Goal: Task Accomplishment & Management: Manage account settings

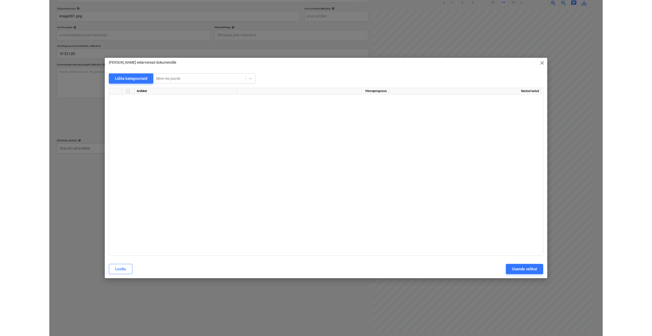
scroll to position [869, 0]
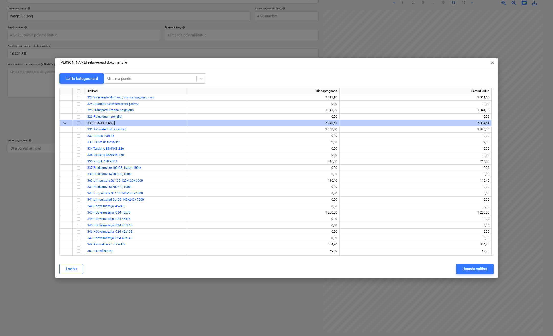
click at [493, 63] on span "close" at bounding box center [493, 63] width 6 height 6
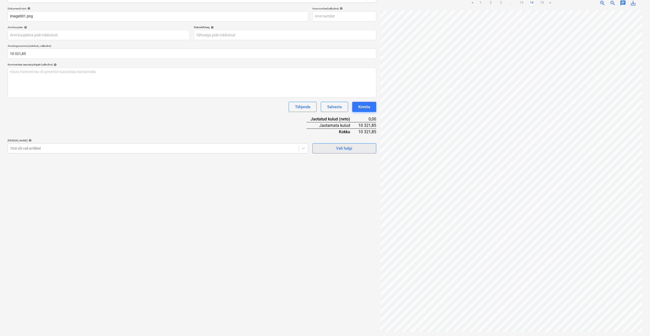
click at [338, 148] on div "Vali hulgi" at bounding box center [344, 148] width 16 height 7
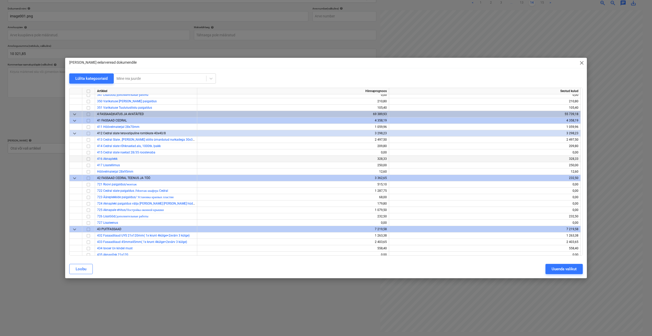
scroll to position [1354, 0]
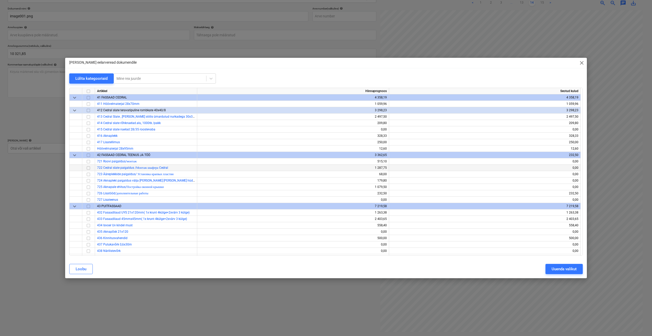
click at [89, 169] on input "checkbox" at bounding box center [88, 168] width 6 height 6
click at [86, 162] on input "checkbox" at bounding box center [88, 161] width 6 height 6
click at [89, 176] on input "checkbox" at bounding box center [88, 174] width 6 height 6
click at [88, 181] on input "checkbox" at bounding box center [88, 181] width 6 height 6
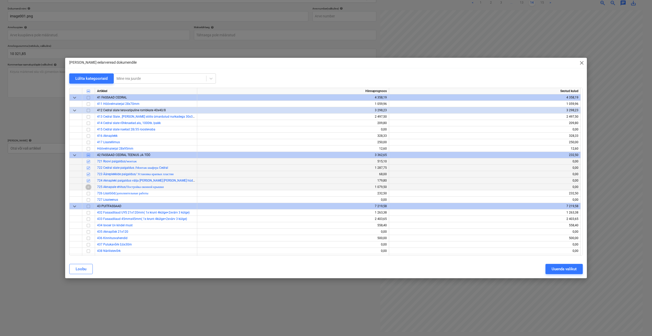
click at [89, 186] on input "checkbox" at bounding box center [88, 187] width 6 height 6
click at [89, 193] on input "checkbox" at bounding box center [88, 193] width 6 height 6
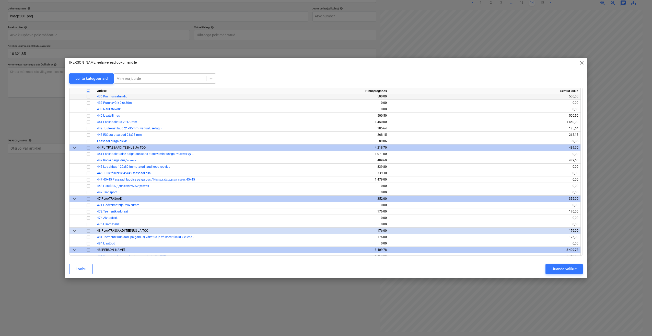
scroll to position [1507, 0]
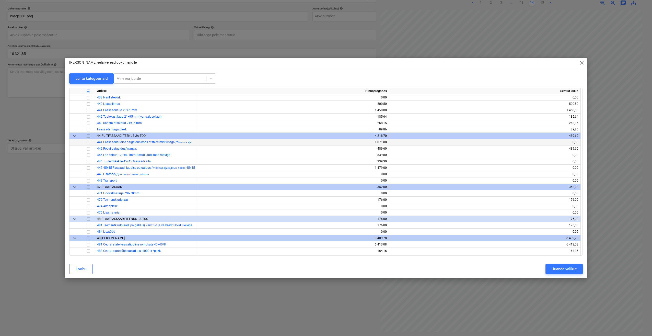
click at [88, 143] on input "checkbox" at bounding box center [88, 142] width 6 height 6
click at [87, 150] on input "checkbox" at bounding box center [88, 149] width 6 height 6
click at [88, 156] on input "checkbox" at bounding box center [88, 155] width 6 height 6
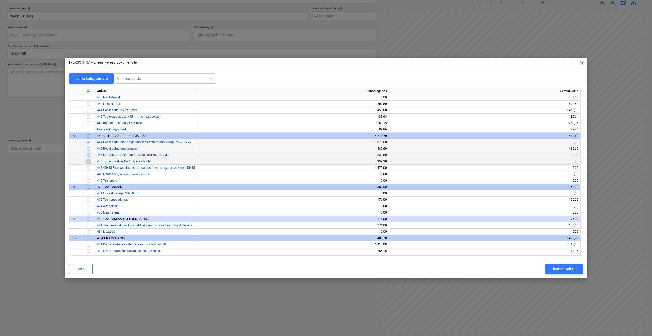
click at [88, 162] on input "checkbox" at bounding box center [88, 161] width 6 height 6
click at [88, 170] on input "checkbox" at bounding box center [88, 168] width 6 height 6
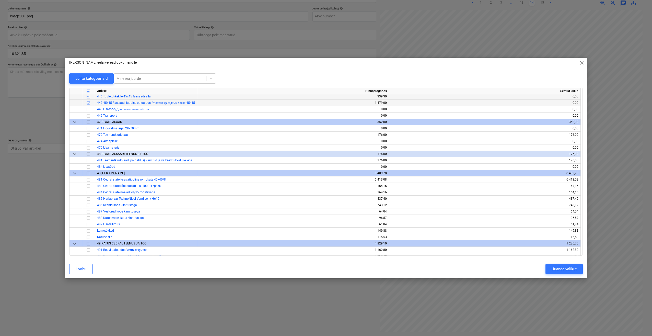
scroll to position [1584, 0]
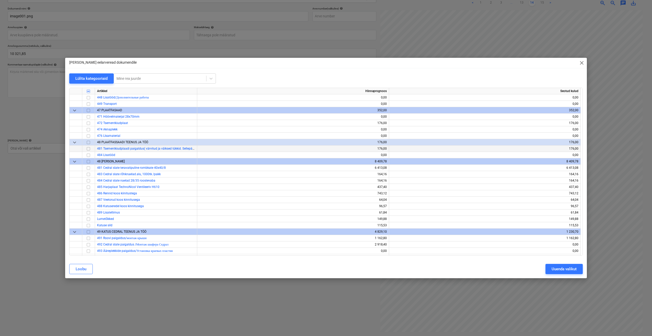
click at [89, 150] on input "checkbox" at bounding box center [88, 149] width 6 height 6
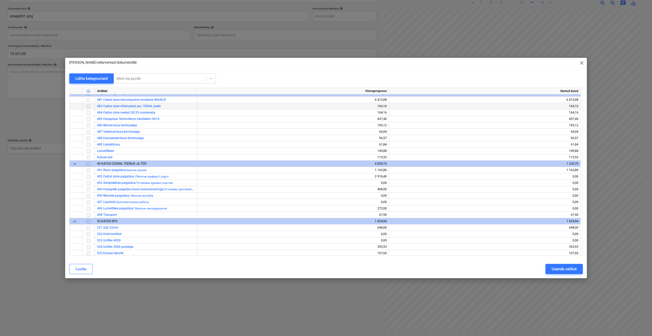
scroll to position [1661, 0]
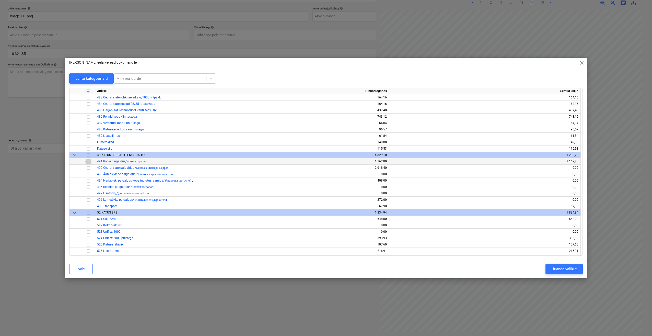
click at [89, 162] on input "checkbox" at bounding box center [88, 161] width 6 height 6
click at [87, 181] on input "checkbox" at bounding box center [88, 181] width 6 height 6
click at [89, 201] on input "checkbox" at bounding box center [88, 200] width 6 height 6
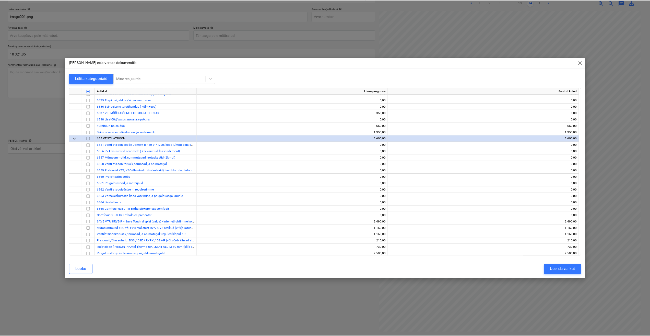
scroll to position [2708, 0]
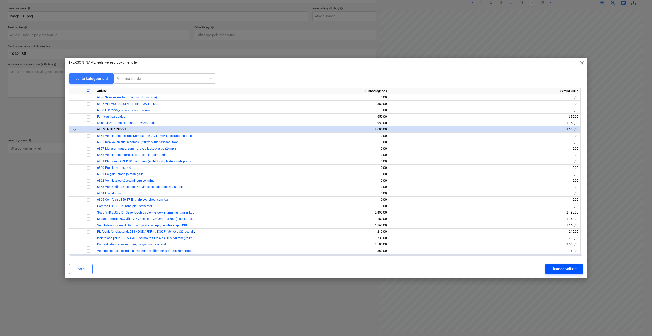
click at [553, 268] on div "Uuenda valikut" at bounding box center [564, 268] width 25 height 7
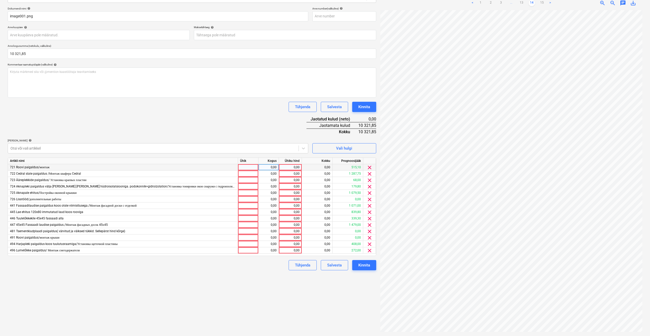
click at [242, 168] on div at bounding box center [248, 167] width 20 height 6
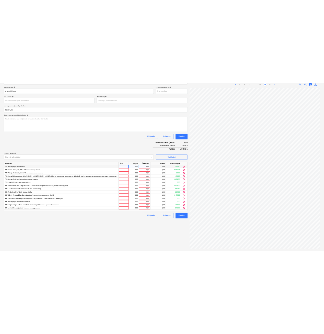
scroll to position [0, 0]
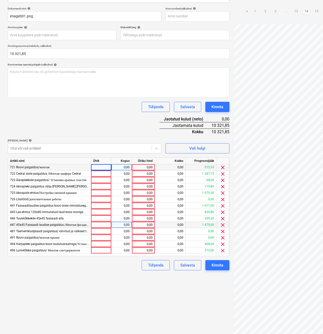
click at [104, 224] on div at bounding box center [101, 225] width 20 height 6
type input "kmpl."
click at [116, 223] on div "0,00" at bounding box center [121, 225] width 16 height 6
type input "1"
click at [138, 224] on div "0,00" at bounding box center [143, 225] width 19 height 6
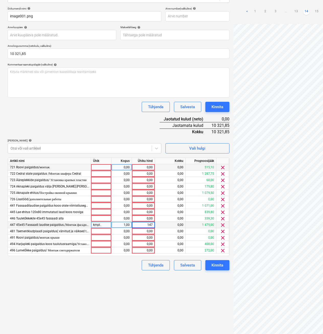
type input "1479"
click at [103, 230] on div at bounding box center [101, 231] width 20 height 6
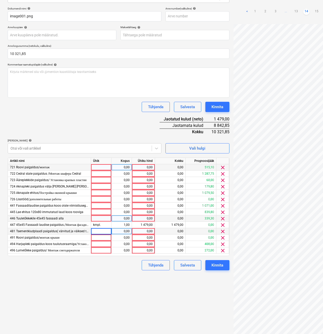
click at [96, 218] on div at bounding box center [101, 218] width 20 height 6
type input "kmpl."
click at [117, 218] on div "0,00" at bounding box center [121, 218] width 16 height 6
click at [135, 217] on div "0,00" at bounding box center [143, 218] width 19 height 6
type input "339,3"
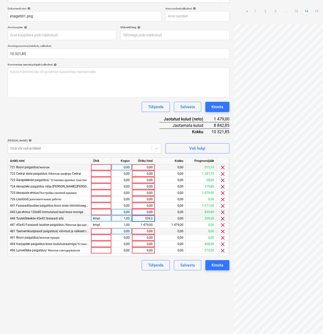
click at [103, 213] on div at bounding box center [101, 212] width 20 height 6
type input "kmpl."
click at [118, 211] on div "0,00" at bounding box center [121, 212] width 16 height 6
type input "1"
click at [138, 211] on div "0,00" at bounding box center [143, 212] width 19 height 6
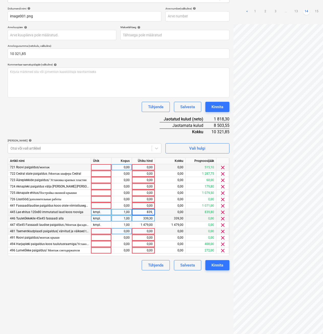
type input "839,8"
click at [105, 204] on div at bounding box center [101, 205] width 20 height 6
type input "kmpl."
click at [122, 206] on div "0,00" at bounding box center [121, 205] width 16 height 6
type input "1"
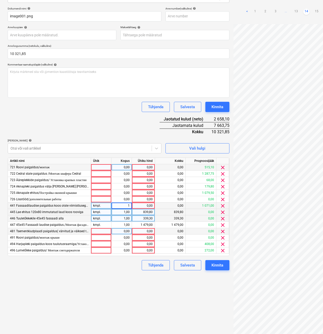
click at [134, 205] on div "0,00" at bounding box center [143, 205] width 19 height 6
type input "1071"
click at [94, 191] on div at bounding box center [101, 193] width 20 height 6
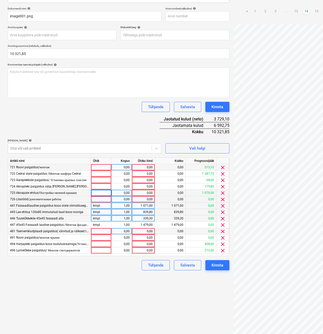
click at [221, 197] on span "clear" at bounding box center [222, 199] width 6 height 6
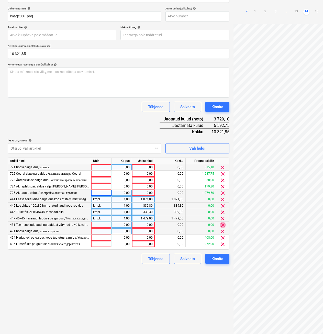
click at [222, 224] on span "clear" at bounding box center [222, 225] width 6 height 6
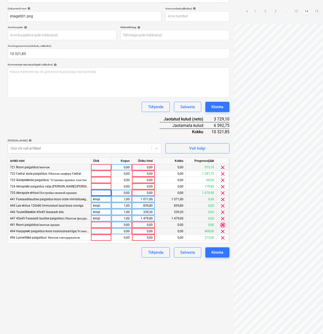
click at [222, 224] on span "clear" at bounding box center [222, 225] width 6 height 6
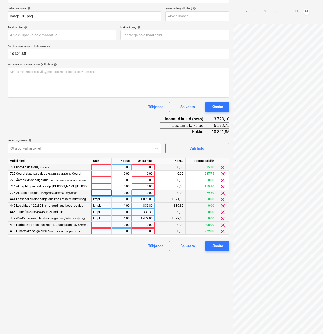
click at [98, 168] on div at bounding box center [101, 167] width 20 height 6
type input "kmpl."
click at [119, 169] on div "0,00" at bounding box center [121, 167] width 16 height 6
click at [137, 168] on div "0,00" at bounding box center [143, 167] width 19 height 6
type input "515,10"
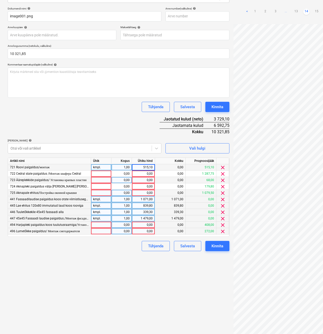
click at [99, 178] on div at bounding box center [101, 180] width 20 height 6
click at [99, 174] on div at bounding box center [101, 173] width 20 height 6
type input "kmpl."
click at [119, 173] on div "0,00" at bounding box center [121, 173] width 16 height 6
click at [138, 173] on div "0,00" at bounding box center [143, 173] width 19 height 6
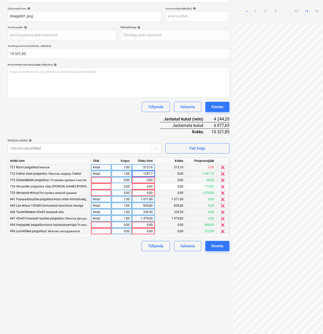
type input "1287,75"
click at [101, 180] on div at bounding box center [101, 180] width 20 height 6
type input "kmpl."
click at [117, 180] on div "0,00" at bounding box center [121, 180] width 16 height 6
type input "1"
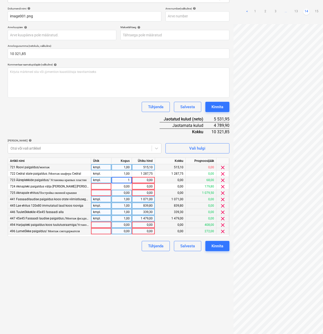
click at [136, 180] on div "0,00" at bounding box center [143, 180] width 19 height 6
type input "68"
click at [99, 188] on div at bounding box center [101, 186] width 20 height 6
type input "kmpl."
click at [126, 186] on div "0,00" at bounding box center [121, 186] width 16 height 6
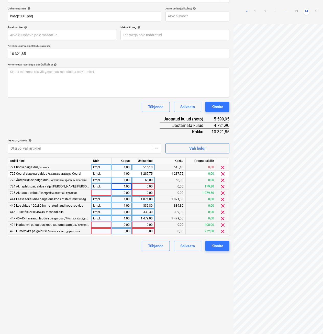
click at [135, 187] on div "0,00" at bounding box center [143, 186] width 19 height 6
type input "179,8"
click at [96, 195] on div at bounding box center [101, 193] width 20 height 6
type input "kmpl."
click at [122, 194] on div "0,00" at bounding box center [121, 193] width 16 height 6
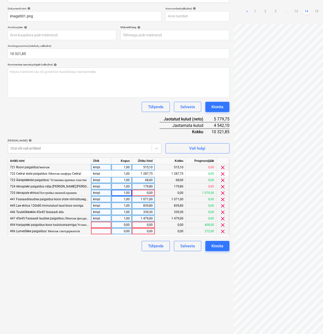
click at [138, 194] on div "0,00" at bounding box center [143, 193] width 19 height 6
type input "1079,5"
click at [97, 226] on div at bounding box center [101, 225] width 20 height 6
type input "kmpl."
click at [117, 226] on div "0,00" at bounding box center [121, 225] width 16 height 6
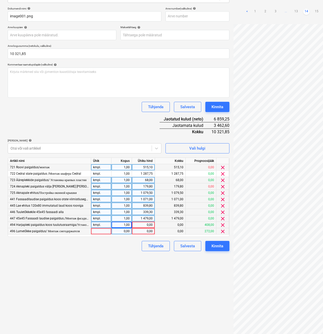
click at [141, 225] on div "0,00" at bounding box center [143, 225] width 19 height 6
type input "408"
click at [101, 232] on div at bounding box center [101, 231] width 20 height 6
type input "kmpl."
click at [124, 233] on div "0,00" at bounding box center [121, 231] width 16 height 6
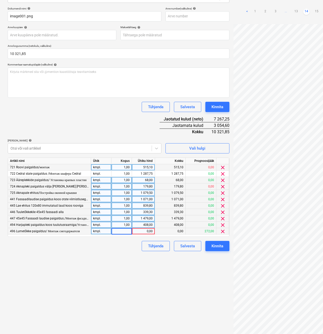
type input "1"
click at [137, 232] on div "0,00" at bounding box center [143, 231] width 19 height 6
type input "272"
click at [141, 254] on div "Failide konteerimine Vali ettevõte Thörnhouses OÜ [PERSON_NAME] uus ettevõte Va…" at bounding box center [119, 149] width 226 height 392
click at [201, 147] on div "Vali hulgi" at bounding box center [197, 148] width 16 height 7
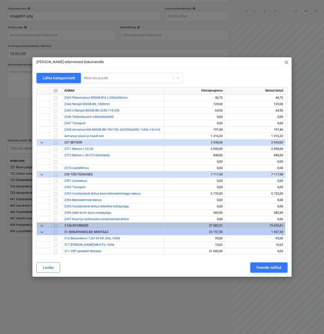
scroll to position [639, 0]
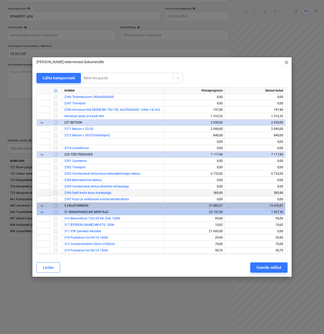
click at [55, 193] on input "checkbox" at bounding box center [56, 193] width 6 height 6
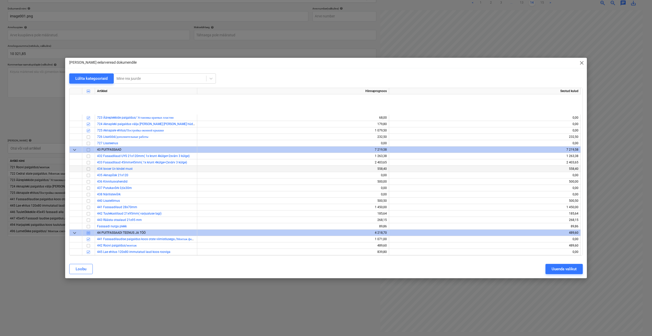
scroll to position [1405, 0]
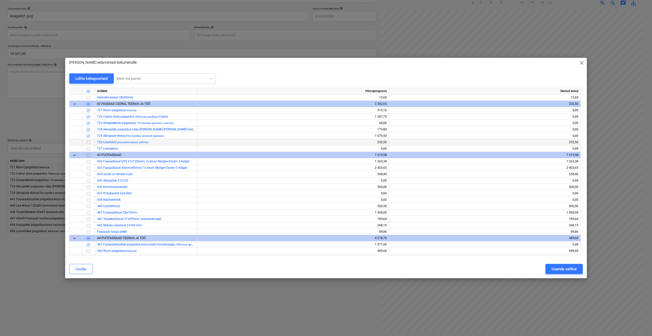
click at [88, 143] on input "checkbox" at bounding box center [88, 142] width 6 height 6
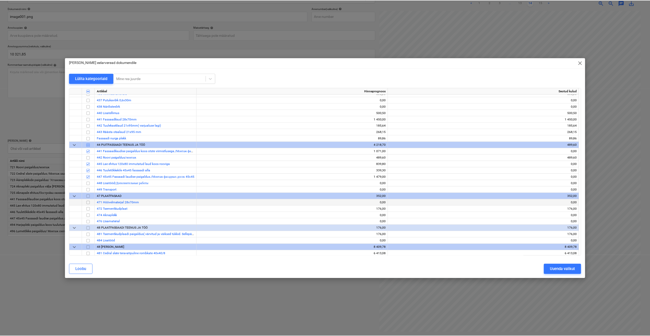
scroll to position [1533, 0]
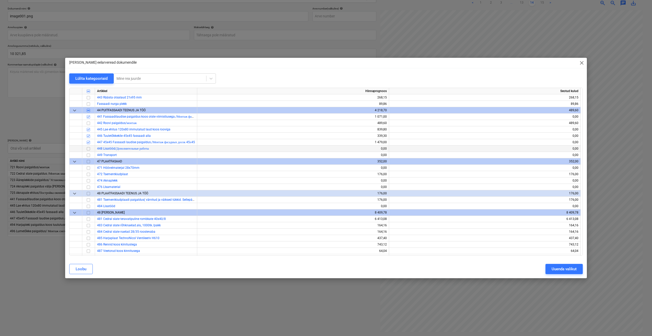
click at [88, 149] on input "checkbox" at bounding box center [88, 149] width 6 height 6
click at [553, 268] on button "Uuenda valikut" at bounding box center [563, 269] width 37 height 10
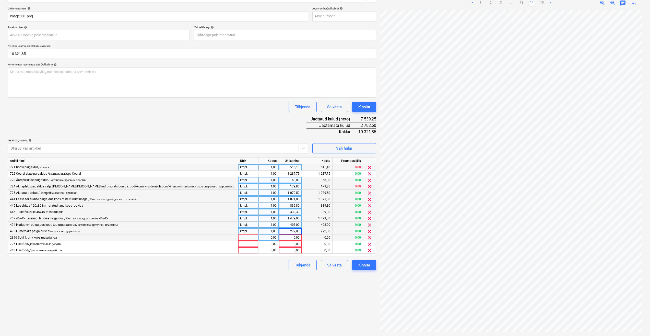
click at [250, 239] on div at bounding box center [248, 237] width 20 height 6
type input "kmpl."
click at [272, 238] on div "0,00" at bounding box center [269, 237] width 16 height 6
type input "1"
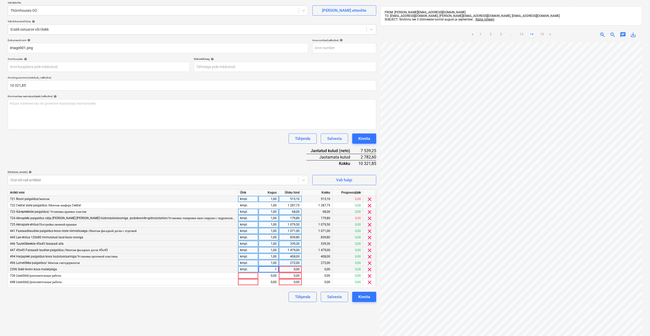
scroll to position [0, 0]
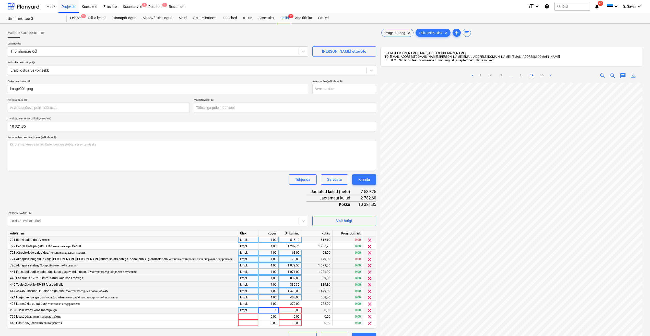
click at [288, 310] on div "0,00" at bounding box center [290, 310] width 19 height 6
type input "372"
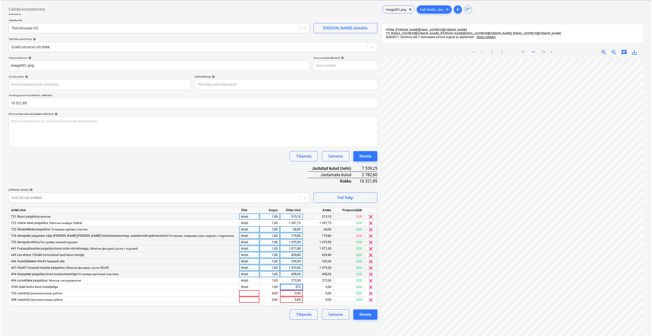
scroll to position [51, 0]
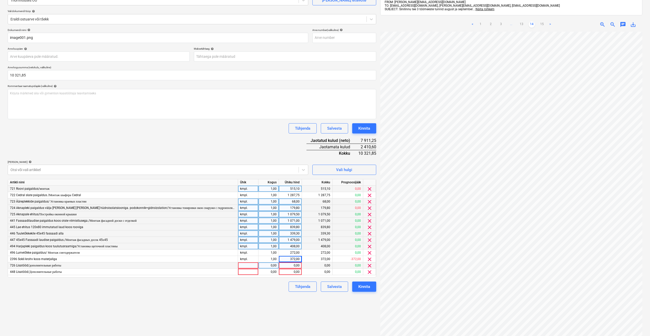
click at [244, 266] on div at bounding box center [248, 265] width 20 height 6
type input "kmpl."
click at [262, 266] on div "0,00" at bounding box center [269, 265] width 16 height 6
click at [287, 267] on div "0,00" at bounding box center [290, 265] width 19 height 6
type input "1310"
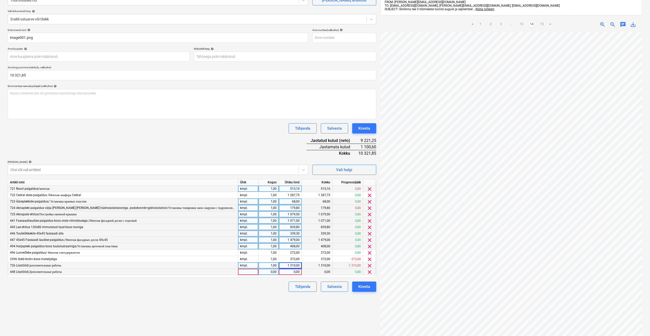
click at [240, 272] on div at bounding box center [248, 272] width 20 height 6
type input "kmpl."
click at [267, 271] on div "0,00" at bounding box center [269, 272] width 16 height 6
type input "1"
click at [284, 273] on div "0,00" at bounding box center [290, 272] width 19 height 6
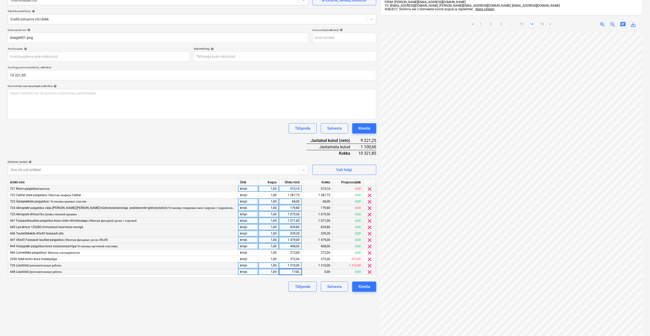
type input "1100,6"
click at [278, 290] on div "Tühjenda Salvesta Kinnita" at bounding box center [192, 286] width 369 height 10
click at [355, 287] on button "Kinnita" at bounding box center [364, 286] width 24 height 10
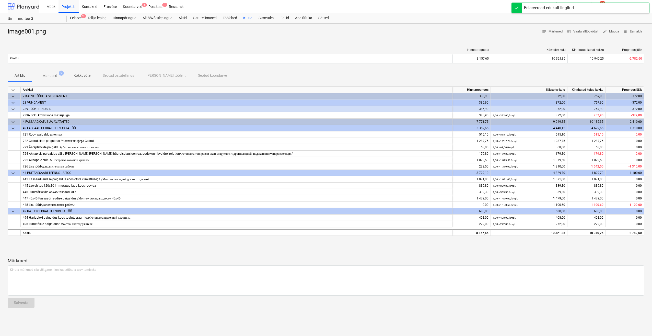
click at [28, 7] on div at bounding box center [24, 6] width 32 height 13
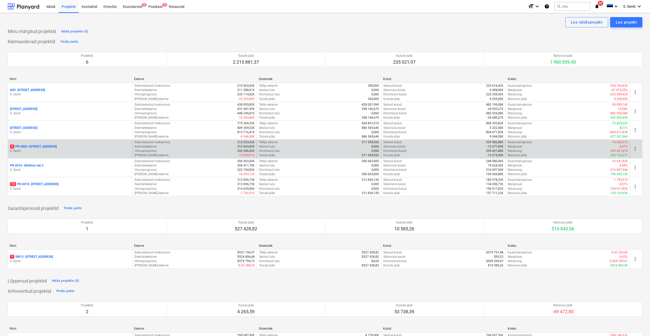
click at [62, 149] on p "S. Savin" at bounding box center [70, 151] width 120 height 4
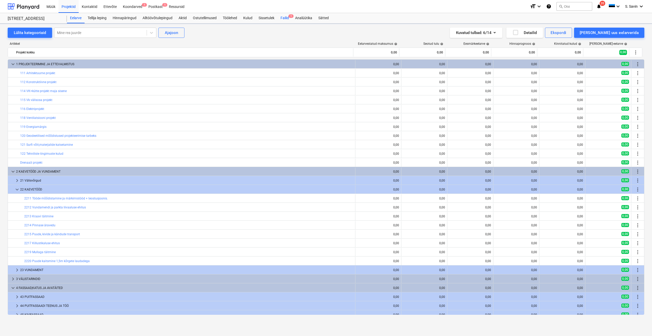
click at [290, 18] on div "Failid 1" at bounding box center [284, 18] width 15 height 10
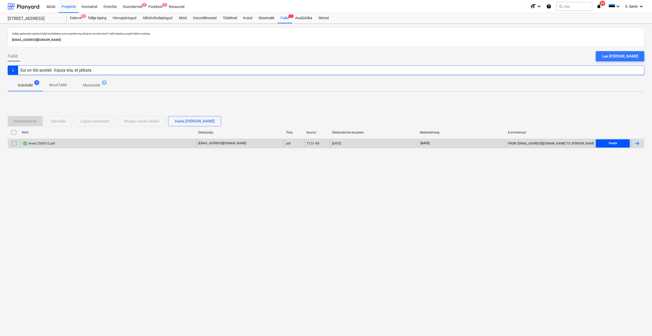
click at [553, 145] on span "Vaata" at bounding box center [613, 143] width 30 height 6
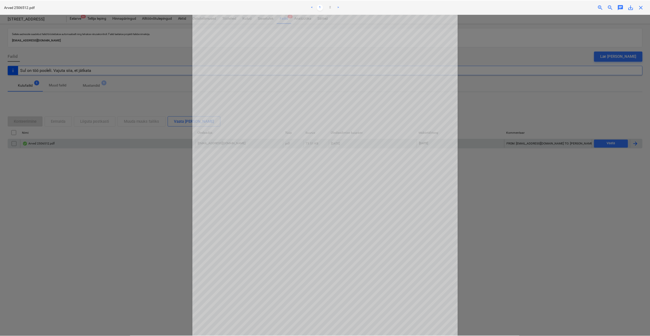
scroll to position [56, 0]
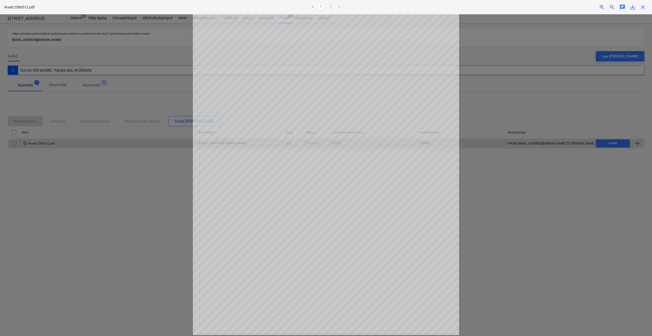
click at [333, 4] on link "2" at bounding box center [331, 7] width 6 height 6
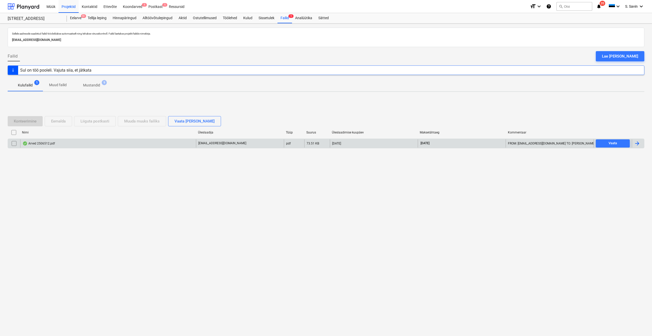
click at [553, 143] on div at bounding box center [637, 143] width 6 height 6
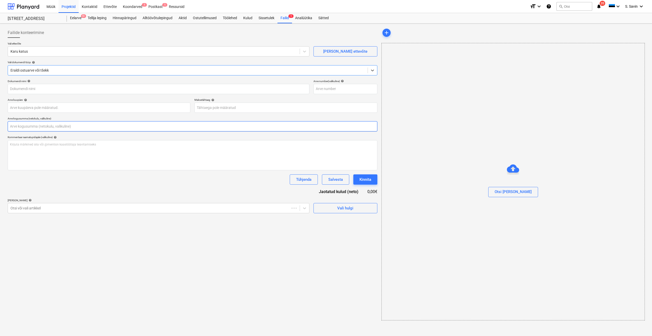
click at [16, 126] on input "text" at bounding box center [193, 126] width 370 height 10
type input "2506512"
type input "[DATE]"
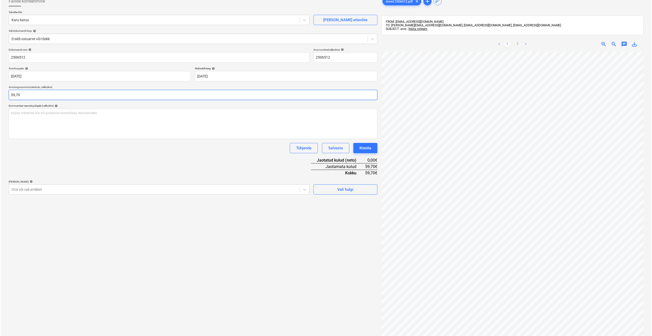
scroll to position [73, 0]
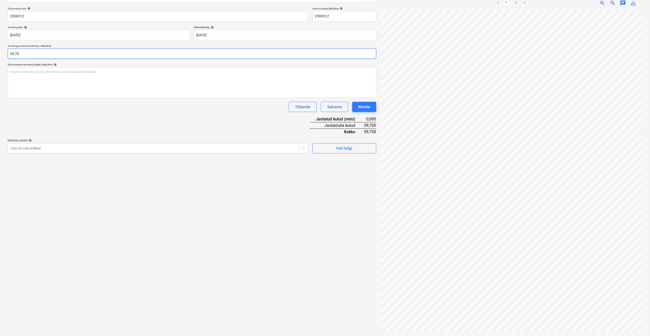
type input "59,70"
click at [335, 154] on div "Failide konteerimine Vali ettevõte Karu [PERSON_NAME] uus ettevõte Vali dokumen…" at bounding box center [192, 143] width 373 height 381
click at [335, 150] on span "Vali hulgi" at bounding box center [344, 148] width 51 height 7
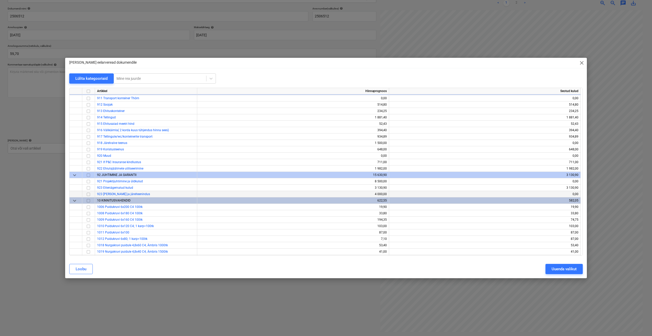
scroll to position [3486, 0]
click at [88, 188] on input "checkbox" at bounding box center [88, 188] width 6 height 6
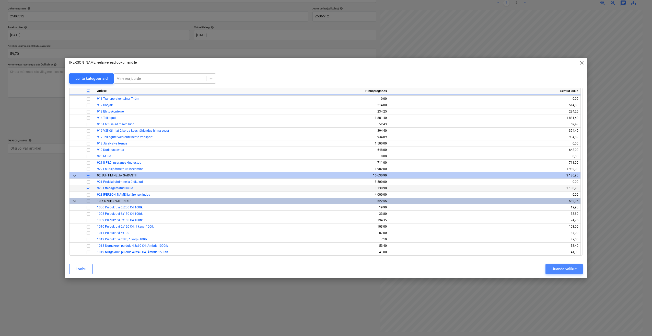
click at [553, 267] on div "Uuenda valikut" at bounding box center [564, 268] width 25 height 7
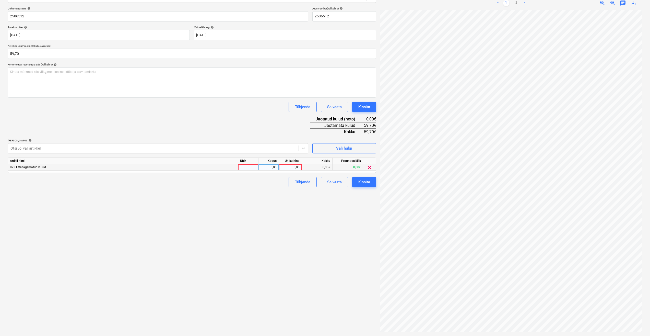
click at [248, 167] on div at bounding box center [248, 167] width 20 height 6
type input "kmpl."
click at [275, 168] on div "0,00" at bounding box center [269, 167] width 16 height 6
click at [287, 167] on div "0,00" at bounding box center [290, 167] width 19 height 6
type input "59,70"
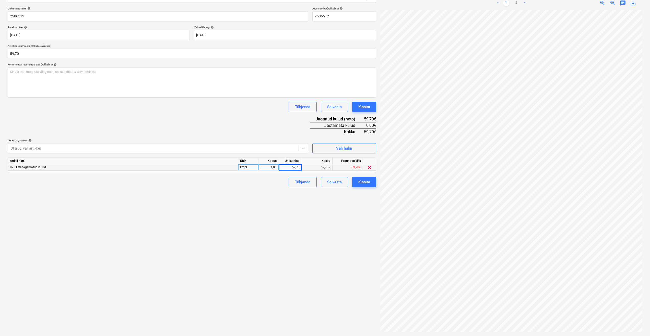
click at [269, 219] on div "Failide konteerimine Vali ettevõte Karu [PERSON_NAME] uus ettevõte Vali dokumen…" at bounding box center [192, 143] width 373 height 381
click at [362, 183] on div "Kinnita" at bounding box center [364, 182] width 12 height 7
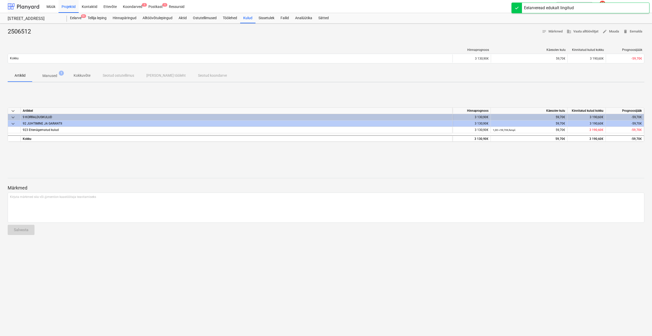
click at [26, 6] on div at bounding box center [24, 6] width 32 height 13
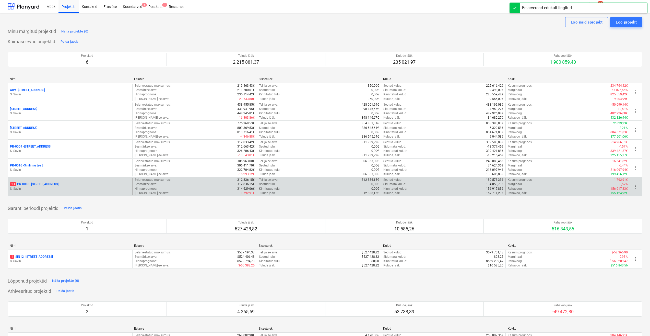
click at [80, 189] on p "S. Savin" at bounding box center [70, 189] width 120 height 4
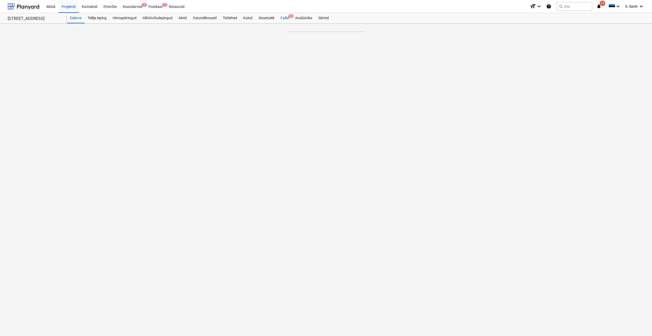
click at [289, 18] on div "Failid 9+" at bounding box center [284, 18] width 15 height 10
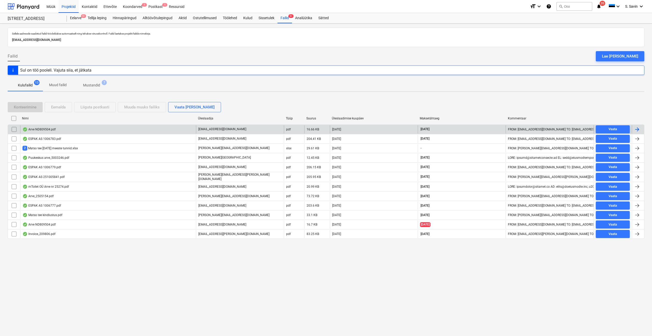
click at [553, 127] on div at bounding box center [637, 129] width 6 height 6
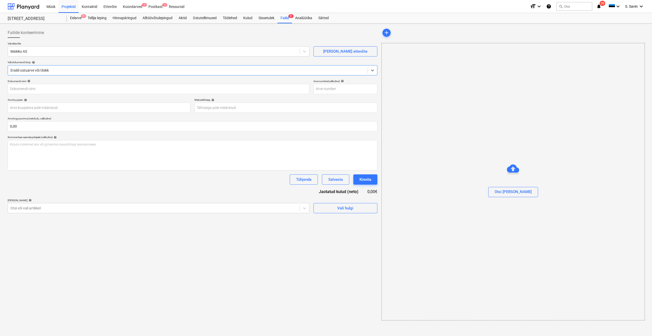
type input "ND809504"
type input "[DATE]"
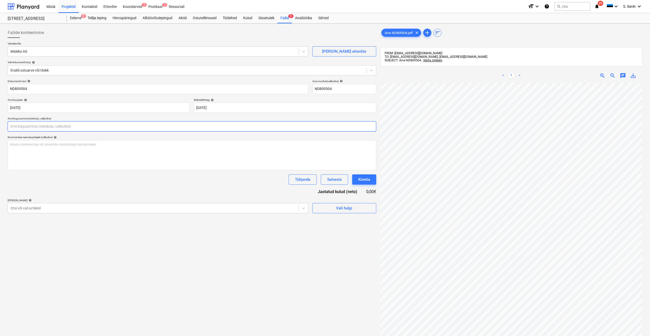
click at [22, 124] on input "text" at bounding box center [192, 126] width 369 height 10
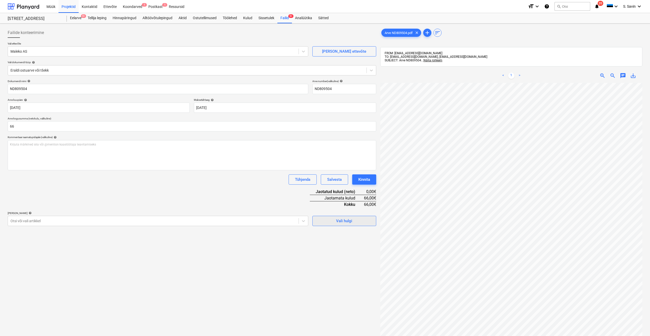
type input "66,00"
click at [330, 220] on span "Vali hulgi" at bounding box center [344, 220] width 51 height 7
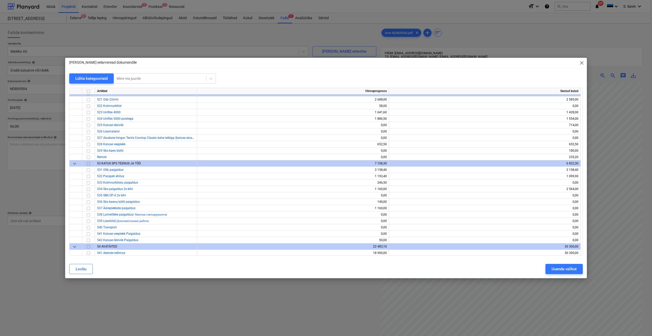
scroll to position [1584, 0]
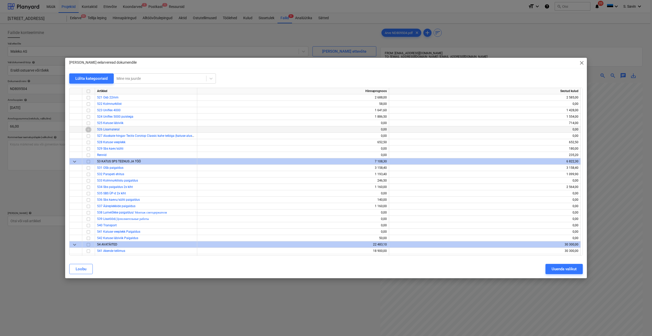
click at [90, 131] on input "checkbox" at bounding box center [88, 129] width 6 height 6
click at [553, 266] on div "Uuenda valikut" at bounding box center [564, 268] width 25 height 7
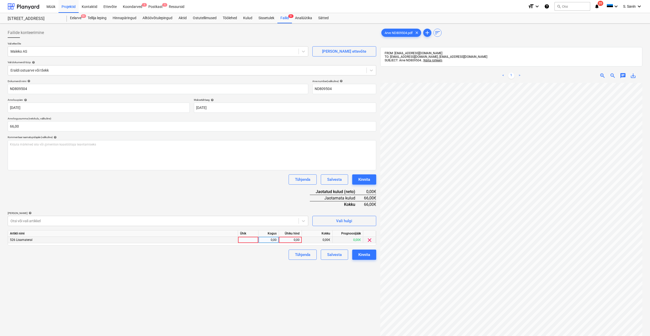
click at [248, 241] on div at bounding box center [248, 240] width 20 height 6
type input "kmpl."
click at [261, 240] on div "0,00" at bounding box center [269, 240] width 16 height 6
click at [285, 240] on div "0,00" at bounding box center [290, 240] width 19 height 6
type input "66"
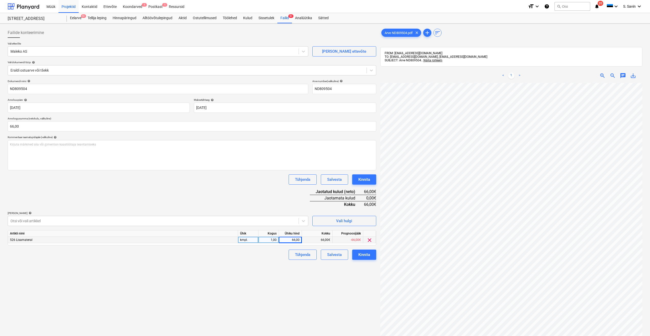
click at [284, 269] on div "Failide konteerimine Vali ettevõte Maleko AS [PERSON_NAME] uus ettevõte Vali do…" at bounding box center [192, 216] width 373 height 381
click at [359, 256] on div "Kinnita" at bounding box center [364, 254] width 12 height 7
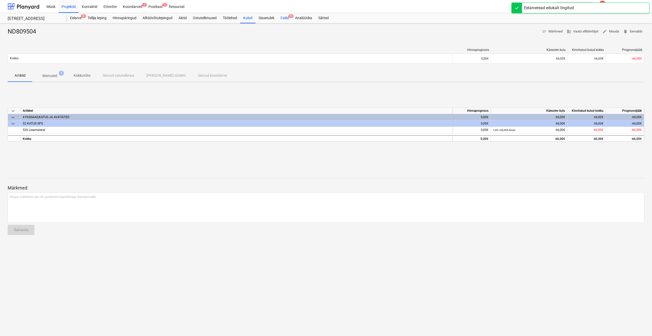
click at [282, 17] on div "Failid 9+" at bounding box center [284, 18] width 15 height 10
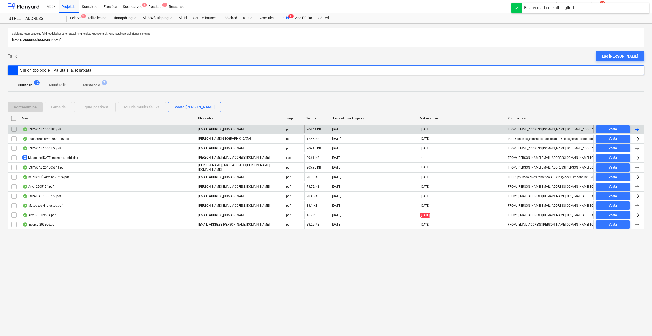
click at [553, 127] on div at bounding box center [637, 129] width 6 height 6
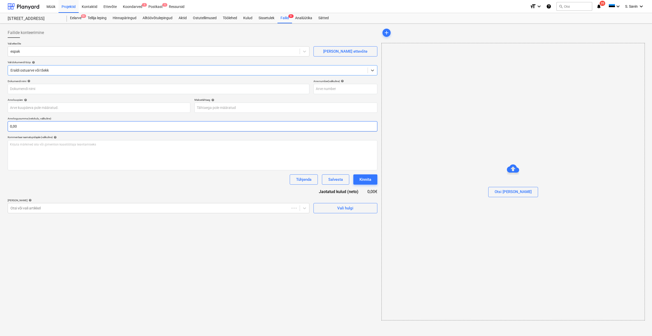
type input "1006783"
type input "[DATE]"
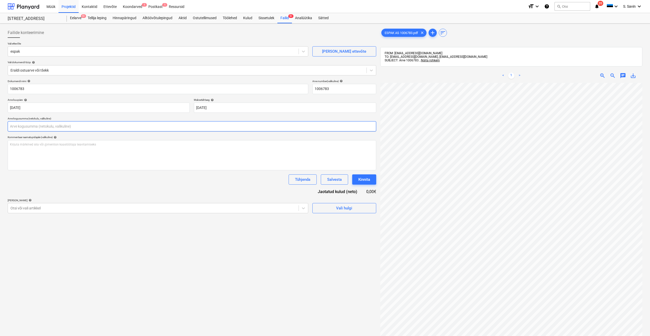
click at [31, 130] on input "text" at bounding box center [192, 126] width 369 height 10
type input "11,87"
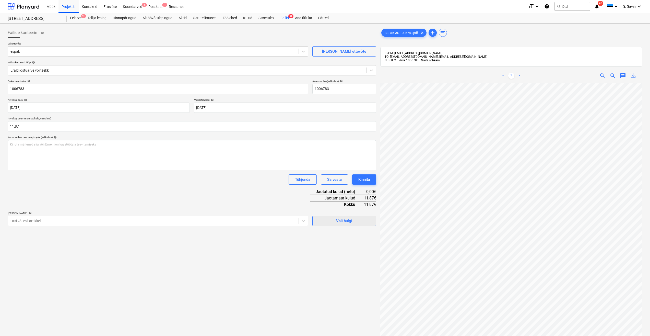
click at [339, 221] on div "Vali hulgi" at bounding box center [344, 220] width 16 height 7
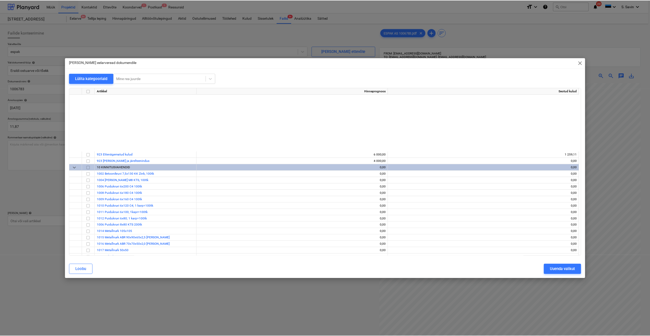
scroll to position [2503, 0]
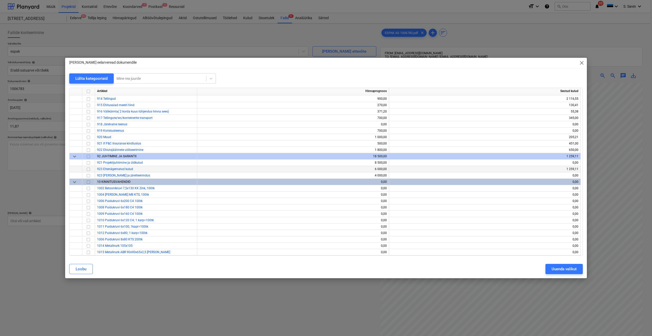
click at [91, 171] on div at bounding box center [88, 169] width 13 height 6
click at [90, 169] on input "checkbox" at bounding box center [88, 169] width 6 height 6
click at [553, 264] on button "Uuenda valikut" at bounding box center [563, 269] width 37 height 10
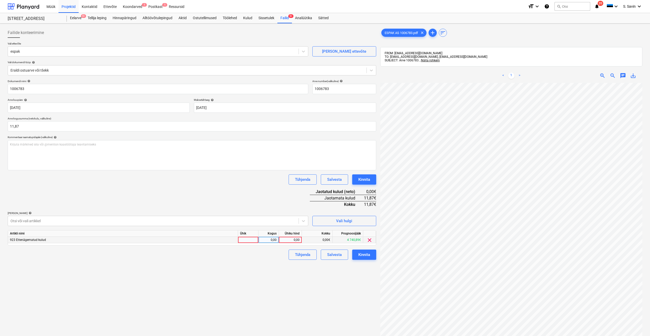
click at [244, 238] on div at bounding box center [248, 240] width 20 height 6
type input "kmpl."
click at [270, 242] on div "0,00" at bounding box center [269, 240] width 16 height 6
type input "1"
click at [285, 240] on div "0,00" at bounding box center [290, 240] width 19 height 6
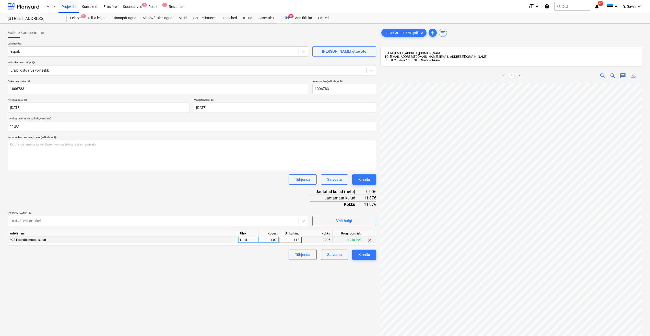
type input "11,87"
click at [278, 259] on div "Tühjenda Salvesta Kinnita" at bounding box center [192, 254] width 369 height 10
click at [358, 253] on button "Kinnita" at bounding box center [364, 254] width 24 height 10
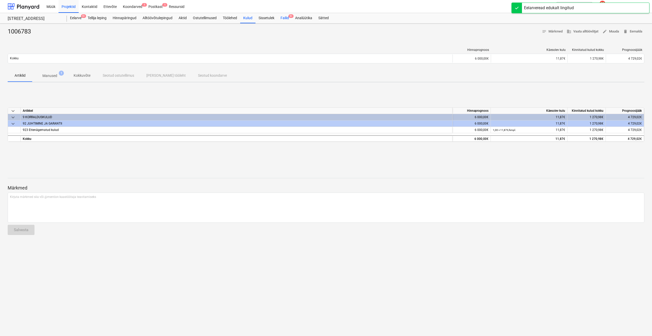
click at [287, 19] on div "Failid 9+" at bounding box center [284, 18] width 15 height 10
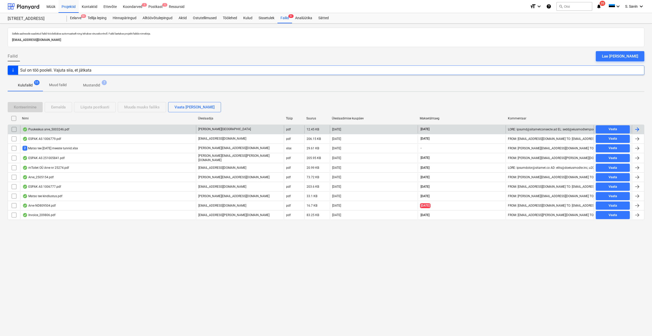
click at [553, 128] on div at bounding box center [637, 129] width 6 height 6
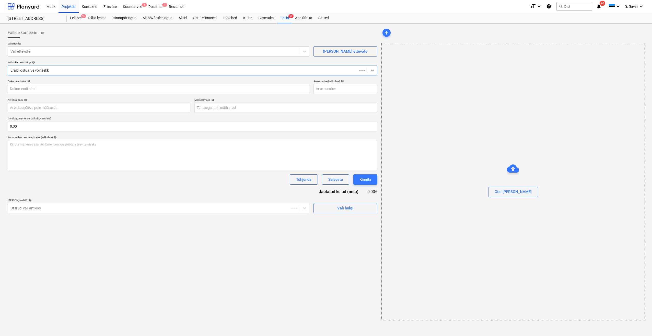
type input "5003246"
type input "[DATE]"
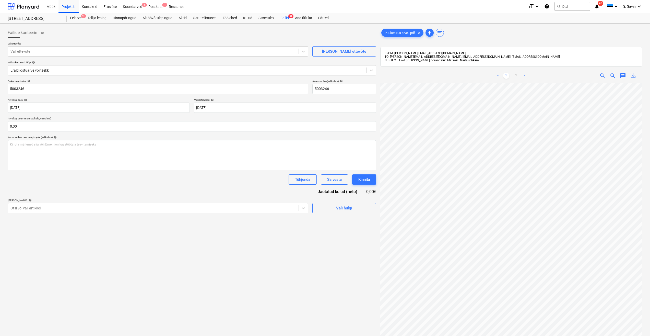
scroll to position [13, 7]
click at [516, 78] on link "2" at bounding box center [517, 76] width 6 height 6
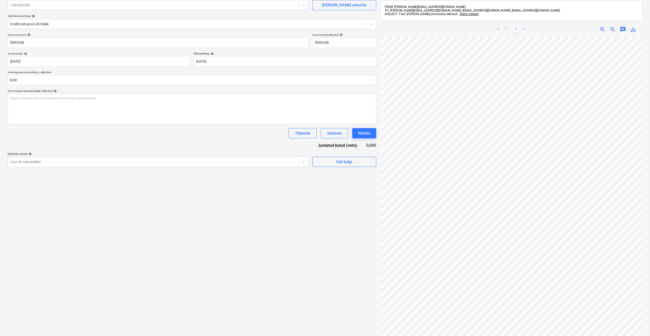
scroll to position [0, 0]
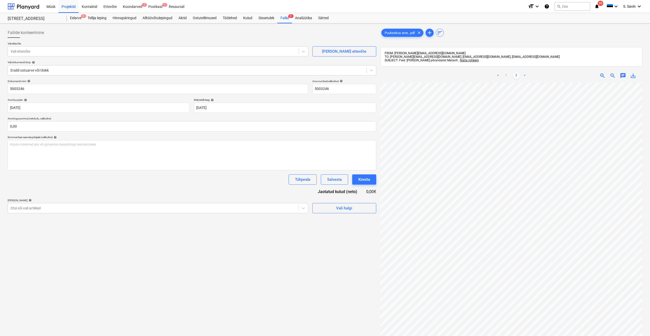
click at [508, 74] on link "1" at bounding box center [506, 76] width 6 height 6
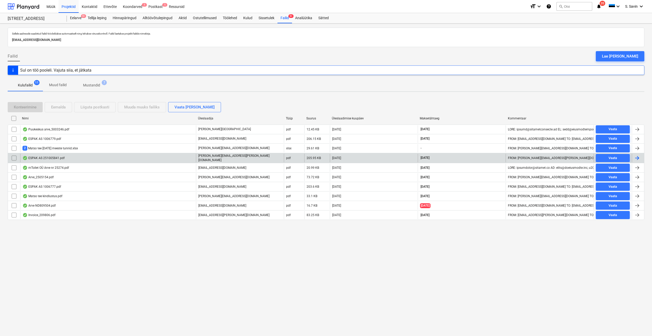
click at [553, 157] on div at bounding box center [637, 158] width 6 height 6
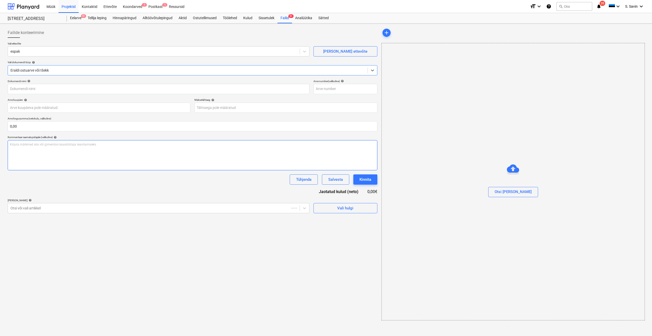
type input "251005841"
type input "[DATE]"
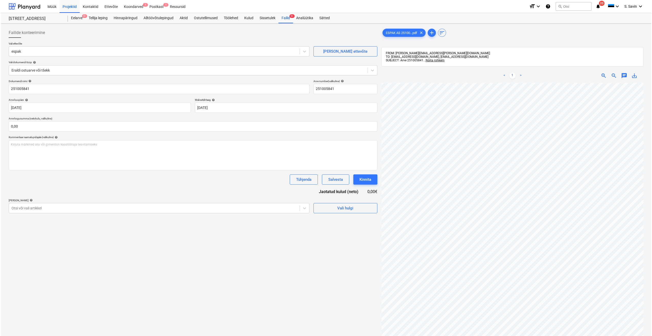
scroll to position [10, 5]
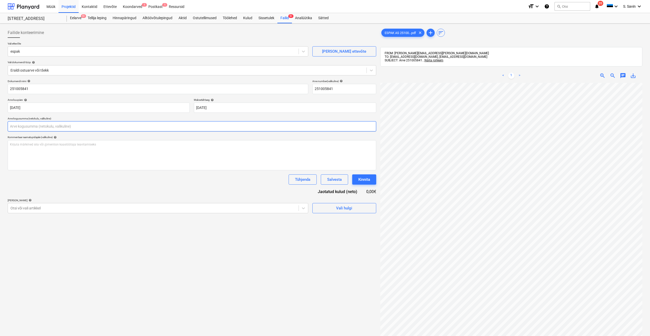
click at [35, 127] on input "text" at bounding box center [192, 126] width 369 height 10
type input "50,30"
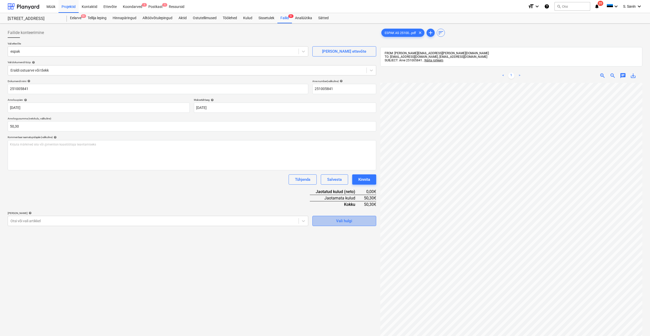
click at [323, 222] on span "Vali hulgi" at bounding box center [344, 220] width 51 height 7
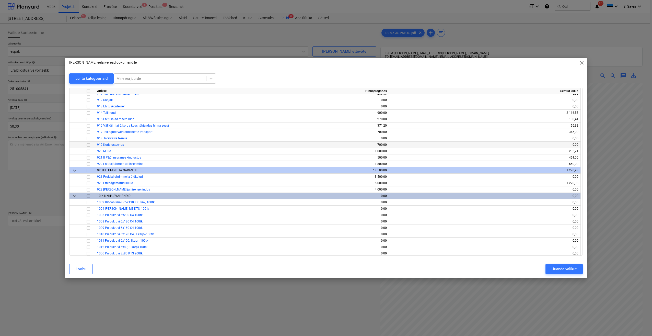
scroll to position [2478, 0]
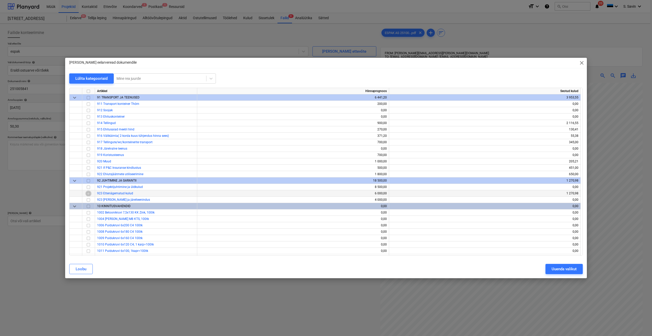
click at [89, 194] on input "checkbox" at bounding box center [88, 193] width 6 height 6
click at [553, 270] on div "Uuenda valikut" at bounding box center [564, 268] width 25 height 7
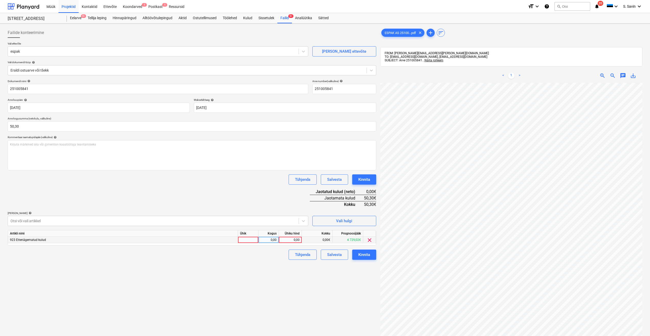
click at [255, 238] on div at bounding box center [248, 240] width 20 height 6
type input "kmpl."
click at [267, 237] on div "0,00" at bounding box center [269, 240] width 16 height 6
click at [286, 236] on div "Ühiku hind" at bounding box center [290, 233] width 23 height 6
click at [292, 242] on div "0,00" at bounding box center [290, 240] width 19 height 6
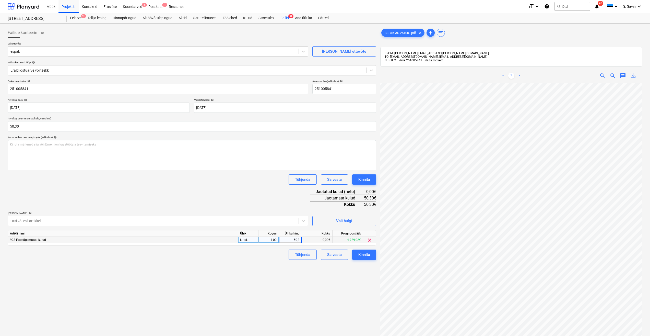
type input "50,30"
click at [292, 273] on div "Failide konteerimine Vali ettevõte espak [PERSON_NAME] uus ettevõte Vali dokume…" at bounding box center [192, 216] width 373 height 381
click at [361, 255] on div "Kinnita" at bounding box center [364, 254] width 12 height 7
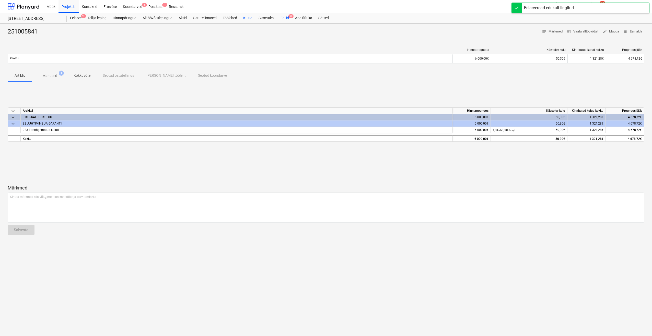
click at [284, 19] on div "Failid 9+" at bounding box center [284, 18] width 15 height 10
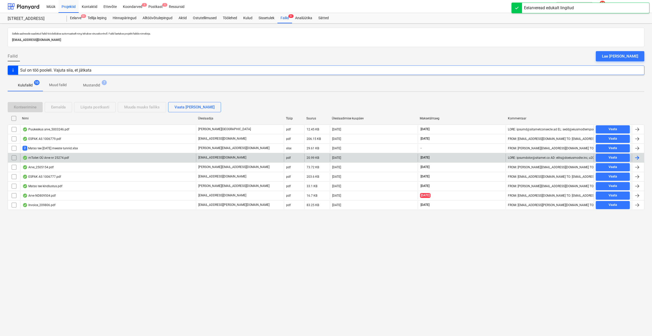
click at [553, 156] on div at bounding box center [638, 158] width 12 height 8
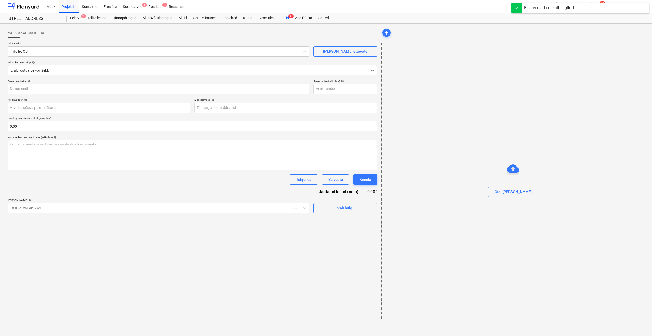
type input "25274"
type input "[DATE]"
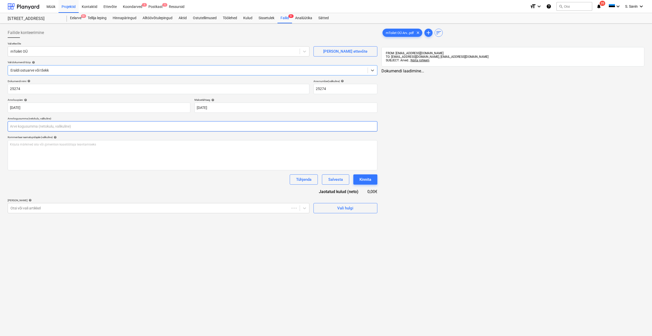
click at [31, 124] on input "text" at bounding box center [193, 126] width 370 height 10
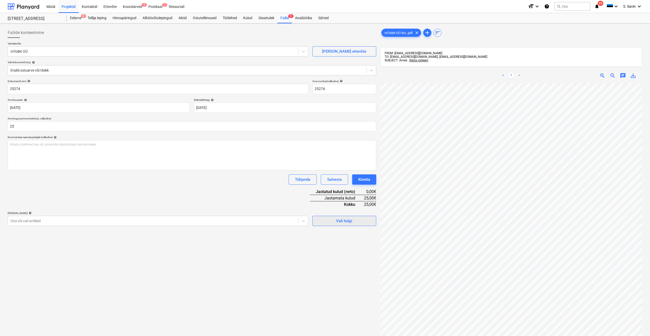
type input "25,00"
click at [346, 224] on div "Vali hulgi" at bounding box center [344, 220] width 16 height 7
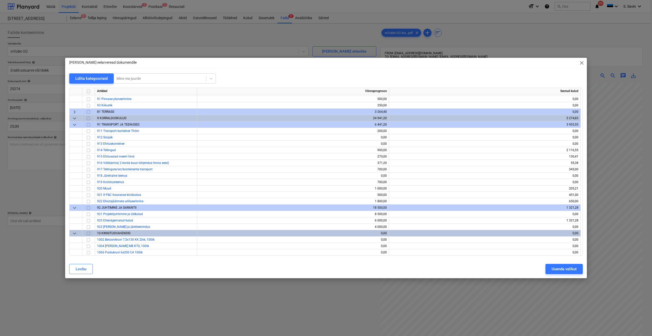
scroll to position [2453, 0]
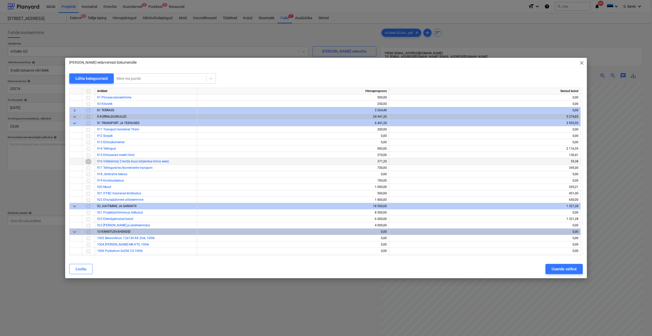
click at [88, 161] on input "checkbox" at bounding box center [88, 161] width 6 height 6
click at [551, 269] on button "Uuenda valikut" at bounding box center [563, 269] width 37 height 10
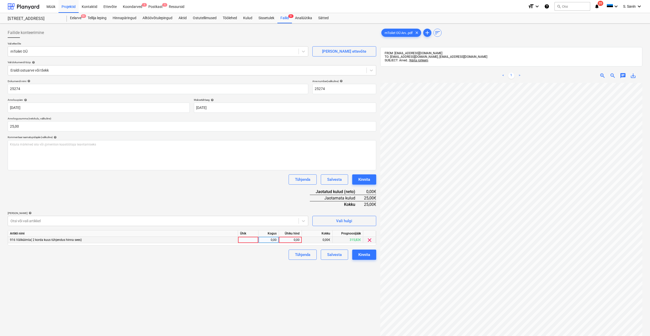
click at [248, 240] on div at bounding box center [248, 240] width 20 height 6
type input "kmpl."
click at [267, 240] on div "0,00" at bounding box center [269, 240] width 16 height 6
click at [288, 239] on div "0,00" at bounding box center [290, 240] width 19 height 6
type input "25"
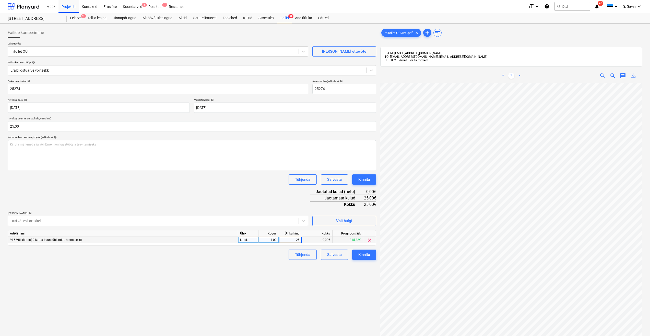
click at [268, 274] on div "Failide konteerimine Vali ettevõte mToilet OÜ [PERSON_NAME] uus ettevõte Vali d…" at bounding box center [192, 216] width 373 height 381
click at [370, 256] on button "Kinnita" at bounding box center [364, 254] width 24 height 10
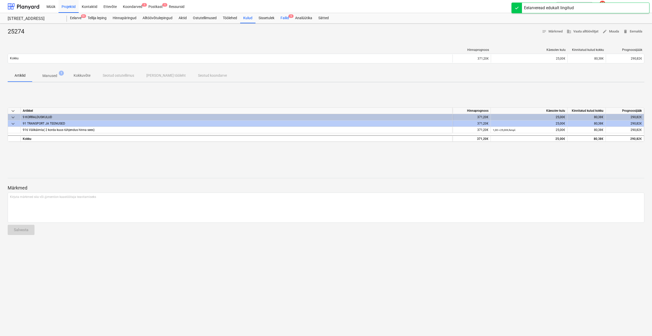
click at [286, 18] on div "Failid 9" at bounding box center [284, 18] width 15 height 10
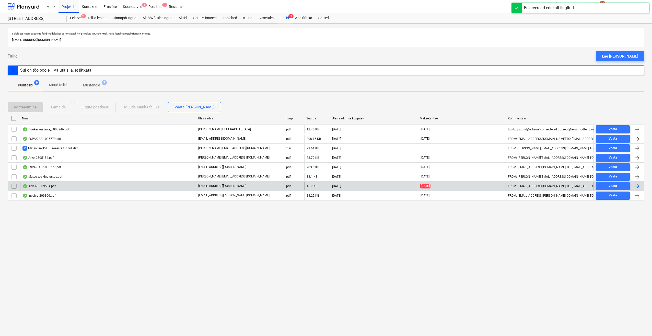
click at [553, 183] on div at bounding box center [638, 186] width 12 height 8
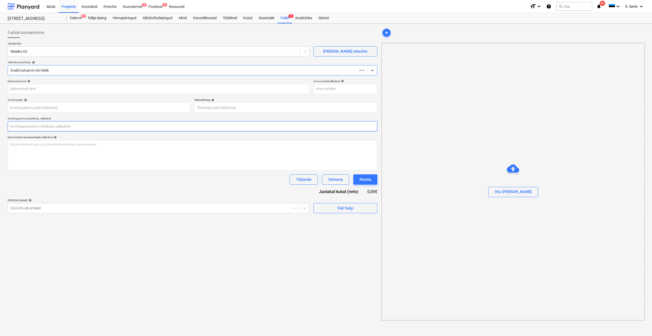
click at [62, 129] on input "text" at bounding box center [193, 126] width 370 height 10
type input "ND809504"
type input "[DATE]"
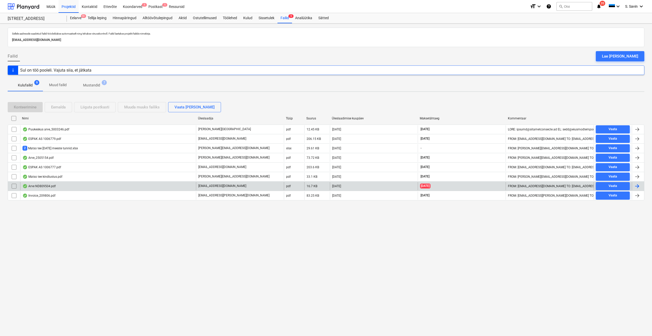
click at [553, 187] on div at bounding box center [638, 186] width 12 height 8
click at [14, 187] on input "checkbox" at bounding box center [14, 186] width 8 height 8
click at [86, 107] on div "Liiguta postkasti" at bounding box center [94, 107] width 29 height 7
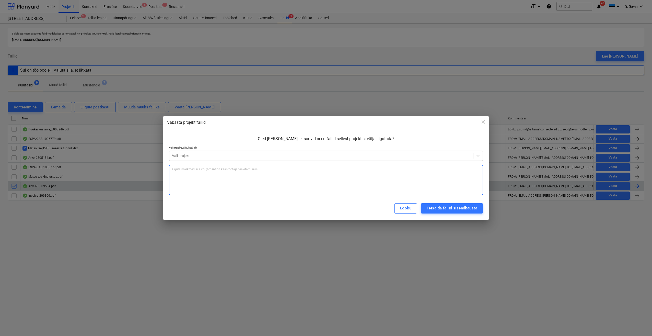
click at [201, 179] on div "Kirjuta märkmed siia või @mention kaastöötaja teavitamiseks ﻿" at bounding box center [326, 180] width 314 height 30
click at [450, 210] on div "Teisalda failid sisendkausta" at bounding box center [452, 208] width 51 height 7
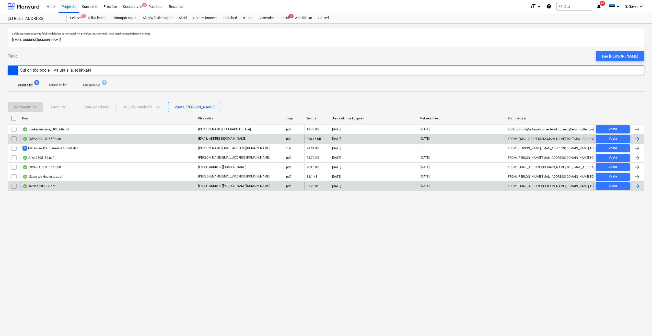
click at [553, 138] on div at bounding box center [637, 139] width 6 height 6
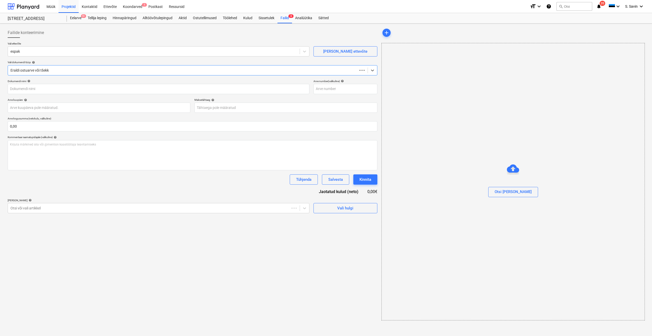
type input "1006779"
type input "[DATE]"
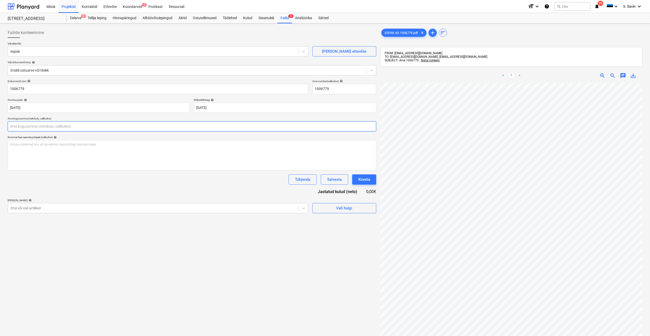
click at [27, 129] on input "text" at bounding box center [192, 126] width 369 height 10
type input "45,65"
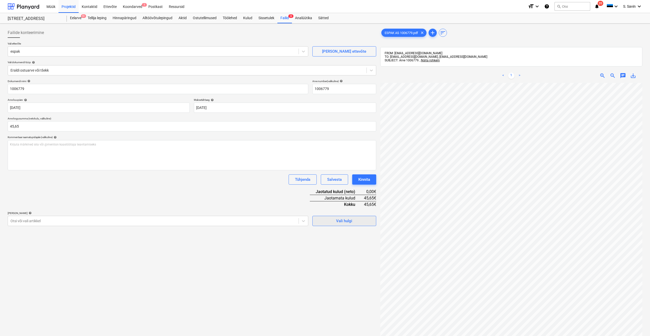
click at [346, 223] on div "Vali hulgi" at bounding box center [344, 220] width 16 height 7
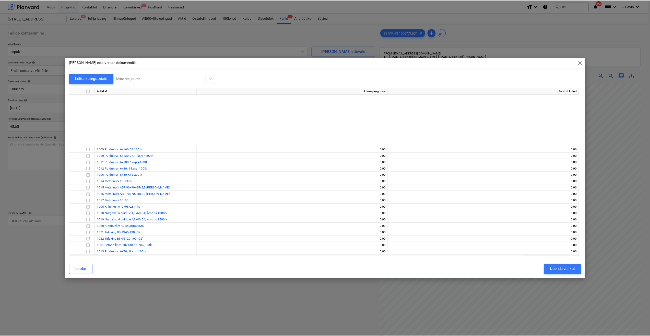
scroll to position [2528, 0]
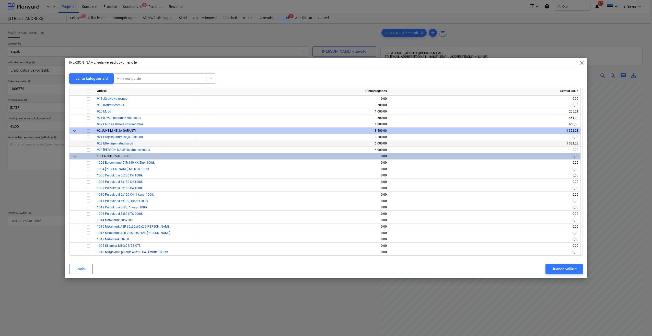
click at [87, 144] on input "checkbox" at bounding box center [88, 144] width 6 height 6
click at [553, 270] on div "Uuenda valikut" at bounding box center [564, 268] width 25 height 7
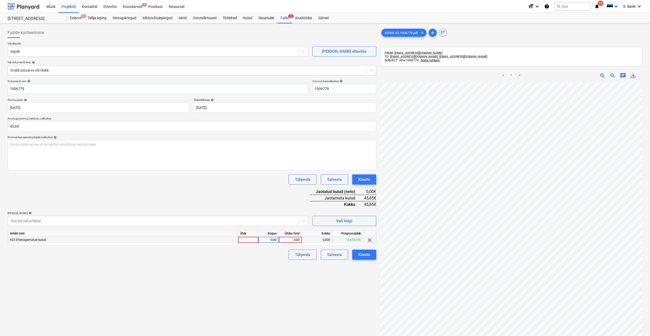
click at [245, 238] on div at bounding box center [248, 240] width 20 height 6
type input "kmpl."
click at [265, 238] on div "0,00" at bounding box center [269, 240] width 16 height 6
type input "1"
click at [284, 240] on div "0,00" at bounding box center [290, 240] width 19 height 6
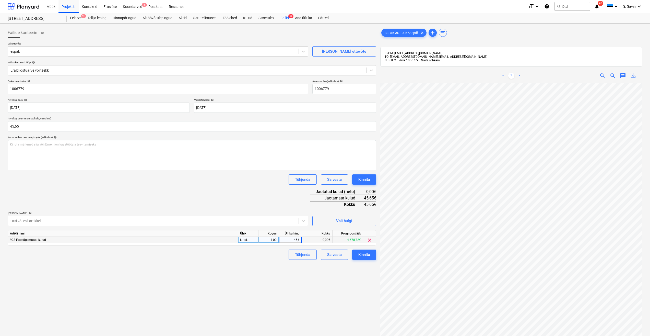
type input "45,65"
click at [286, 284] on div "Failide konteerimine Vali ettevõte espak [PERSON_NAME] uus ettevõte Vali dokume…" at bounding box center [192, 216] width 373 height 381
click at [359, 258] on div "Kinnita" at bounding box center [364, 254] width 12 height 7
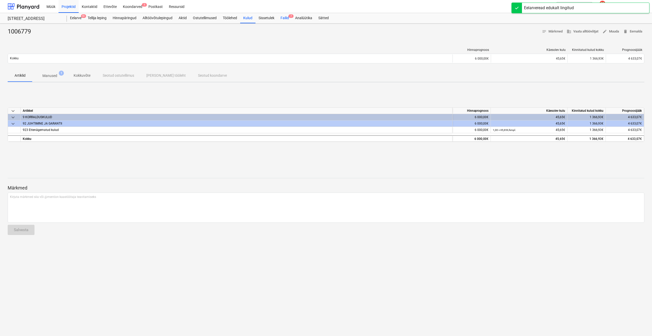
click at [288, 20] on div "Failid 7" at bounding box center [284, 18] width 15 height 10
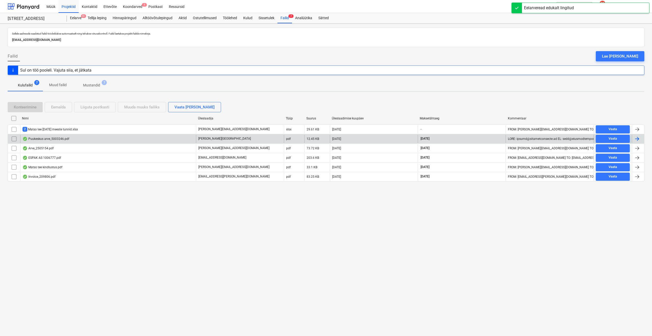
click at [553, 137] on div at bounding box center [637, 139] width 6 height 6
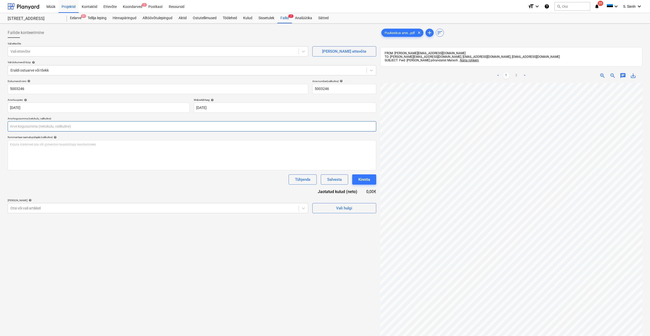
click at [77, 128] on input "text" at bounding box center [192, 126] width 369 height 10
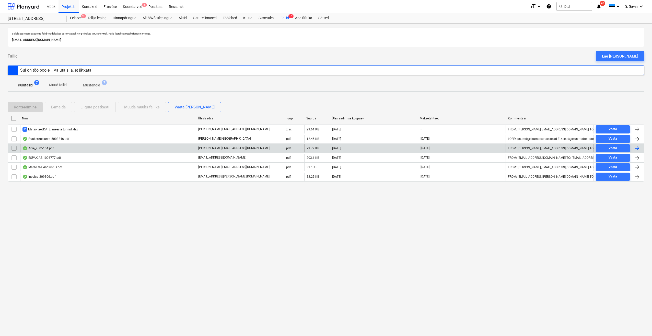
click at [553, 147] on div at bounding box center [637, 148] width 6 height 6
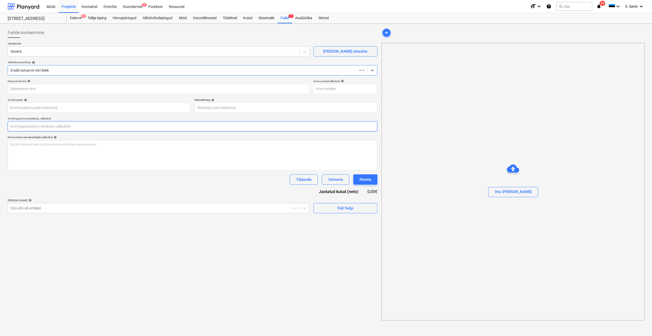
click at [43, 125] on input "text" at bounding box center [193, 126] width 370 height 10
type input "2505154"
type input "[DATE]"
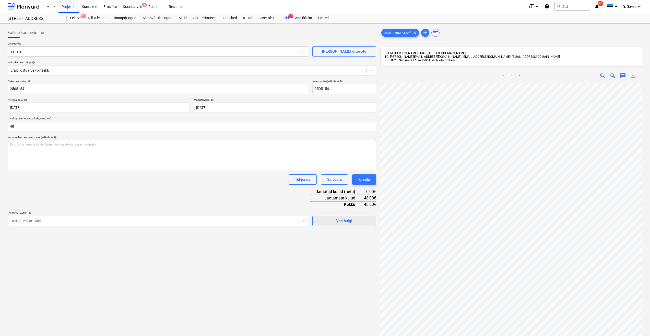
type input "48,00"
click at [339, 220] on div "Vali hulgi" at bounding box center [344, 220] width 16 height 7
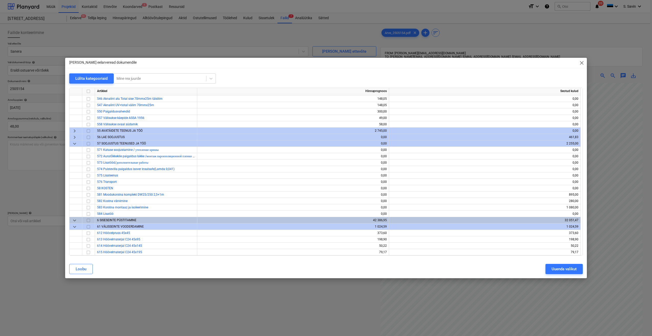
scroll to position [1763, 0]
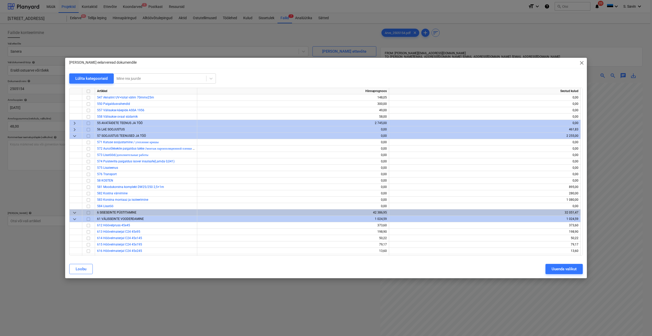
click at [76, 130] on span "keyboard_arrow_right" at bounding box center [75, 129] width 6 height 6
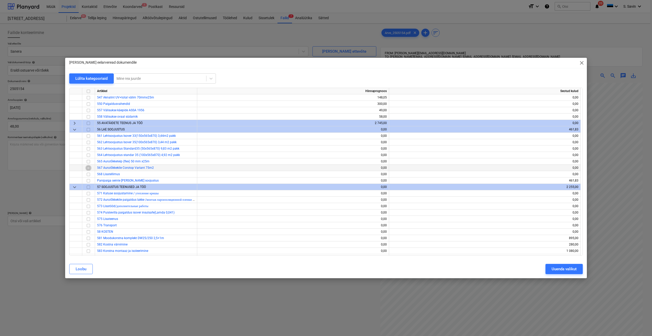
click at [89, 168] on input "checkbox" at bounding box center [88, 168] width 6 height 6
click at [553, 272] on div "Uuenda valikut" at bounding box center [564, 268] width 25 height 7
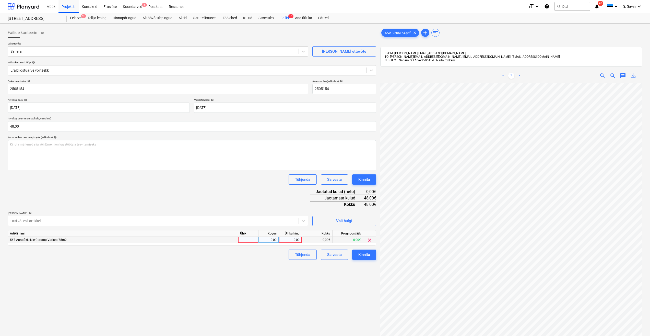
click at [245, 239] on div at bounding box center [248, 240] width 20 height 6
type input "kmpl."
click at [273, 242] on div "0,00" at bounding box center [269, 240] width 16 height 6
click at [287, 240] on div "0,00" at bounding box center [290, 240] width 19 height 6
type input "48"
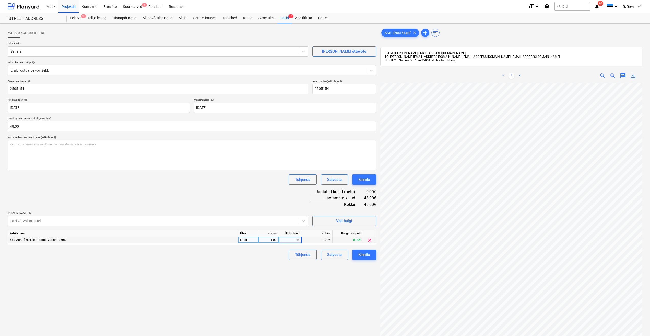
click at [280, 280] on div "Failide konteerimine Vali ettevõte [PERSON_NAME] uus ettevõte Vali dokumendi tü…" at bounding box center [192, 216] width 373 height 381
click at [362, 255] on div "Kinnita" at bounding box center [364, 254] width 12 height 7
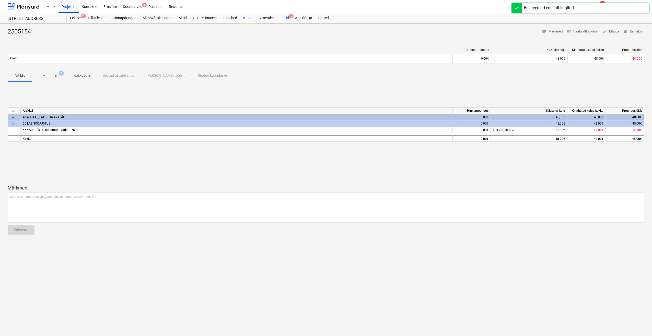
click at [287, 17] on div "Failid 6" at bounding box center [284, 18] width 15 height 10
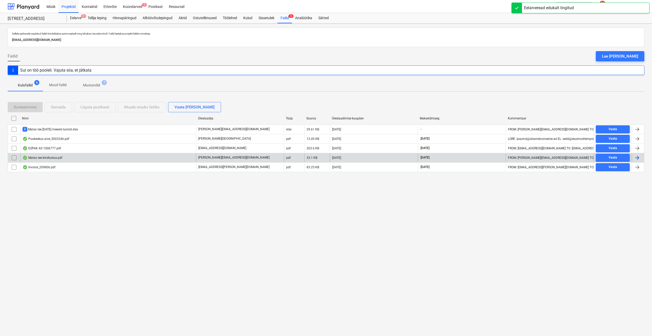
click at [553, 158] on div at bounding box center [637, 158] width 6 height 6
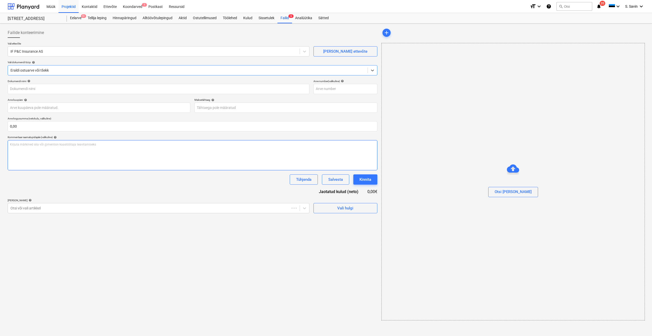
type input "E25109662057"
type input "[DATE]"
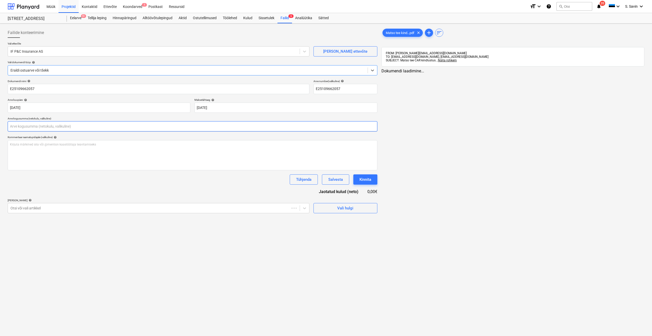
click at [101, 129] on input "text" at bounding box center [193, 126] width 370 height 10
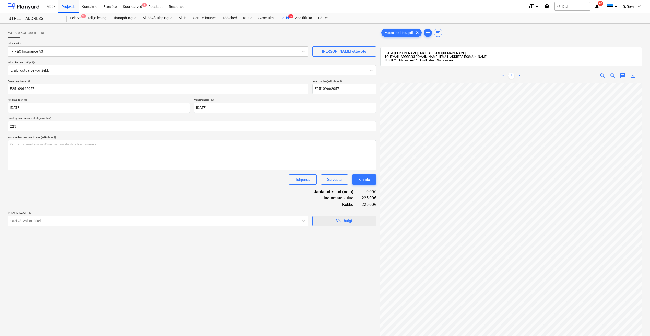
type input "225,00"
click at [339, 220] on div "Vali hulgi" at bounding box center [344, 220] width 16 height 7
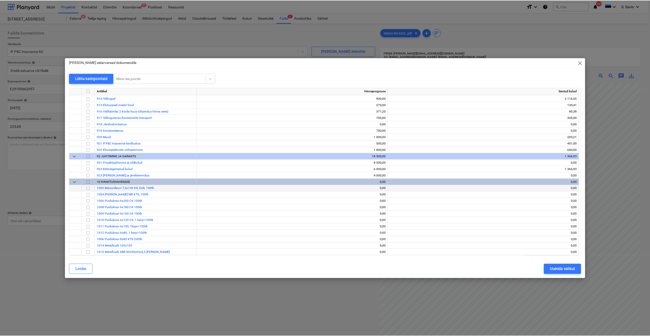
scroll to position [2477, 0]
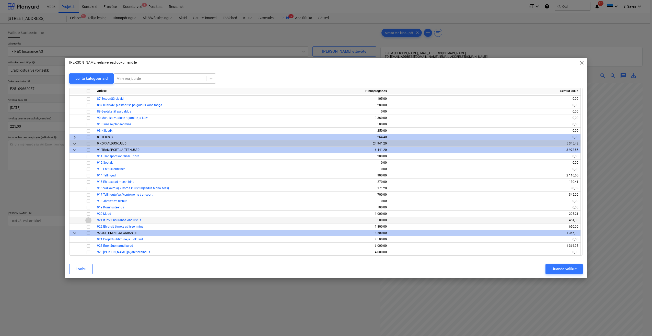
click at [89, 219] on input "checkbox" at bounding box center [88, 220] width 6 height 6
click at [553, 266] on div "Uuenda valikut" at bounding box center [564, 268] width 25 height 7
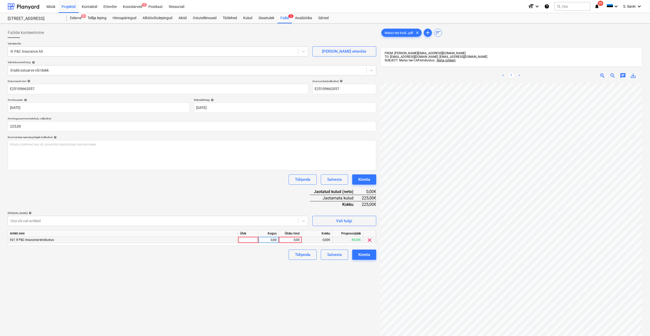
click at [249, 239] on div at bounding box center [248, 240] width 20 height 6
type input "kmpl."
click at [274, 238] on div "0,00" at bounding box center [269, 240] width 16 height 6
click at [289, 239] on div "0,00" at bounding box center [290, 240] width 19 height 6
type input "225"
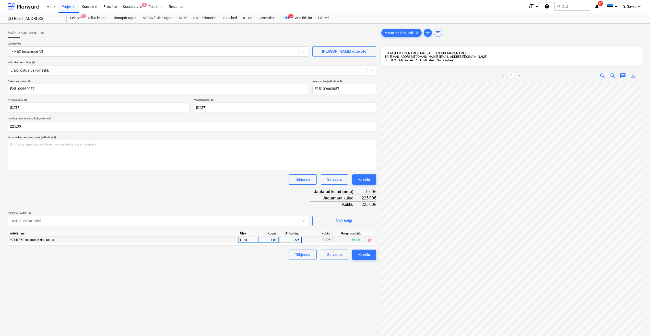
click at [268, 262] on div "Failide konteerimine Vali ettevõte IF P&C Insurance AS [PERSON_NAME] uus ettevõ…" at bounding box center [192, 216] width 373 height 381
click at [370, 258] on div "Kinnita" at bounding box center [364, 254] width 12 height 7
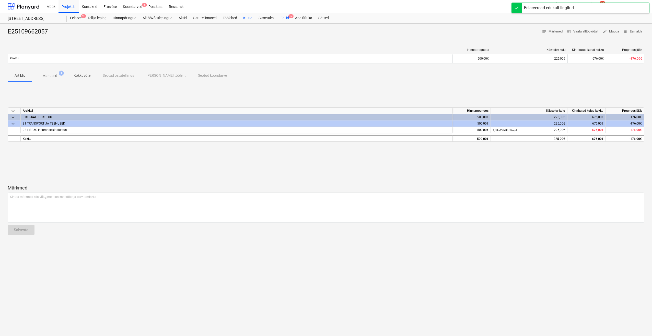
click at [290, 19] on div "Failid 5" at bounding box center [284, 18] width 15 height 10
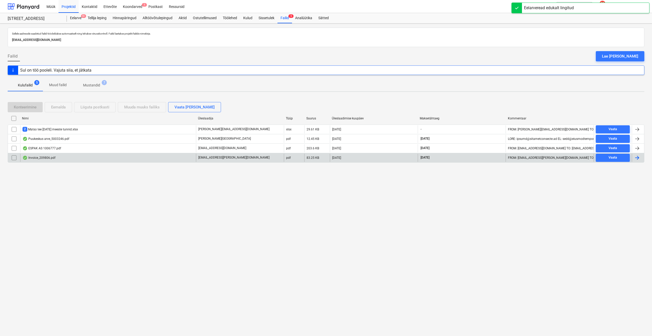
click at [553, 156] on div at bounding box center [637, 158] width 6 height 6
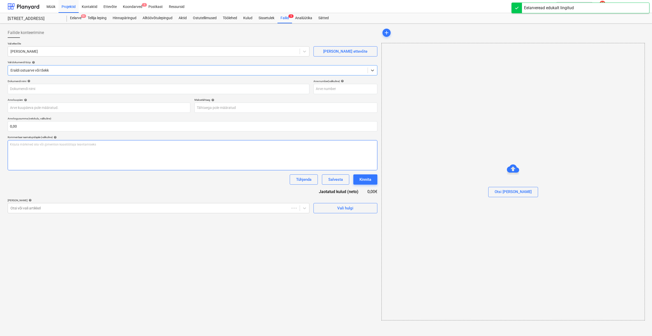
type input "209806"
type input "[DATE]"
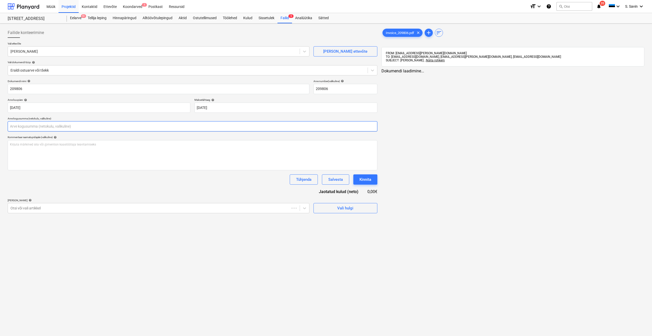
click at [21, 127] on input "text" at bounding box center [193, 126] width 370 height 10
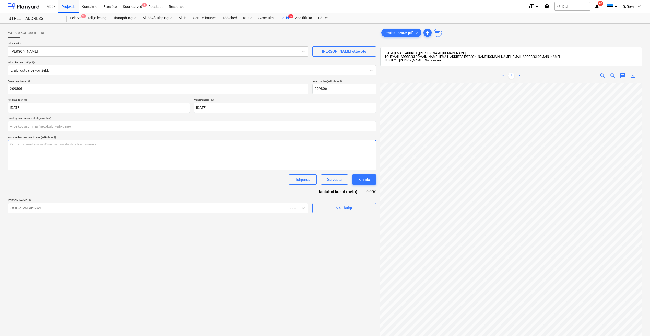
type input "0,00"
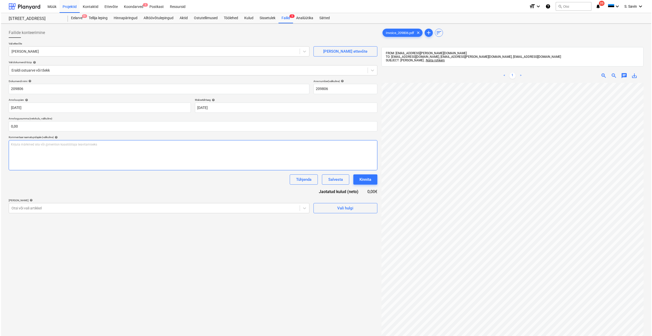
scroll to position [59, 4]
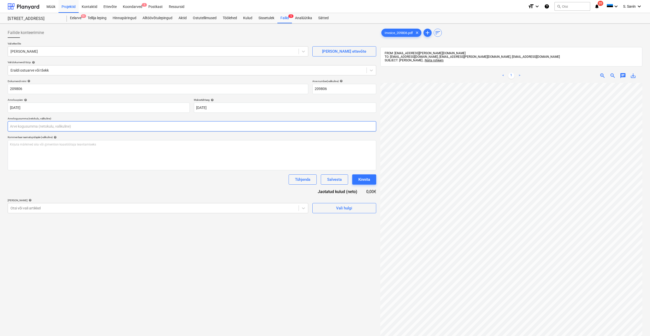
click at [44, 123] on input "text" at bounding box center [192, 126] width 369 height 10
type input "48,30"
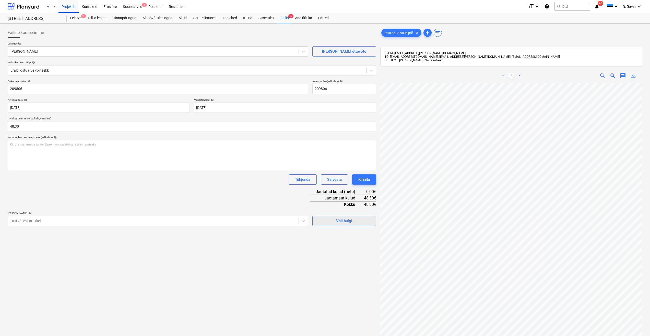
click at [363, 221] on span "Vali hulgi" at bounding box center [344, 220] width 51 height 7
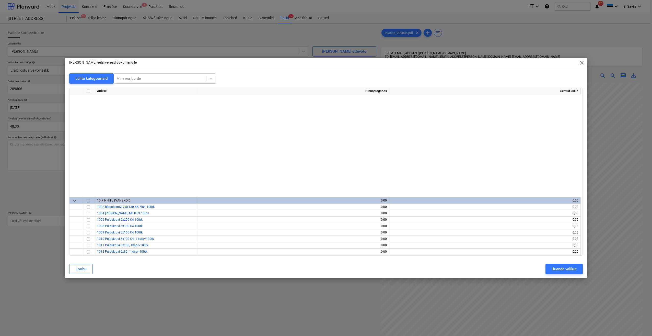
scroll to position [2503, 0]
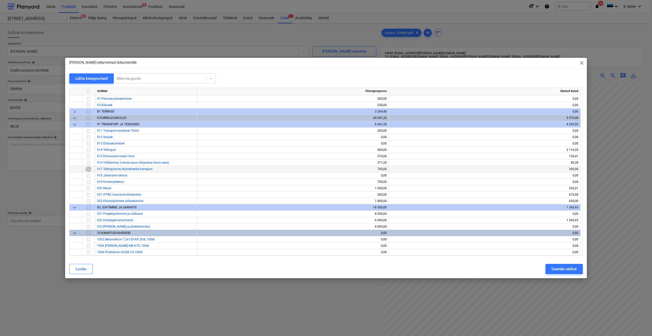
click at [90, 169] on input "checkbox" at bounding box center [88, 169] width 6 height 6
click at [553, 63] on span "close" at bounding box center [582, 63] width 6 height 6
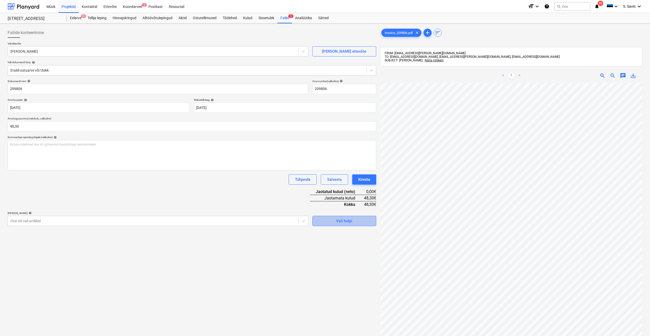
click at [342, 222] on div "Vali hulgi" at bounding box center [344, 220] width 16 height 7
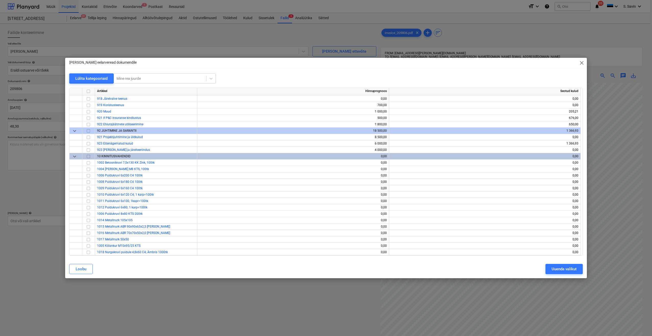
scroll to position [2477, 0]
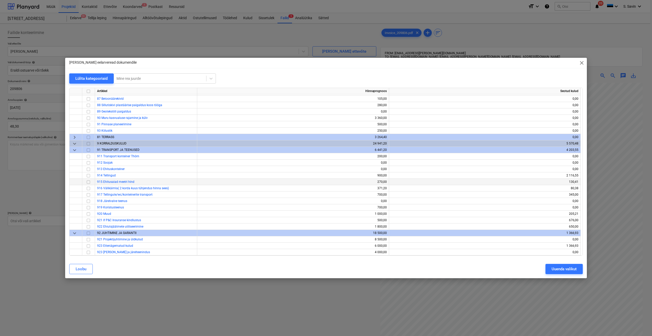
click at [90, 181] on input "checkbox" at bounding box center [88, 182] width 6 height 6
click at [553, 268] on div "Uuenda valikut" at bounding box center [564, 268] width 25 height 7
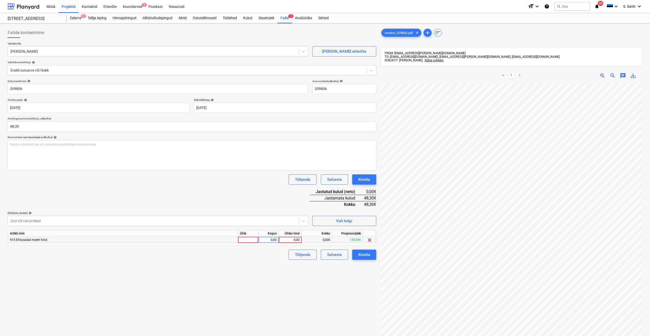
click at [248, 239] on div at bounding box center [248, 240] width 20 height 6
type input "kmpl."
click at [266, 240] on div "0,00" at bounding box center [269, 240] width 16 height 6
click at [291, 241] on div "0,00" at bounding box center [290, 240] width 19 height 6
type input "48,3"
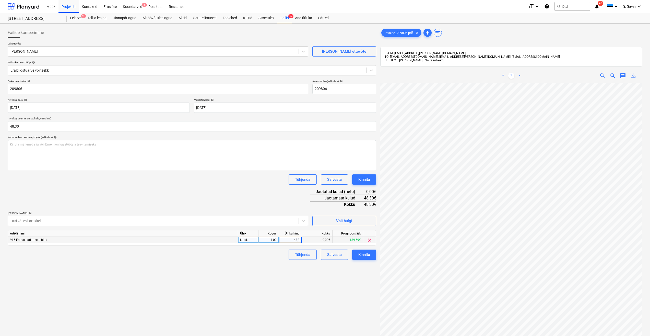
click at [284, 276] on div "Failide konteerimine Vali ettevõte [PERSON_NAME] uus ettevõte Vali dokumendi tü…" at bounding box center [192, 216] width 373 height 381
click at [366, 257] on div "Kinnita" at bounding box center [364, 254] width 12 height 7
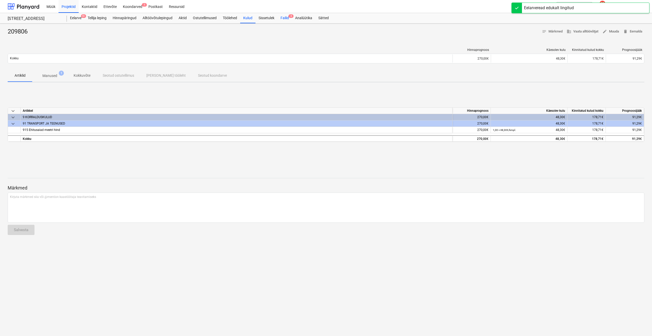
click at [283, 17] on div "Failid 4" at bounding box center [284, 18] width 15 height 10
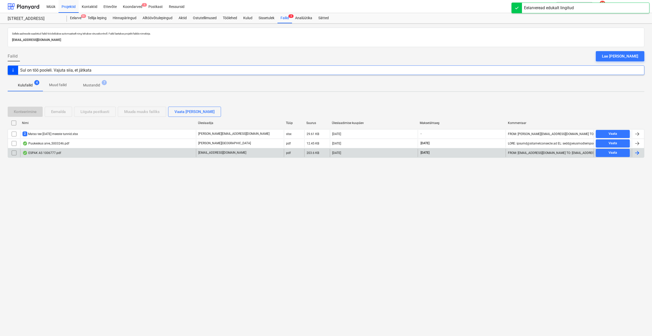
click at [553, 153] on div at bounding box center [637, 153] width 6 height 6
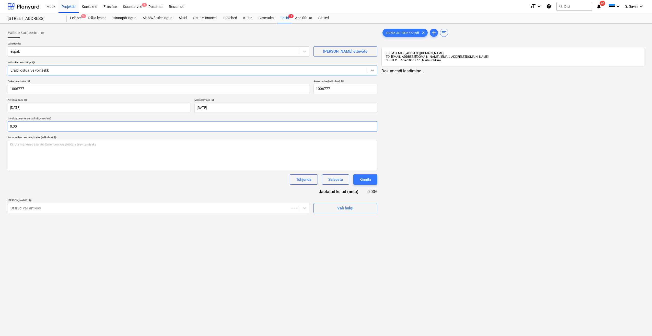
type input "1006777"
type input "[DATE]"
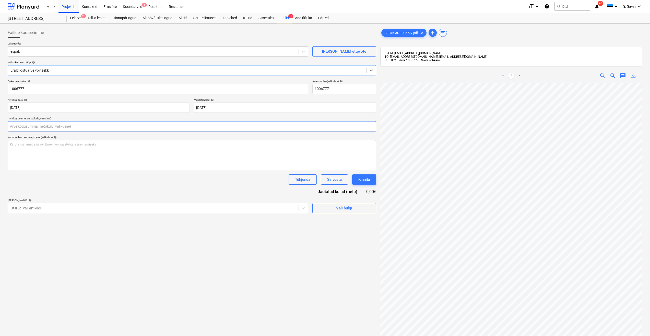
click at [75, 129] on input "text" at bounding box center [192, 126] width 369 height 10
type input "32,45"
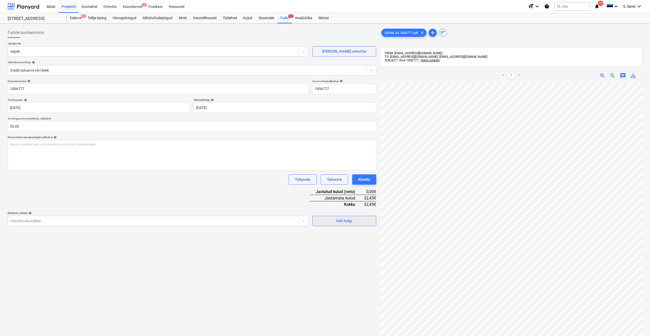
click at [337, 220] on div "Vali hulgi" at bounding box center [344, 220] width 16 height 7
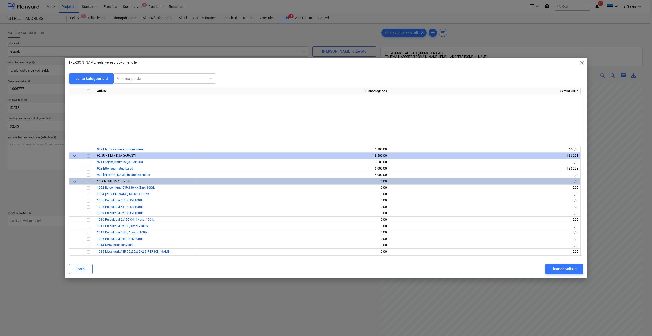
scroll to position [2528, 0]
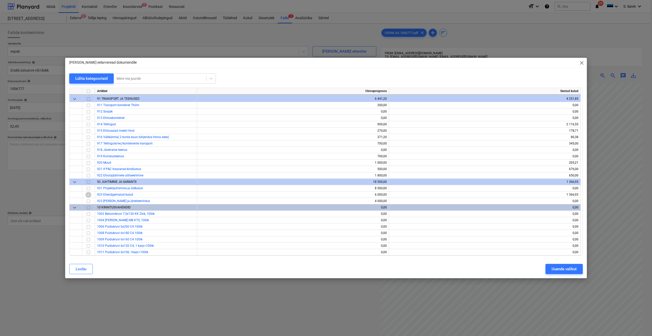
click at [88, 197] on input "checkbox" at bounding box center [88, 195] width 6 height 6
click at [552, 271] on div "Uuenda valikut" at bounding box center [564, 268] width 25 height 7
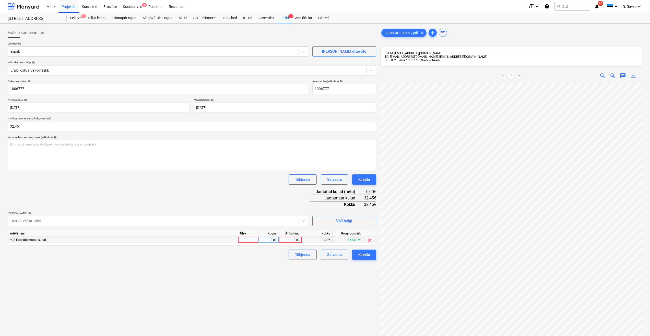
click at [252, 239] on div at bounding box center [248, 240] width 20 height 6
type input "kmpl."
click at [263, 237] on div "0,00" at bounding box center [269, 240] width 16 height 6
click at [285, 241] on div "0,00" at bounding box center [290, 240] width 19 height 6
type input "32,47"
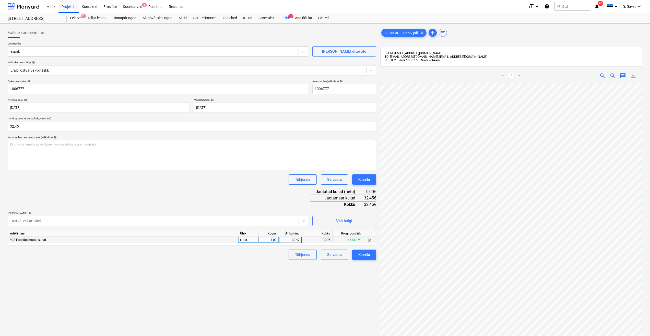
click at [266, 279] on div "Failide konteerimine Vali ettevõte espak [PERSON_NAME] uus ettevõte Vali dokume…" at bounding box center [192, 216] width 373 height 381
click at [299, 241] on div "32,47" at bounding box center [290, 240] width 19 height 6
click at [299, 241] on input "32,47" at bounding box center [290, 240] width 23 height 6
type input "32,45"
click at [298, 278] on div "Failide konteerimine Vali ettevõte espak [PERSON_NAME] uus ettevõte Vali dokume…" at bounding box center [192, 216] width 373 height 381
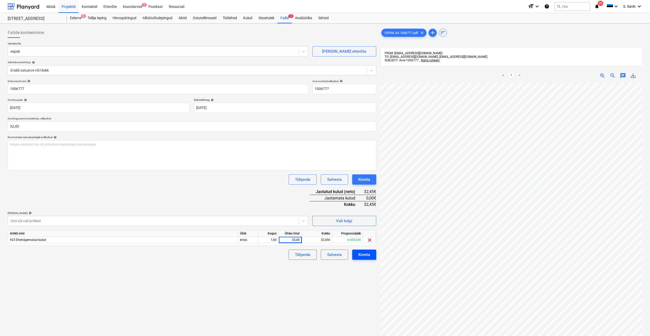
click at [364, 256] on div "Kinnita" at bounding box center [364, 254] width 12 height 7
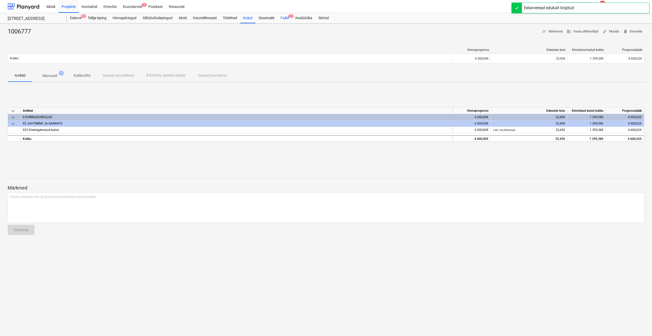
click at [282, 19] on div "Failid 3" at bounding box center [284, 18] width 15 height 10
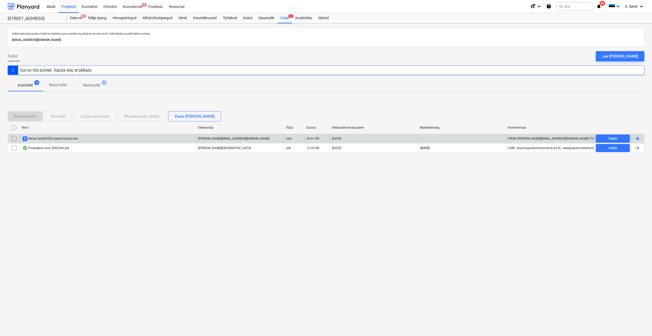
click at [553, 134] on div "2 Matso tee [DATE] meeste tunnid.xlsx [PERSON_NAME][EMAIL_ADDRESS][DOMAIN_NAME]…" at bounding box center [326, 138] width 637 height 9
click at [553, 139] on div at bounding box center [638, 138] width 12 height 8
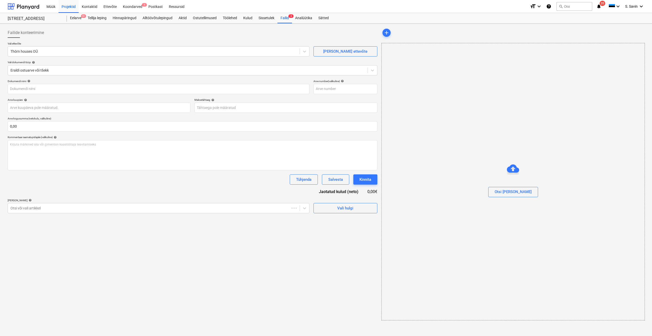
type input "Matso tee [DATE] meeste tunnid.xlsx"
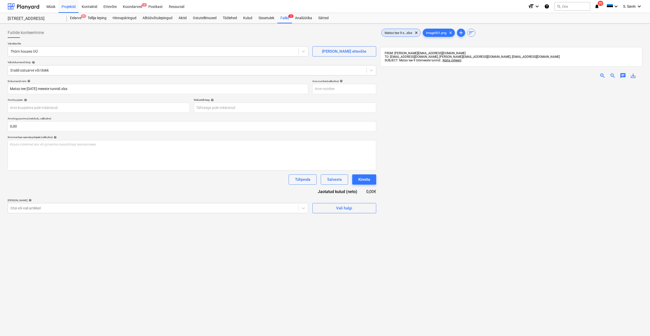
click at [405, 30] on div "Matso tee 9 s...xlsx clear" at bounding box center [400, 33] width 39 height 8
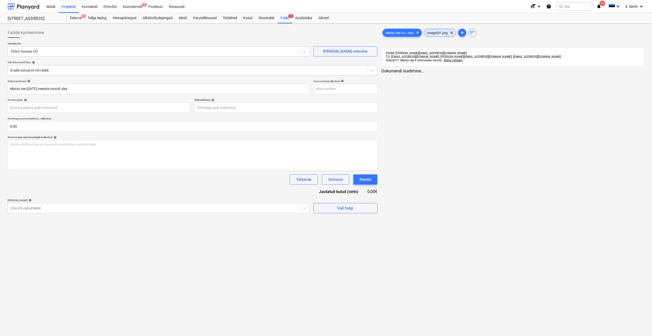
click at [431, 35] on div "image001.png clear" at bounding box center [440, 33] width 32 height 8
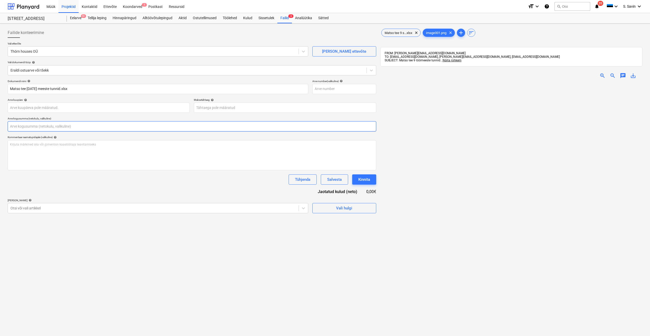
click at [83, 125] on input "text" at bounding box center [192, 126] width 369 height 10
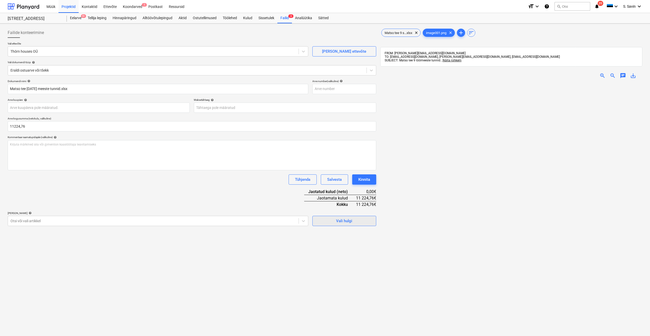
type input "11 224,76"
click at [327, 222] on span "Vali hulgi" at bounding box center [344, 220] width 51 height 7
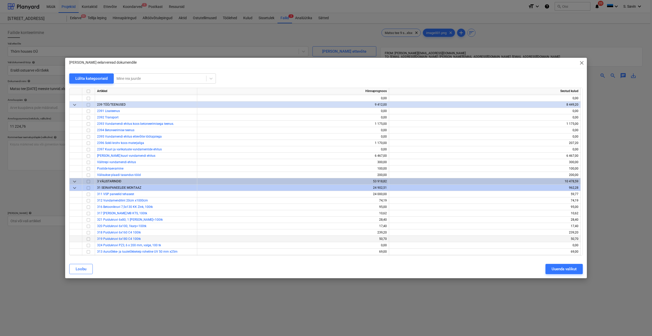
scroll to position [741, 0]
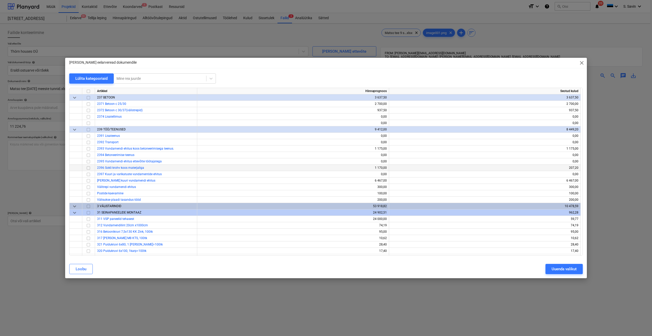
click at [89, 168] on input "checkbox" at bounding box center [88, 168] width 6 height 6
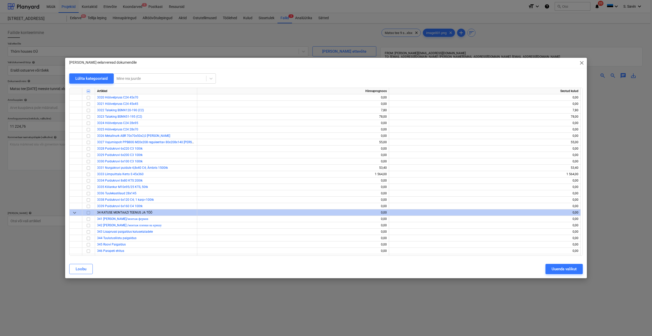
scroll to position [1252, 0]
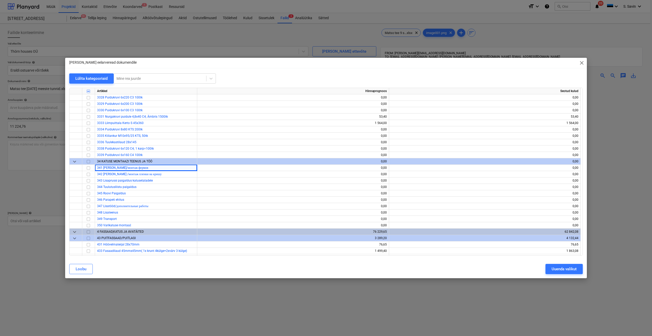
drag, startPoint x: 129, startPoint y: 168, endPoint x: 79, endPoint y: 163, distance: 49.5
click at [79, 162] on div "keyboard_arrow_down" at bounding box center [75, 161] width 13 height 6
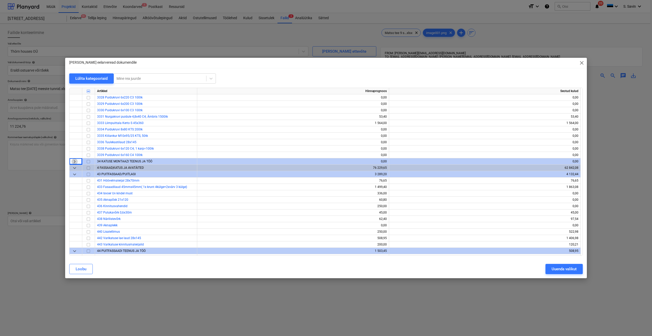
click at [75, 160] on span "keyboard_arrow_right" at bounding box center [75, 161] width 6 height 6
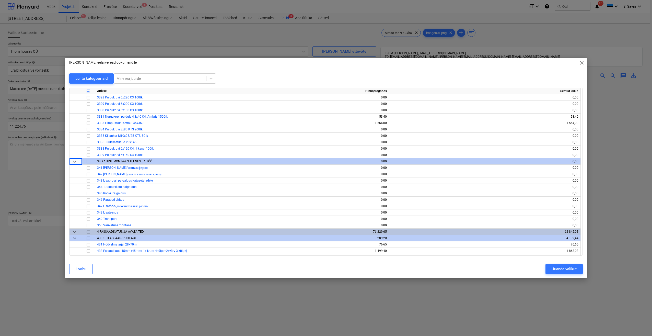
click at [78, 163] on div "keyboard_arrow_down" at bounding box center [75, 161] width 13 height 6
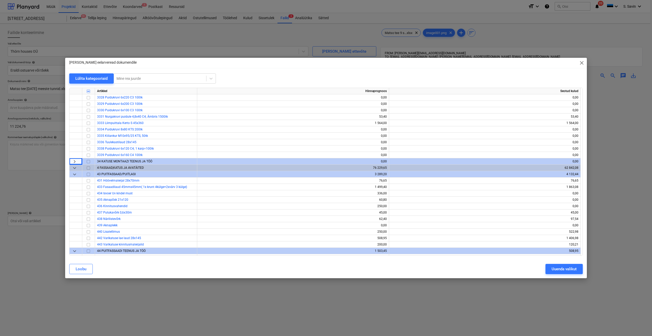
click at [75, 163] on span "keyboard_arrow_right" at bounding box center [75, 161] width 6 height 6
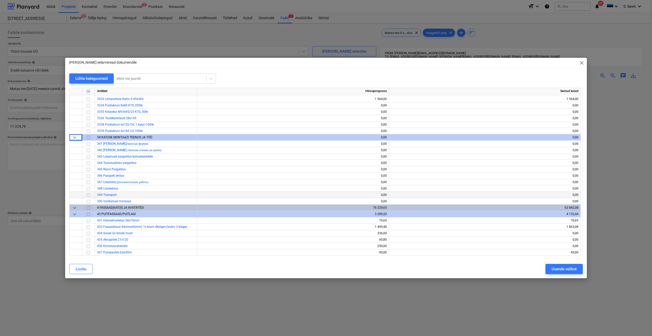
scroll to position [1277, 0]
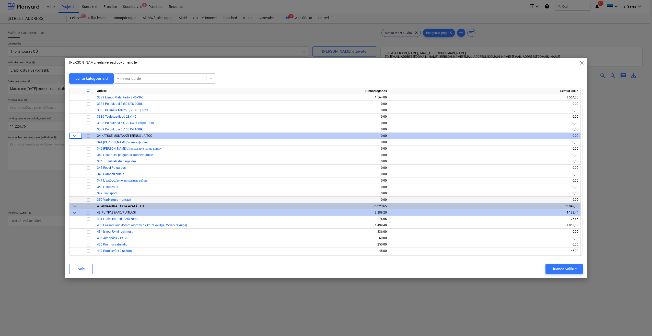
click at [89, 201] on input "checkbox" at bounding box center [88, 200] width 6 height 6
click at [88, 174] on input "checkbox" at bounding box center [88, 174] width 6 height 6
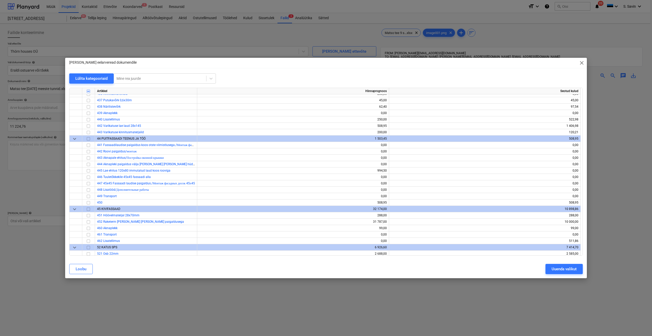
scroll to position [1431, 0]
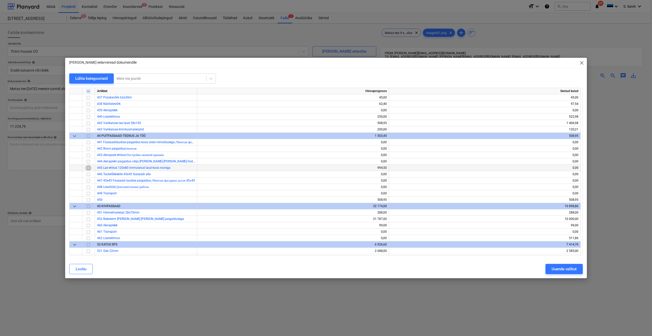
click at [91, 168] on input "checkbox" at bounding box center [88, 168] width 6 height 6
click at [88, 149] on input "checkbox" at bounding box center [88, 149] width 6 height 6
click at [88, 161] on input "checkbox" at bounding box center [88, 161] width 6 height 6
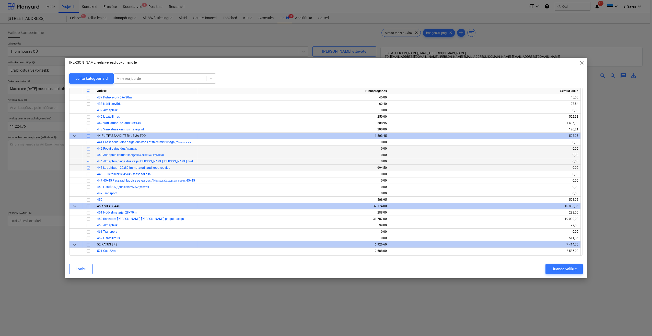
click at [88, 157] on input "checkbox" at bounding box center [88, 155] width 6 height 6
click at [88, 181] on input "checkbox" at bounding box center [88, 181] width 6 height 6
click at [89, 176] on input "checkbox" at bounding box center [88, 174] width 6 height 6
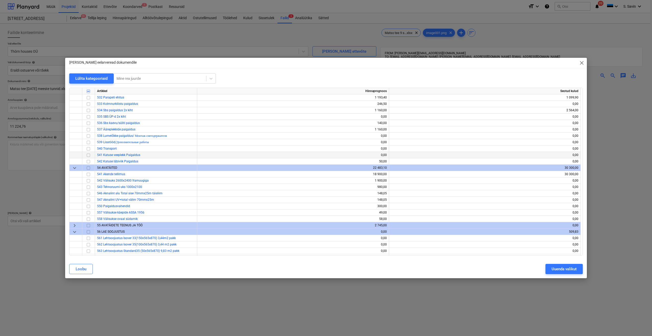
scroll to position [1686, 0]
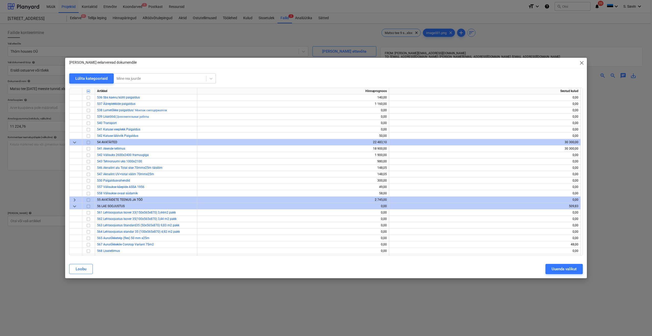
click at [74, 199] on span "keyboard_arrow_right" at bounding box center [75, 200] width 6 height 6
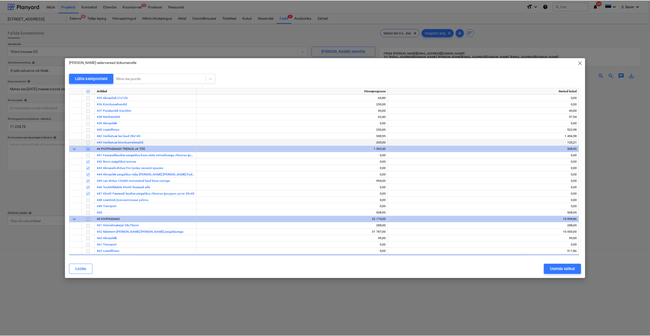
scroll to position [1431, 0]
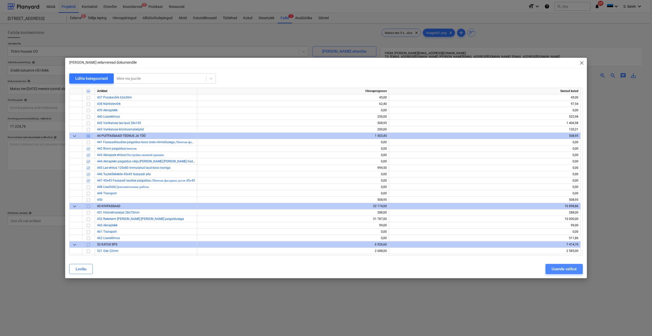
click at [553, 270] on div "Uuenda valikut" at bounding box center [564, 268] width 25 height 7
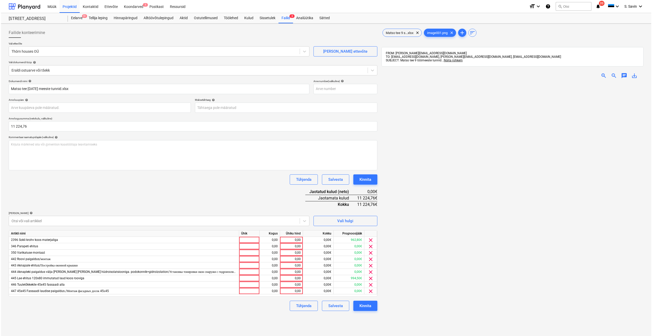
scroll to position [26, 0]
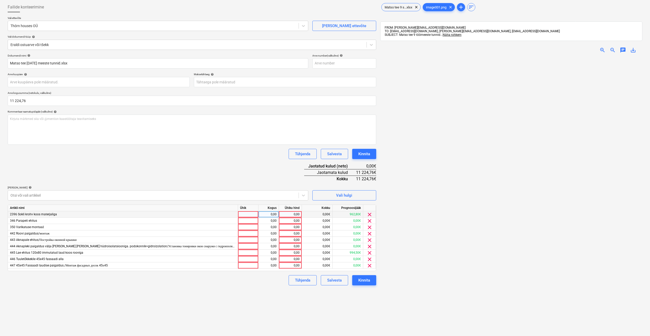
click at [249, 214] on div at bounding box center [248, 214] width 20 height 6
type input "kmpl."
click at [274, 215] on div "0,00" at bounding box center [269, 214] width 16 height 6
type input "1"
click at [282, 213] on div "0,00" at bounding box center [290, 214] width 19 height 6
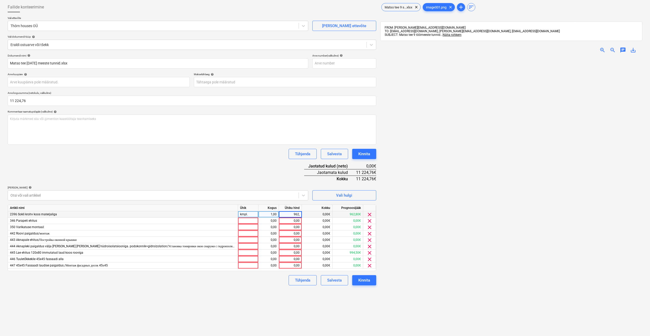
type input "962,8"
click at [251, 221] on div at bounding box center [248, 220] width 20 height 6
click at [250, 222] on input at bounding box center [248, 220] width 20 height 6
click at [152, 193] on div at bounding box center [153, 195] width 286 height 5
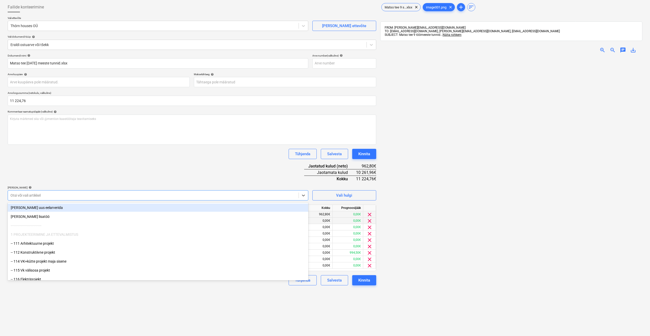
click at [125, 207] on div "[PERSON_NAME] uus eelarverida" at bounding box center [158, 207] width 301 height 8
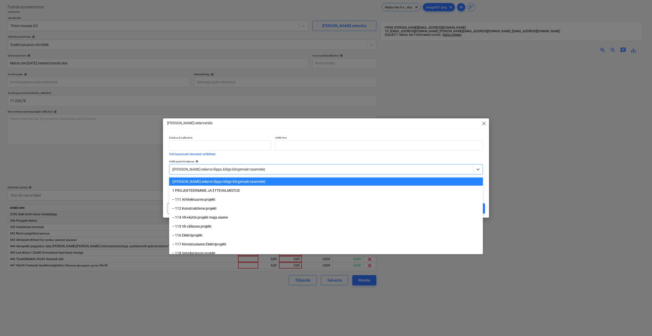
click at [191, 171] on div at bounding box center [321, 169] width 299 height 5
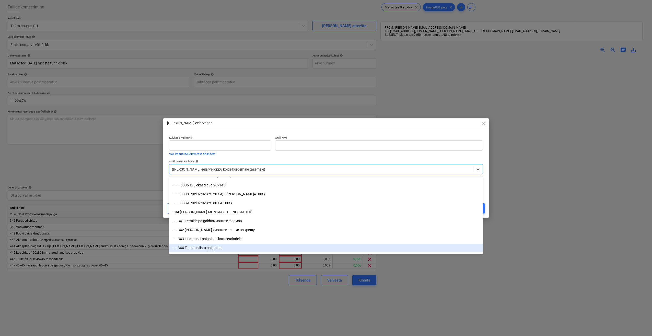
scroll to position [1814, 0]
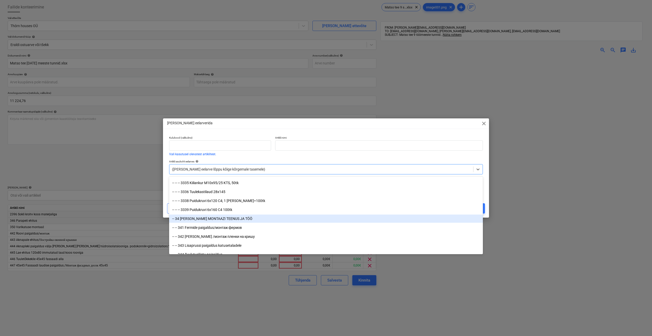
click at [200, 216] on div "-- 34 [PERSON_NAME] MONTAAZI TEENUS JA TÖÖ" at bounding box center [326, 218] width 314 height 8
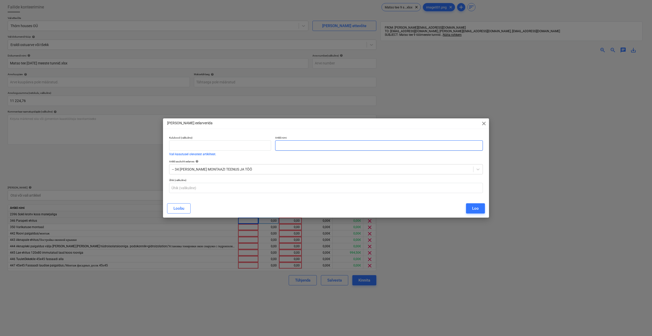
click at [292, 145] on input "text" at bounding box center [379, 145] width 208 height 10
type input "Varikatuse liitsarikate paigaldus"
click at [475, 212] on div "Loo" at bounding box center [475, 208] width 7 height 7
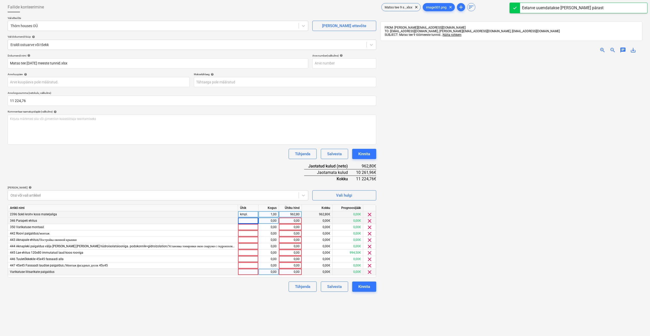
click at [248, 271] on div at bounding box center [248, 272] width 20 height 6
type input "m2"
click at [260, 272] on div "0,00" at bounding box center [269, 272] width 20 height 6
type input "53,4"
click at [287, 270] on div "0,00" at bounding box center [290, 272] width 19 height 6
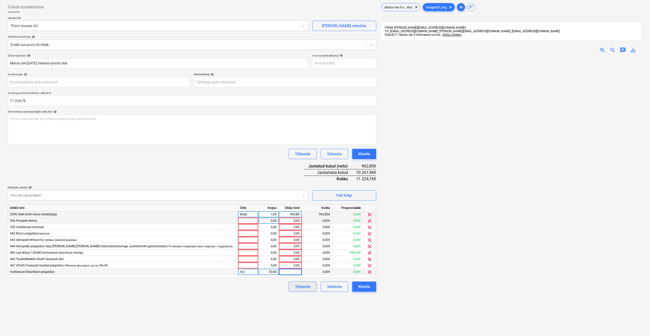
type input "4"
click at [281, 299] on div "Failide konteerimine Vali ettevõte Thörn houses OÜ [PERSON_NAME] uus ettevõte V…" at bounding box center [192, 190] width 373 height 381
click at [234, 197] on div at bounding box center [153, 195] width 286 height 5
click at [241, 181] on div "Dokumendi nimi help [PERSON_NAME] tee [DATE] meeste tunnid.xlsx Arve number (va…" at bounding box center [192, 173] width 369 height 238
click at [54, 197] on div at bounding box center [153, 195] width 286 height 5
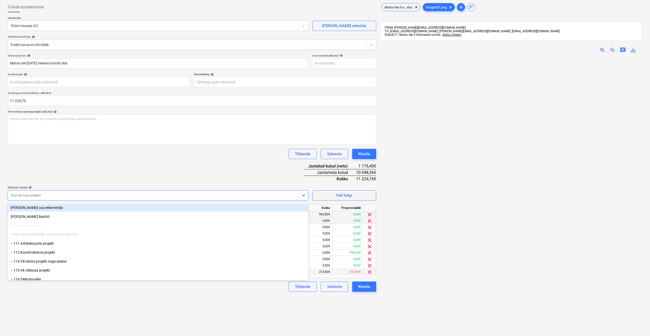
click at [54, 209] on div "[PERSON_NAME] uus eelarverida" at bounding box center [158, 207] width 301 height 8
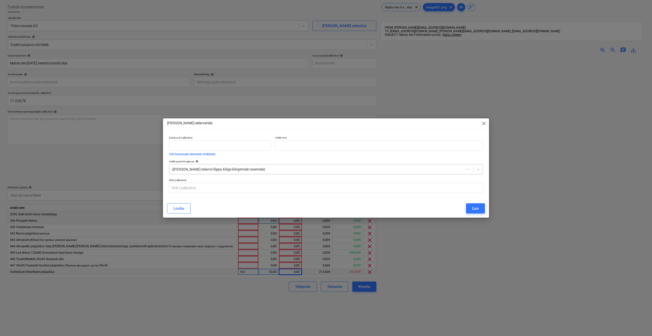
click at [229, 172] on div "([PERSON_NAME] eelarve lõppu kõige kõrgemale tasemele)" at bounding box center [316, 169] width 294 height 7
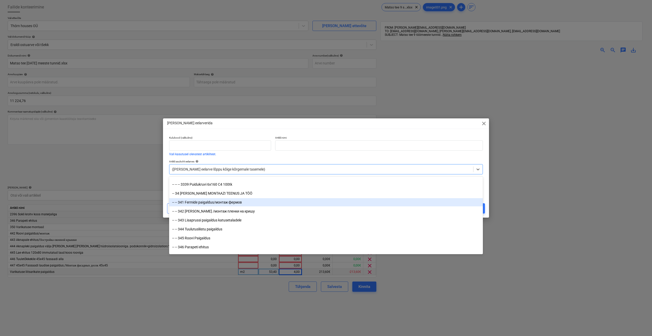
scroll to position [1840, 0]
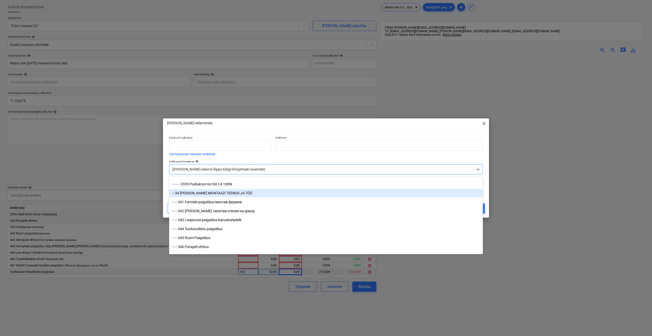
click at [223, 193] on div "-- 34 [PERSON_NAME] MONTAAZI TEENUS JA TÖÖ" at bounding box center [326, 193] width 314 height 8
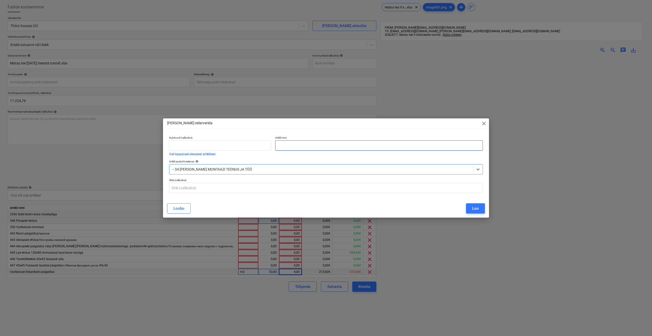
click at [294, 147] on input "text" at bounding box center [379, 145] width 208 height 10
type input "Parapeti plekki paigaldus"
click at [471, 205] on button "Loo" at bounding box center [475, 208] width 19 height 10
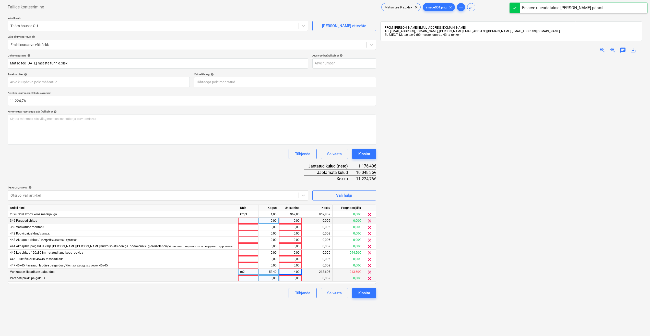
click at [246, 280] on div at bounding box center [248, 278] width 20 height 6
type input "jm"
click at [273, 279] on div "0,00" at bounding box center [269, 278] width 16 height 6
type input "105,5"
click at [283, 279] on div "0,00" at bounding box center [290, 278] width 19 height 6
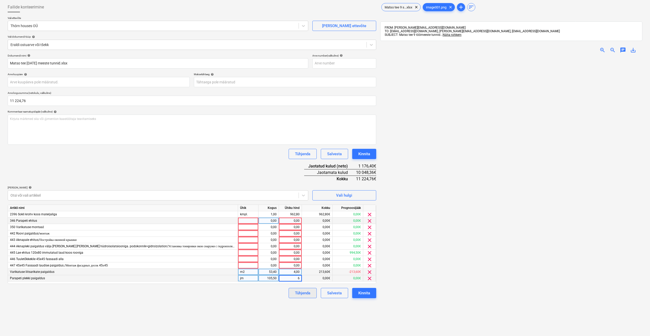
click at [289, 296] on button "Tühjenda" at bounding box center [303, 293] width 28 height 10
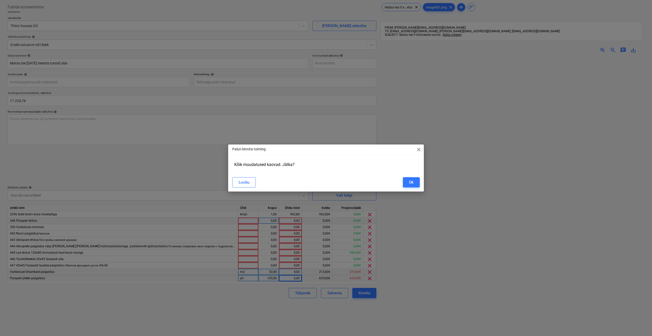
click at [420, 151] on span "close" at bounding box center [419, 149] width 6 height 6
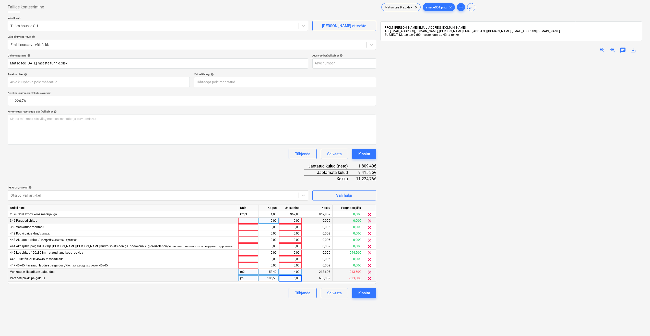
click at [276, 276] on div "105,50" at bounding box center [269, 278] width 16 height 6
click at [276, 276] on input "105,5" at bounding box center [269, 278] width 20 height 6
type input "105"
click at [278, 298] on div "Tühjenda Salvesta Kinnita" at bounding box center [192, 293] width 369 height 10
click at [108, 193] on div at bounding box center [153, 195] width 286 height 5
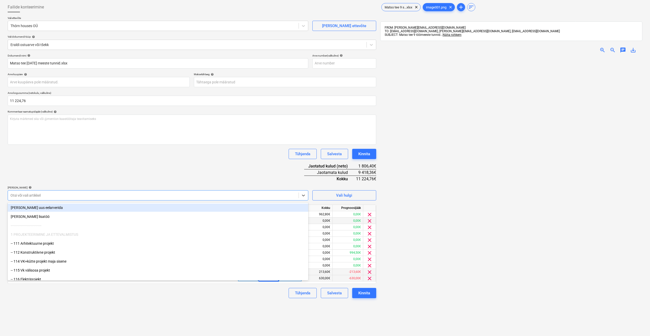
click at [90, 208] on div "[PERSON_NAME] uus eelarverida" at bounding box center [158, 207] width 301 height 8
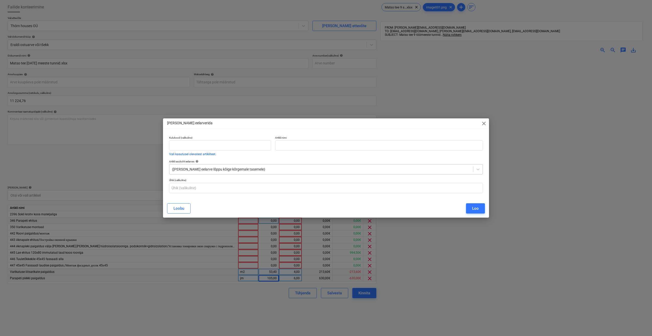
click at [205, 167] on div at bounding box center [321, 169] width 299 height 5
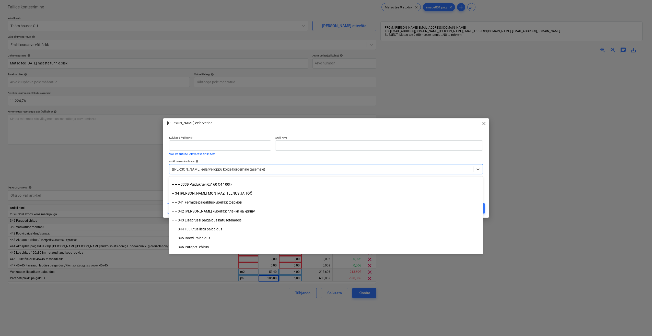
scroll to position [1840, 0]
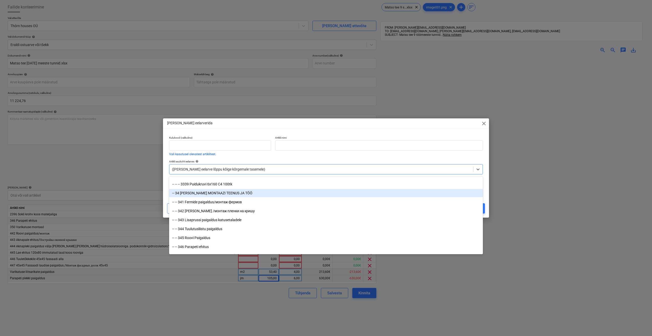
click at [201, 191] on div "-- 34 [PERSON_NAME] MONTAAZI TEENUS JA TÖÖ" at bounding box center [326, 193] width 314 height 8
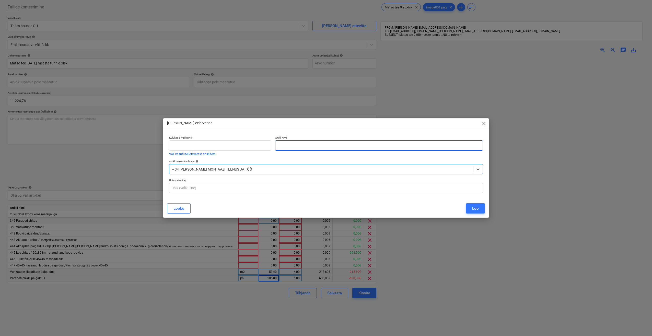
click at [298, 146] on input "text" at bounding box center [379, 145] width 208 height 10
type input "Veerennide paigaldus"
click at [476, 208] on div "Loo" at bounding box center [475, 208] width 7 height 7
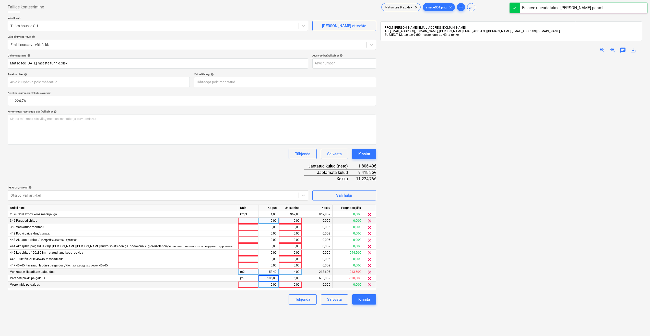
click at [246, 284] on div at bounding box center [248, 284] width 20 height 6
type input "jm"
click at [270, 286] on div "0,00" at bounding box center [269, 284] width 16 height 6
type input "12,5"
click at [293, 287] on div "0,00" at bounding box center [290, 284] width 19 height 6
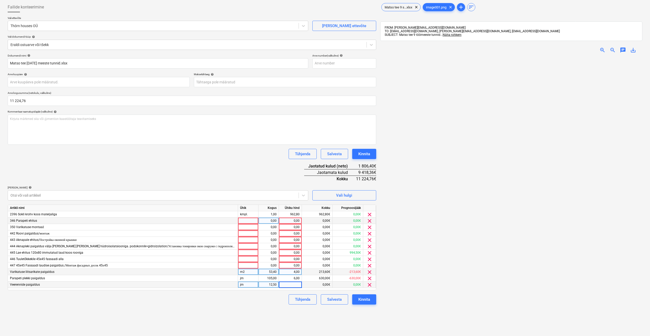
type input "8"
click at [269, 301] on div "Tühjenda Salvesta Kinnita" at bounding box center [192, 299] width 369 height 10
click at [245, 252] on div at bounding box center [248, 252] width 20 height 6
type input "kmpl."
click at [268, 254] on div "0,00" at bounding box center [269, 252] width 16 height 6
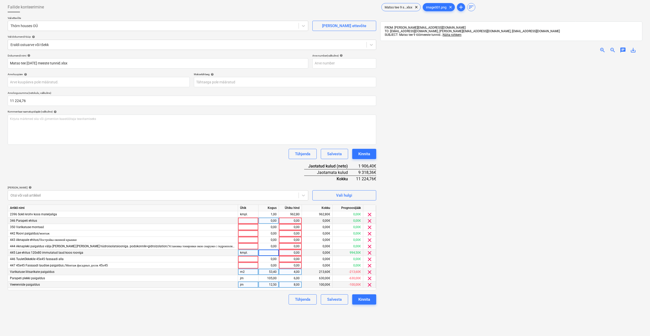
type input "1"
click at [291, 251] on div "0,00" at bounding box center [290, 252] width 19 height 6
type input "994,5"
click at [423, 279] on div at bounding box center [511, 217] width 262 height 321
click at [444, 260] on div at bounding box center [511, 217] width 262 height 321
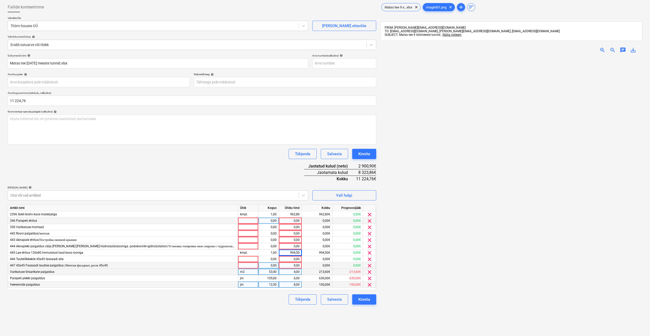
click at [246, 265] on div at bounding box center [248, 265] width 20 height 6
type input "m2"
click at [274, 267] on div "0,00" at bounding box center [269, 265] width 16 height 6
type input "65"
click at [290, 266] on div "0,00" at bounding box center [290, 265] width 19 height 6
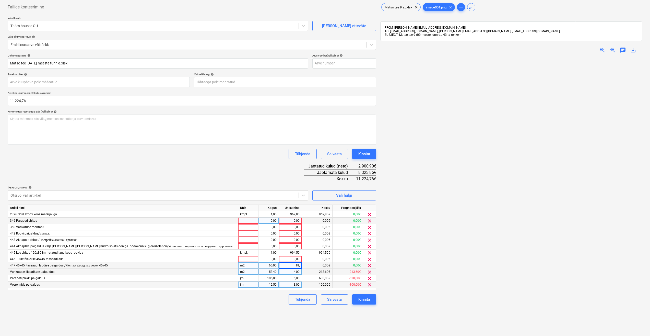
type input "18,5"
click at [263, 315] on div "Failide konteerimine Vali ettevõte Thörn houses OÜ [PERSON_NAME] uus ettevõte V…" at bounding box center [192, 190] width 373 height 381
click at [298, 266] on div "18,50" at bounding box center [290, 265] width 19 height 6
click at [298, 266] on input "18,5" at bounding box center [290, 265] width 23 height 6
click at [300, 266] on input "18,5" at bounding box center [290, 265] width 23 height 6
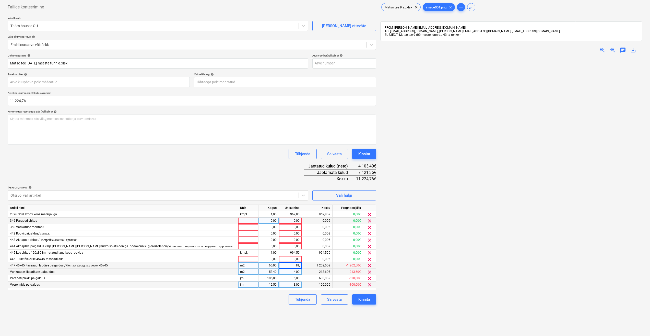
type input "18,6"
click at [407, 255] on div at bounding box center [511, 217] width 262 height 321
click at [252, 232] on div at bounding box center [248, 233] width 20 height 6
type input "k"
type input "m2"
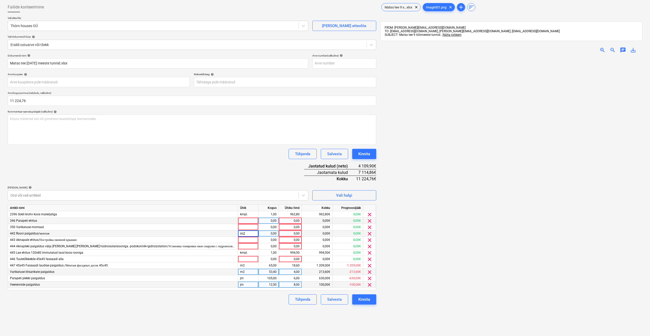
click at [262, 231] on div "0,00" at bounding box center [269, 233] width 16 height 6
type input "305"
click at [294, 230] on div "0,00" at bounding box center [290, 233] width 19 height 6
click at [405, 233] on div at bounding box center [511, 217] width 262 height 321
click at [273, 235] on div "305,00" at bounding box center [269, 233] width 16 height 6
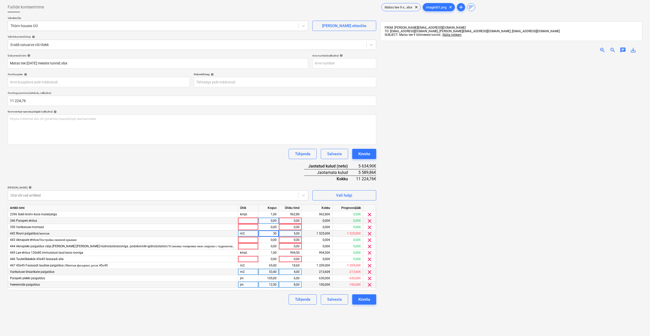
type input "307"
click at [403, 228] on div at bounding box center [511, 217] width 262 height 321
click at [247, 260] on div at bounding box center [248, 259] width 20 height 6
click at [250, 245] on div at bounding box center [248, 246] width 20 height 6
type input "jm"
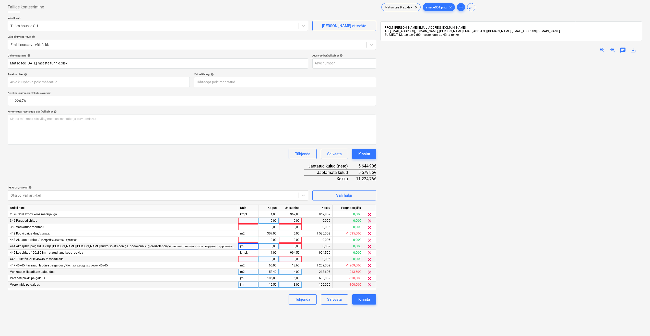
click at [265, 247] on div "0,00" at bounding box center [269, 246] width 16 height 6
type input "18,5"
click at [287, 245] on div "0,00" at bounding box center [290, 246] width 19 height 6
type input "6"
click at [410, 248] on div at bounding box center [511, 217] width 262 height 321
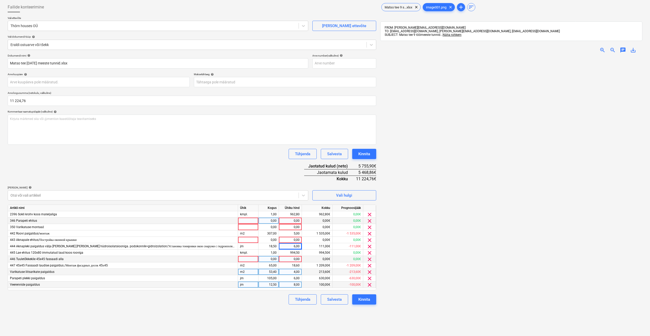
click at [253, 308] on div "Failide konteerimine Vali ettevõte Thörn houses OÜ [PERSON_NAME] uus ettevõte V…" at bounding box center [192, 190] width 373 height 381
click at [414, 249] on div at bounding box center [511, 217] width 262 height 321
click at [297, 234] on div "5,00" at bounding box center [290, 233] width 19 height 6
type input "8,5"
click at [428, 235] on div at bounding box center [511, 217] width 262 height 321
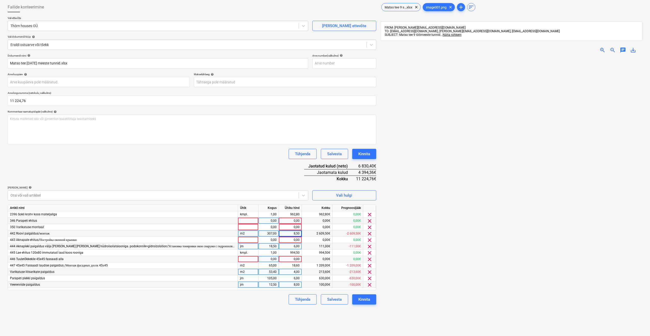
click at [295, 247] on div "6,00" at bounding box center [290, 246] width 19 height 6
type input "10,2"
click at [406, 254] on div at bounding box center [511, 217] width 262 height 321
click at [296, 265] on div "18,60" at bounding box center [290, 265] width 19 height 6
type input "30,94"
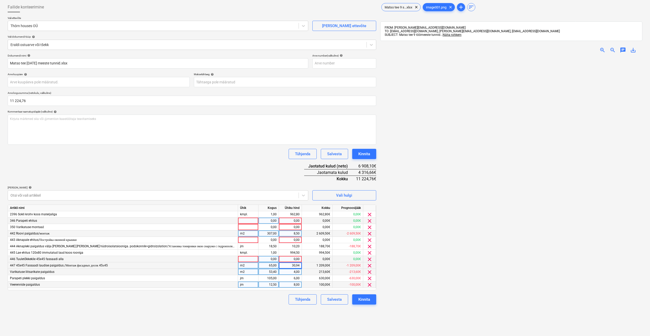
click at [441, 255] on div at bounding box center [511, 217] width 262 height 321
click at [290, 273] on div "4,00" at bounding box center [290, 272] width 19 height 6
click at [445, 262] on div at bounding box center [511, 217] width 262 height 321
click at [298, 271] on div "4,00" at bounding box center [290, 272] width 19 height 6
type input "6,8"
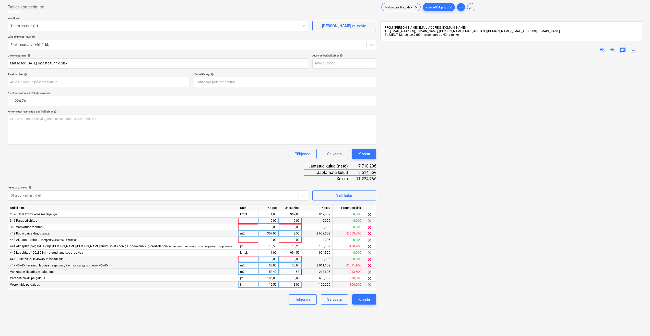
click at [423, 264] on div at bounding box center [511, 217] width 262 height 321
click at [298, 278] on div "6,00" at bounding box center [290, 278] width 19 height 6
type input "8,5"
click at [405, 276] on div at bounding box center [511, 217] width 262 height 321
click at [296, 284] on div "8,00" at bounding box center [290, 284] width 19 height 6
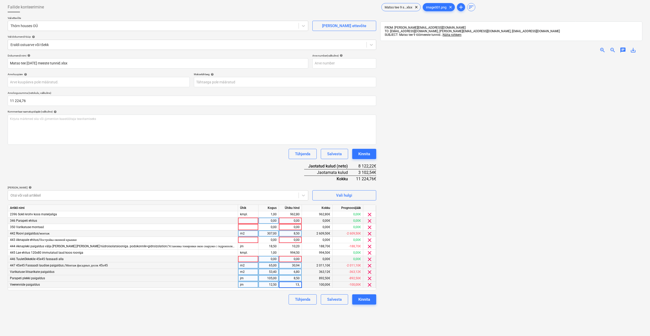
type input "13,6"
click at [409, 273] on div at bounding box center [511, 217] width 262 height 321
click at [405, 249] on div at bounding box center [511, 217] width 262 height 321
click at [252, 311] on div "Failide konteerimine Vali ettevõte Thörn houses OÜ [PERSON_NAME] uus ettevõte V…" at bounding box center [192, 190] width 373 height 381
click at [367, 227] on span "clear" at bounding box center [370, 227] width 6 height 6
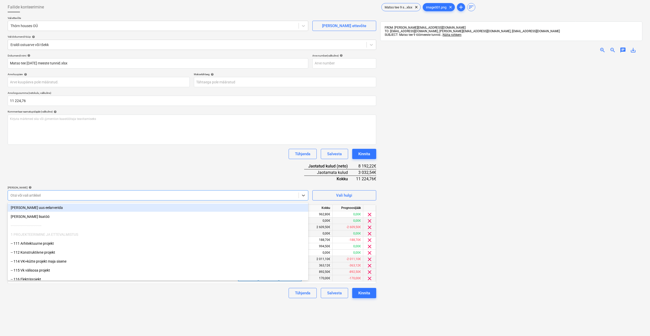
click at [190, 193] on div at bounding box center [153, 195] width 286 height 5
click at [119, 210] on div "[PERSON_NAME] uus eelarverida" at bounding box center [158, 207] width 301 height 8
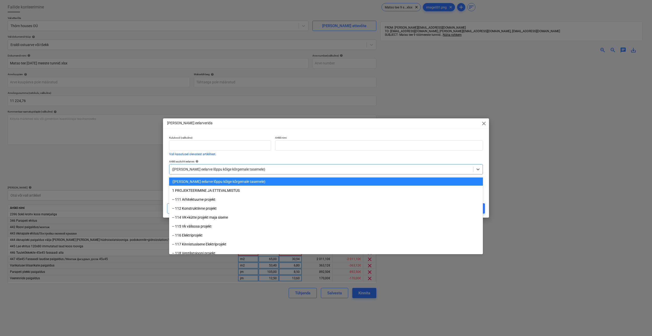
click at [251, 168] on div at bounding box center [321, 169] width 299 height 5
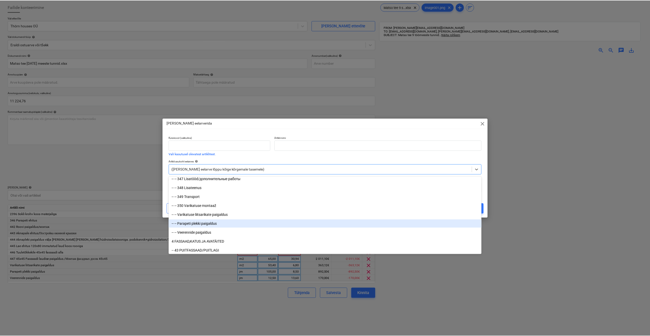
scroll to position [1891, 0]
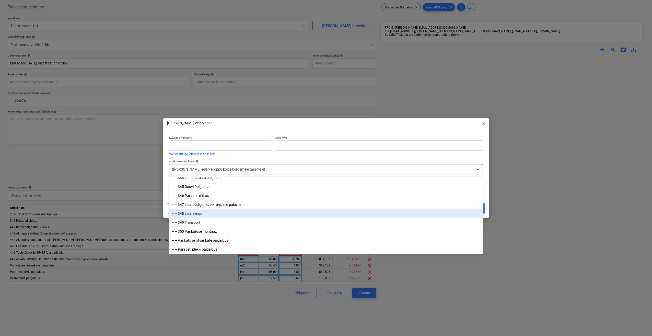
click at [199, 214] on div "-- -- 348 Lisateenus" at bounding box center [326, 213] width 314 height 8
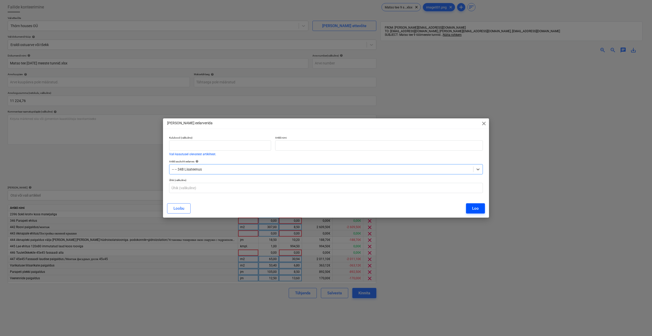
click at [471, 206] on button "Loo" at bounding box center [475, 208] width 19 height 10
click at [340, 144] on input "text" at bounding box center [379, 145] width 208 height 10
type input "Tunnitööd"
click at [471, 206] on button "Loo" at bounding box center [475, 208] width 19 height 10
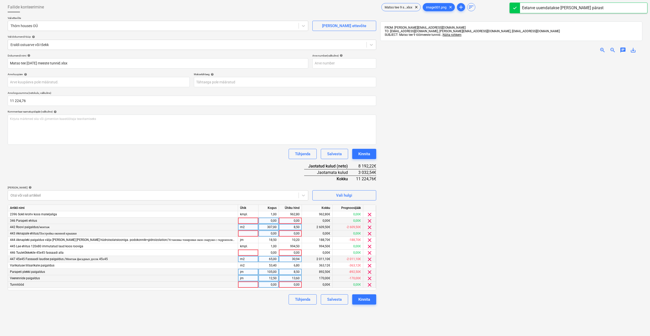
click at [257, 285] on div at bounding box center [248, 284] width 20 height 6
type input "h"
click at [271, 283] on div "0,00" at bounding box center [269, 284] width 16 height 6
type input "155"
click at [393, 276] on div at bounding box center [511, 217] width 262 height 321
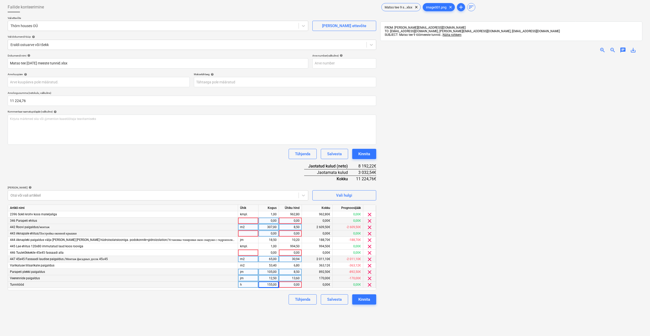
click at [298, 286] on div "0,00" at bounding box center [290, 284] width 19 height 6
type input "15,3"
click at [410, 279] on div at bounding box center [511, 217] width 262 height 321
click at [242, 253] on div at bounding box center [248, 252] width 20 height 6
click at [371, 251] on span "clear" at bounding box center [370, 253] width 6 height 6
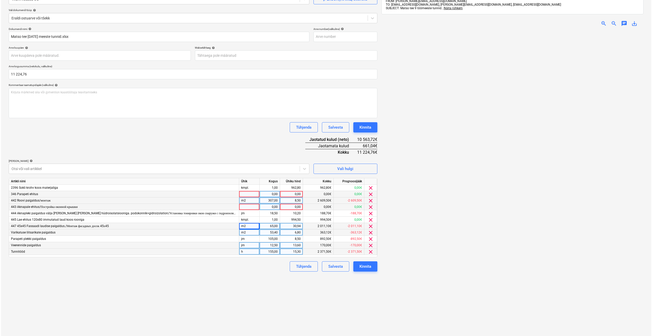
scroll to position [73, 0]
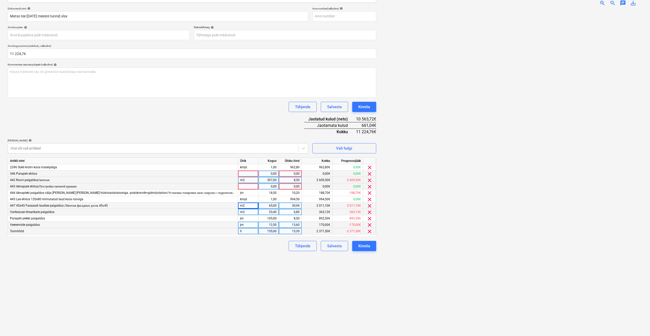
click at [368, 187] on span "clear" at bounding box center [370, 186] width 6 height 6
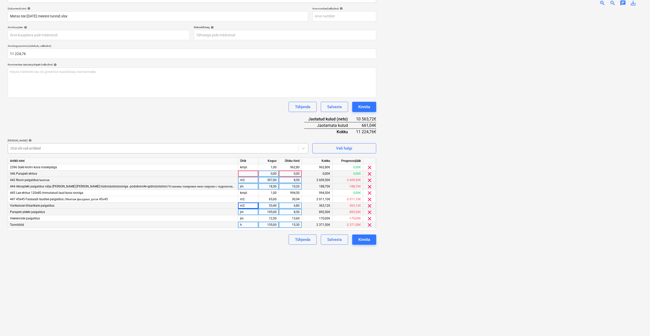
click at [85, 153] on div "Otsi või vali artikkel" at bounding box center [158, 148] width 301 height 10
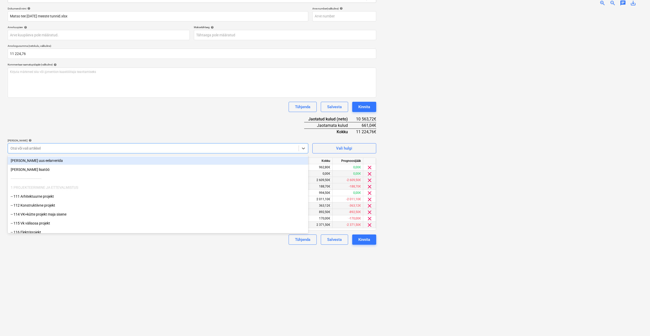
click at [86, 163] on div "[PERSON_NAME] uus eelarverida" at bounding box center [158, 160] width 301 height 8
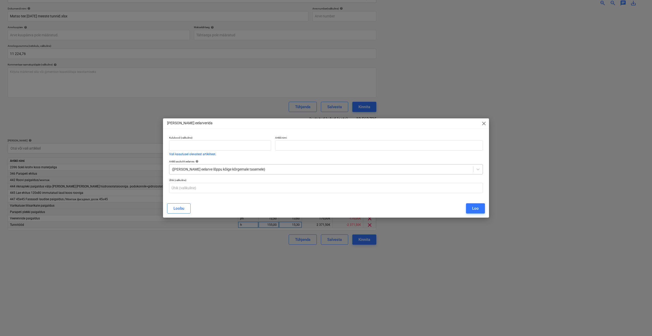
click at [254, 171] on div at bounding box center [321, 169] width 299 height 5
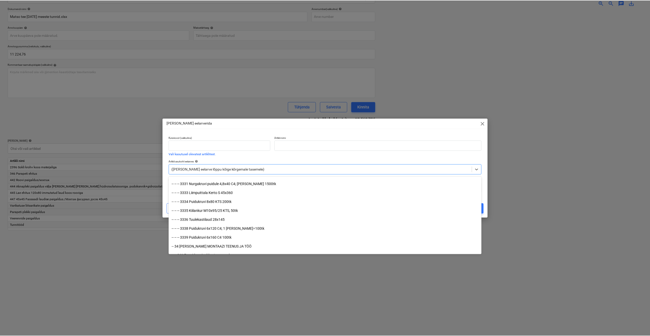
scroll to position [1788, 0]
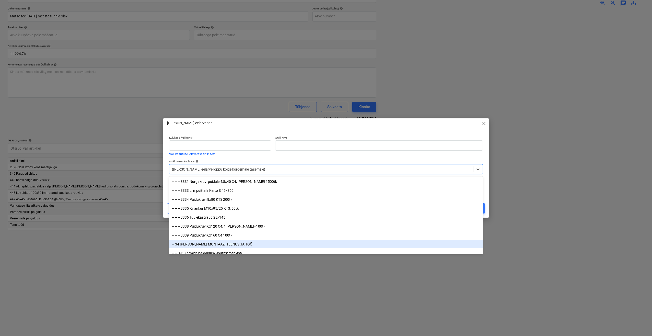
click at [206, 242] on div "-- 34 [PERSON_NAME] MONTAAZI TEENUS JA TÖÖ" at bounding box center [326, 244] width 314 height 8
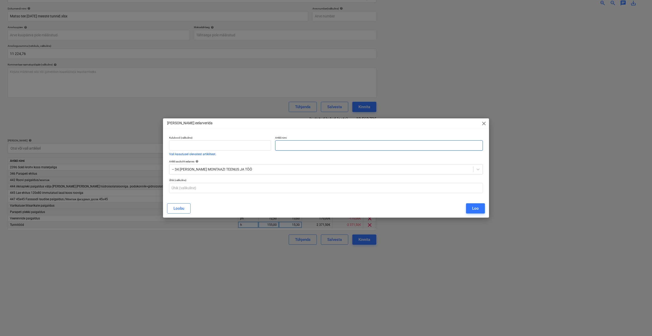
click at [294, 143] on input "text" at bounding box center [379, 145] width 208 height 10
type input "Varikatusele OSB paigaldus"
click at [472, 208] on div "Loo" at bounding box center [475, 208] width 7 height 7
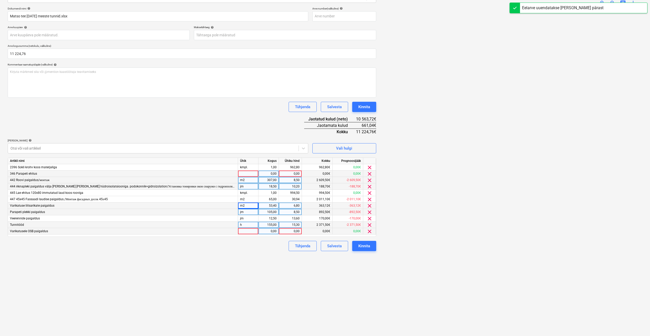
click at [241, 231] on div at bounding box center [248, 231] width 20 height 6
type input "m2"
click at [288, 230] on div "0,00" at bounding box center [290, 231] width 19 height 6
click at [264, 231] on div "0,00" at bounding box center [269, 231] width 16 height 6
type input "60"
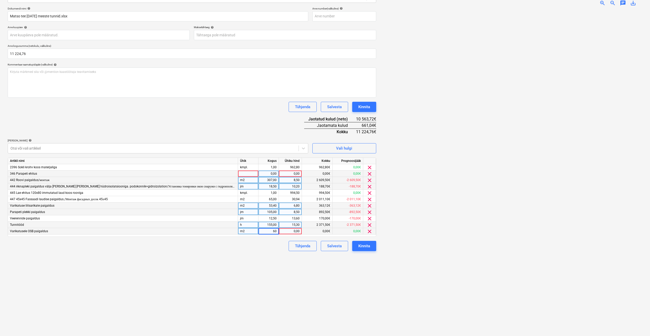
click at [287, 234] on div "0,00" at bounding box center [290, 231] width 19 height 6
click at [290, 230] on input at bounding box center [290, 231] width 23 height 6
type input "9,35"
click at [408, 225] on div at bounding box center [511, 170] width 262 height 321
click at [247, 173] on div at bounding box center [248, 173] width 20 height 6
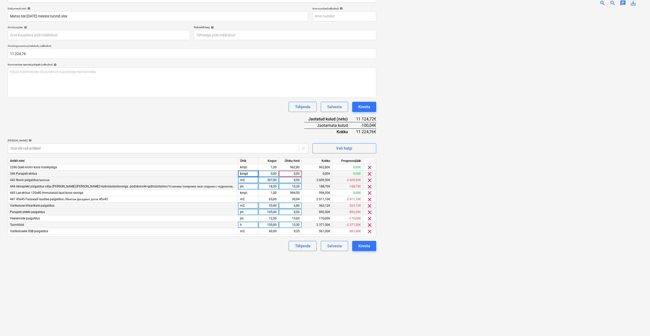
type input "kmpl."
click at [268, 171] on div "0,00" at bounding box center [269, 173] width 16 height 6
type input "1"
click at [284, 174] on div "0,00" at bounding box center [290, 173] width 19 height 6
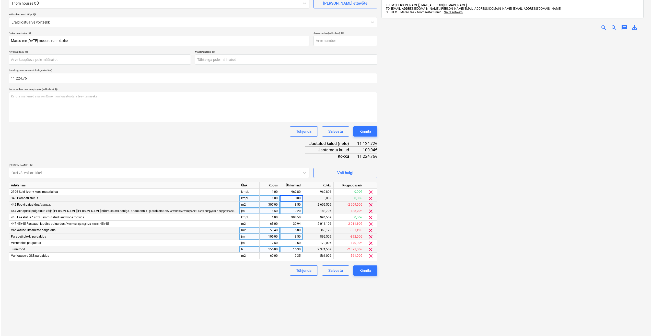
scroll to position [21, 0]
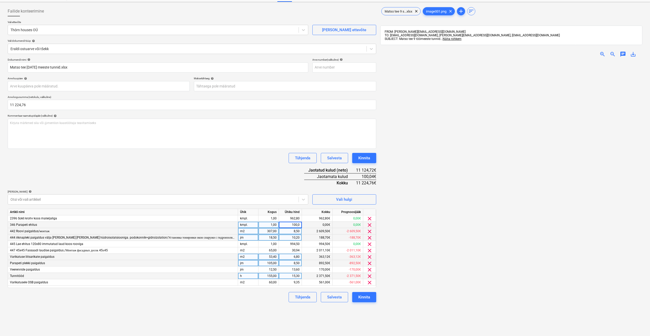
type input "100,04"
click at [418, 199] on div at bounding box center [511, 221] width 262 height 321
click at [359, 298] on div "Kinnita" at bounding box center [364, 297] width 12 height 7
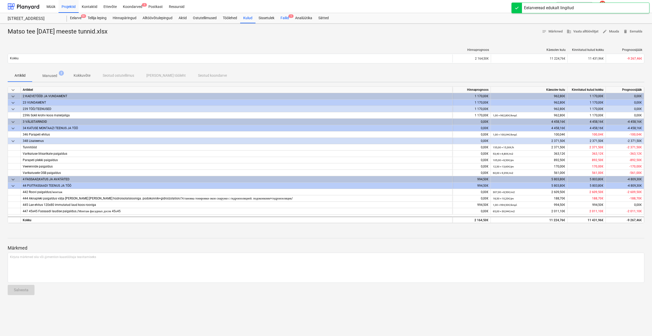
click at [286, 18] on div "Failid 1" at bounding box center [284, 18] width 15 height 10
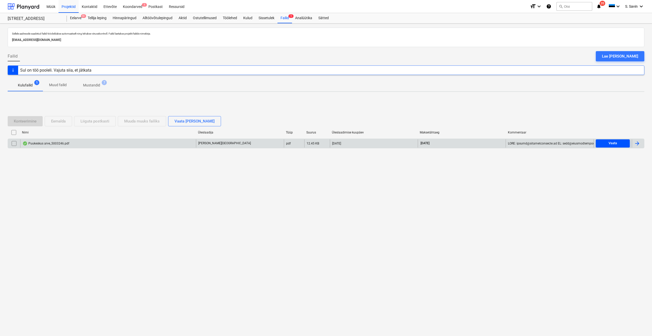
click at [553, 143] on div "Vaata" at bounding box center [613, 143] width 8 height 6
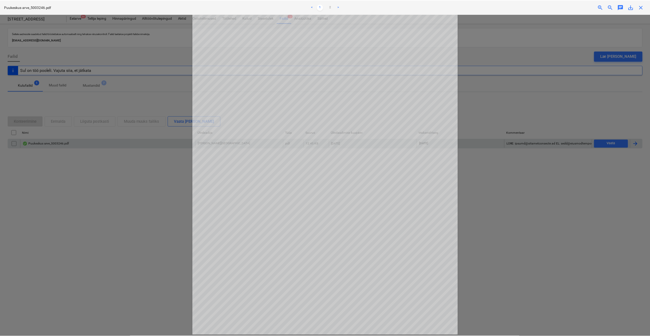
scroll to position [55, 0]
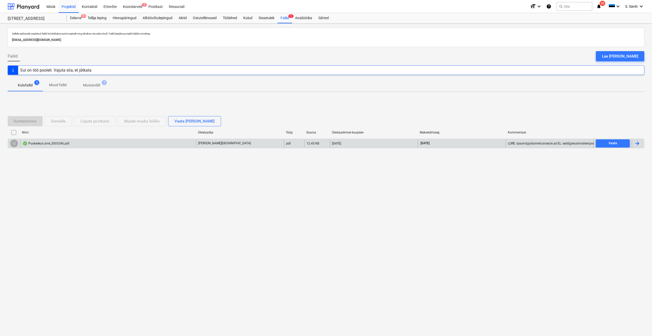
click at [13, 146] on input "checkbox" at bounding box center [14, 143] width 8 height 8
click at [105, 121] on div "Liiguta postkasti" at bounding box center [94, 121] width 29 height 7
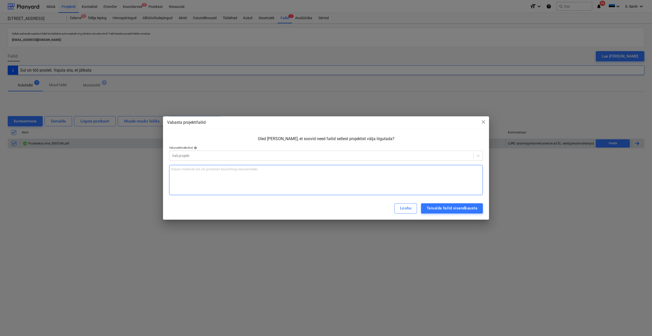
click at [194, 173] on div "Kirjuta märkmed siia või @mention kaastöötaja teavitamiseks ﻿" at bounding box center [326, 180] width 314 height 30
click at [436, 210] on div "Teisalda failid sisendkausta" at bounding box center [452, 208] width 51 height 7
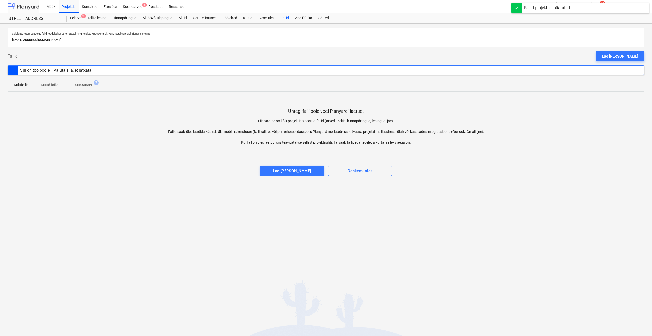
click at [38, 8] on div at bounding box center [24, 6] width 32 height 13
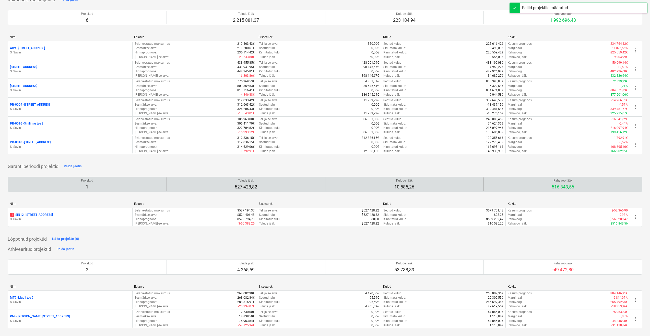
scroll to position [44, 0]
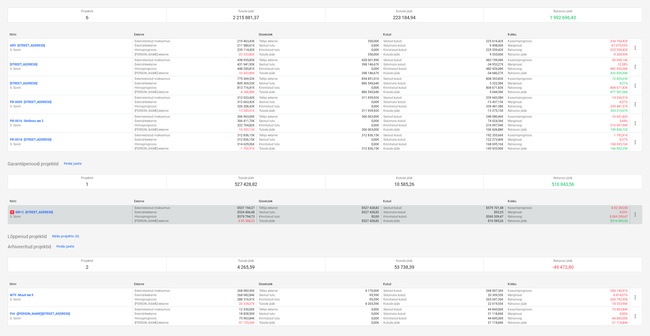
click at [73, 214] on p "S. Savin" at bounding box center [70, 216] width 120 height 4
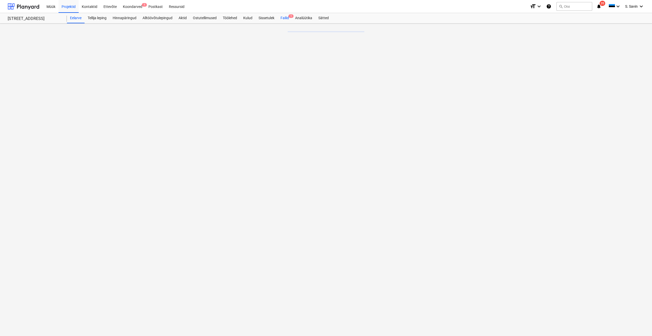
click at [290, 18] on div "Failid 1" at bounding box center [284, 18] width 15 height 10
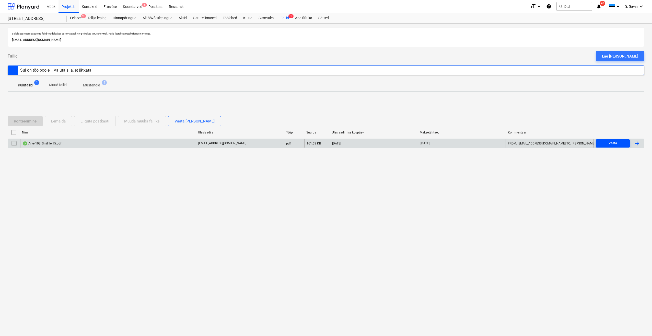
click at [553, 142] on div "Vaata" at bounding box center [613, 143] width 8 height 6
click at [553, 147] on div at bounding box center [638, 143] width 12 height 8
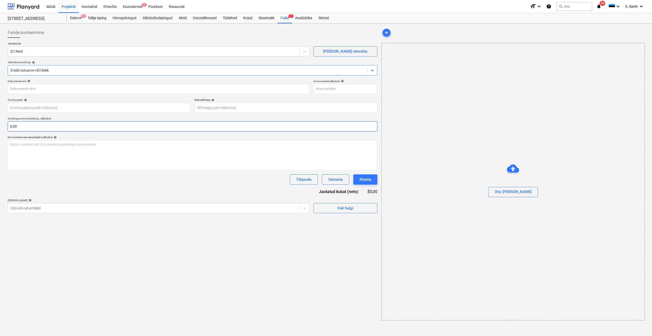
type input "103"
type input "[DATE]"
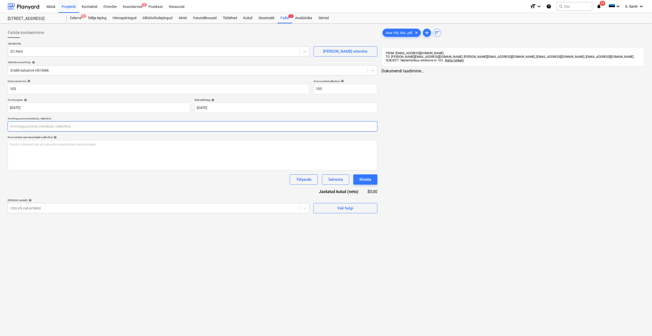
click at [28, 123] on input "text" at bounding box center [193, 126] width 370 height 10
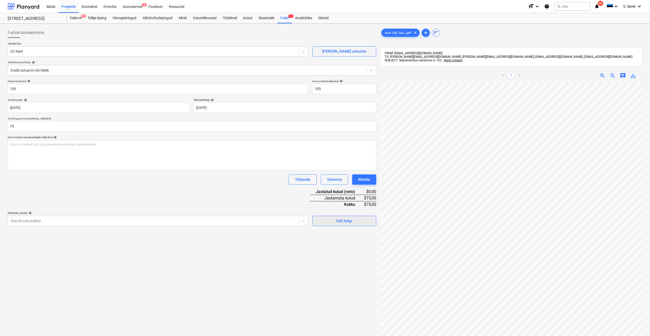
type input "75,00"
click at [324, 219] on span "Vali hulgi" at bounding box center [344, 220] width 51 height 7
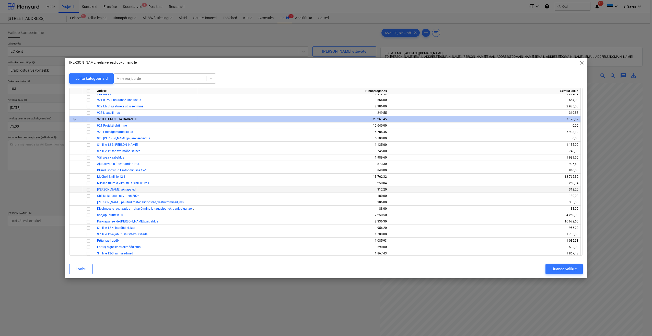
scroll to position [203, 0]
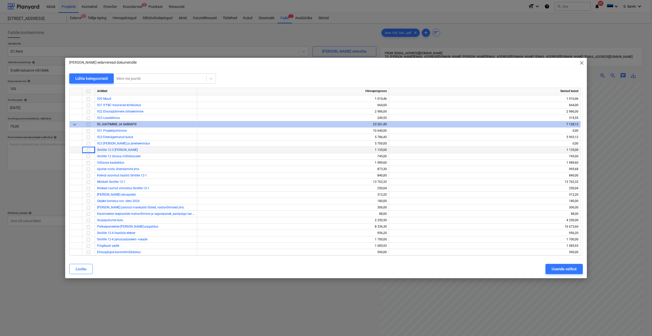
drag, startPoint x: 84, startPoint y: 151, endPoint x: 80, endPoint y: 150, distance: 4.0
click at [80, 150] on div at bounding box center [75, 150] width 13 height 6
drag, startPoint x: 86, startPoint y: 150, endPoint x: 84, endPoint y: 153, distance: 4.2
drag, startPoint x: 84, startPoint y: 153, endPoint x: 89, endPoint y: 150, distance: 6.9
click at [89, 150] on input "checkbox" at bounding box center [88, 150] width 6 height 6
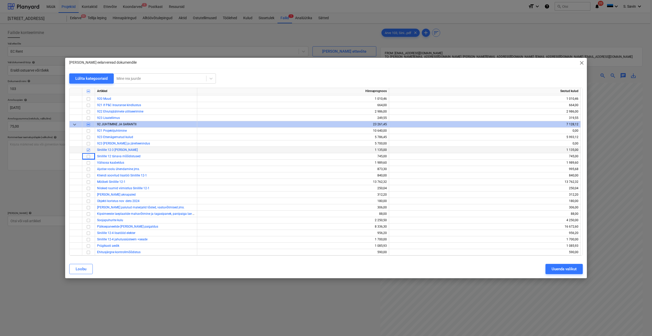
click at [88, 152] on input "checkbox" at bounding box center [88, 150] width 6 height 6
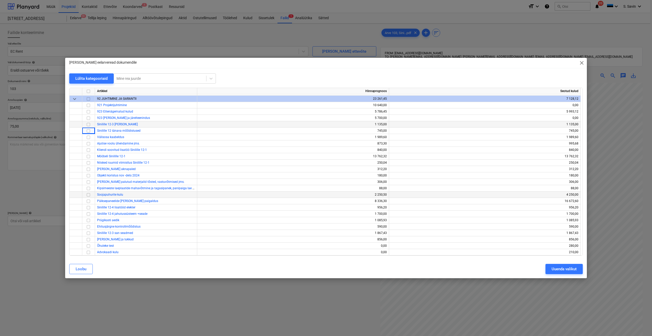
click at [90, 194] on input "checkbox" at bounding box center [88, 195] width 6 height 6
click at [553, 269] on div "Uuenda valikut" at bounding box center [564, 268] width 25 height 7
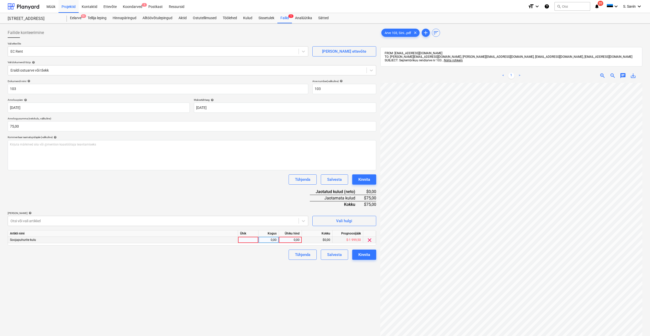
click at [255, 240] on div at bounding box center [248, 240] width 20 height 6
type input "kmpl."
click at [255, 240] on input "kmpl." at bounding box center [248, 240] width 20 height 6
click at [260, 240] on div "0,00" at bounding box center [269, 240] width 20 height 6
type input "1"
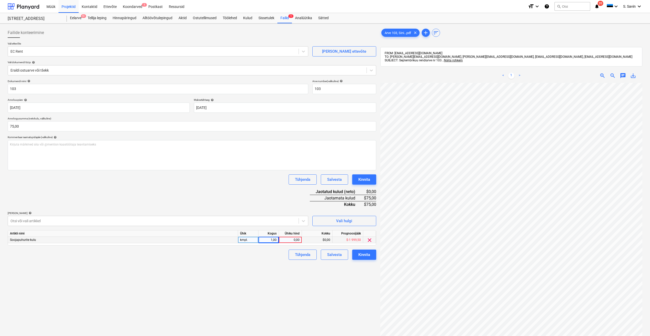
click at [283, 240] on div "0,00" at bounding box center [290, 240] width 19 height 6
type input "75"
click at [271, 258] on div "Tühjenda Salvesta Kinnita" at bounding box center [192, 254] width 369 height 10
click at [358, 255] on button "Kinnita" at bounding box center [364, 254] width 24 height 10
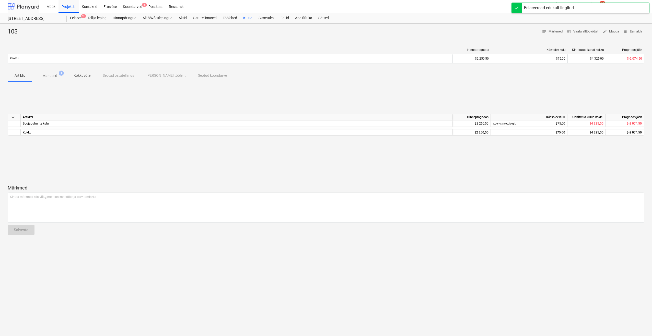
click at [31, 6] on div at bounding box center [24, 6] width 32 height 13
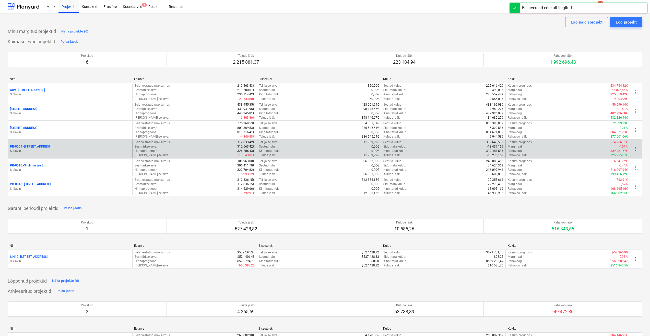
click at [56, 147] on div "PR-0009 - Pohla tee 4" at bounding box center [70, 146] width 120 height 4
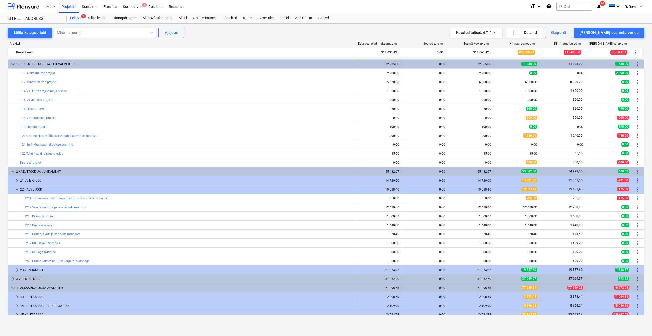
scroll to position [51, 0]
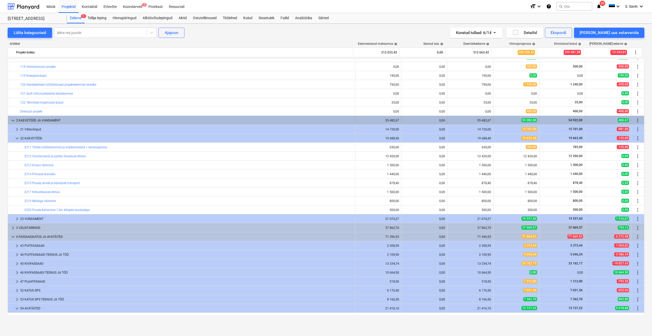
drag, startPoint x: 54, startPoint y: 146, endPoint x: 12, endPoint y: 121, distance: 48.2
click at [12, 121] on span "keyboard_arrow_down" at bounding box center [13, 120] width 6 height 6
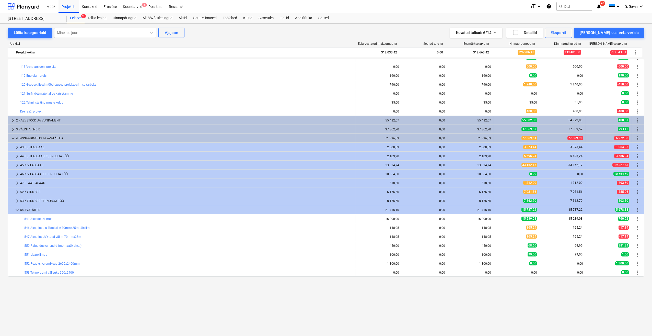
scroll to position [0, 0]
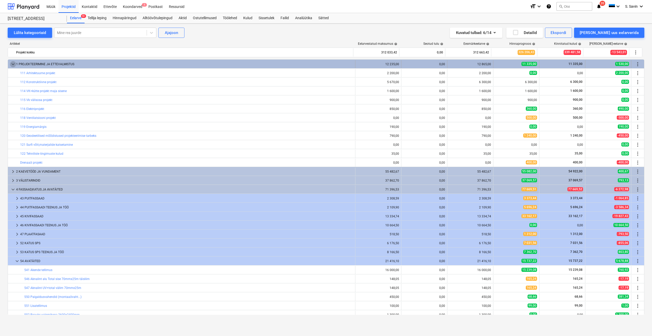
click at [14, 64] on span "keyboard_arrow_down" at bounding box center [13, 64] width 6 height 6
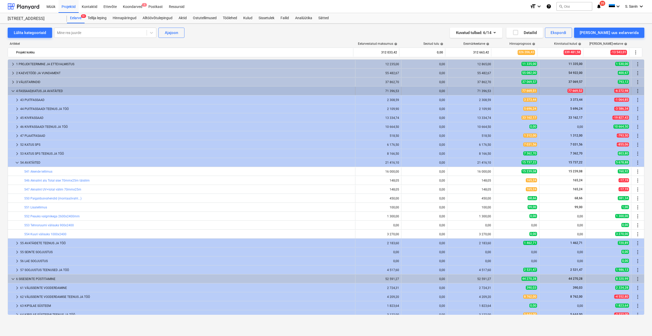
click at [11, 93] on span "keyboard_arrow_down" at bounding box center [13, 91] width 6 height 6
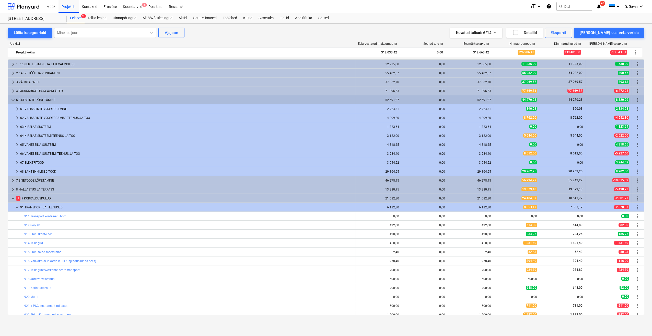
click at [12, 99] on span "keyboard_arrow_down" at bounding box center [13, 100] width 6 height 6
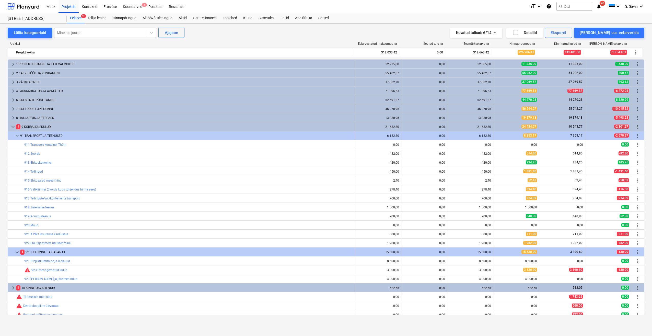
drag, startPoint x: 4, startPoint y: 110, endPoint x: 3, endPoint y: 105, distance: 5.5
click at [3, 105] on div "Lülita kategooriaid Mine rea juurde Ajajoon Kuvatud tulbad : 6/14 Detailid Eksp…" at bounding box center [326, 174] width 652 height 301
drag, startPoint x: 0, startPoint y: 116, endPoint x: -1, endPoint y: 131, distance: 15.6
drag, startPoint x: 0, startPoint y: 131, endPoint x: 6, endPoint y: 122, distance: 11.2
click at [6, 122] on div "Lülita kategooriaid Mine rea juurde Ajajoon Kuvatud tulbad : 6/14 Detailid Eksp…" at bounding box center [326, 174] width 652 height 301
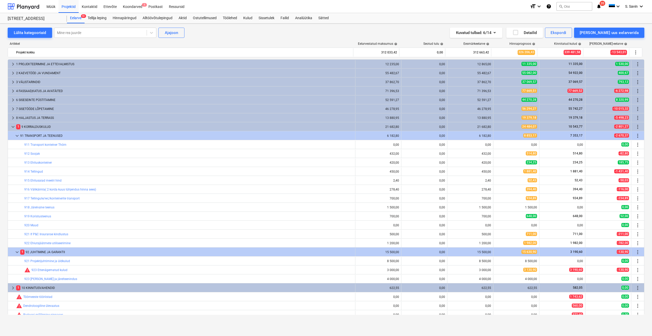
drag, startPoint x: 29, startPoint y: 126, endPoint x: -1, endPoint y: 163, distance: 47.4
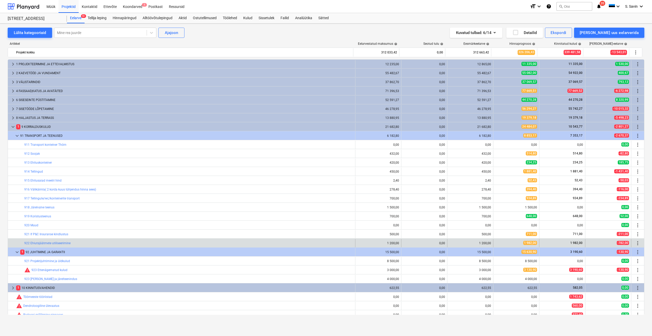
drag, startPoint x: -1, startPoint y: 163, endPoint x: 589, endPoint y: 239, distance: 595.3
click at [553, 239] on div "bar_chart 922 Ehiutsjäätmete utiliseerimine 1 200,00 0,00 1 200,00 edit 1 982,0…" at bounding box center [326, 242] width 636 height 9
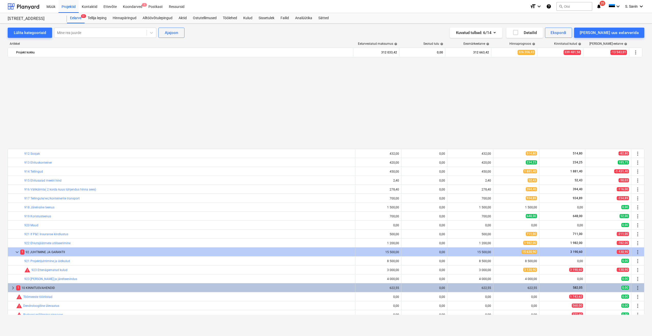
scroll to position [102, 0]
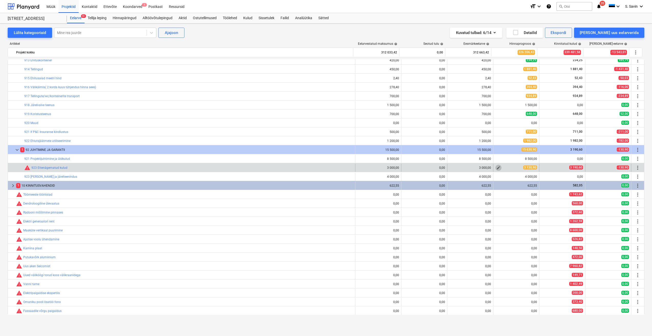
click at [497, 167] on span "edit" at bounding box center [498, 168] width 4 height 4
type textarea "x"
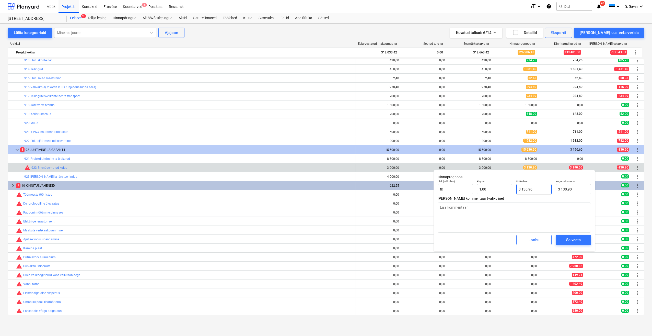
type input "3130,9"
click at [539, 192] on input "3130,9" at bounding box center [533, 189] width 35 height 10
type textarea "x"
type input "3130,"
type input "3 130,00"
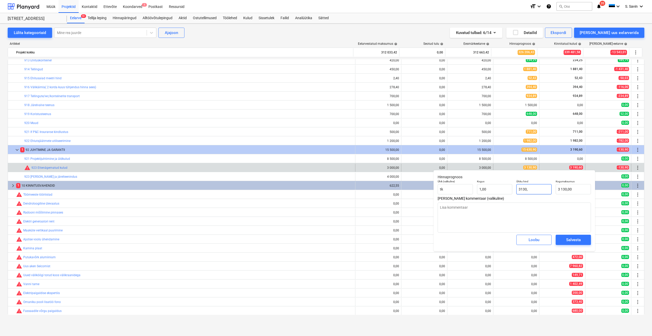
type textarea "x"
type input "3130,6"
type input "3 130,60"
type input "3130,6"
type textarea "x"
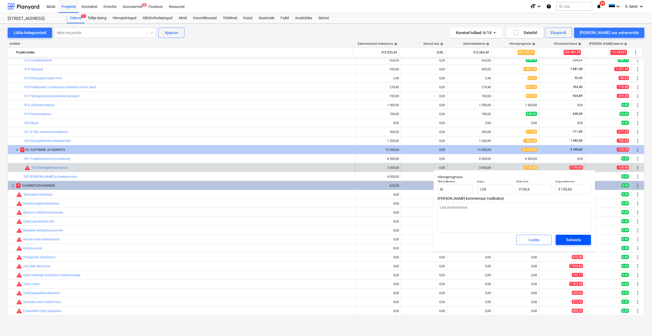
type input "3 130,60"
click at [553, 242] on div "Salvesta" at bounding box center [573, 239] width 15 height 7
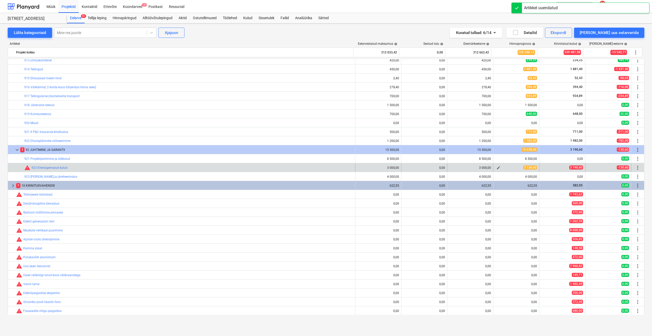
click at [498, 167] on span "edit" at bounding box center [498, 168] width 4 height 4
type textarea "x"
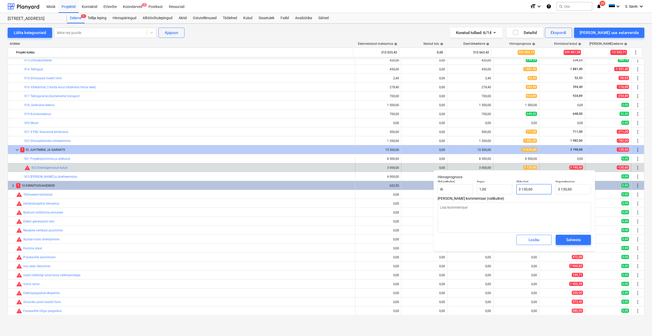
type input "3130,6"
click at [525, 190] on input "3130,6" at bounding box center [533, 189] width 35 height 10
type textarea "x"
type input "310,6"
type input "310,60"
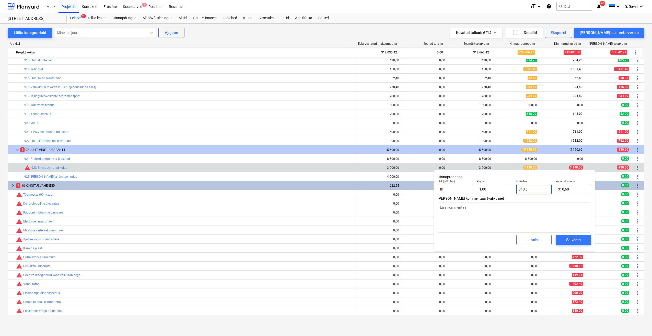
type textarea "x"
type input "3190,6"
type input "3 190,60"
type input "3190,6"
type textarea "x"
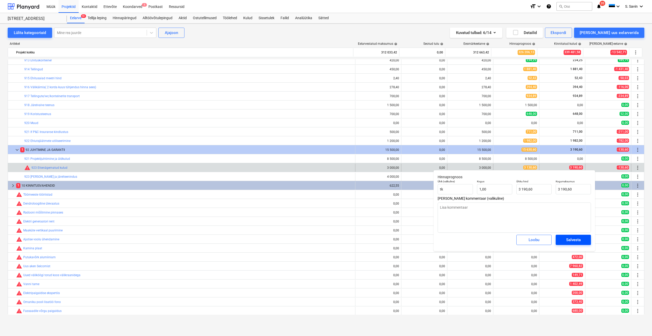
click at [553, 239] on button "Salvesta" at bounding box center [573, 240] width 35 height 10
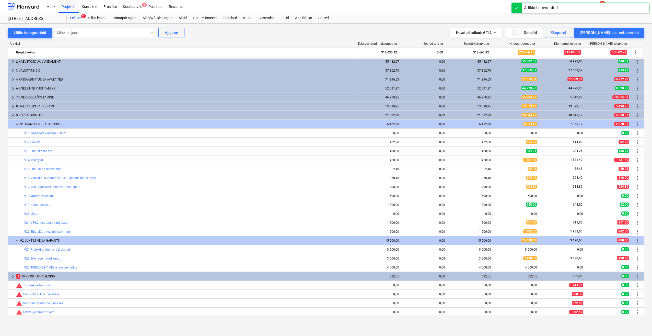
scroll to position [0, 0]
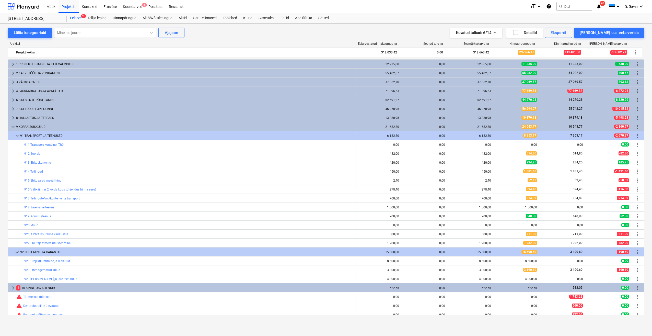
drag, startPoint x: 273, startPoint y: 217, endPoint x: -1, endPoint y: 254, distance: 276.5
drag, startPoint x: -1, startPoint y: 254, endPoint x: 0, endPoint y: 128, distance: 126.7
click at [0, 128] on div "Lülita kategooriaid Mine rea juurde Ajajoon Kuvatud tulbad : 6/14 Detailid Eksp…" at bounding box center [326, 174] width 652 height 301
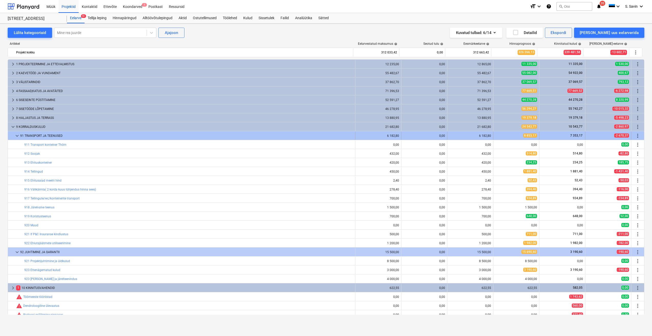
click at [13, 136] on div at bounding box center [12, 136] width 4 height 8
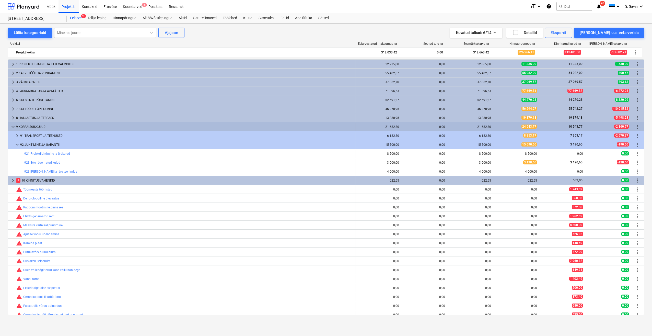
click at [14, 128] on span "keyboard_arrow_down" at bounding box center [13, 127] width 6 height 6
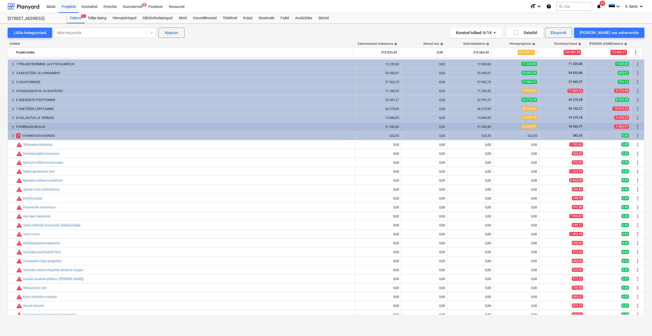
click at [14, 129] on span "keyboard_arrow_right" at bounding box center [13, 127] width 6 height 6
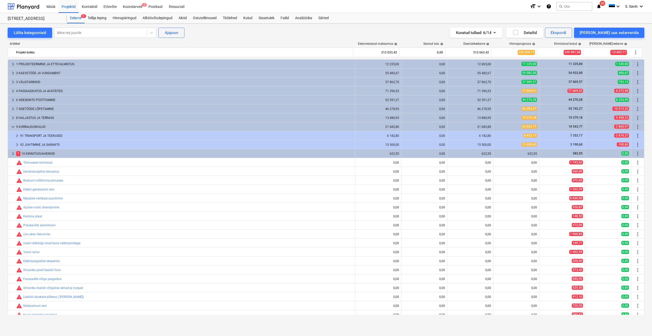
drag, startPoint x: 14, startPoint y: 129, endPoint x: 3, endPoint y: 160, distance: 33.0
click at [3, 160] on div "Lülita kategooriaid Mine rea juurde Ajajoon Kuvatud tulbad : 6/14 Detailid Eksp…" at bounding box center [326, 174] width 652 height 301
drag, startPoint x: 49, startPoint y: 129, endPoint x: 6, endPoint y: 141, distance: 44.3
click at [6, 141] on div "Lülita kategooriaid Mine rea juurde Ajajoon Kuvatud tulbad : 6/14 Detailid Eksp…" at bounding box center [326, 174] width 652 height 301
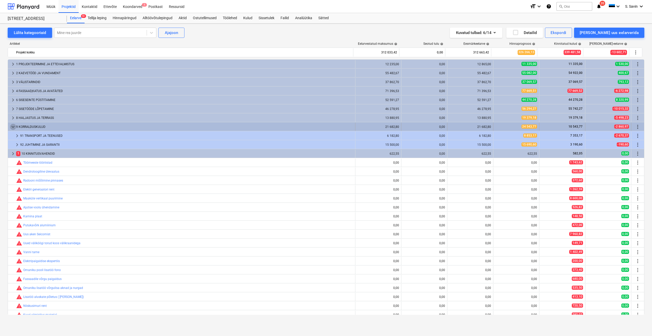
click at [13, 125] on span "keyboard_arrow_down" at bounding box center [13, 127] width 6 height 6
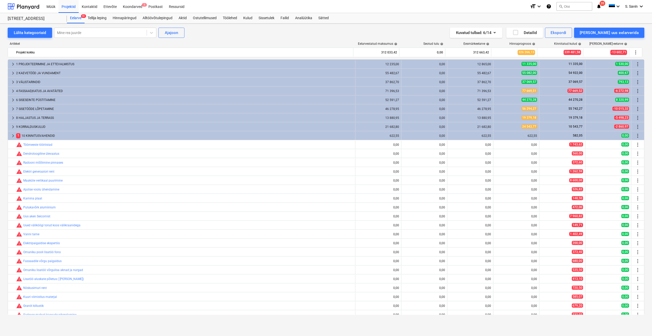
drag, startPoint x: 13, startPoint y: 125, endPoint x: -1, endPoint y: 159, distance: 36.9
drag, startPoint x: 30, startPoint y: 8, endPoint x: 30, endPoint y: 13, distance: 4.1
click at [30, 8] on div at bounding box center [24, 6] width 32 height 13
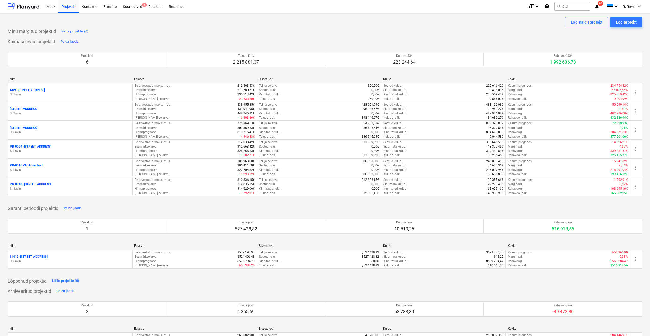
drag, startPoint x: 105, startPoint y: 192, endPoint x: 27, endPoint y: 212, distance: 80.0
drag, startPoint x: 27, startPoint y: 212, endPoint x: 2, endPoint y: 196, distance: 30.0
click at [2, 196] on div "Loo näidisprojekt Loo projekt Minu märgitud projektid Näita projekte (0) Käimas…" at bounding box center [325, 196] width 650 height 367
drag, startPoint x: 0, startPoint y: 203, endPoint x: -1, endPoint y: 193, distance: 9.8
click at [0, 193] on html "Müük Projektid Kontaktid Ettevõte Koondarved 1 Postkast Ressursid format_size k…" at bounding box center [325, 168] width 650 height 336
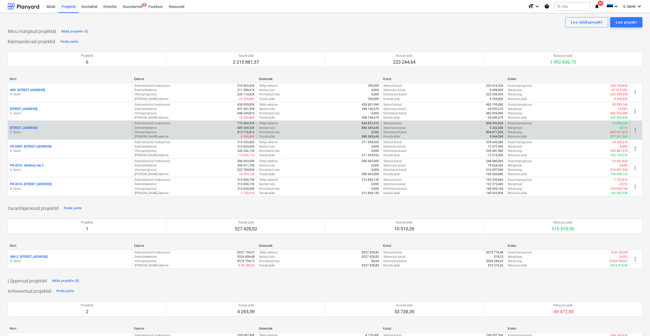
click at [45, 131] on p "S. Savin" at bounding box center [70, 132] width 120 height 4
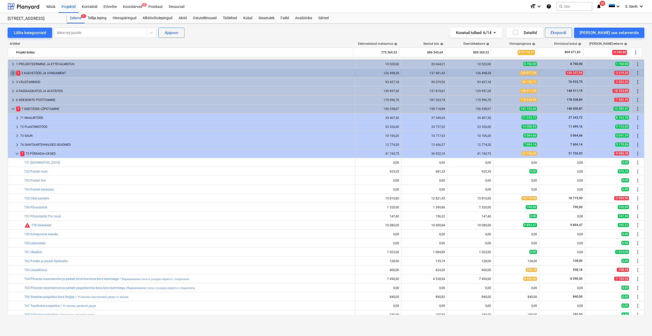
click at [14, 73] on span "keyboard_arrow_right" at bounding box center [13, 73] width 6 height 6
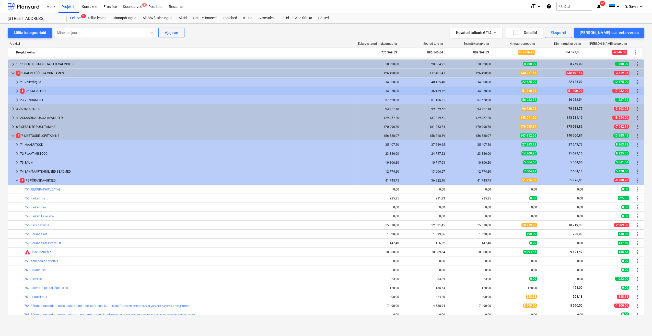
click at [16, 92] on span "keyboard_arrow_right" at bounding box center [17, 91] width 6 height 6
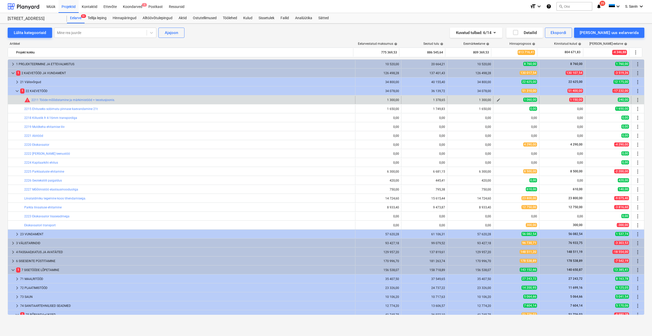
click at [498, 100] on span "edit" at bounding box center [498, 100] width 4 height 4
type textarea "x"
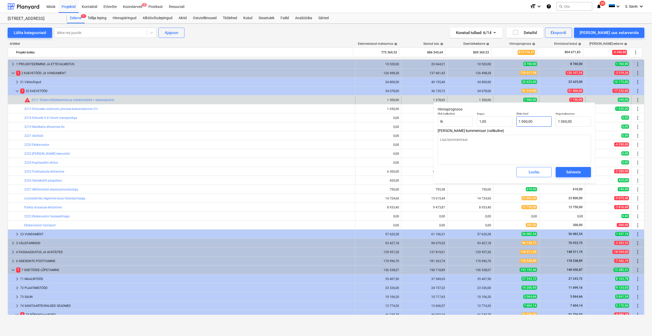
type input "1060"
click at [537, 124] on input "1060" at bounding box center [533, 121] width 35 height 10
type textarea "x"
type input "106"
type input "106,00"
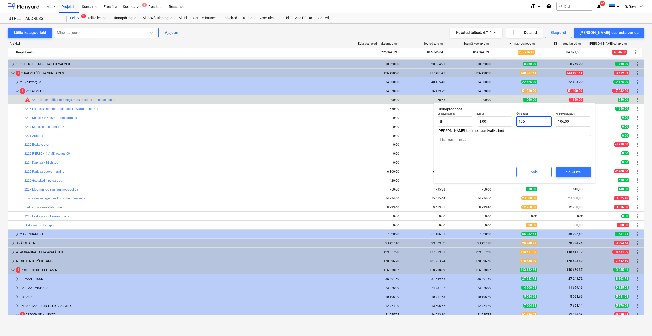
type textarea "x"
type input "10"
type input "10,00"
type textarea "x"
type input "1"
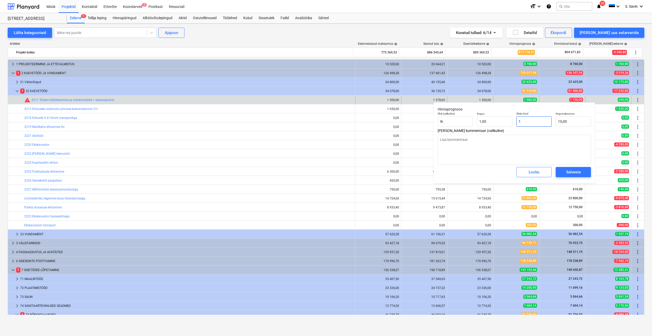
type input "1,00"
type textarea "x"
type input "0,00"
type input "1"
type textarea "x"
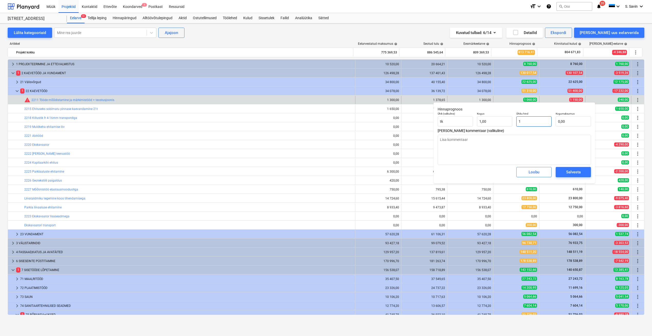
type input "1,00"
type textarea "x"
type input "11"
type input "11,00"
type textarea "x"
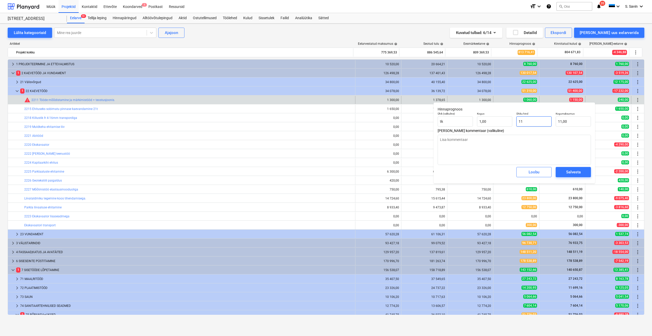
type input "115"
type input "115,00"
type textarea "x"
type input "1150"
type input "1 150,00"
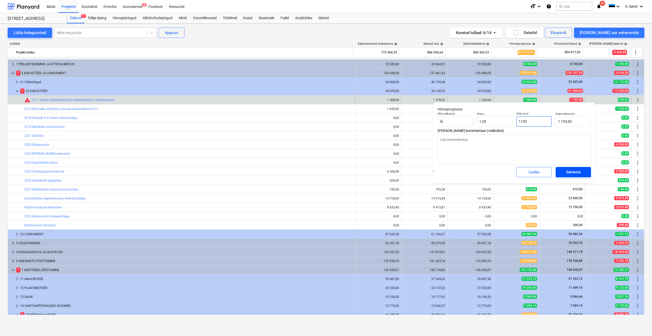
type input "1150"
type textarea "x"
type input "1 150,00"
click at [575, 175] on div "Salvesta" at bounding box center [573, 172] width 15 height 7
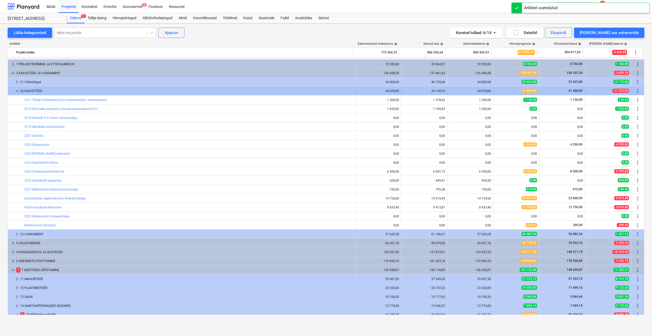
click at [14, 91] on div at bounding box center [12, 91] width 4 height 8
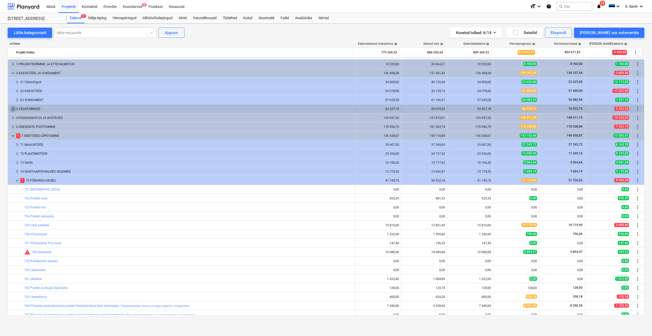
click at [12, 109] on span "keyboard_arrow_right" at bounding box center [13, 109] width 6 height 6
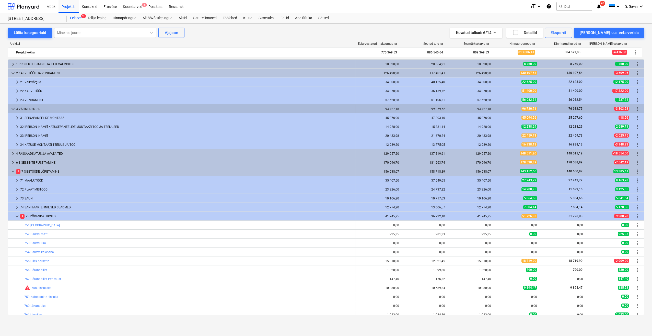
click at [11, 109] on span "keyboard_arrow_down" at bounding box center [13, 109] width 6 height 6
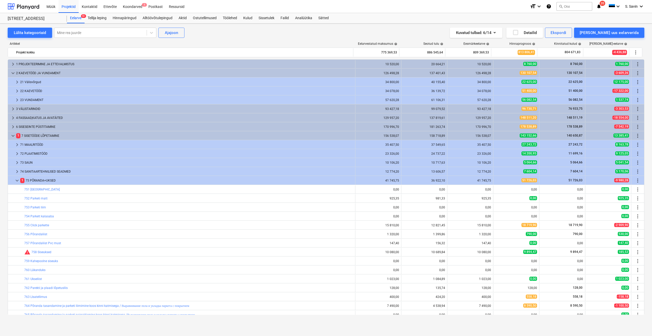
drag, startPoint x: 10, startPoint y: 127, endPoint x: 6, endPoint y: 133, distance: 7.0
drag, startPoint x: 6, startPoint y: 133, endPoint x: 0, endPoint y: 135, distance: 6.8
click at [0, 135] on html "Müük Projektid Kontaktid Ettevõte Koondarved 1 Postkast Ressursid format_size k…" at bounding box center [326, 168] width 652 height 336
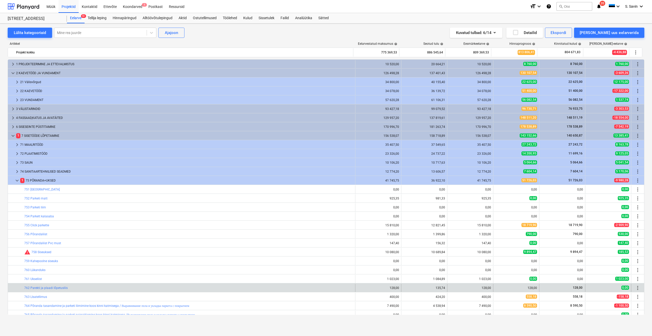
drag, startPoint x: 498, startPoint y: 259, endPoint x: 76, endPoint y: 290, distance: 422.5
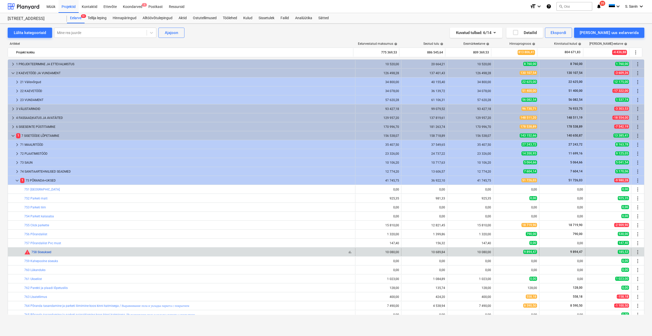
drag, startPoint x: 76, startPoint y: 290, endPoint x: 38, endPoint y: 251, distance: 54.4
click at [38, 251] on link "758 Siseuksed" at bounding box center [41, 252] width 20 height 4
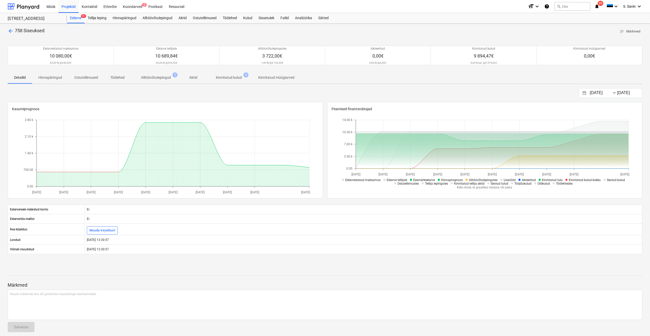
click at [8, 30] on span "arrow_back" at bounding box center [11, 31] width 6 height 6
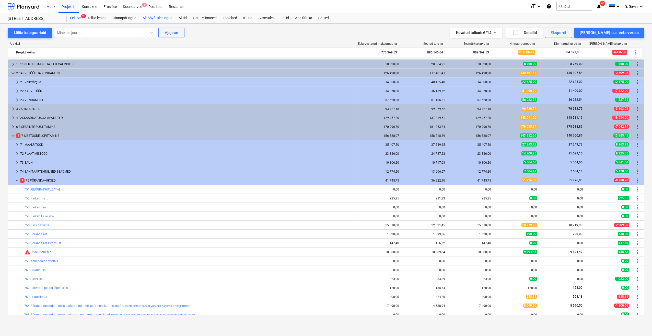
click at [159, 19] on div "Alltöövõtulepingud" at bounding box center [157, 18] width 36 height 10
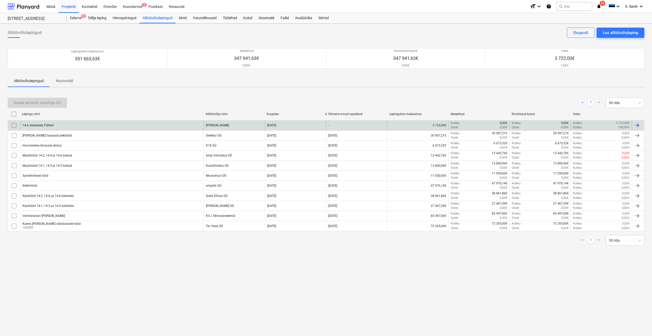
click at [192, 125] on div "14-6 siseuksed, Pähkel" at bounding box center [111, 125] width 183 height 9
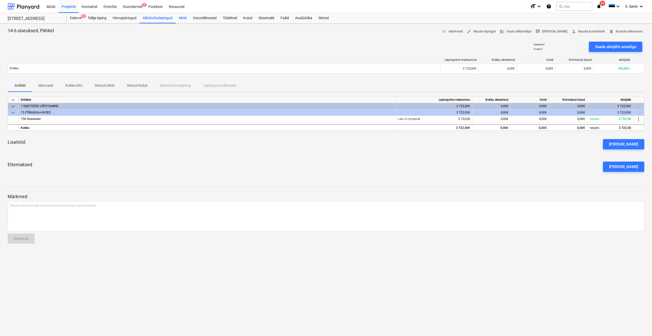
click at [181, 18] on div "Aktid" at bounding box center [183, 18] width 14 height 10
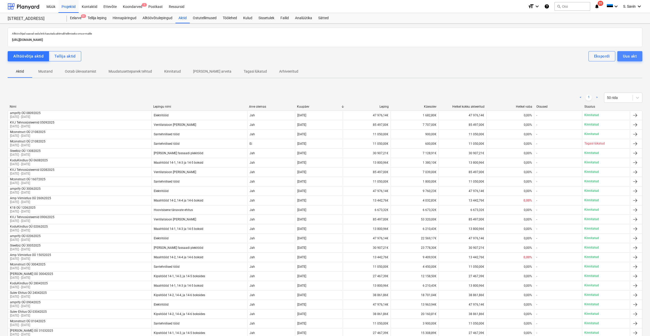
click at [628, 58] on div "Uus akt" at bounding box center [630, 56] width 14 height 7
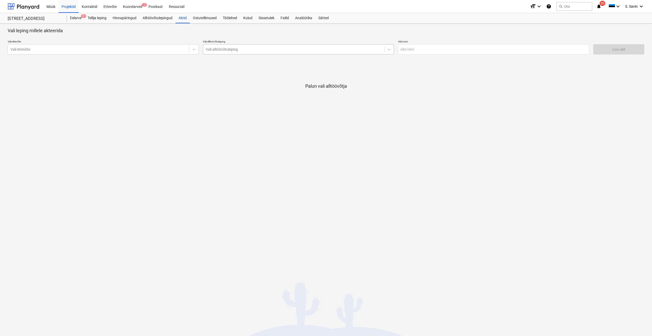
click at [241, 48] on div at bounding box center [294, 49] width 176 height 5
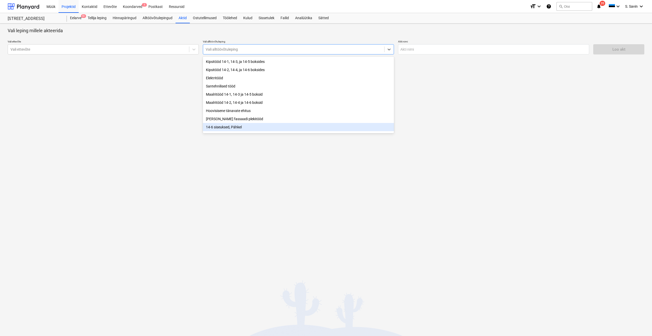
scroll to position [18, 0]
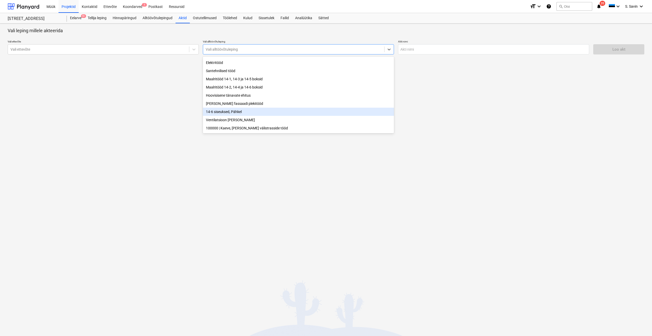
click at [240, 110] on div "14-6 siseuksed, Pähkel" at bounding box center [298, 112] width 191 height 8
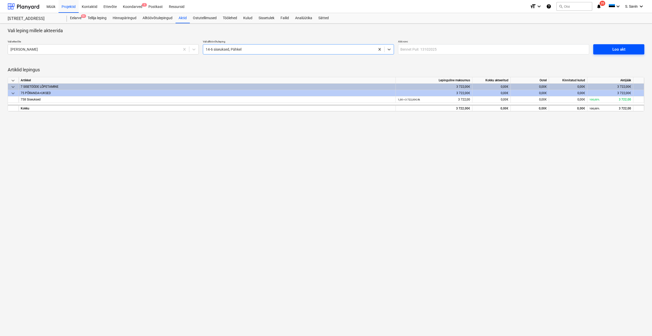
click at [614, 49] on div "Loo akt" at bounding box center [618, 49] width 13 height 7
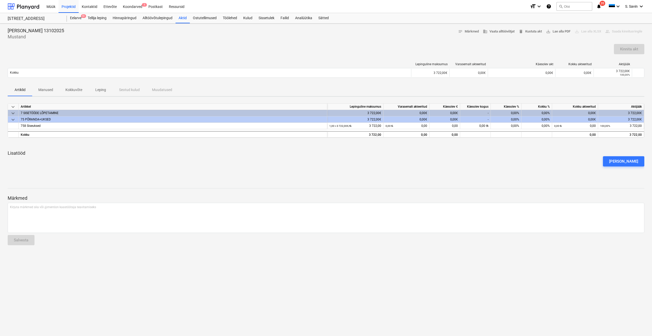
drag, startPoint x: 106, startPoint y: 103, endPoint x: 102, endPoint y: 102, distance: 4.2
drag, startPoint x: 102, startPoint y: 102, endPoint x: -1, endPoint y: 172, distance: 124.9
drag, startPoint x: -1, startPoint y: 172, endPoint x: 77, endPoint y: 16, distance: 174.7
click at [77, 16] on div "Eelarve 9+" at bounding box center [76, 18] width 18 height 10
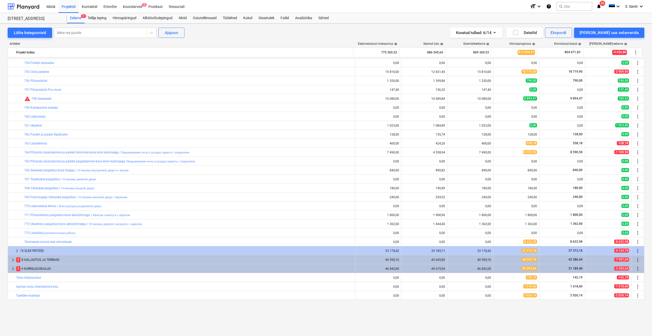
scroll to position [128, 0]
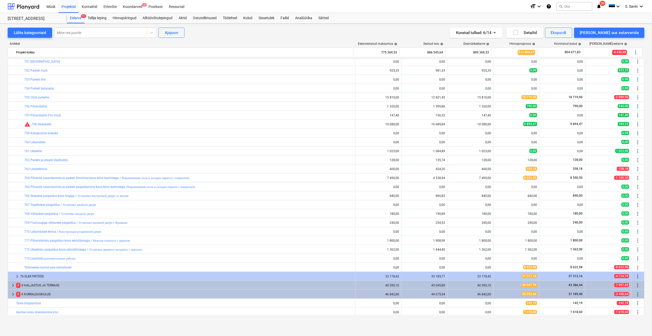
drag, startPoint x: 111, startPoint y: 112, endPoint x: 0, endPoint y: 168, distance: 123.7
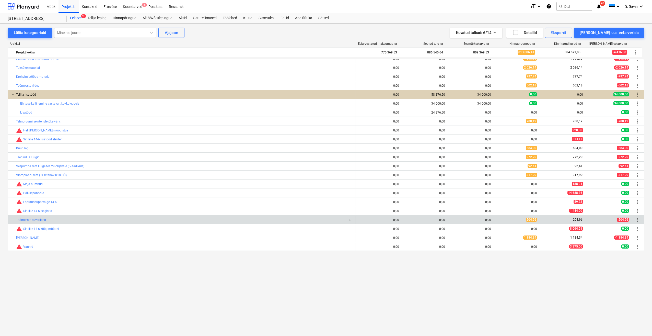
scroll to position [304, 0]
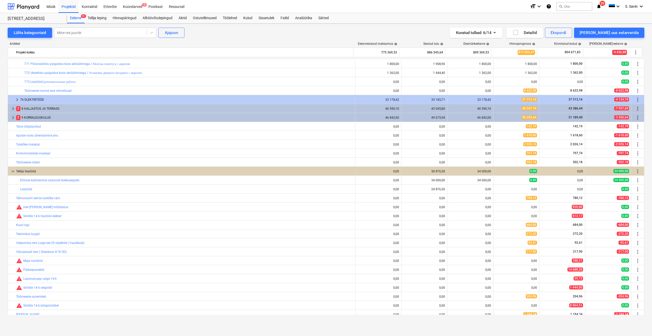
drag, startPoint x: 55, startPoint y: 294, endPoint x: 3, endPoint y: 345, distance: 72.6
drag, startPoint x: 3, startPoint y: 345, endPoint x: 1, endPoint y: 194, distance: 151.0
click at [1, 194] on div "Lülita kategooriaid Mine rea juurde Ajajoon Kuvatud tulbad : 6/14 Detailid Eksp…" at bounding box center [326, 174] width 652 height 301
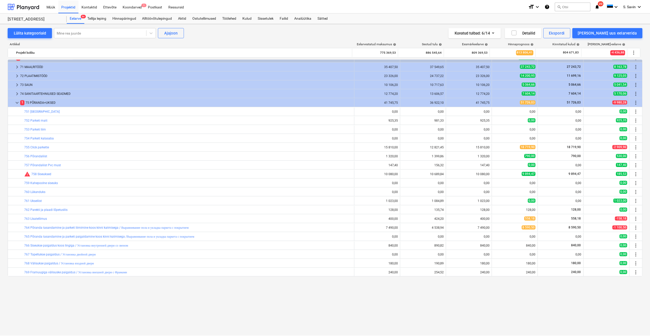
scroll to position [23, 0]
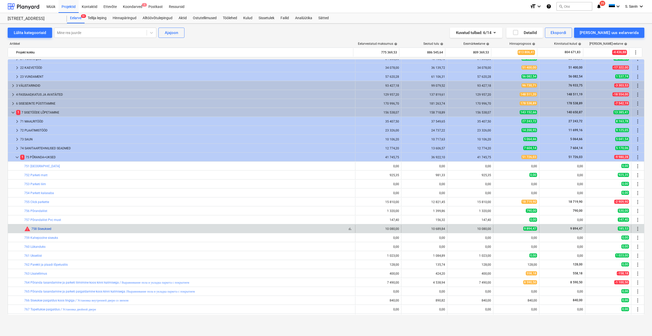
click at [49, 230] on div "warning 758 Siseuksed" at bounding box center [37, 229] width 27 height 6
click at [48, 230] on link "758 Siseuksed" at bounding box center [41, 229] width 20 height 4
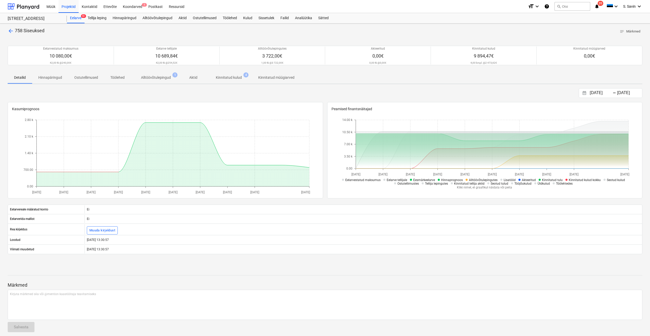
click at [225, 80] on p "Kinnitatud kulud" at bounding box center [229, 77] width 26 height 5
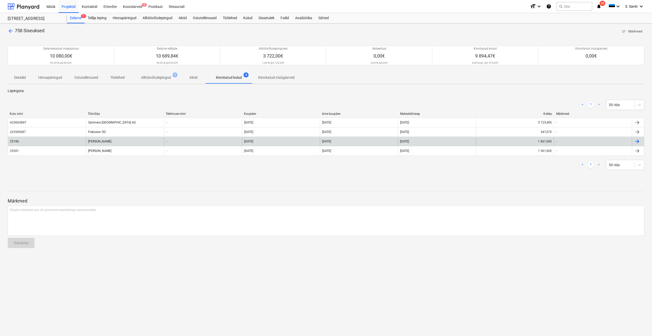
drag, startPoint x: 636, startPoint y: 141, endPoint x: 456, endPoint y: 142, distance: 180.1
click at [456, 142] on div "01 Sep 2025" at bounding box center [437, 141] width 78 height 8
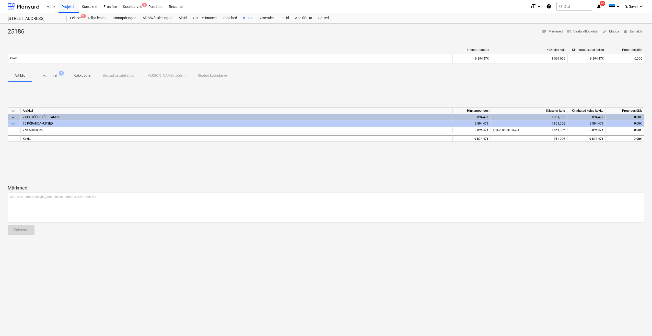
click at [51, 76] on p "Manused" at bounding box center [49, 75] width 15 height 5
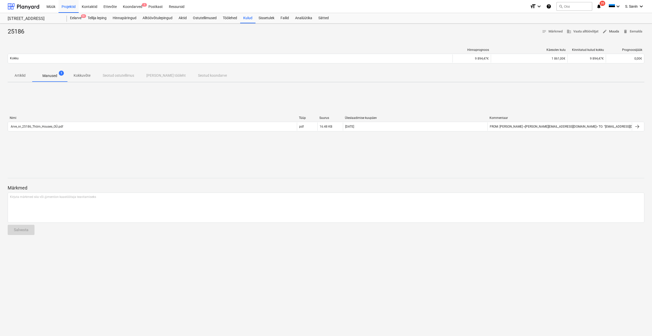
click at [610, 32] on span "edit Muuda" at bounding box center [610, 32] width 17 height 6
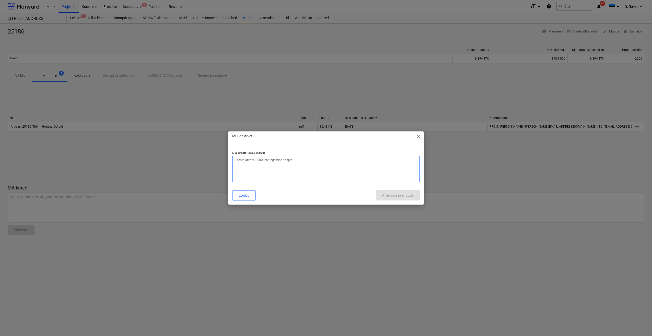
click at [320, 162] on textarea at bounding box center [326, 169] width 188 height 26
type textarea "x"
type textarea "v"
type textarea "x"
type textarea "va"
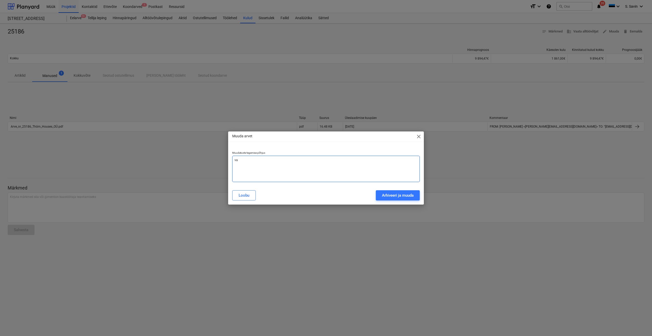
type textarea "x"
type textarea "vaj"
type textarea "x"
type textarea "vaja"
click at [413, 200] on button "Arhiveeri ja muuda" at bounding box center [398, 195] width 44 height 10
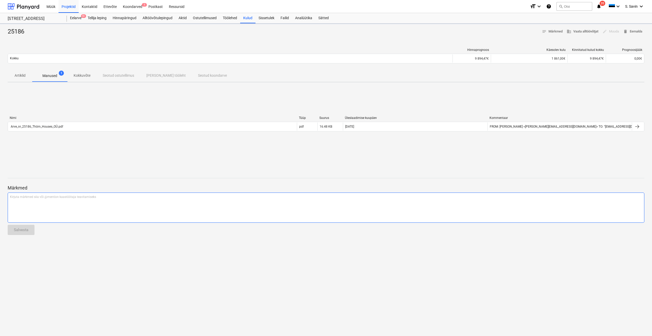
type textarea "x"
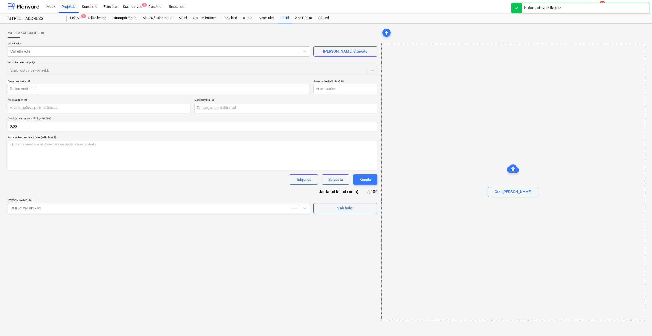
type input "25186"
type input "31 Aug 2025"
type input "01 Sep 2025"
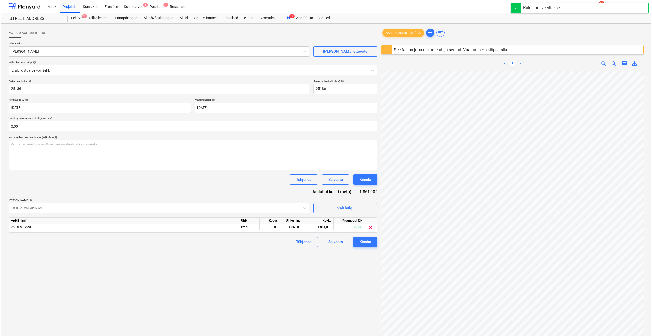
scroll to position [0, 12]
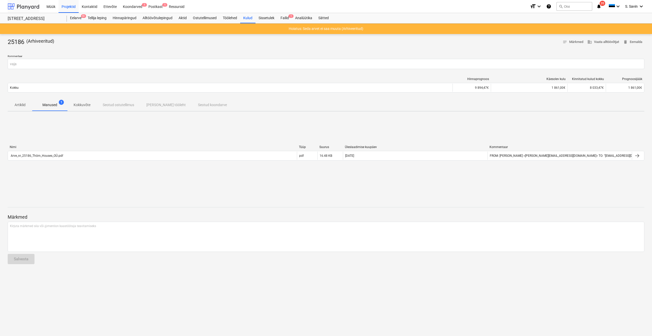
click at [32, 9] on div at bounding box center [24, 6] width 32 height 13
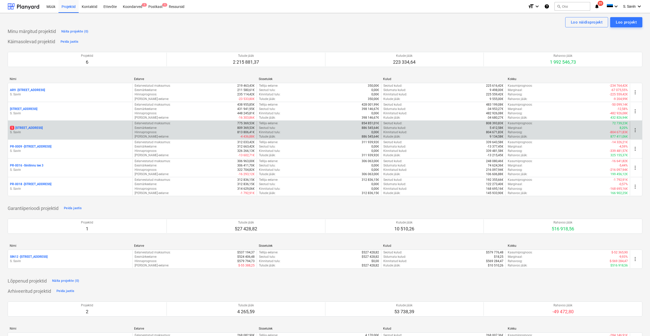
click at [53, 131] on p "S. Savin" at bounding box center [70, 132] width 120 height 4
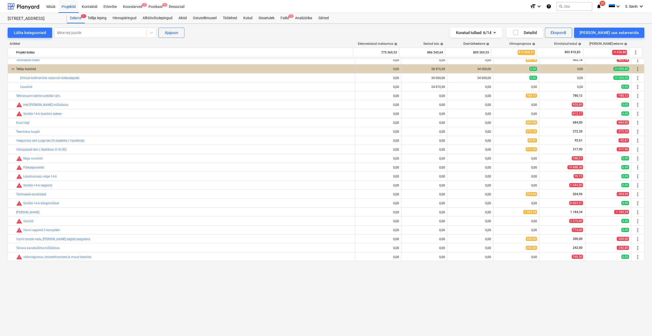
scroll to position [304, 0]
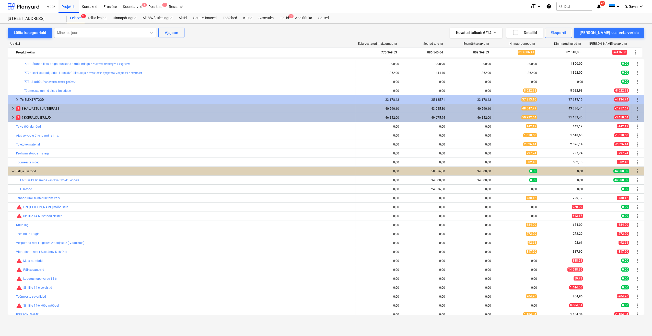
drag, startPoint x: 9, startPoint y: 210, endPoint x: -1, endPoint y: 215, distance: 11.4
drag, startPoint x: 31, startPoint y: 194, endPoint x: -1, endPoint y: 202, distance: 32.8
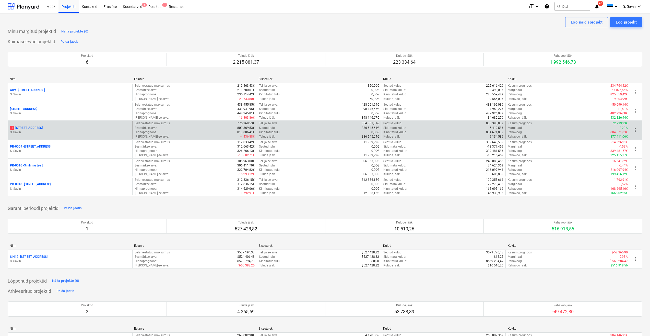
click at [29, 125] on div "1 Sinilille tee 14 S. Savin" at bounding box center [70, 130] width 124 height 18
click at [43, 134] on p "S. Savin" at bounding box center [70, 132] width 120 height 4
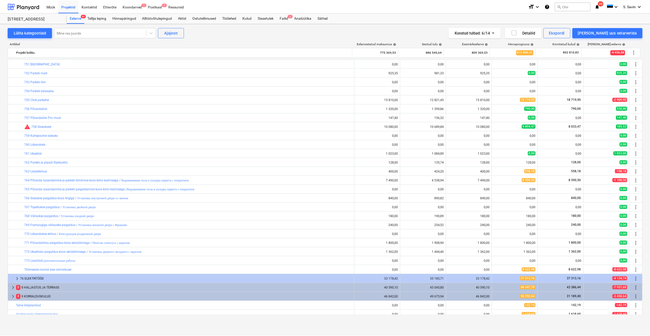
scroll to position [100, 0]
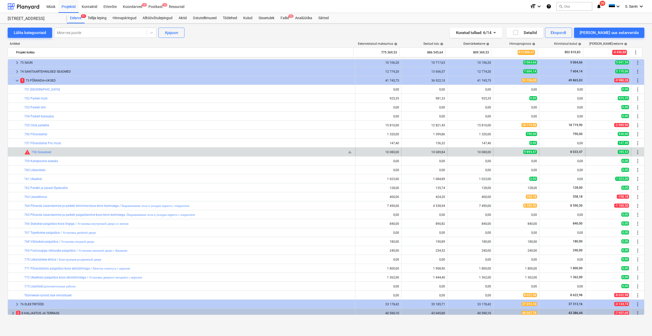
drag, startPoint x: 326, startPoint y: 169, endPoint x: 73, endPoint y: 151, distance: 254.1
click at [73, 151] on div "bar_chart warning 758 Siseuksed" at bounding box center [188, 152] width 329 height 6
click at [49, 151] on link "758 Siseuksed" at bounding box center [41, 152] width 20 height 4
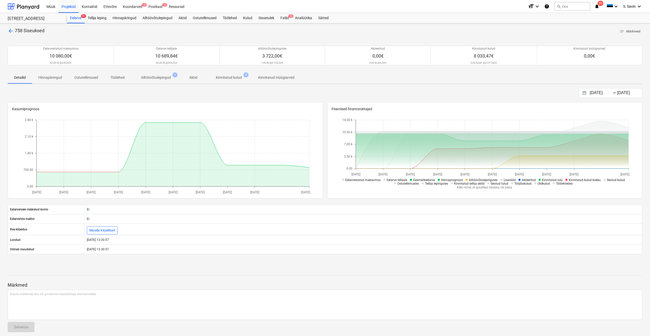
click at [220, 78] on p "Kinnitatud kulud" at bounding box center [229, 77] width 26 height 5
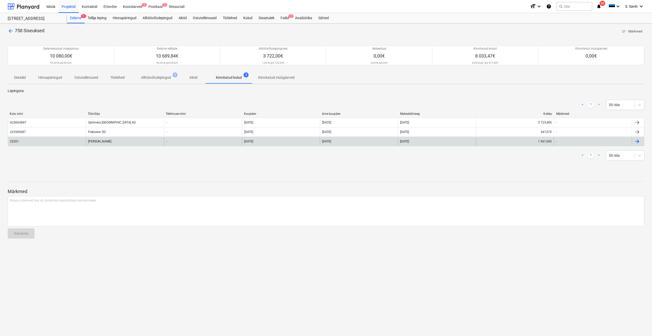
click at [138, 138] on div "Bennet Puit" at bounding box center [125, 141] width 78 height 8
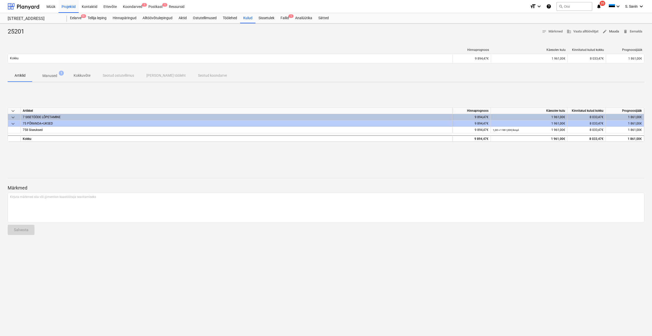
click at [609, 29] on span "edit Muuda" at bounding box center [610, 32] width 17 height 6
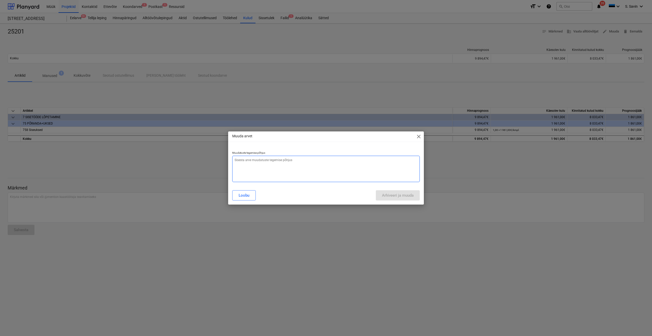
click at [316, 167] on textarea at bounding box center [326, 169] width 188 height 26
type textarea "x"
type textarea "v"
type textarea "x"
type textarea "va"
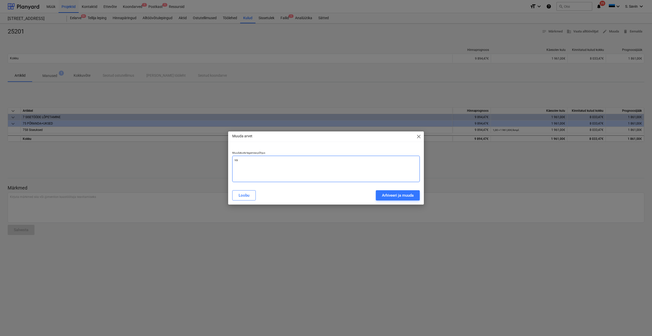
type textarea "x"
type textarea "vaj"
type textarea "x"
type textarea "vaja"
click at [402, 194] on div "Arhiveeri ja muuda" at bounding box center [398, 195] width 32 height 7
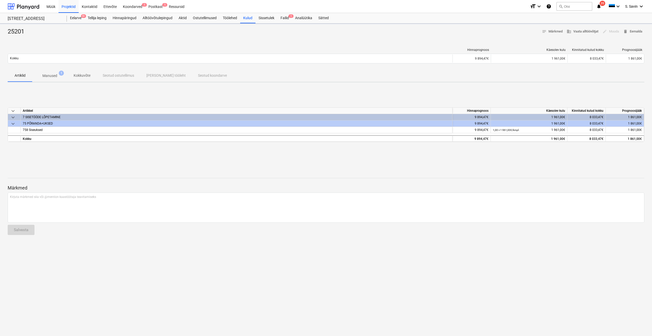
type textarea "x"
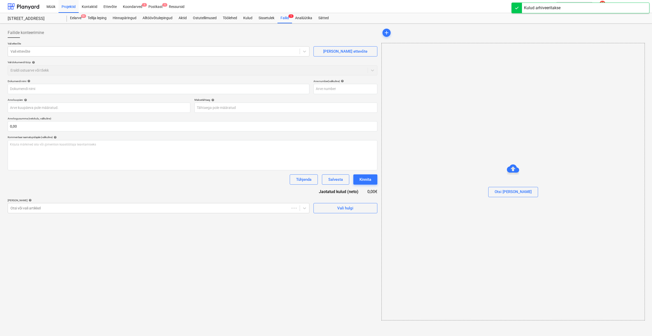
type input "25201"
type input "23 Sep 2025"
type input "24 Sep 2025"
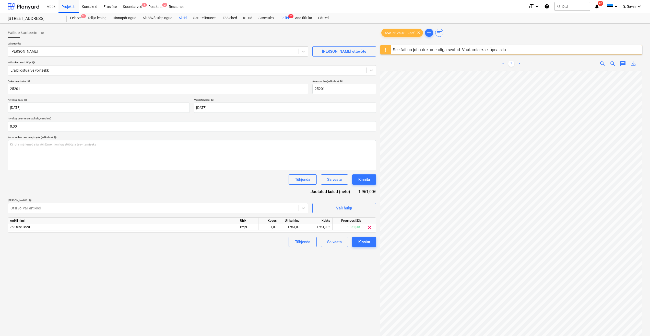
click at [183, 20] on div "Aktid" at bounding box center [183, 18] width 14 height 10
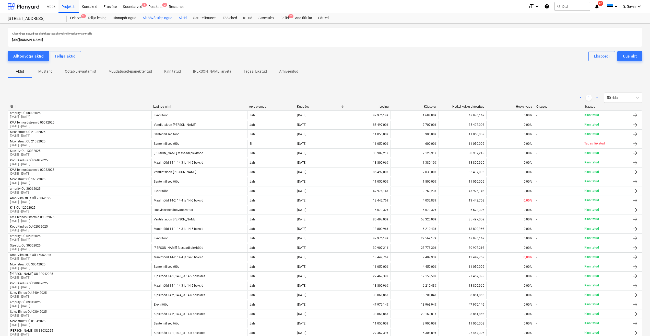
click at [154, 19] on div "Alltöövõtulepingud" at bounding box center [157, 18] width 36 height 10
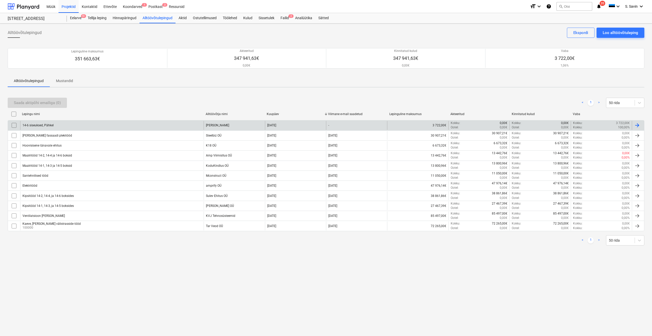
click at [63, 125] on div "14-6 siseuksed, Pähkel" at bounding box center [111, 125] width 183 height 9
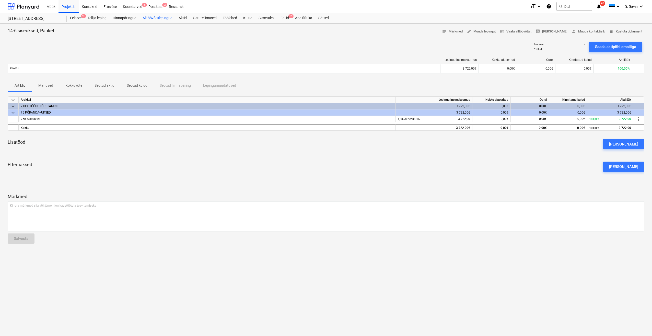
click at [617, 30] on span "delete Kustuta dokument" at bounding box center [625, 32] width 33 height 6
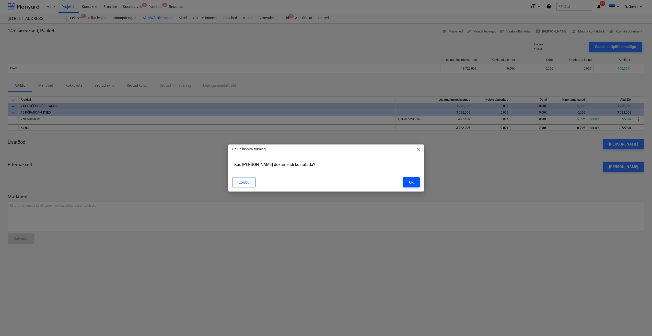
click at [405, 184] on button "Ok" at bounding box center [411, 182] width 17 height 10
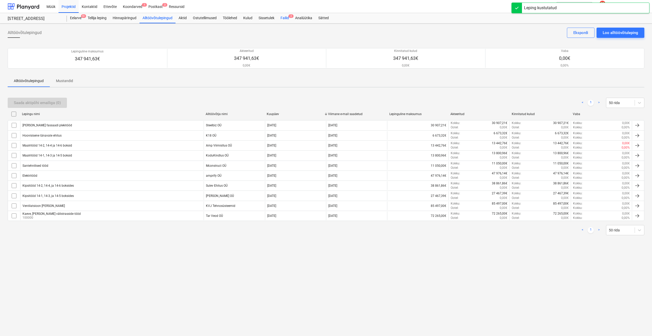
click at [288, 18] on div "Failid 2" at bounding box center [284, 18] width 15 height 10
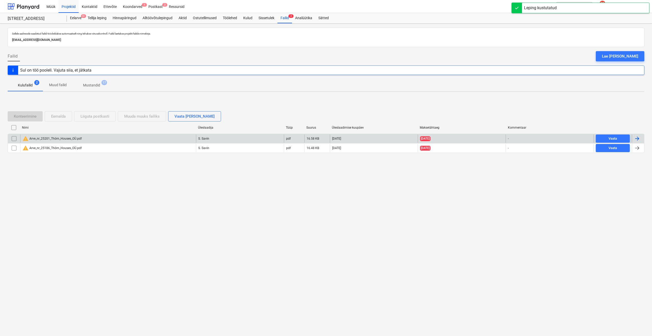
click at [141, 138] on div "warning Arve_nr_25201_Thörn_Houses_OÜ.pdf" at bounding box center [108, 138] width 176 height 8
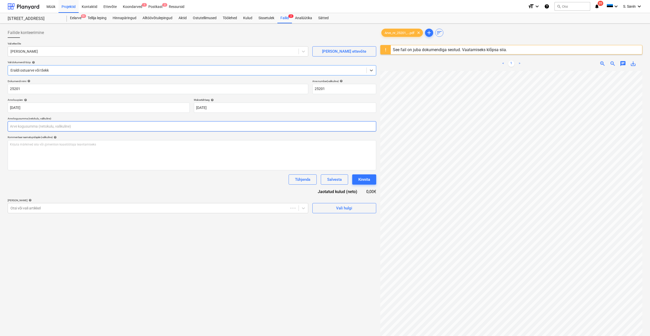
click at [88, 129] on input "text" at bounding box center [192, 126] width 369 height 10
type input "1"
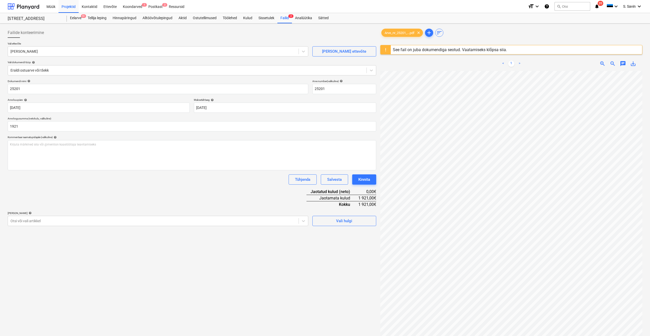
type input "1 921,00"
click at [366, 215] on div "Vali hulgi" at bounding box center [344, 218] width 64 height 15
click at [364, 220] on span "Vali hulgi" at bounding box center [344, 220] width 51 height 7
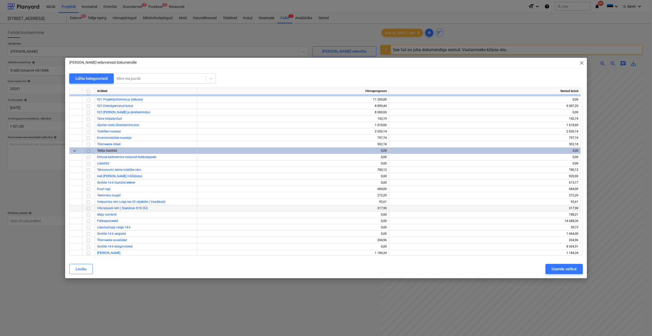
scroll to position [2809, 0]
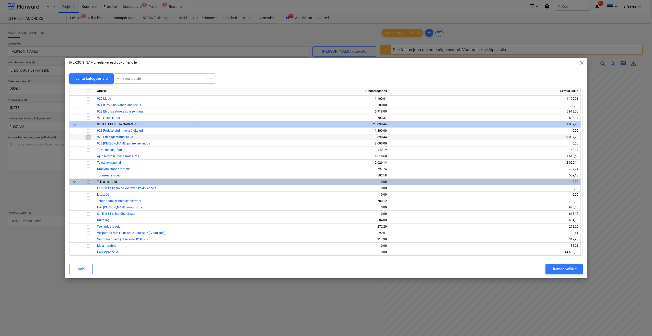
click at [88, 139] on input "checkbox" at bounding box center [88, 137] width 6 height 6
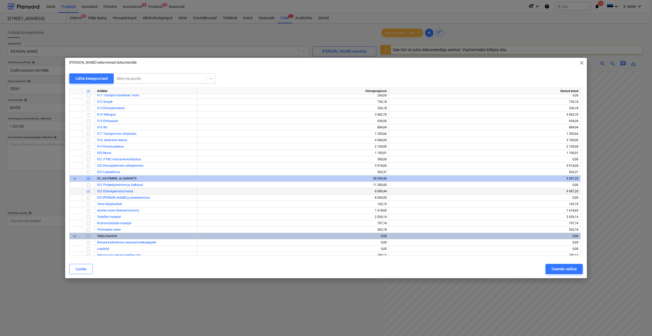
scroll to position [2732, 0]
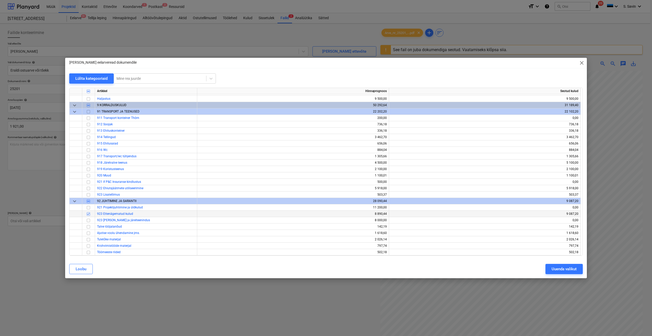
click at [86, 212] on input "checkbox" at bounding box center [88, 214] width 6 height 6
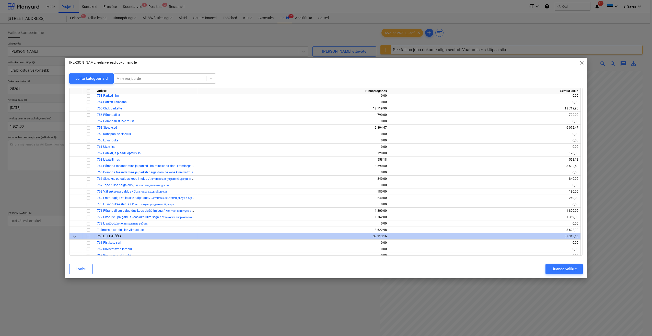
scroll to position [2222, 0]
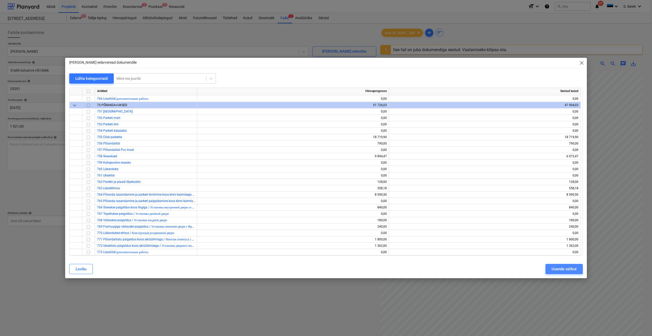
click at [560, 265] on button "Uuenda valikut" at bounding box center [563, 269] width 37 height 10
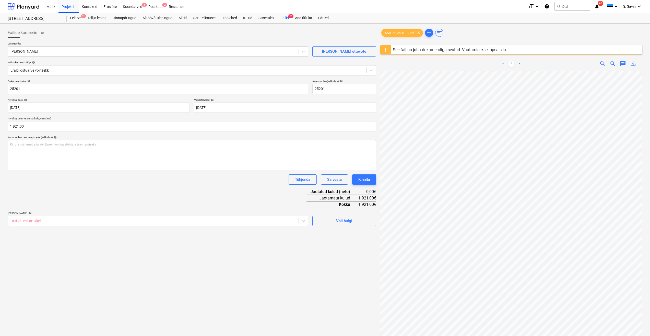
click at [210, 225] on div "Otsi või vali artikkel" at bounding box center [158, 221] width 301 height 10
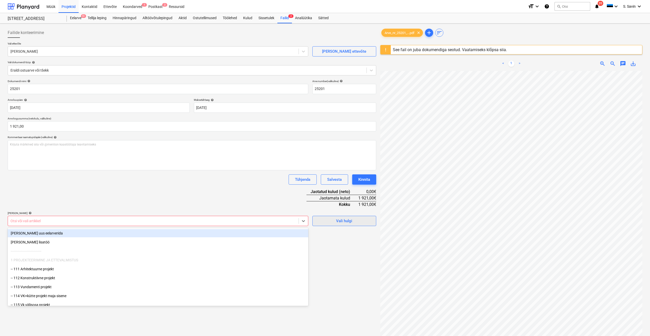
click at [351, 225] on button "Vali hulgi" at bounding box center [344, 221] width 64 height 10
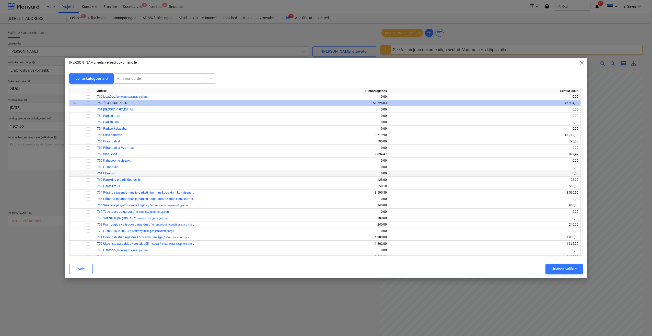
scroll to position [2223, 0]
click at [88, 154] on input "checkbox" at bounding box center [88, 155] width 6 height 6
click at [554, 267] on div "Uuenda valikut" at bounding box center [564, 268] width 25 height 7
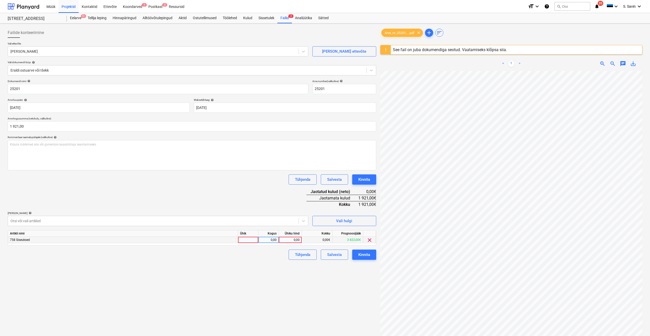
click at [248, 241] on div at bounding box center [248, 240] width 20 height 6
type input "kmpl."
click at [264, 241] on div "0,00" at bounding box center [269, 240] width 16 height 6
type input "1"
click at [295, 239] on div "0,00" at bounding box center [290, 240] width 19 height 6
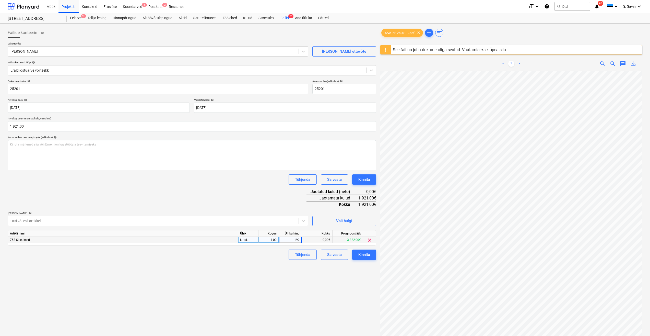
type input "1921"
click at [258, 262] on div "Failide konteerimine Vali ettevõte Bennet Puit Lisa uus ettevõte Vali dokumendi…" at bounding box center [192, 210] width 373 height 369
click at [358, 256] on button "Kinnita" at bounding box center [364, 254] width 24 height 10
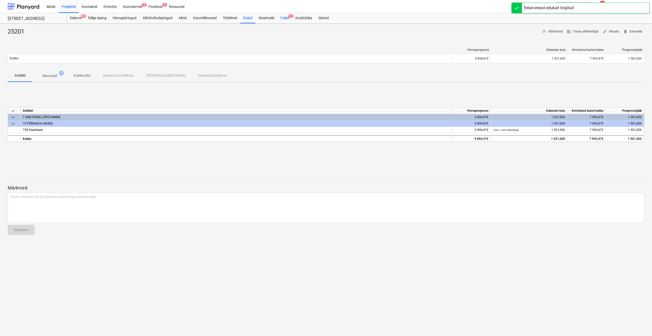
click at [288, 17] on div "Failid 1" at bounding box center [284, 18] width 15 height 10
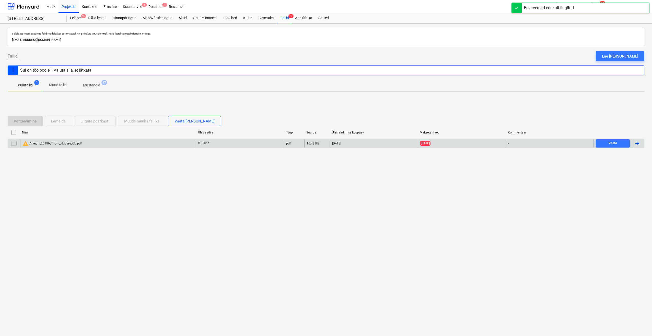
click at [640, 143] on div at bounding box center [637, 143] width 6 height 6
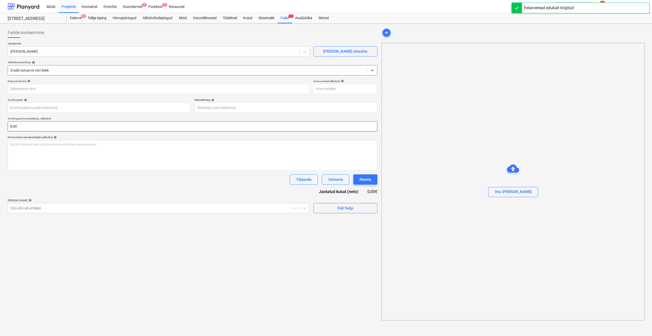
type input "25186"
type input "31 Aug 2025"
type input "01 Sep 2025"
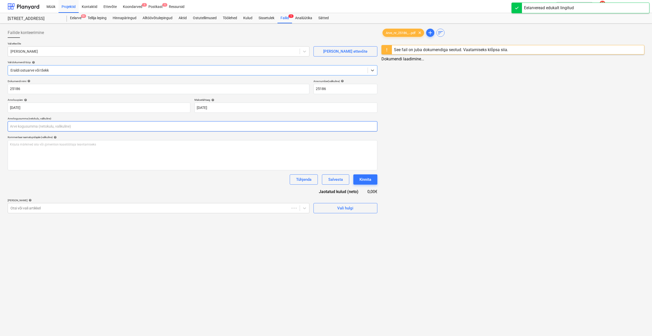
click at [57, 129] on input "text" at bounding box center [193, 126] width 370 height 10
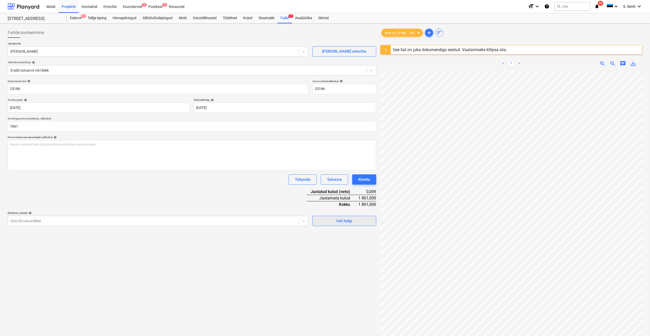
type input "1 861,00"
click at [358, 222] on span "Vali hulgi" at bounding box center [344, 220] width 51 height 7
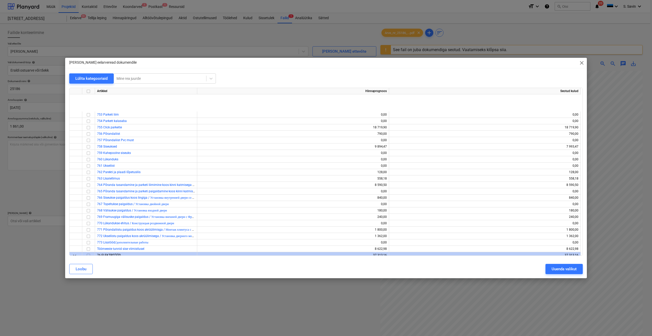
scroll to position [2222, 0]
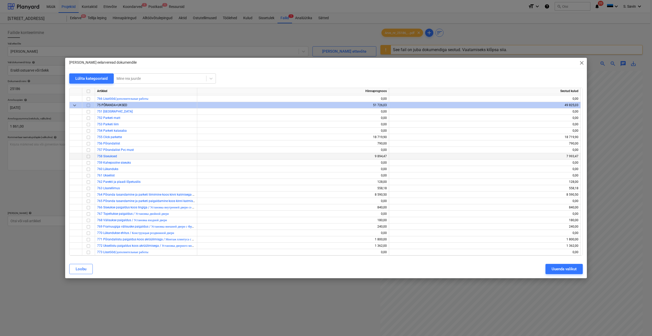
click at [88, 158] on input "checkbox" at bounding box center [88, 156] width 6 height 6
click at [559, 267] on div "Uuenda valikut" at bounding box center [564, 268] width 25 height 7
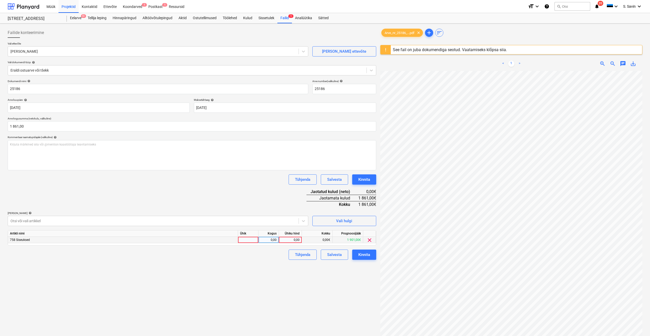
click at [250, 240] on div at bounding box center [248, 240] width 20 height 6
type input "kmpl."
click at [276, 239] on div "0,00" at bounding box center [269, 240] width 16 height 6
click at [286, 241] on div "0,00" at bounding box center [290, 240] width 19 height 6
type input "1861"
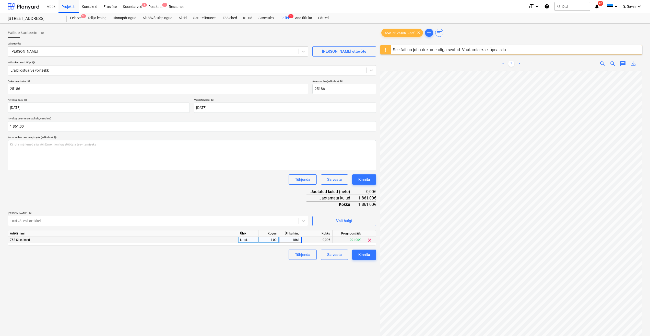
click at [265, 265] on div "Failide konteerimine Vali ettevõte Bennet Puit Lisa uus ettevõte Vali dokumendi…" at bounding box center [192, 210] width 373 height 369
click at [356, 255] on button "Kinnita" at bounding box center [364, 254] width 24 height 10
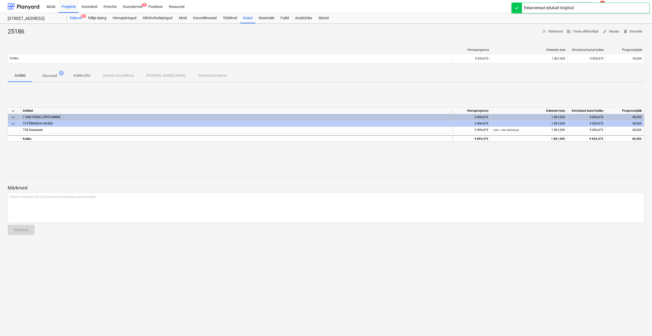
click at [82, 22] on div "Eelarve 9+" at bounding box center [76, 18] width 18 height 10
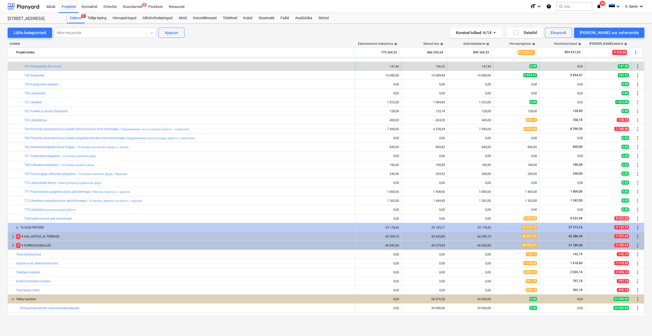
scroll to position [100, 0]
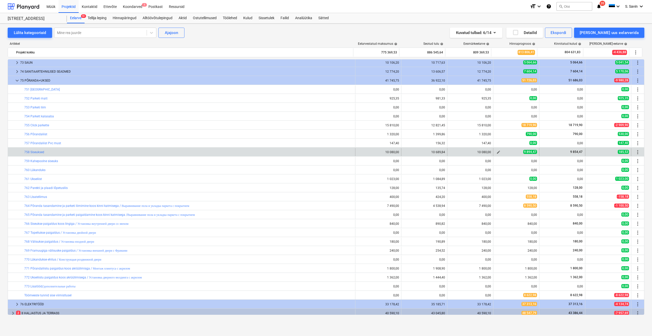
click at [497, 152] on span "edit" at bounding box center [498, 152] width 4 height 4
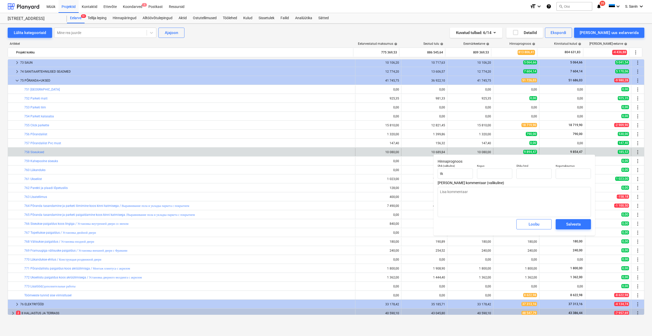
type textarea "x"
type input "1,00"
type input "9 894,47"
type input "9894,47"
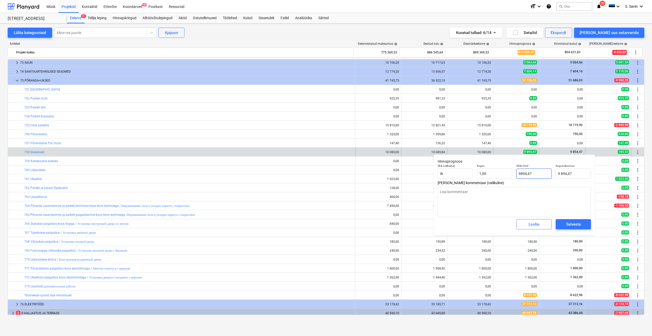
click at [536, 175] on input "9894,47" at bounding box center [533, 173] width 35 height 10
type textarea "x"
type input "9894,4"
type input "9 894,40"
type textarea "x"
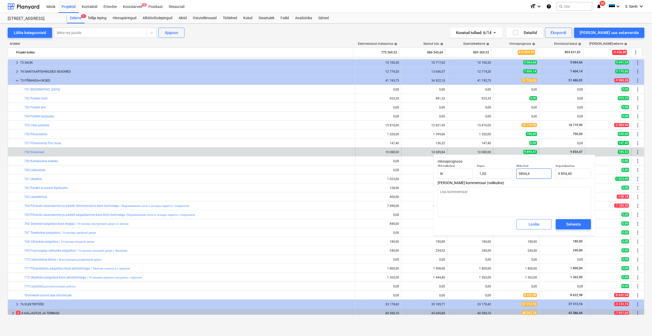
type input "9894,"
type input "9 894,00"
type textarea "x"
type input "9894"
type textarea "x"
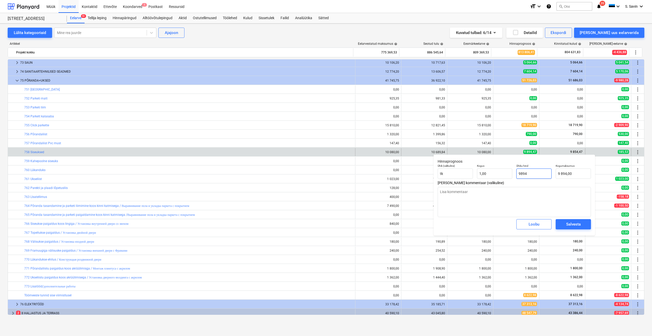
type input "989"
type input "989,00"
type textarea "x"
type input "98"
type input "98,00"
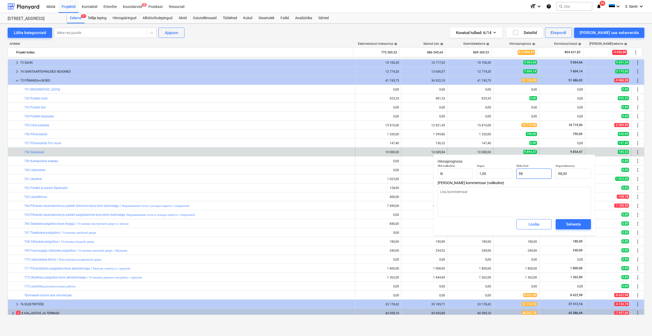
type textarea "x"
type input "985"
type input "985,00"
type textarea "x"
type input "9854"
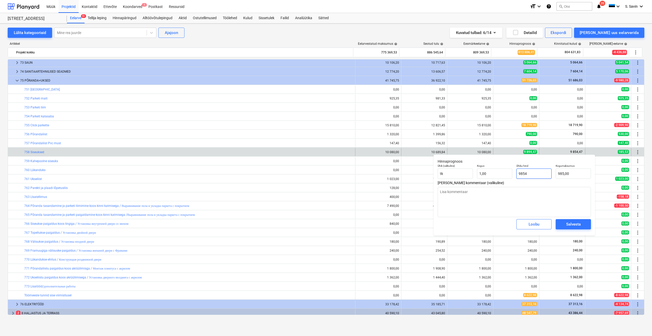
type input "9 854,00"
type textarea "x"
type input "9854,"
type textarea "x"
type input "9854,4"
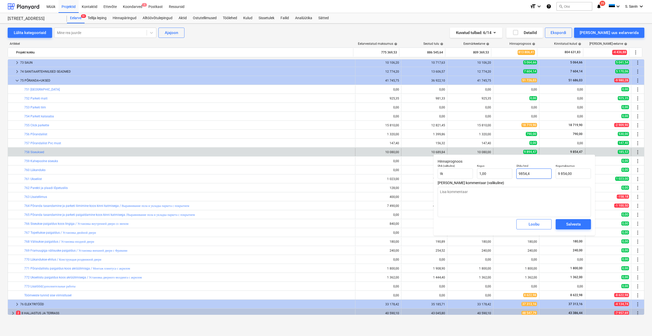
type input "9 854,40"
type textarea "x"
type input "9854,47"
type input "9 854,47"
type input "9854,47"
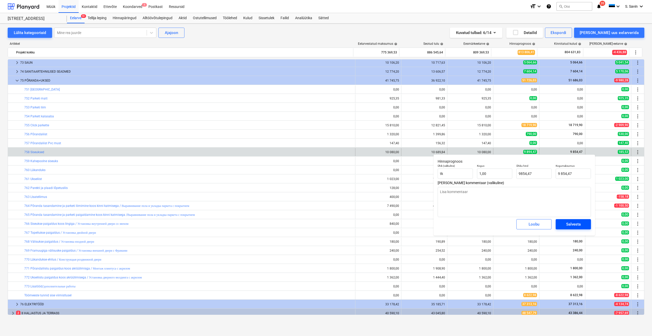
type textarea "x"
type input "9 854,47"
click at [576, 226] on div "Salvesta" at bounding box center [573, 224] width 15 height 7
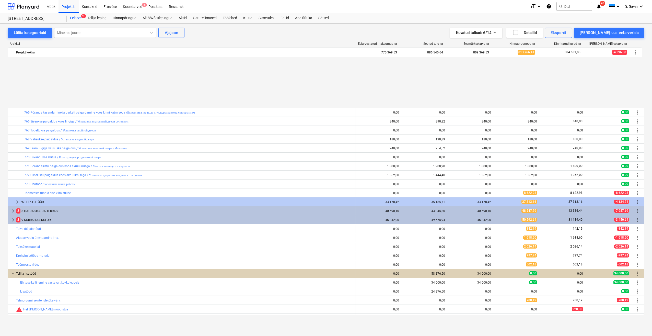
scroll to position [279, 0]
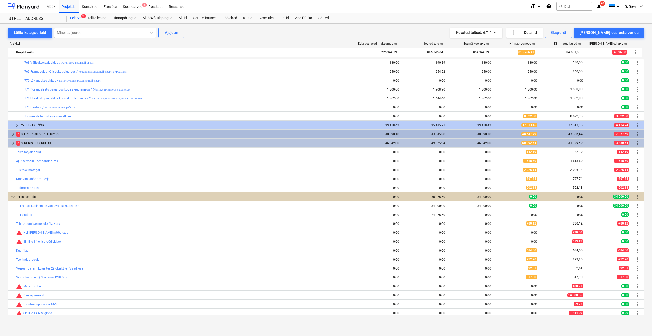
click at [12, 133] on span "keyboard_arrow_right" at bounding box center [13, 134] width 6 height 6
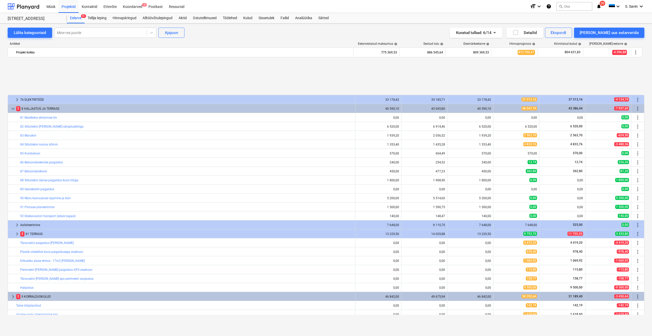
scroll to position [355, 0]
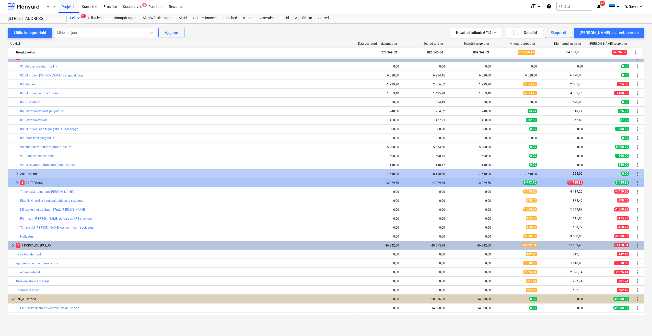
click at [15, 183] on span "keyboard_arrow_right" at bounding box center [17, 183] width 6 height 6
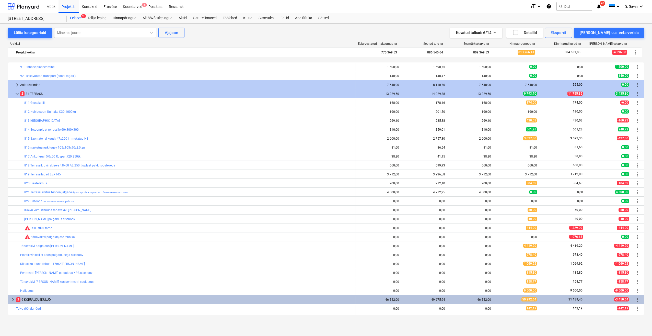
scroll to position [458, 0]
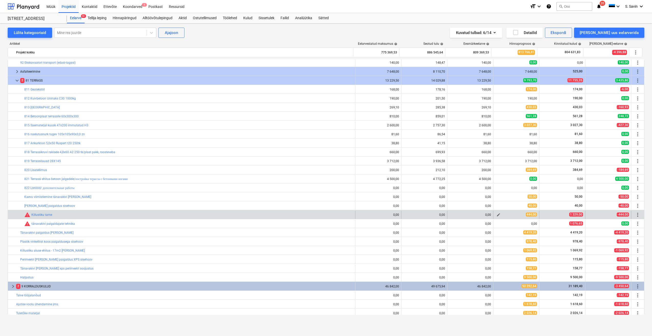
click at [496, 214] on span "edit" at bounding box center [498, 215] width 4 height 4
type textarea "x"
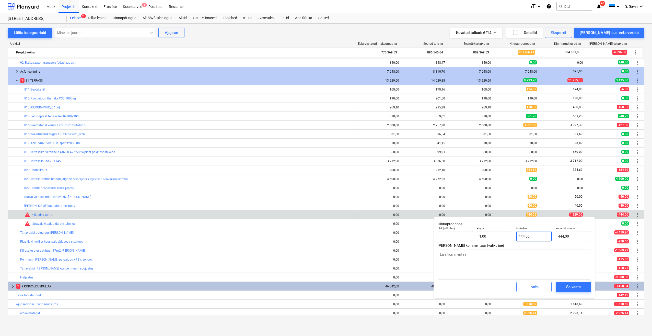
type input "444"
drag, startPoint x: 527, startPoint y: 236, endPoint x: 507, endPoint y: 238, distance: 20.5
click at [507, 238] on div "Ühik (valikuline) Kogus 1,00 Ühiku hind 444 Kogumaksumus 444,00" at bounding box center [514, 234] width 157 height 19
type textarea "x"
type input "1"
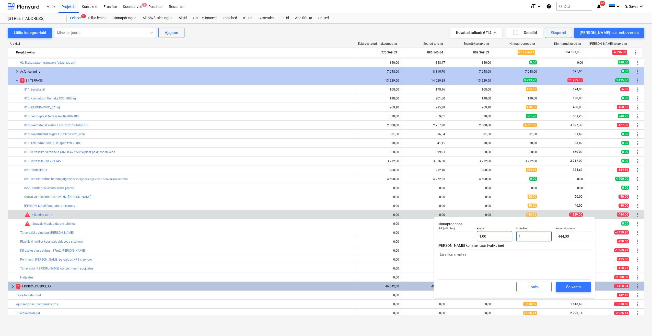
type input "1,00"
type textarea "x"
type input "13"
type input "13,00"
type textarea "x"
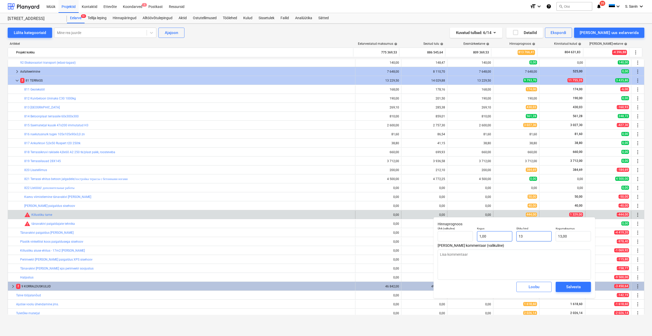
type input "132"
type input "132,00"
type textarea "x"
type input "1329"
type input "1 329,00"
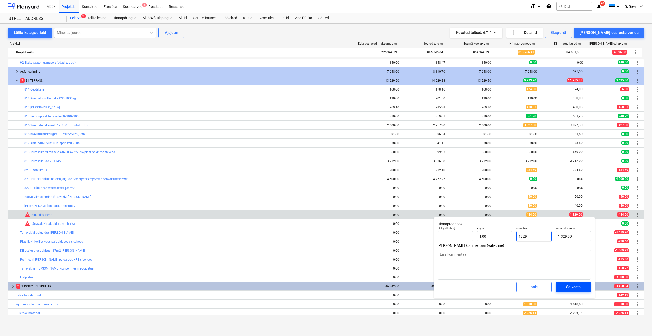
type input "1329"
type textarea "x"
type input "1 329,00"
click at [569, 285] on div "Salvesta" at bounding box center [573, 286] width 15 height 7
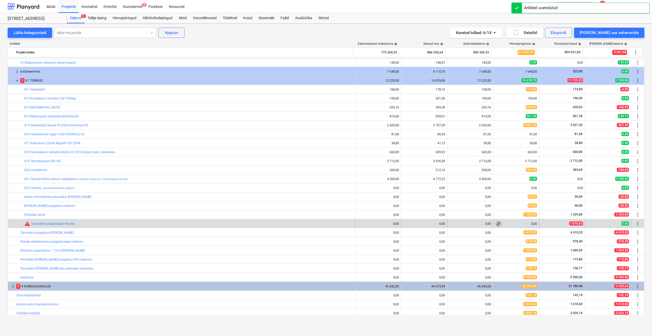
click at [497, 225] on span "edit" at bounding box center [498, 224] width 4 height 4
type textarea "x"
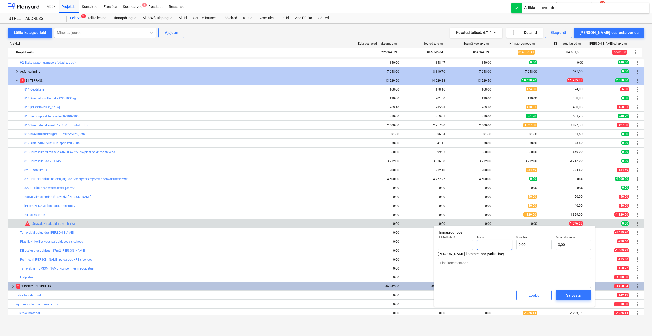
click at [491, 247] on input "text" at bounding box center [494, 244] width 35 height 10
type textarea "x"
type input "1"
type textarea "x"
type input "1,00"
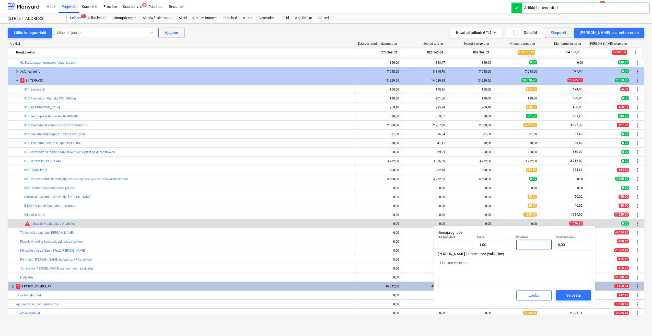
drag, startPoint x: 532, startPoint y: 246, endPoint x: 515, endPoint y: 249, distance: 17.4
click at [518, 249] on input "text" at bounding box center [533, 244] width 35 height 10
type textarea "x"
type input "1"
type input "1,00"
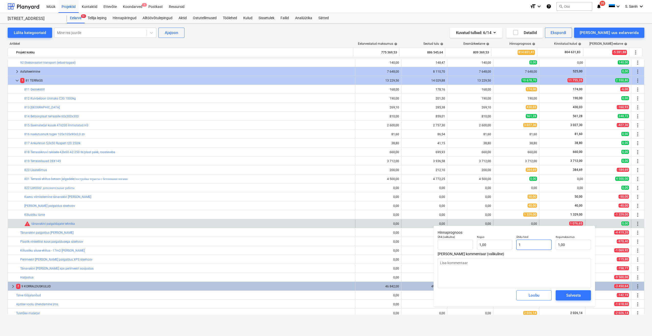
type textarea "x"
type input "10"
type input "10,00"
type textarea "x"
type input "107"
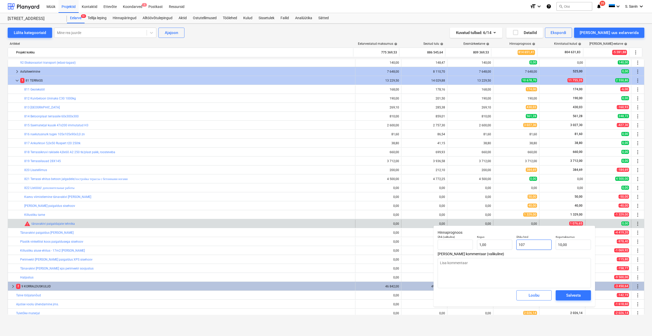
type input "107,00"
type textarea "x"
type input "1076"
type input "1 076,00"
type textarea "x"
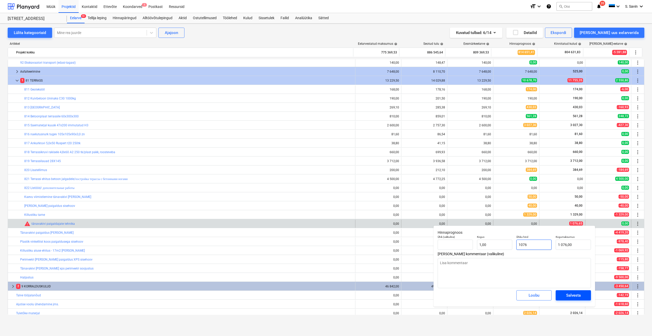
type input "1076,"
type textarea "x"
type input "1076,6"
type input "1 076,60"
type input "1076,65"
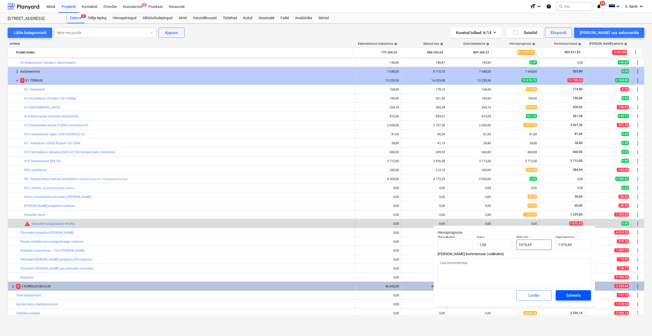
type textarea "x"
type input "1 076,65"
type input "1076,65"
type textarea "x"
type input "1 076,65"
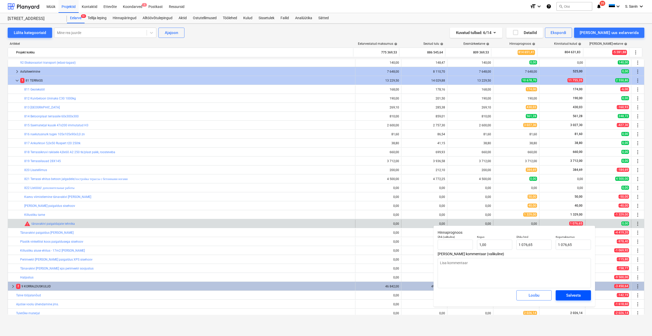
click at [571, 295] on div "Salvesta" at bounding box center [573, 295] width 15 height 7
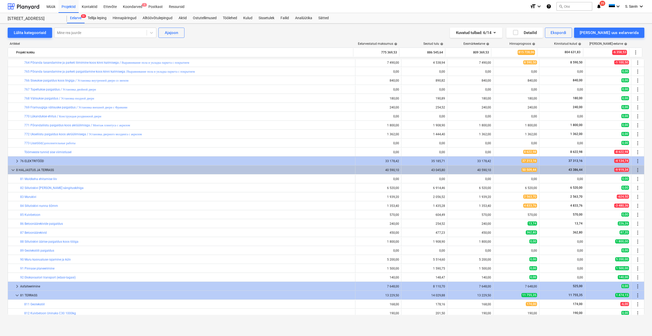
scroll to position [64, 0]
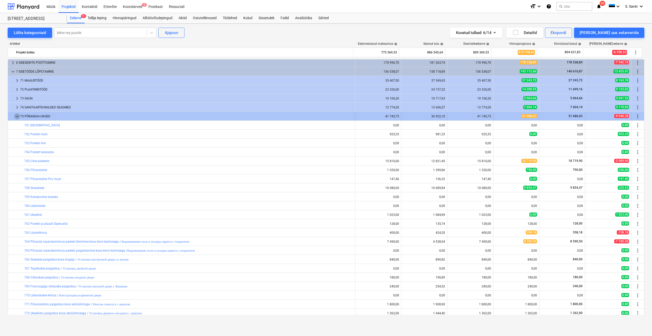
click at [17, 114] on span "keyboard_arrow_down" at bounding box center [17, 116] width 6 height 6
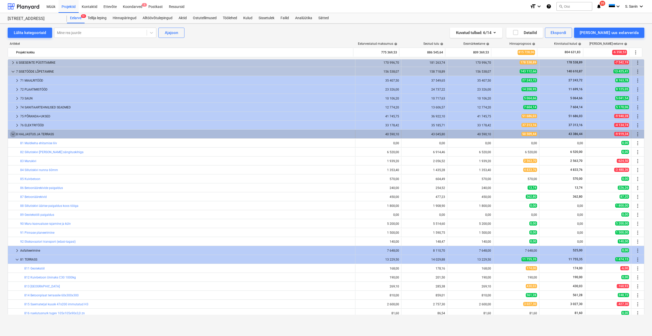
click at [12, 136] on span "keyboard_arrow_down" at bounding box center [13, 134] width 6 height 6
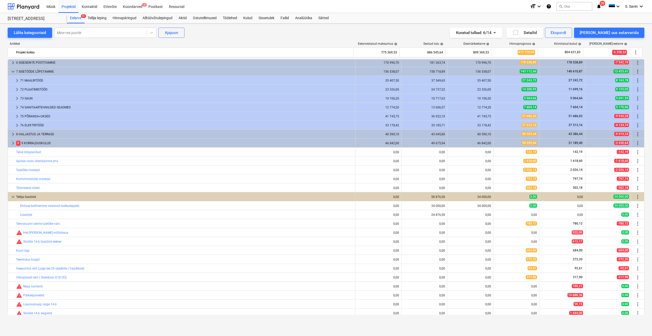
scroll to position [0, 0]
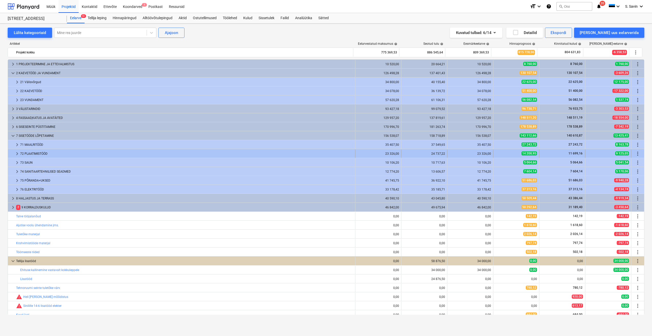
click at [16, 154] on span "keyboard_arrow_right" at bounding box center [17, 153] width 6 height 6
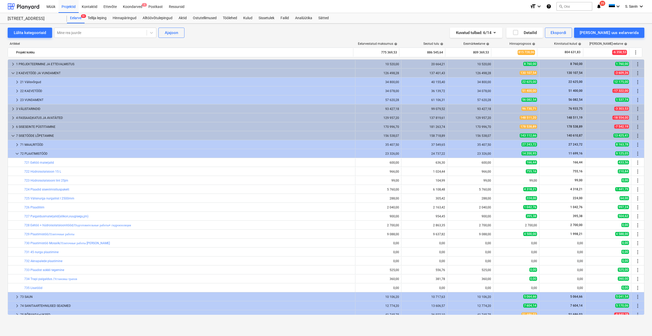
scroll to position [51, 0]
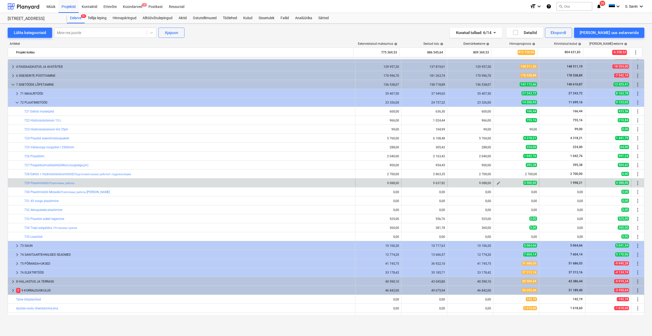
click at [497, 183] on span "edit" at bounding box center [498, 183] width 4 height 4
type textarea "x"
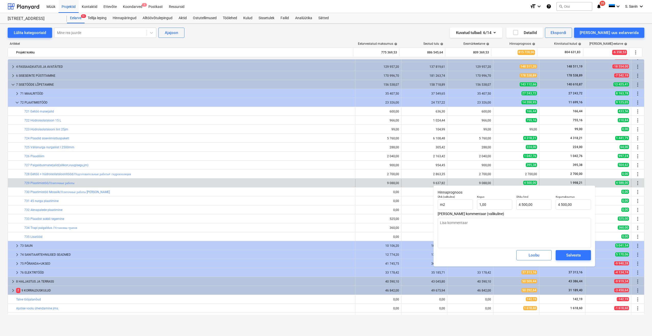
click at [497, 183] on div "4 500,00" at bounding box center [516, 183] width 42 height 4
type input "4500"
drag, startPoint x: 541, startPoint y: 204, endPoint x: 508, endPoint y: 208, distance: 33.5
click at [508, 208] on div "Ühik (valikuline) m2 Kogus 1,00 Ühiku hind 4500 Kogumaksumus 4 500,00" at bounding box center [514, 202] width 157 height 19
type textarea "x"
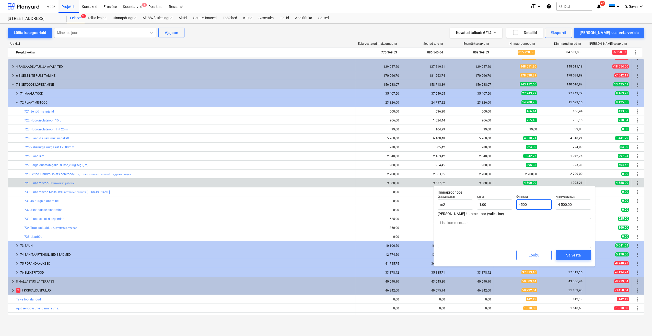
type input "1"
type input "1,00"
type textarea "x"
type input "19"
type input "19,00"
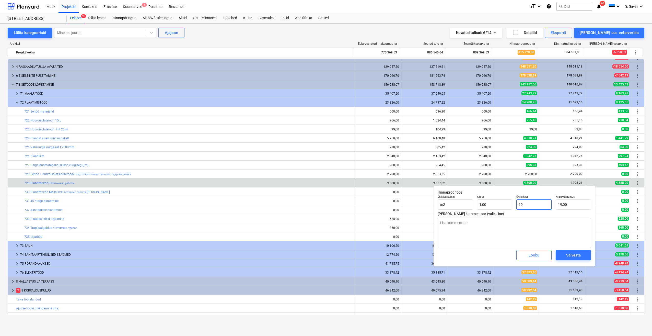
type textarea "x"
type input "199"
type input "199,00"
type textarea "x"
type input "1998"
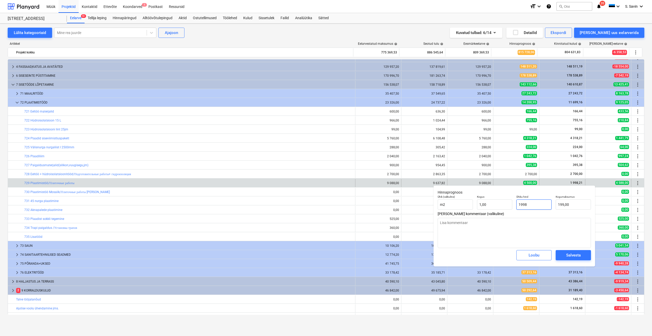
type input "1 998,00"
type textarea "x"
type input "1998,"
type textarea "x"
type input "1998,2"
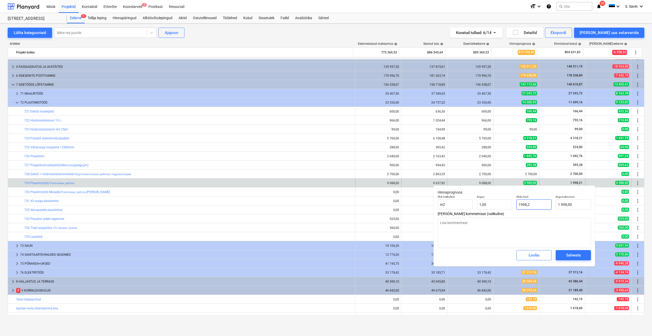
type input "1 998,20"
type textarea "x"
type input "1998,21"
type input "1 998,21"
type input "1998,21"
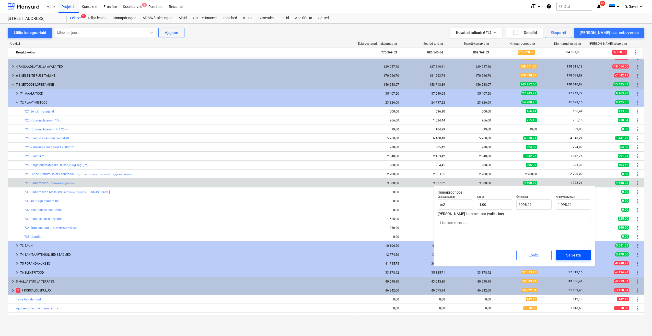
type textarea "x"
type input "1 998,21"
click at [562, 254] on span "Salvesta" at bounding box center [573, 255] width 23 height 7
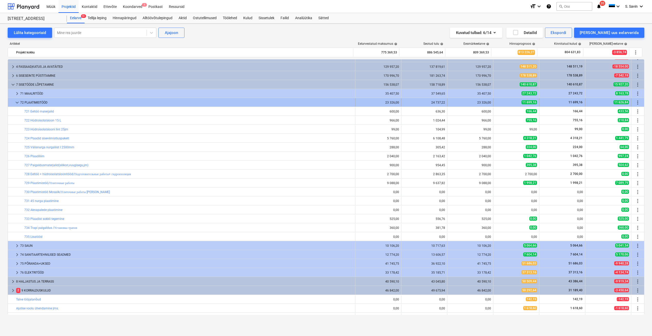
click at [17, 104] on span "keyboard_arrow_down" at bounding box center [17, 102] width 6 height 6
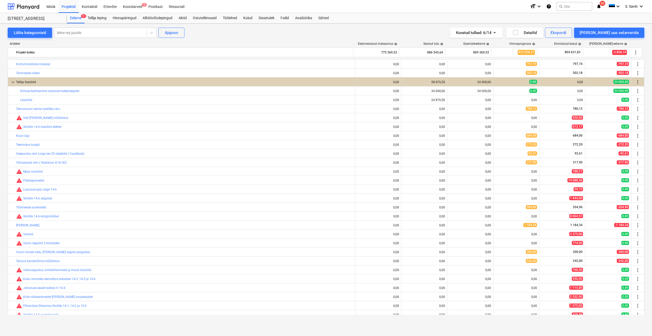
scroll to position [192, 0]
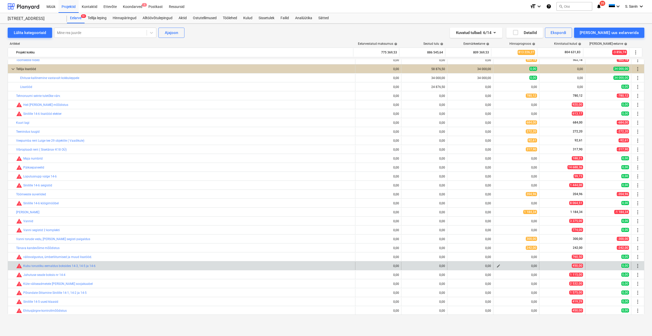
click at [496, 266] on span "edit" at bounding box center [498, 266] width 4 height 4
type textarea "x"
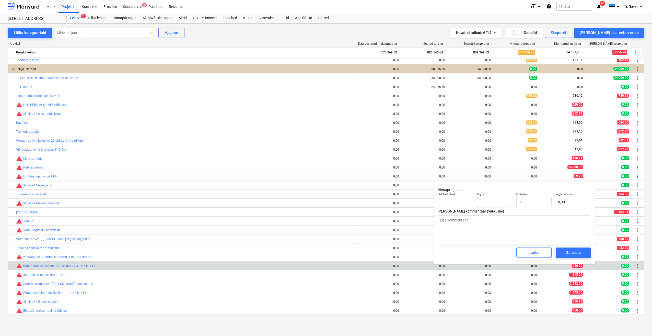
click at [496, 200] on input "text" at bounding box center [494, 202] width 35 height 10
type textarea "x"
type input "1"
type textarea "x"
type input "1,00"
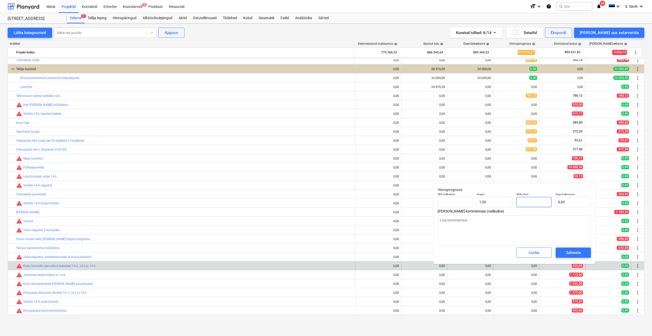
click at [524, 203] on input "text" at bounding box center [533, 202] width 35 height 10
type textarea "x"
type input "4"
type input "4,00"
type textarea "x"
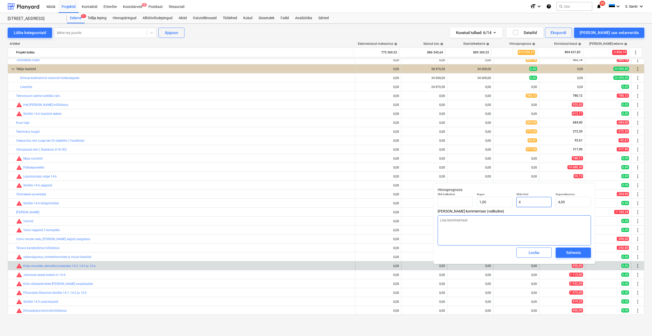
type input "45"
type input "45,00"
type textarea "x"
type input "450"
type input "450,00"
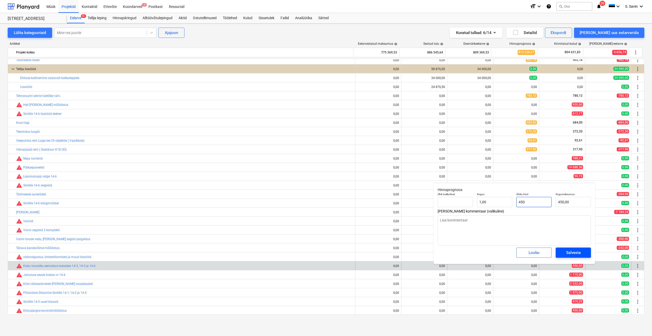
type input "450"
type textarea "x"
type input "450,00"
click at [580, 252] on div "Salvesta" at bounding box center [573, 252] width 15 height 7
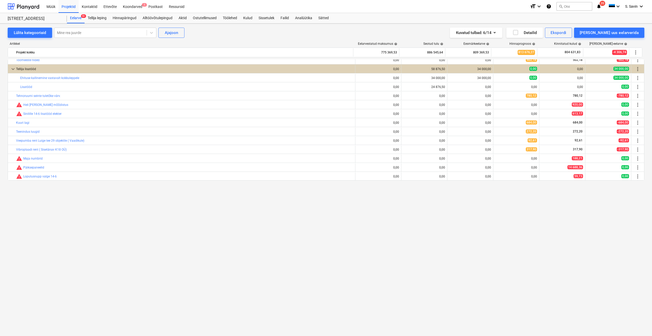
scroll to position [39, 0]
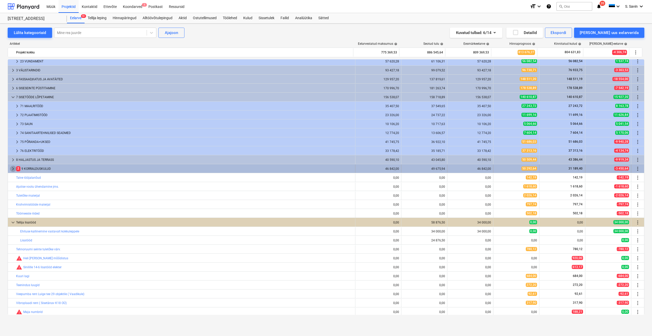
click at [13, 170] on span "keyboard_arrow_right" at bounding box center [13, 169] width 6 height 6
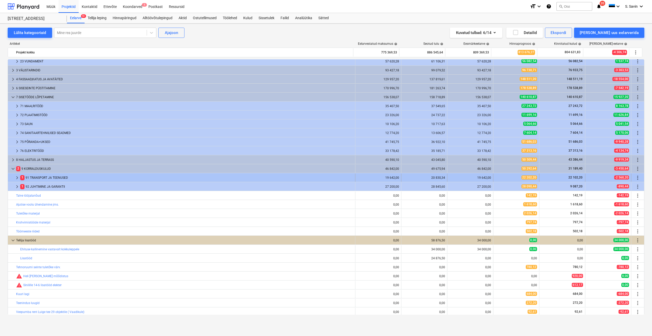
click at [17, 178] on span "keyboard_arrow_right" at bounding box center [17, 178] width 6 height 6
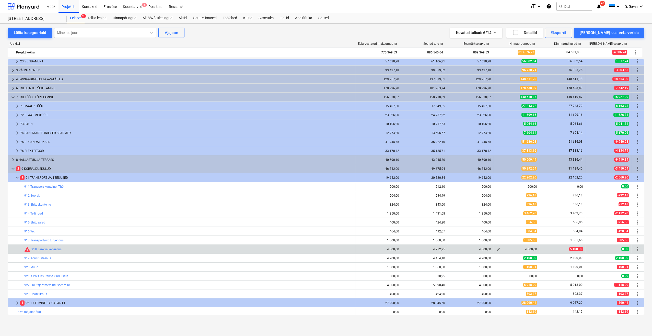
click at [497, 250] on span "edit" at bounding box center [498, 249] width 4 height 4
type textarea "x"
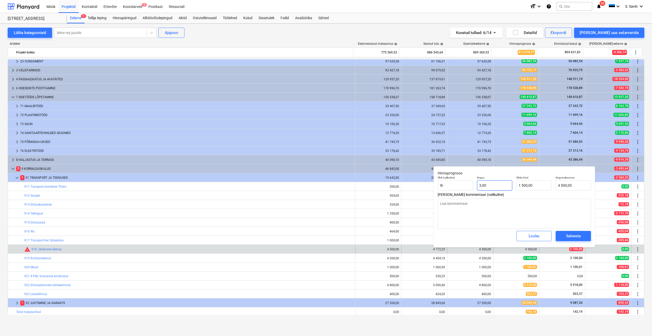
type input "3"
click at [497, 187] on input "3" at bounding box center [494, 185] width 35 height 10
type textarea "x"
type input "31"
type input "46 500,00"
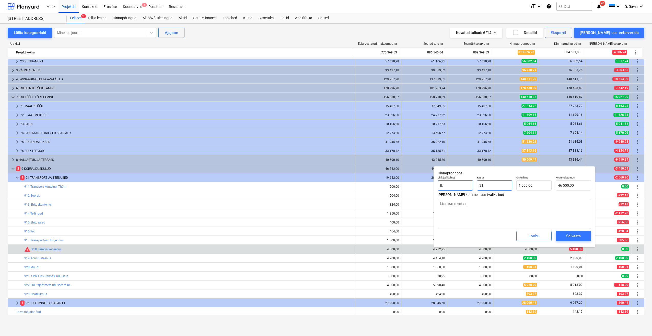
drag, startPoint x: 492, startPoint y: 188, endPoint x: 453, endPoint y: 189, distance: 39.3
click at [453, 189] on div "Ühik (valikuline) tk Kogus 31 Ühiku hind 1 500,00 Kogumaksumus 46 500,00" at bounding box center [514, 183] width 157 height 19
type textarea "x"
drag, startPoint x: 539, startPoint y: 186, endPoint x: 497, endPoint y: 190, distance: 42.3
click at [499, 190] on div "Ühik (valikuline) tk Kogus 1,00 Ühiku hind 1500 Kogumaksumus 1 500,00" at bounding box center [514, 183] width 157 height 19
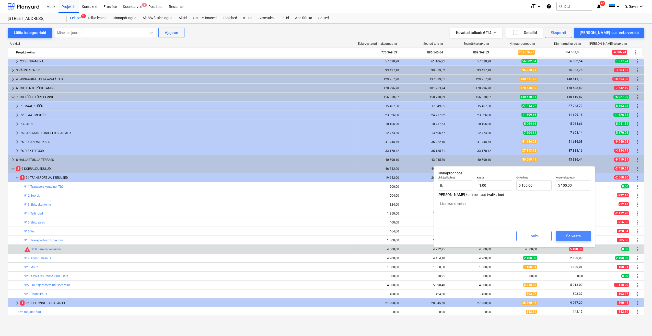
click at [575, 237] on div "Salvesta" at bounding box center [573, 235] width 15 height 7
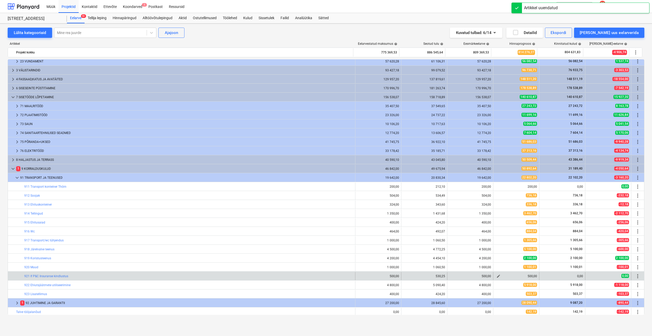
click at [498, 278] on button "edit" at bounding box center [498, 276] width 6 height 6
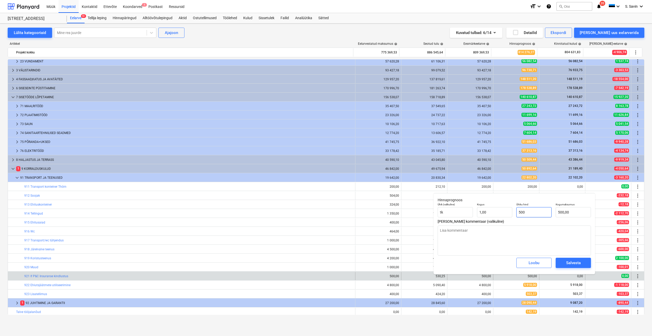
drag, startPoint x: 538, startPoint y: 214, endPoint x: 488, endPoint y: 218, distance: 50.3
click at [488, 218] on div "Ühik (valikuline) tk Kogus 1,00 Ühiku hind 500 Kogumaksumus 500,00" at bounding box center [514, 210] width 157 height 19
click at [567, 262] on div "Salvesta" at bounding box center [573, 262] width 15 height 7
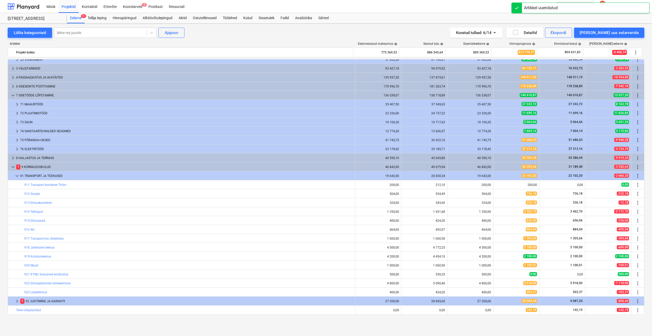
scroll to position [40, 0]
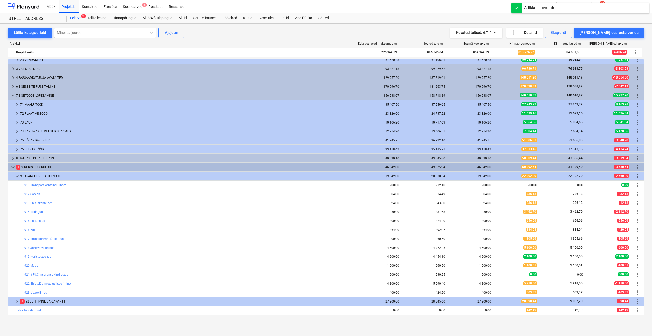
click at [12, 167] on span "keyboard_arrow_down" at bounding box center [13, 167] width 6 height 6
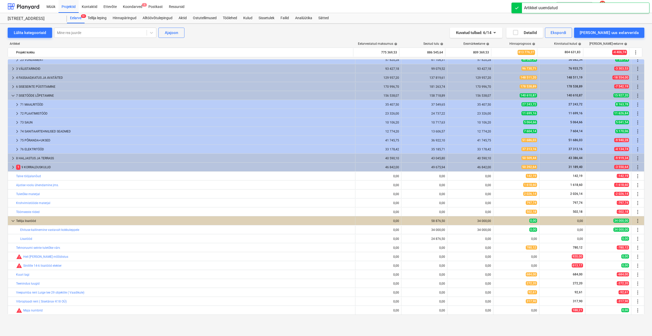
click at [12, 167] on span "keyboard_arrow_right" at bounding box center [13, 167] width 6 height 6
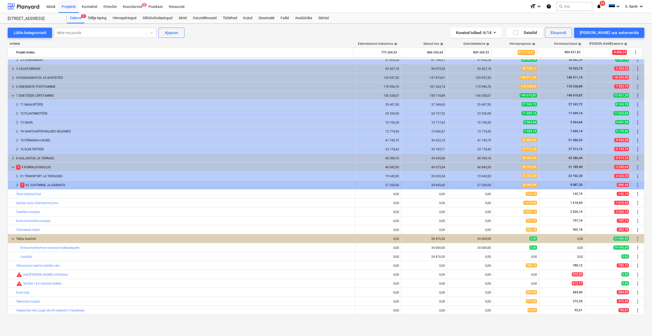
click at [16, 186] on span "keyboard_arrow_right" at bounding box center [17, 185] width 6 height 6
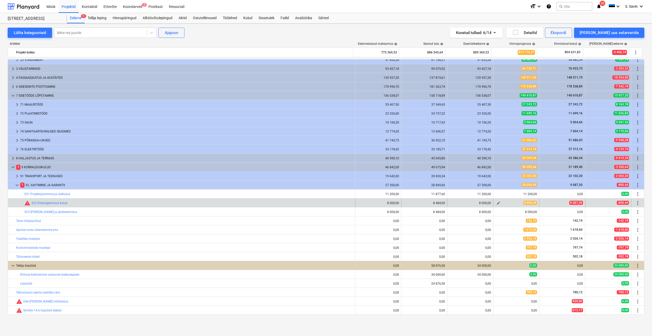
click at [496, 203] on span "edit" at bounding box center [498, 203] width 4 height 4
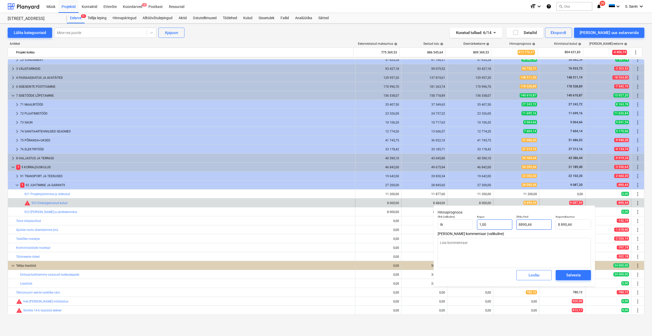
drag, startPoint x: 539, startPoint y: 226, endPoint x: 508, endPoint y: 229, distance: 31.0
click at [508, 229] on div "Ühik (valikuline) tk Kogus 1,00 Ühiku hind 8890,44 Kogumaksumus 8 890,44" at bounding box center [514, 222] width 157 height 19
click at [578, 275] on div "Salvesta" at bounding box center [573, 275] width 15 height 7
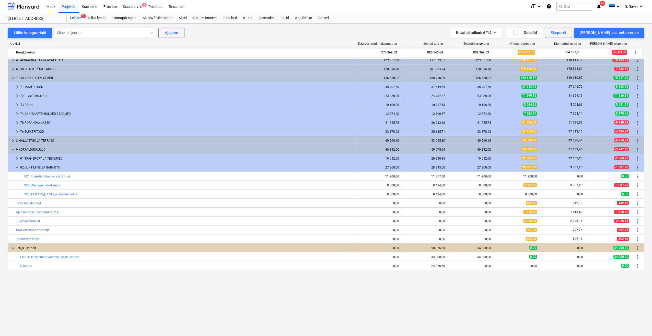
scroll to position [0, 0]
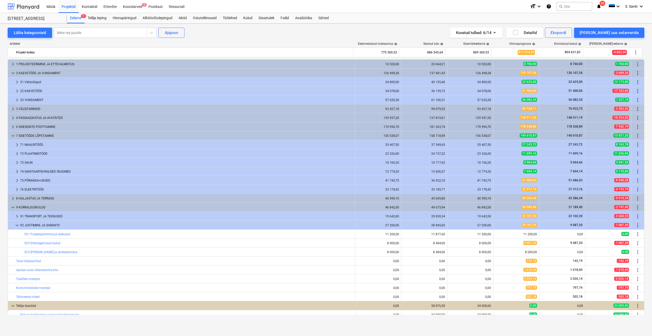
click at [28, 7] on div at bounding box center [24, 6] width 32 height 13
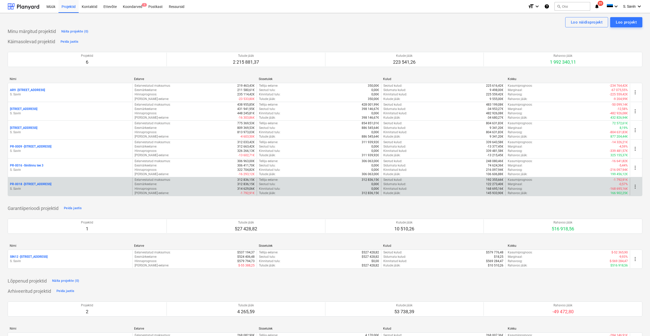
click at [53, 185] on div "PR-0018 - Matso tee 9" at bounding box center [70, 184] width 120 height 4
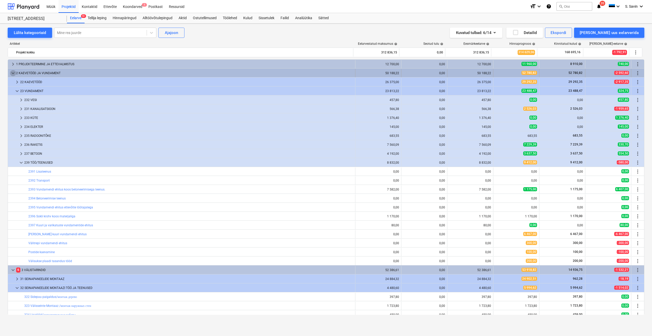
click at [14, 75] on span "keyboard_arrow_down" at bounding box center [13, 73] width 6 height 6
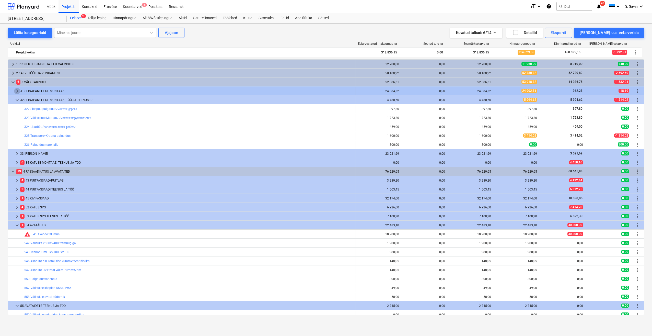
click at [17, 92] on span "keyboard_arrow_right" at bounding box center [17, 91] width 6 height 6
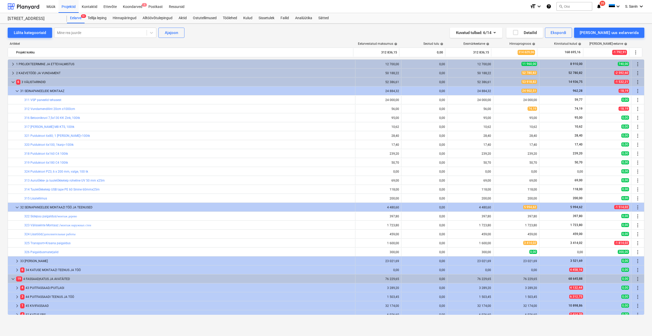
scroll to position [102, 0]
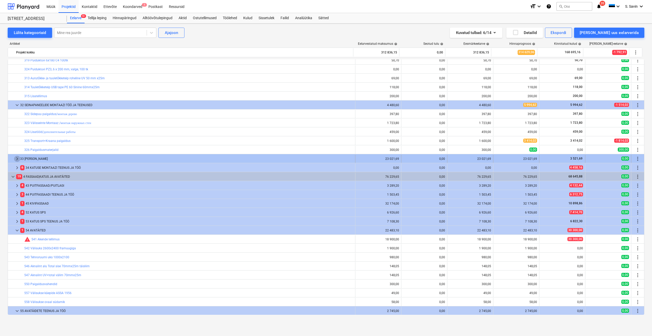
click at [17, 160] on span "keyboard_arrow_right" at bounding box center [17, 159] width 6 height 6
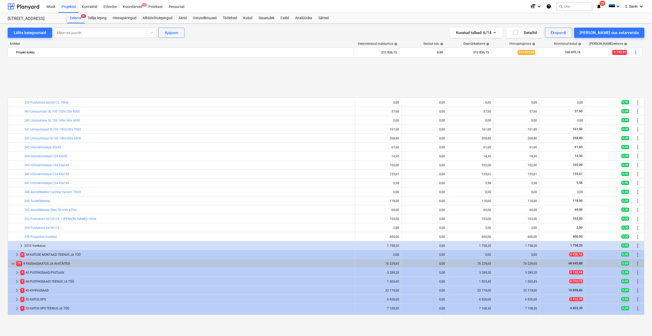
scroll to position [281, 0]
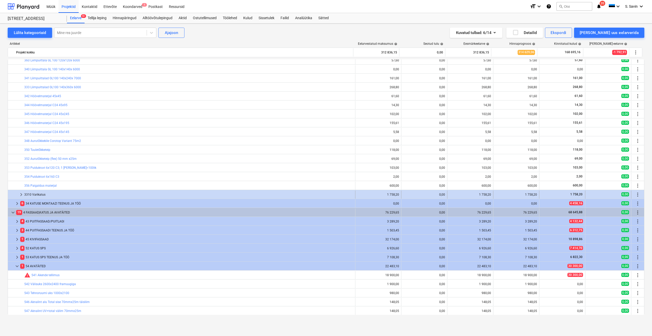
click at [21, 194] on span "keyboard_arrow_right" at bounding box center [21, 194] width 6 height 6
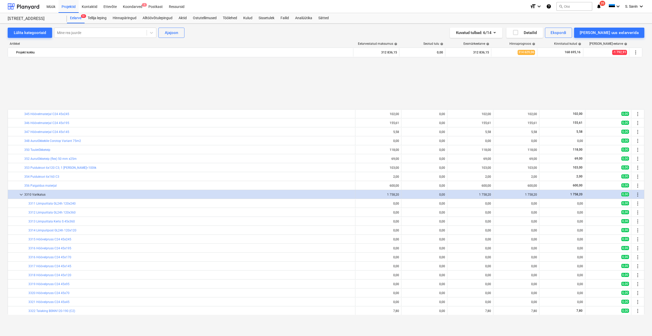
scroll to position [358, 0]
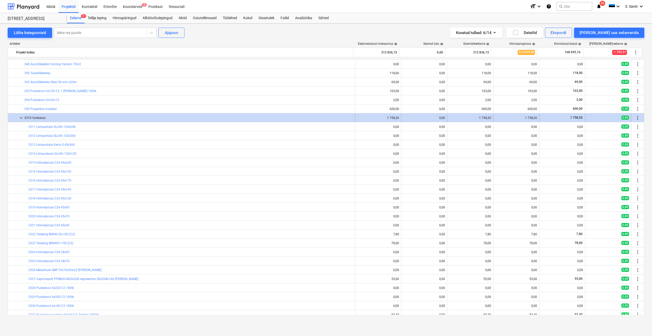
click at [22, 119] on span "keyboard_arrow_down" at bounding box center [21, 118] width 6 height 6
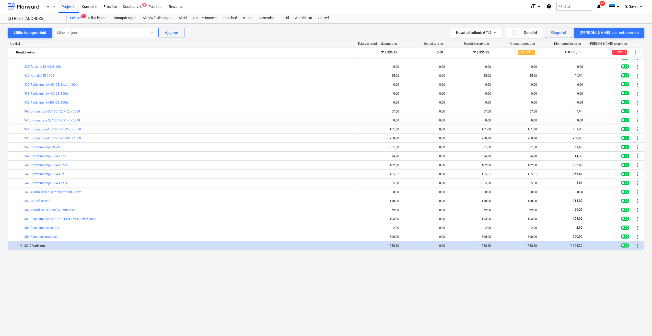
scroll to position [102, 0]
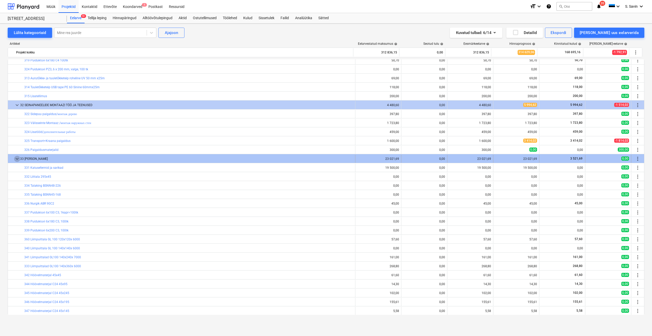
click at [17, 160] on span "keyboard_arrow_down" at bounding box center [17, 159] width 6 height 6
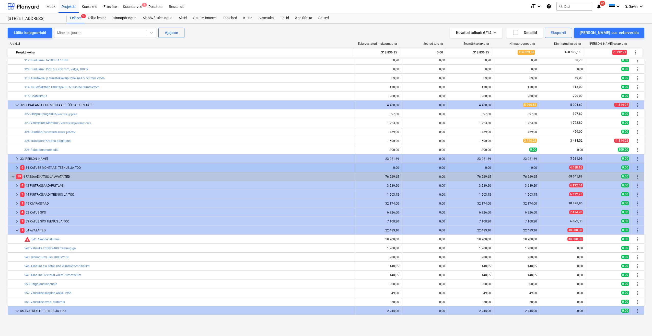
click at [14, 169] on span "keyboard_arrow_right" at bounding box center [17, 168] width 6 height 6
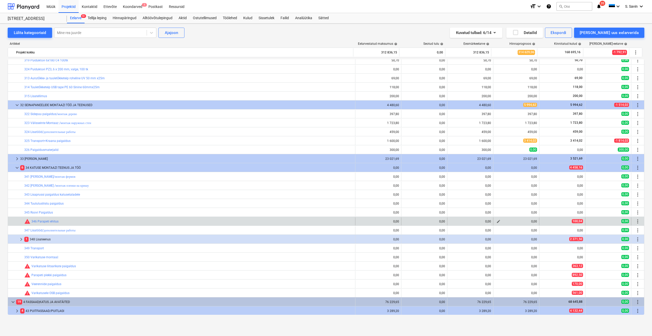
click at [496, 220] on span "edit" at bounding box center [498, 221] width 4 height 4
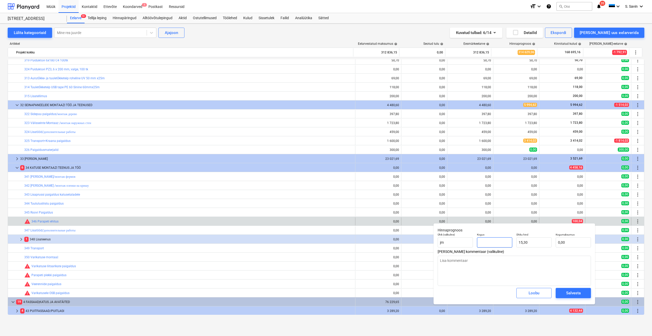
click at [504, 246] on input "text" at bounding box center [494, 242] width 35 height 10
drag, startPoint x: 538, startPoint y: 242, endPoint x: 500, endPoint y: 245, distance: 37.9
click at [500, 245] on div "Ühik (valikuline) jm Kogus 1,00 Ühiku hind 15,3 Kogumaksumus 15,30" at bounding box center [514, 240] width 157 height 19
click at [570, 294] on div "Salvesta" at bounding box center [573, 292] width 15 height 7
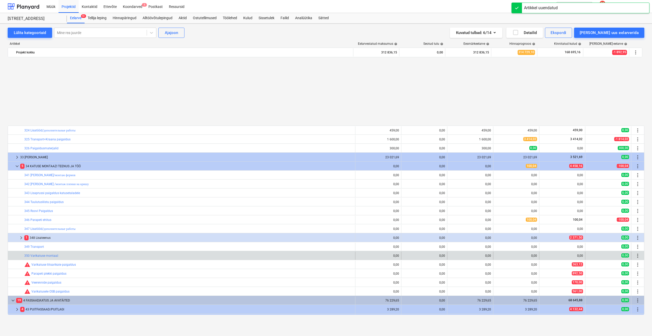
scroll to position [179, 0]
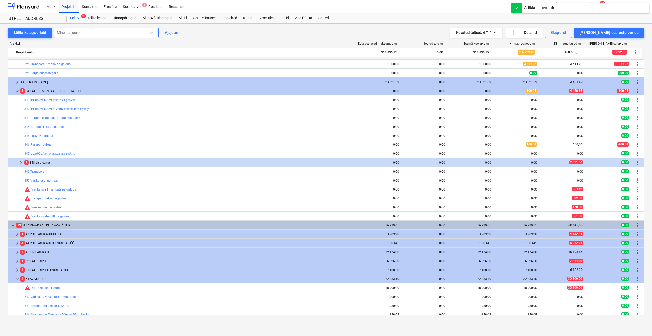
click at [19, 164] on span "keyboard_arrow_right" at bounding box center [21, 162] width 6 height 6
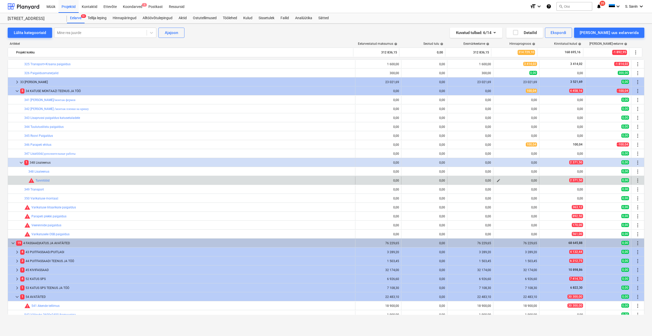
click at [498, 181] on span "edit" at bounding box center [498, 180] width 4 height 4
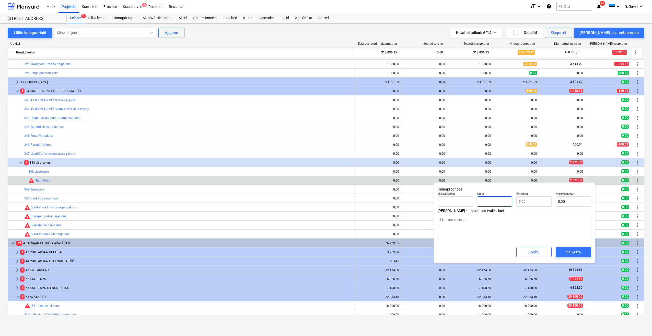
click at [495, 201] on input "text" at bounding box center [494, 201] width 35 height 10
drag, startPoint x: 531, startPoint y: 202, endPoint x: 513, endPoint y: 204, distance: 18.0
click at [513, 204] on div "Ühik (valikuline) Kogus 1,00 Ühiku hind Kogumaksumus 0,00" at bounding box center [514, 199] width 157 height 19
click at [570, 251] on div "Salvesta" at bounding box center [573, 252] width 15 height 7
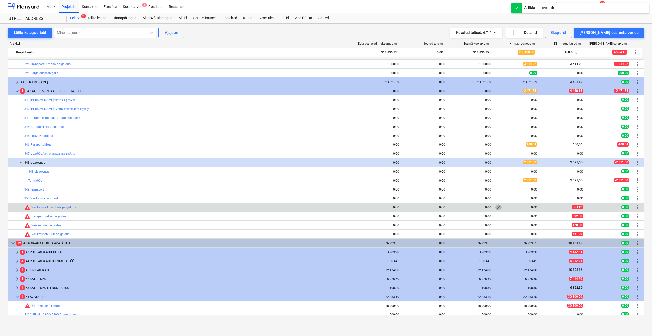
click at [497, 209] on span "edit" at bounding box center [498, 207] width 4 height 4
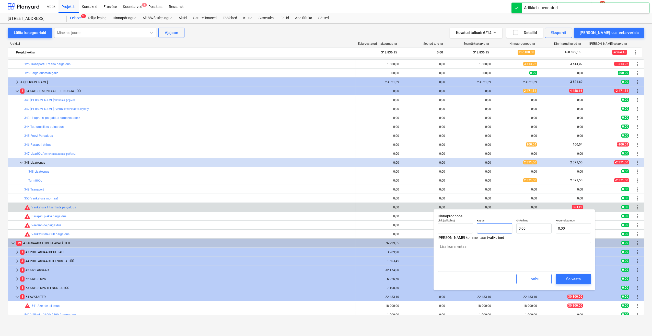
click at [503, 229] on input "text" at bounding box center [494, 228] width 35 height 10
click at [534, 228] on input "text" at bounding box center [533, 228] width 35 height 10
click at [577, 280] on div "Salvesta" at bounding box center [573, 278] width 15 height 7
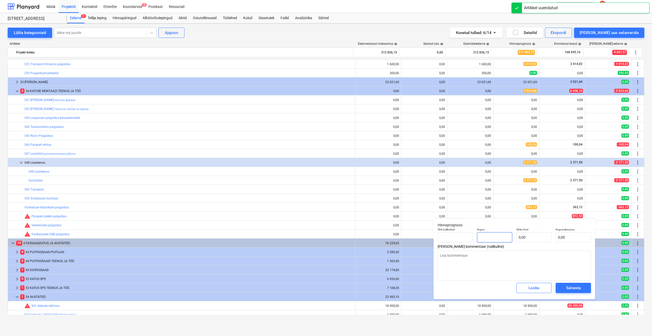
click at [499, 239] on input "text" at bounding box center [494, 237] width 35 height 10
click at [534, 238] on input "text" at bounding box center [533, 237] width 35 height 10
click at [564, 285] on span "Salvesta" at bounding box center [573, 287] width 23 height 7
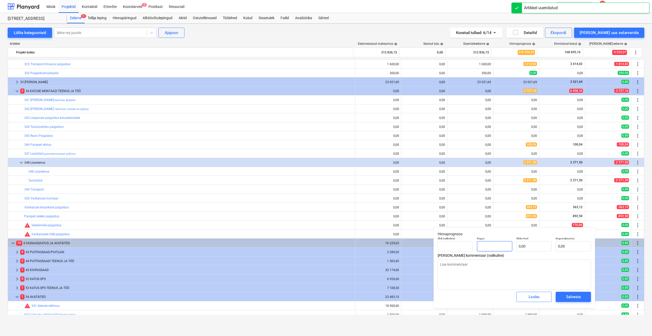
click at [501, 249] on input "text" at bounding box center [494, 246] width 35 height 10
click at [528, 247] on input "text" at bounding box center [533, 246] width 35 height 10
click at [562, 296] on span "Salvesta" at bounding box center [573, 296] width 23 height 7
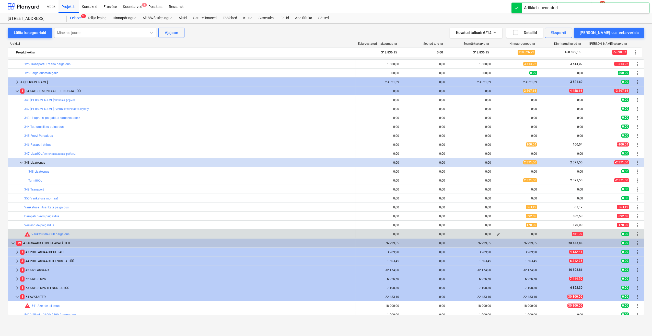
click at [496, 234] on span "edit" at bounding box center [498, 234] width 4 height 4
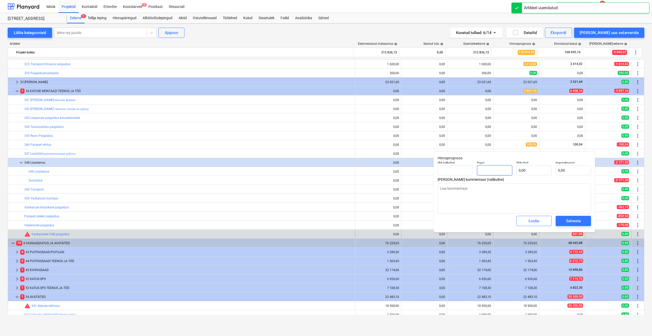
click at [494, 167] on input "text" at bounding box center [494, 170] width 35 height 10
click at [532, 172] on input "text" at bounding box center [533, 170] width 35 height 10
click at [573, 223] on div "Salvesta" at bounding box center [573, 220] width 15 height 7
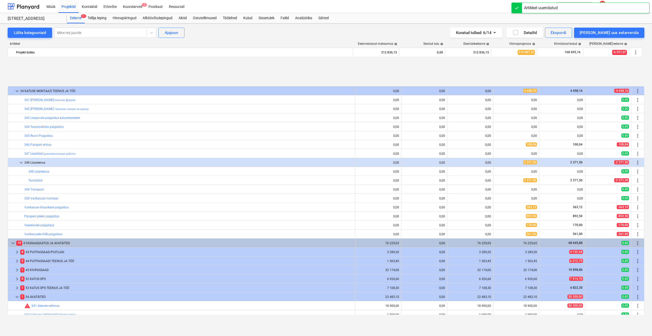
scroll to position [255, 0]
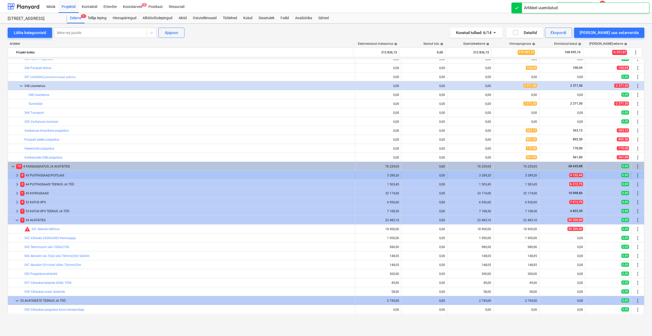
click at [17, 176] on span "keyboard_arrow_right" at bounding box center [17, 175] width 6 height 6
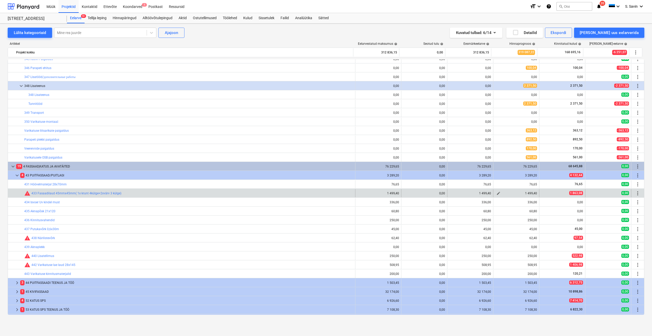
click at [497, 193] on span "edit" at bounding box center [498, 193] width 4 height 4
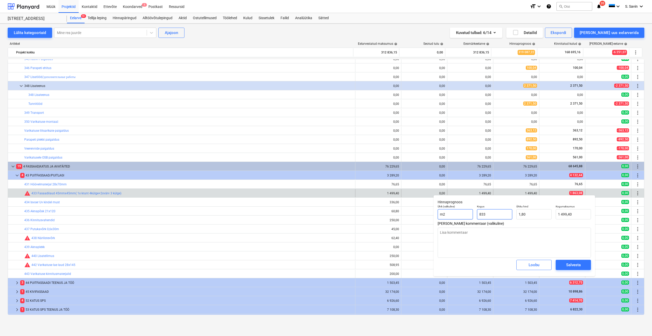
drag, startPoint x: 502, startPoint y: 215, endPoint x: 462, endPoint y: 218, distance: 39.8
click at [462, 218] on div "Ühik (valikuline) m2 Kogus 833 Ühiku hind 1,80 Kogumaksumus 1 499,40" at bounding box center [514, 212] width 157 height 19
drag, startPoint x: 528, startPoint y: 215, endPoint x: 514, endPoint y: 216, distance: 14.6
click at [514, 216] on div "Ühik (valikuline) m2 Kogus 1,00 Ühiku hind 1,8 Kogumaksumus 1,80" at bounding box center [514, 212] width 157 height 19
click at [565, 265] on span "Salvesta" at bounding box center [573, 264] width 23 height 7
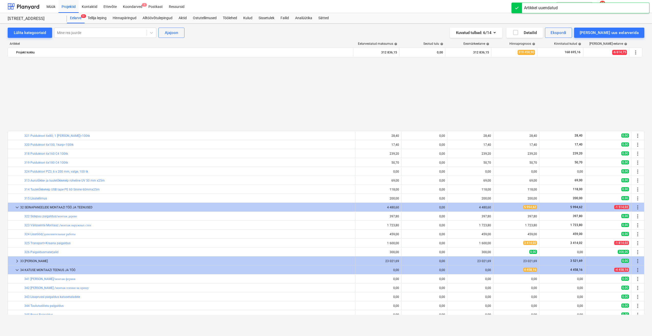
scroll to position [255, 0]
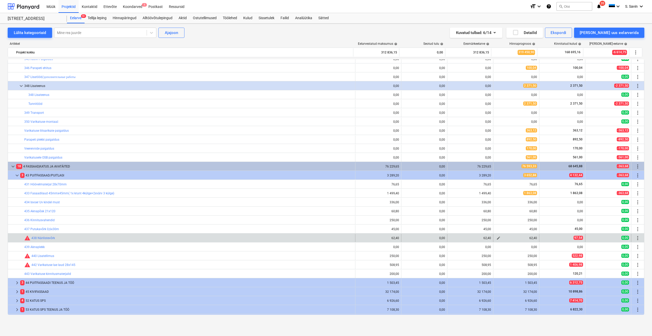
click at [496, 239] on span "edit" at bounding box center [498, 238] width 4 height 4
type textarea "x"
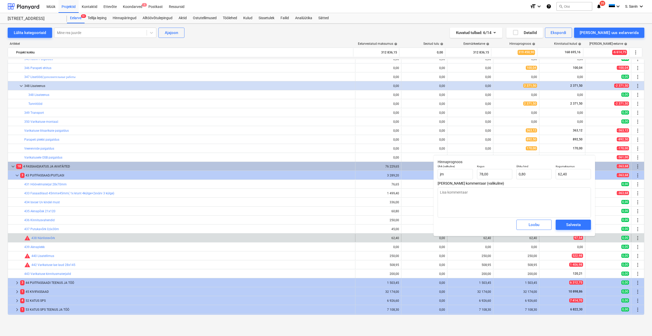
drag, startPoint x: 495, startPoint y: 181, endPoint x: 490, endPoint y: 180, distance: 5.4
click at [490, 180] on div "Kogus 78,00" at bounding box center [494, 171] width 39 height 19
type input "78"
drag, startPoint x: 488, startPoint y: 175, endPoint x: 468, endPoint y: 176, distance: 20.8
click at [468, 176] on div "Ühik (valikuline) jm Kogus 78 Ühiku hind 0,80 Kogumaksumus 62,40" at bounding box center [514, 171] width 157 height 19
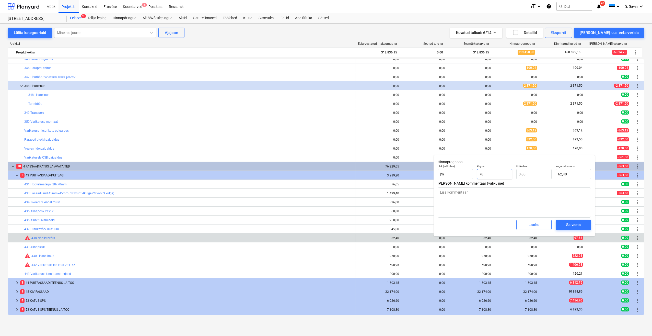
type textarea "x"
type input "1"
type input "0,80"
type input "1"
type textarea "x"
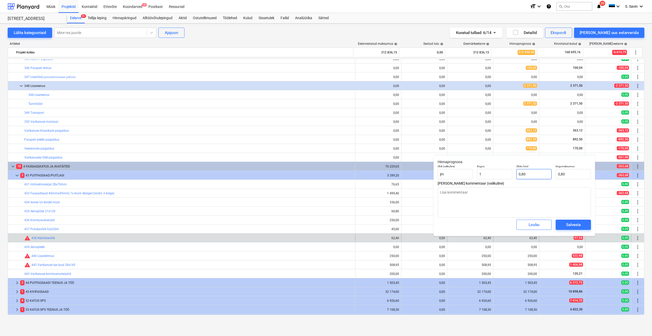
type input "1,00"
type input "0,8"
drag, startPoint x: 533, startPoint y: 175, endPoint x: 510, endPoint y: 179, distance: 23.1
click at [510, 179] on div "Ühik (valikuline) jm Kogus 1,00 Ühiku hind 0,8 Kogumaksumus 0,80" at bounding box center [514, 171] width 157 height 19
type textarea "x"
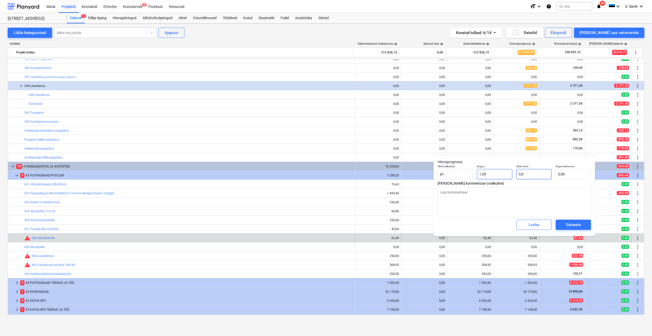
type input "9"
type input "9,00"
type textarea "x"
type input "97"
type input "97,00"
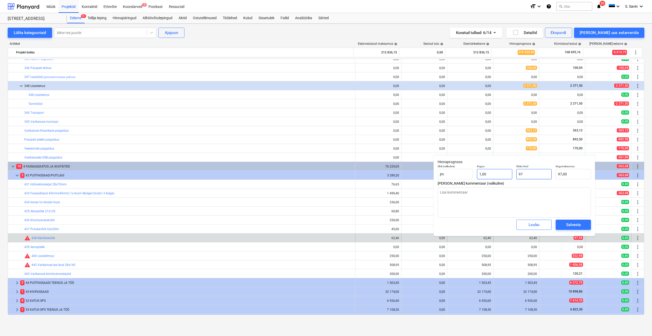
type textarea "x"
type input "97,"
type textarea "x"
type input "97,5"
type input "97,50"
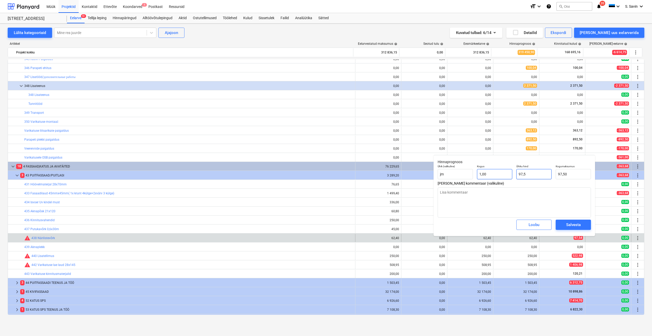
type textarea "x"
type input "97,54"
click at [564, 224] on span "Salvesta" at bounding box center [573, 224] width 23 height 7
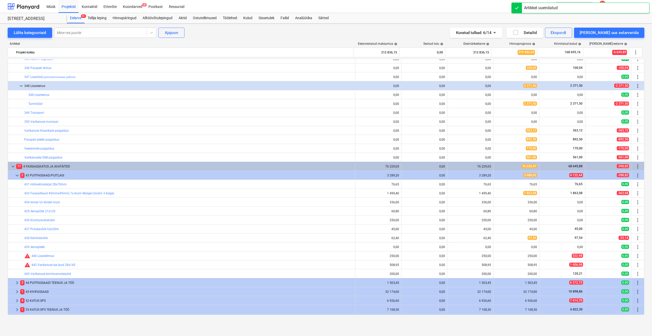
click at [496, 255] on span "edit" at bounding box center [498, 256] width 4 height 4
type textarea "x"
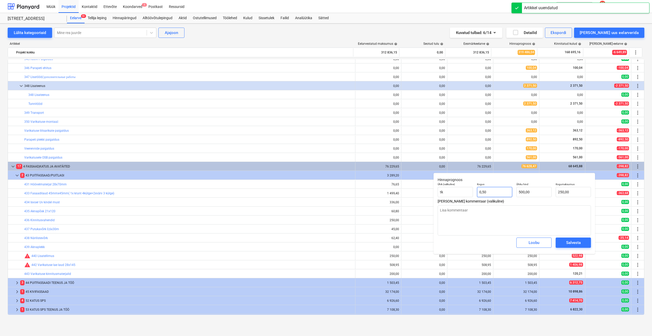
type input "0,5"
drag, startPoint x: 503, startPoint y: 194, endPoint x: 466, endPoint y: 198, distance: 37.8
click at [466, 198] on div "Ühik (valikuline) tk Kogus 0,5 Ühiku hind 500,00 Kogumaksumus 250,00" at bounding box center [514, 189] width 157 height 19
type textarea "x"
type input "1"
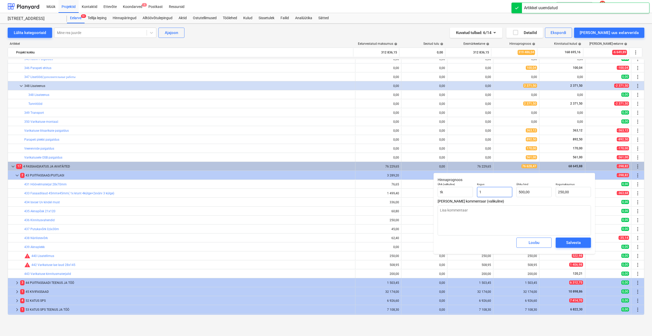
type input "500,00"
type input "1"
type textarea "x"
type input "1,00"
type input "500"
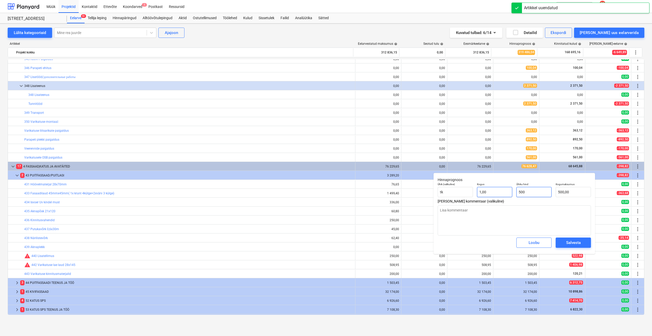
drag, startPoint x: 534, startPoint y: 191, endPoint x: 499, endPoint y: 197, distance: 35.2
click at [499, 197] on div "Ühik (valikuline) tk Kogus 1,00 Ühiku hind 500 Kogumaksumus 500,00" at bounding box center [514, 189] width 157 height 19
type textarea "x"
type input "5"
type input "5,00"
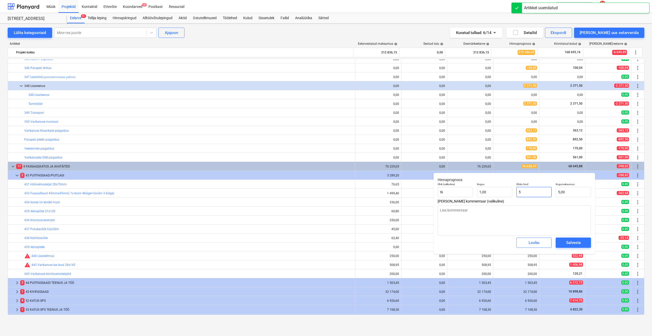
type textarea "x"
type input "52"
type input "52,00"
type textarea "x"
type input "522"
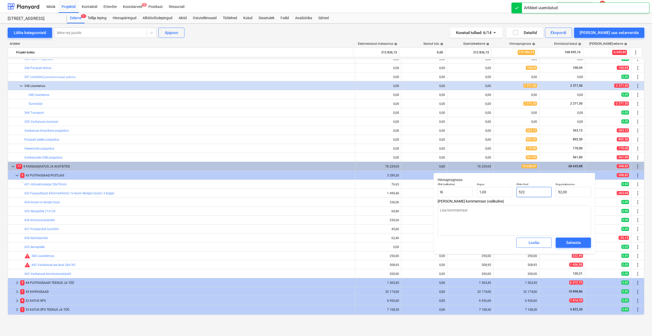
type input "522,00"
type textarea "x"
type input "522,"
type textarea "x"
type input "522,9"
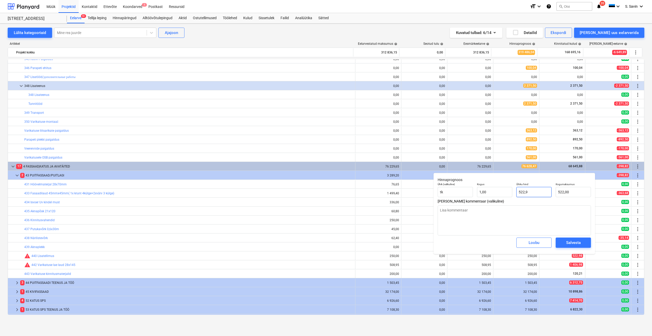
type input "522,90"
type textarea "x"
type input "522,98"
click at [570, 244] on div "Salvesta" at bounding box center [573, 242] width 15 height 7
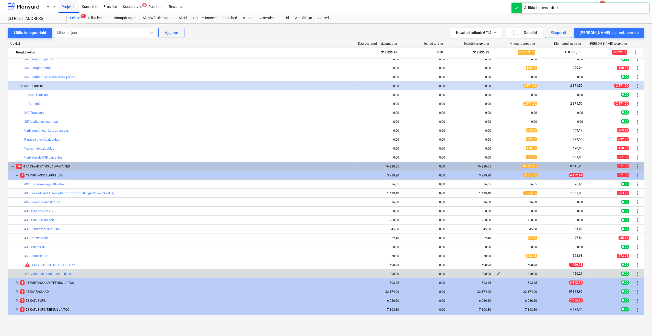
click at [497, 274] on span "edit" at bounding box center [498, 274] width 4 height 4
type textarea "x"
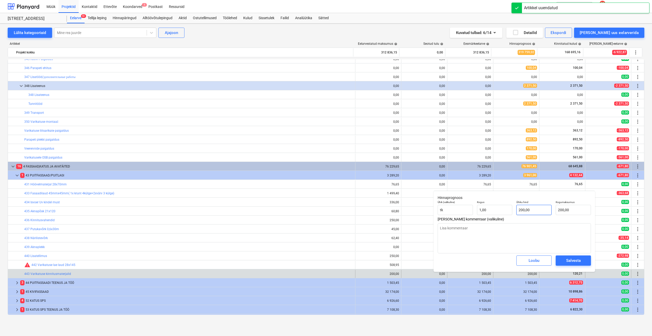
type input "200"
drag, startPoint x: 519, startPoint y: 215, endPoint x: 507, endPoint y: 216, distance: 12.3
click at [507, 216] on div "Ühik (valikuline) tk Kogus 1,00 Ühiku hind 200 Kogumaksumus 200,00" at bounding box center [514, 207] width 157 height 19
type textarea "x"
type input "1"
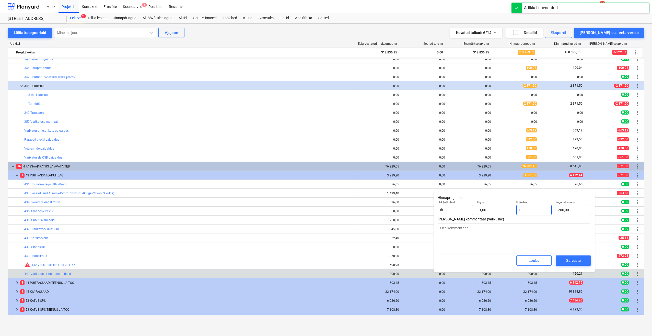
type input "1,00"
type textarea "x"
type input "12"
type input "12,00"
type textarea "x"
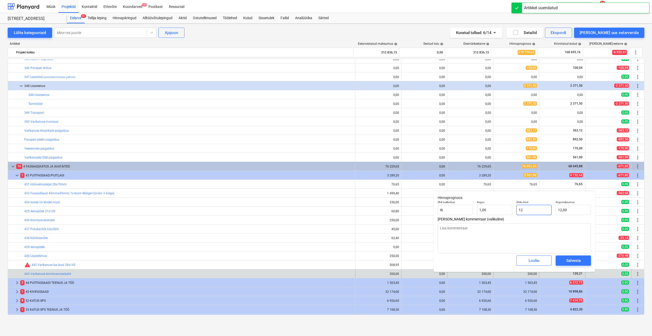
type input "120"
type input "120,00"
type textarea "x"
type input "120,"
type textarea "x"
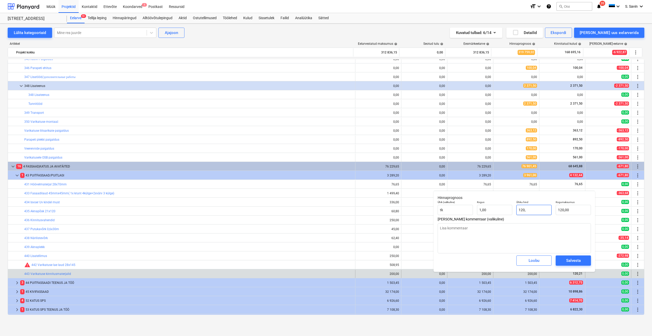
type input "120,2"
type input "120,20"
type textarea "x"
type input "120,21"
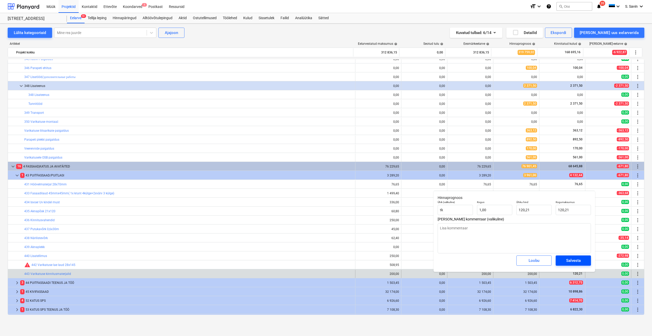
click at [567, 264] on div "Salvesta" at bounding box center [573, 260] width 15 height 7
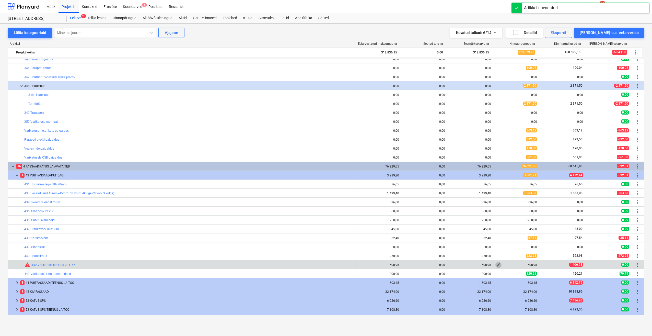
click at [496, 264] on span "edit" at bounding box center [498, 265] width 4 height 4
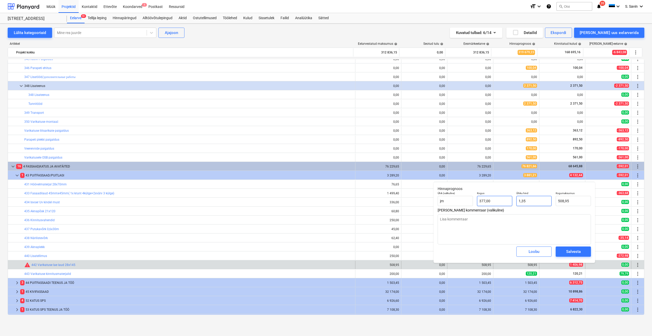
drag, startPoint x: 533, startPoint y: 202, endPoint x: 509, endPoint y: 205, distance: 24.2
click at [509, 205] on div "Ühik (valikuline) jm Kogus 377,00 Ühiku hind 1,35 Kogumaksumus 508,95" at bounding box center [514, 198] width 157 height 19
type textarea "x"
type input "377"
drag, startPoint x: 500, startPoint y: 201, endPoint x: 452, endPoint y: 209, distance: 48.0
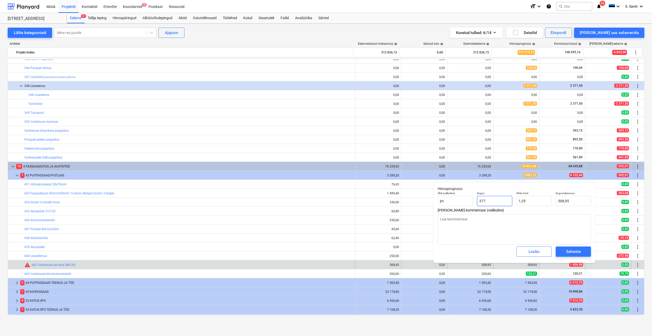
click at [452, 209] on div "Hinnaprognoos Ühik (valikuline) jm Kogus 377 Ühiku hind 1,35 Kogumaksumus 508,9…" at bounding box center [514, 222] width 161 height 81
type textarea "x"
type input "1"
type input "1,35"
type input "1"
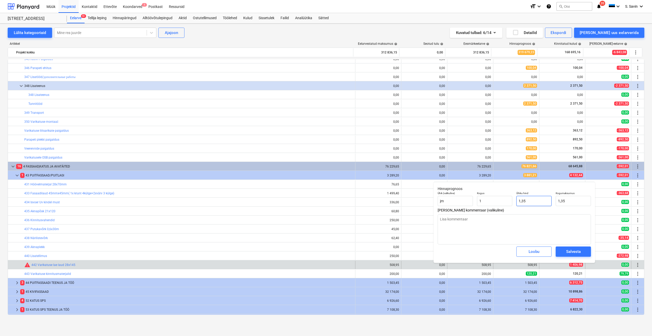
type textarea "x"
type input "1,00"
drag, startPoint x: 533, startPoint y: 201, endPoint x: 507, endPoint y: 208, distance: 27.3
click at [507, 208] on div "Hinnaprognoos Ühik (valikuline) jm Kogus 1,00 Ühiku hind 1,35 Kogumaksumus 1,35…" at bounding box center [514, 222] width 161 height 81
type textarea "x"
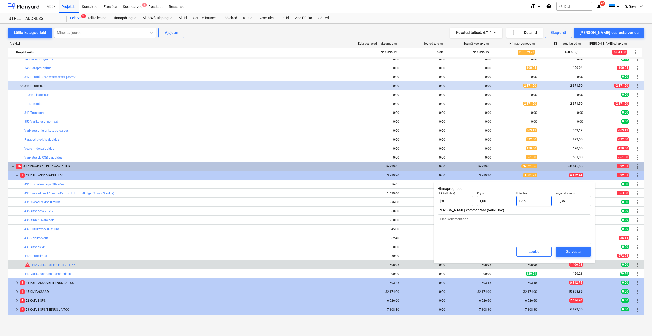
type input "1"
type input "1,00"
type textarea "x"
type input "14"
type input "14,00"
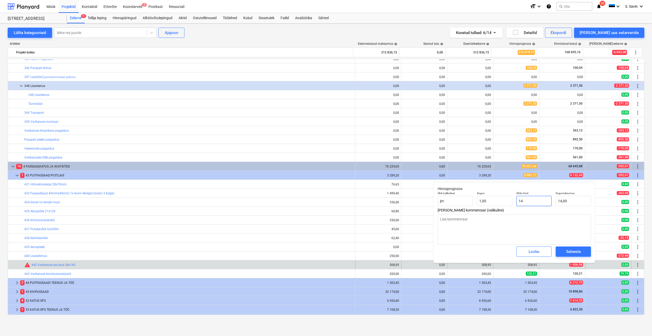
type textarea "x"
type input "140"
type input "140,00"
type textarea "x"
type input "1406"
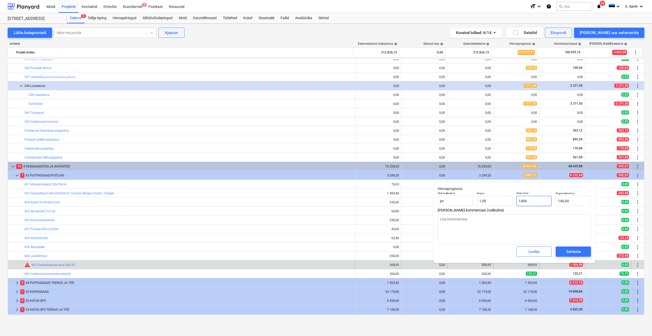
type input "1 406,00"
type textarea "x"
type input "1406,"
type textarea "x"
type input "1406,9"
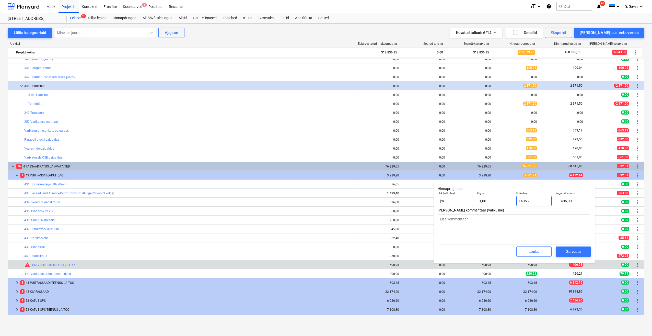
type input "1 406,90"
type textarea "x"
type input "1406,98"
type input "1 406,98"
type input "1406,98"
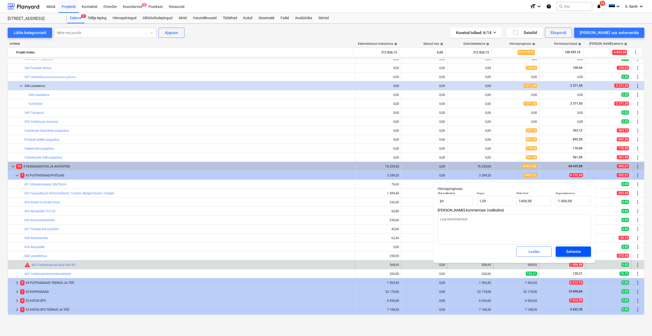
type textarea "x"
type input "1 406,98"
click at [570, 253] on div "Salvesta" at bounding box center [573, 251] width 15 height 7
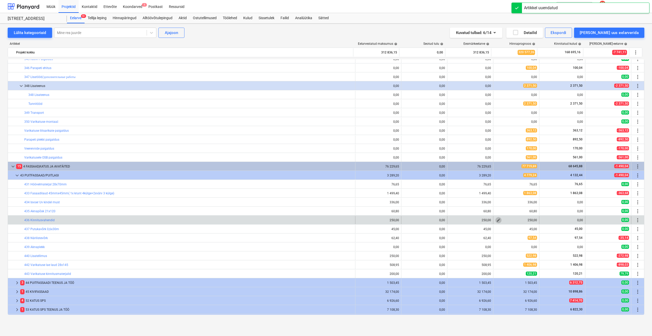
click at [498, 222] on span "edit" at bounding box center [498, 220] width 4 height 4
type textarea "x"
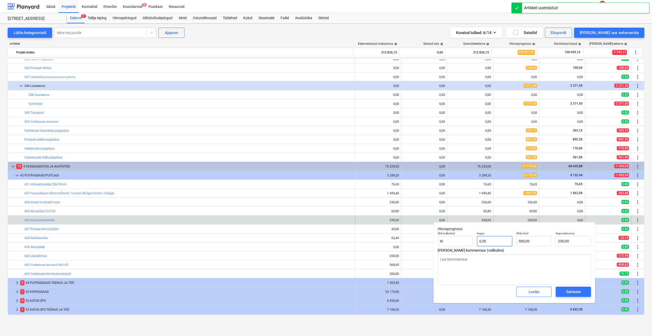
type input "0,5"
drag, startPoint x: 496, startPoint y: 242, endPoint x: 459, endPoint y: 245, distance: 37.1
click at [459, 245] on div "Ühik (valikuline) tk Kogus 0,5 Ühiku hind 500,00 Kogumaksumus 250,00" at bounding box center [514, 238] width 157 height 19
type textarea "x"
type input "0"
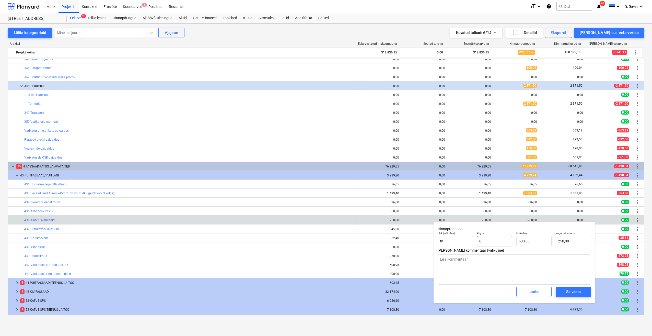
type input "0,00"
type input "0"
type textarea "x"
type input "0,00"
click at [575, 292] on div "Salvesta" at bounding box center [573, 291] width 15 height 7
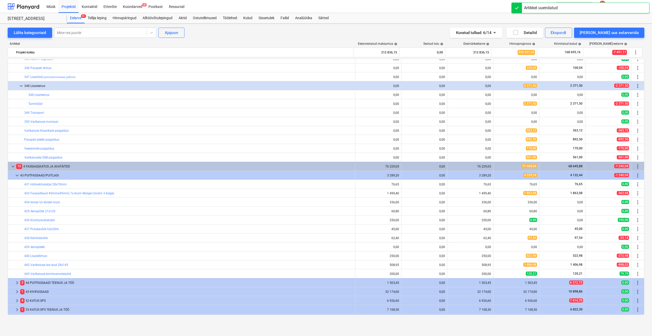
type textarea "x"
type input "32,00"
type input "1,90"
type input "60,80"
type textarea "x"
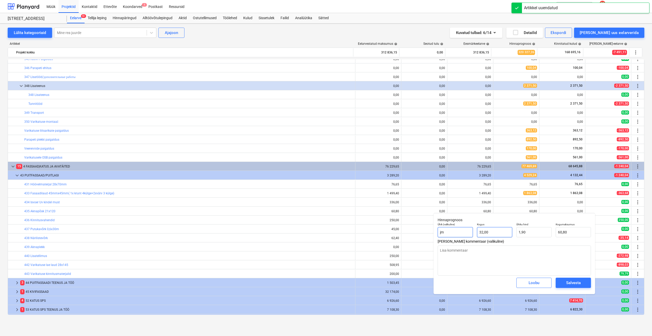
type input "32"
drag, startPoint x: 465, startPoint y: 235, endPoint x: 449, endPoint y: 234, distance: 16.4
click at [449, 234] on div "Ühik (valikuline) jm Kogus 32 Ühiku hind 1,90 Kogumaksumus 60,80" at bounding box center [514, 229] width 157 height 19
type textarea "x"
type input "32,00"
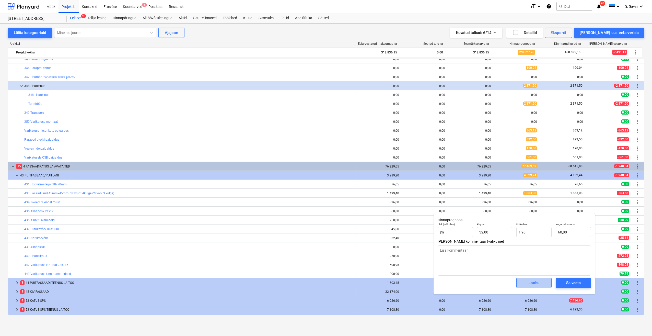
click at [536, 283] on div "Loobu" at bounding box center [534, 282] width 11 height 7
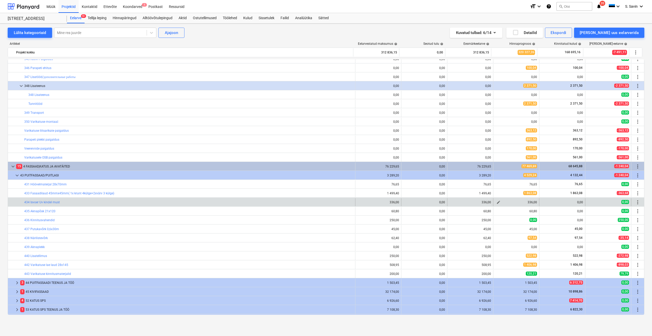
click at [495, 201] on div "edit" at bounding box center [498, 202] width 6 height 6
click at [497, 202] on span "edit" at bounding box center [498, 202] width 4 height 4
type textarea "x"
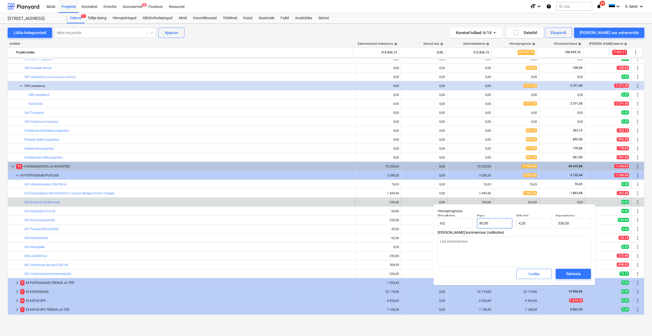
type input "80"
drag, startPoint x: 481, startPoint y: 226, endPoint x: 459, endPoint y: 227, distance: 21.8
click at [459, 227] on div "Ühik (valikuline) m2 Kogus 80 Ühiku hind 4,20 Kogumaksumus 336,00" at bounding box center [514, 221] width 157 height 19
type textarea "x"
type input "0"
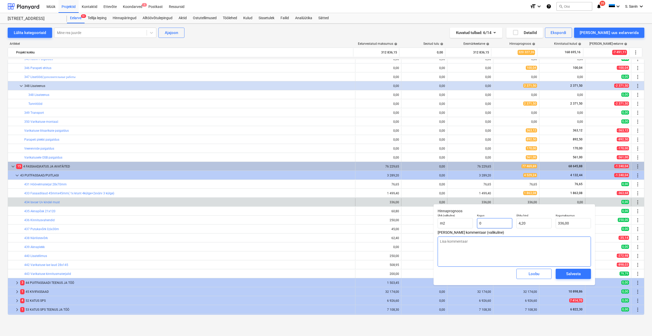
type input "0,00"
type input "0"
type textarea "x"
type input "0,00"
click at [562, 273] on button "Salvesta" at bounding box center [573, 274] width 35 height 10
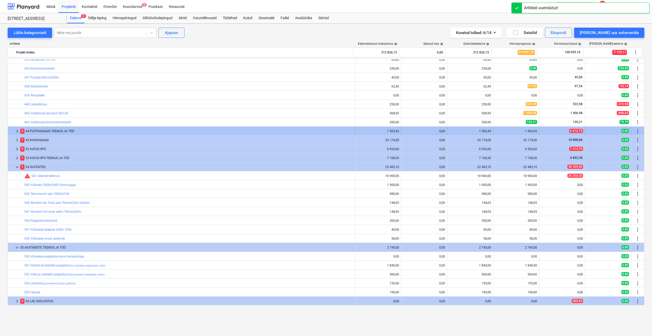
scroll to position [383, 0]
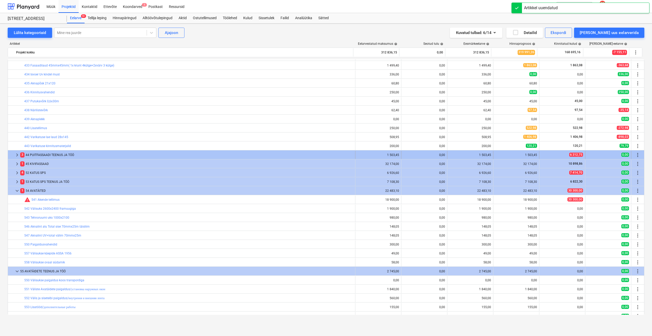
click at [16, 155] on span "keyboard_arrow_right" at bounding box center [17, 155] width 6 height 6
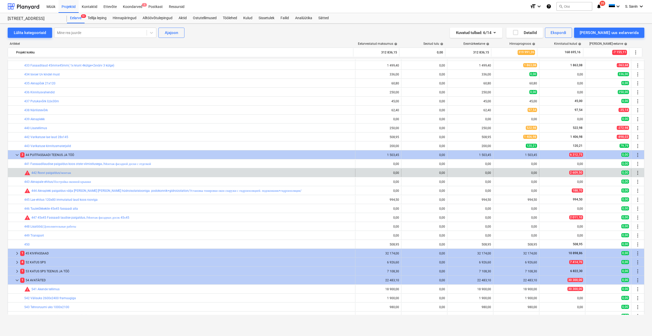
click at [493, 172] on div "edit 0,00" at bounding box center [516, 173] width 46 height 8
click at [497, 171] on span "edit" at bounding box center [498, 173] width 4 height 4
type textarea "x"
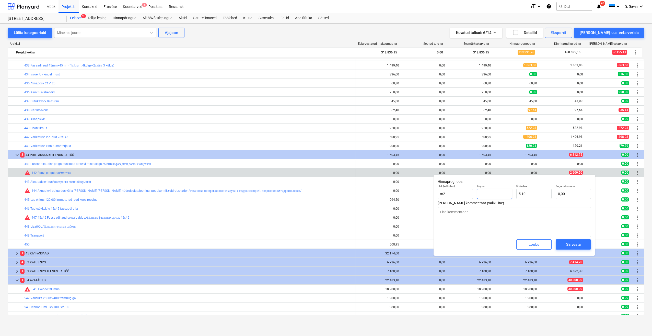
click at [498, 194] on input "text" at bounding box center [494, 194] width 35 height 10
type textarea "x"
type input "1"
type input "5,10"
type input "1"
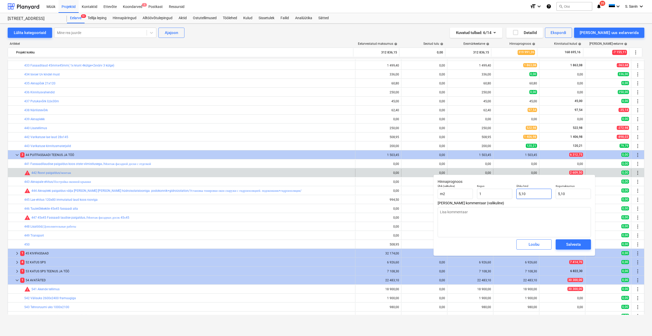
type textarea "x"
type input "1,00"
type input "5,1"
click at [529, 195] on input "5,1" at bounding box center [533, 194] width 35 height 10
drag, startPoint x: 529, startPoint y: 195, endPoint x: 509, endPoint y: 195, distance: 20.7
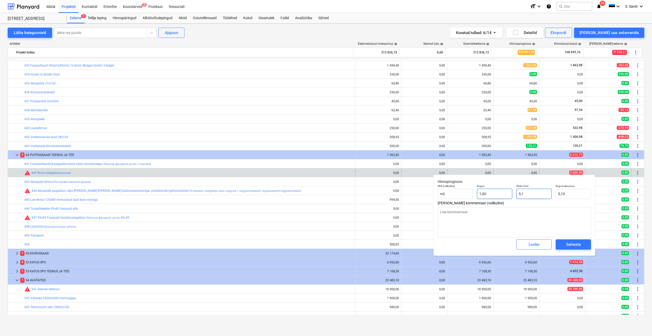
click at [509, 195] on div "Ühik (valikuline) m2 Kogus 1,00 Ühiku hind 5,1 Kogumaksumus 5,10" at bounding box center [514, 191] width 157 height 19
type textarea "x"
type input "2"
type input "2,00"
type textarea "x"
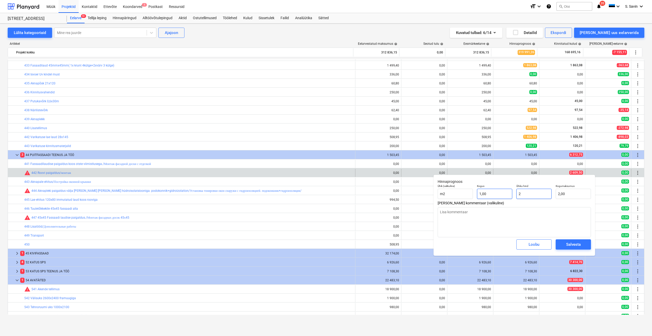
type input "26"
type input "26,00"
type textarea "x"
type input "260"
type input "260,00"
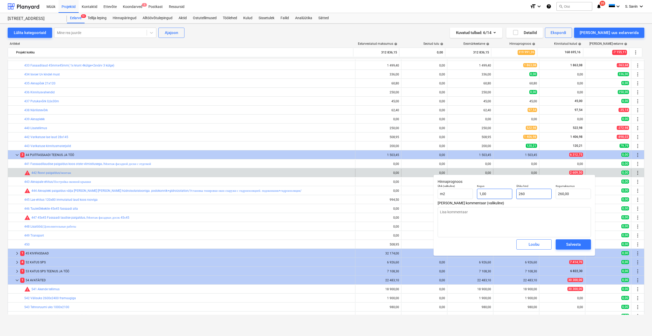
type textarea "x"
type input "2609"
type input "2 609,00"
type textarea "x"
type input "2609,"
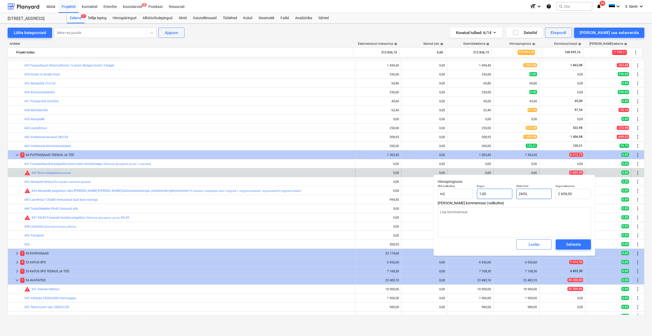
type textarea "x"
type input "2609,5"
type input "2 609,50"
type textarea "x"
type input "2609,50"
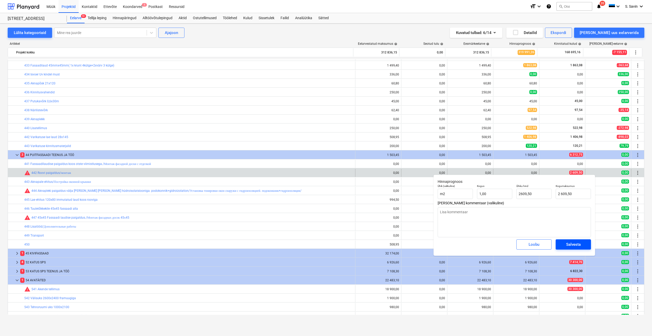
type textarea "x"
type input "2 609,50"
click at [572, 242] on div "Salvesta" at bounding box center [573, 244] width 15 height 7
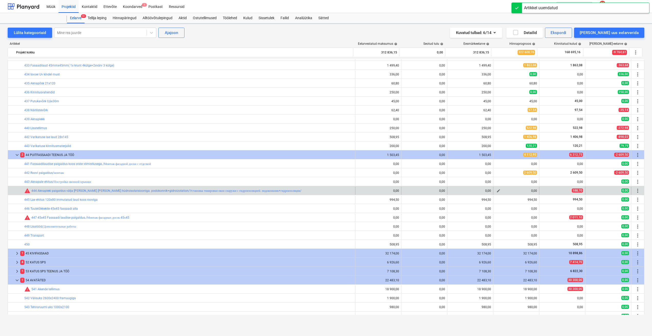
click at [501, 191] on div "0,00" at bounding box center [516, 191] width 42 height 4
click at [497, 191] on span "edit" at bounding box center [498, 191] width 4 height 4
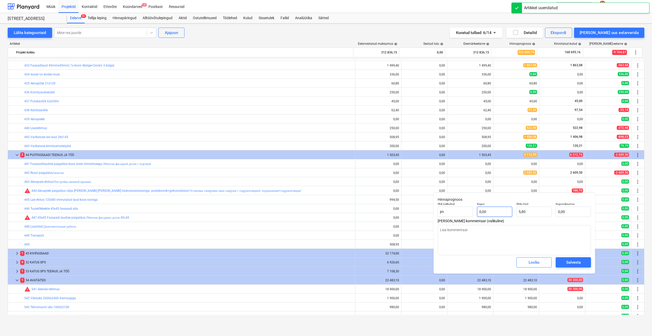
type textarea "x"
click at [501, 210] on input "text" at bounding box center [494, 211] width 35 height 10
type textarea "x"
type input "1"
type input "5,80"
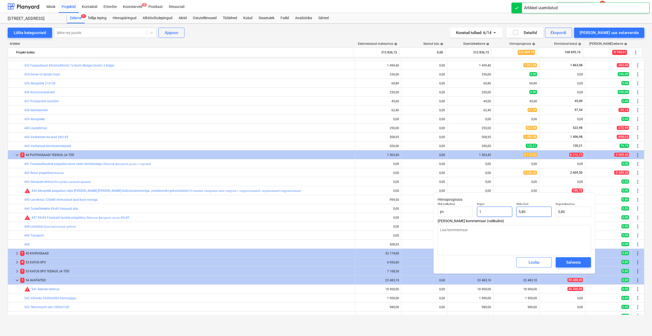
type input "1"
type textarea "x"
type input "1,00"
type input "5,8"
click at [532, 214] on input "5,8" at bounding box center [533, 211] width 35 height 10
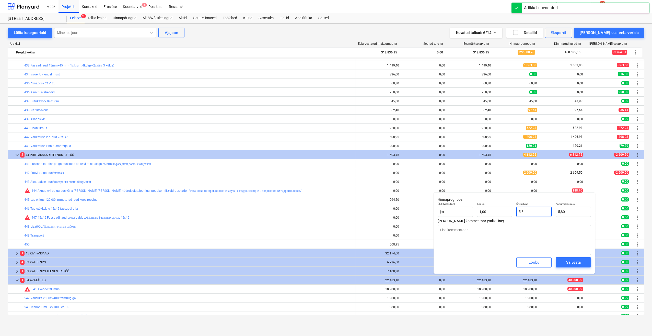
type textarea "x"
type input "5,81"
drag, startPoint x: 532, startPoint y: 214, endPoint x: 507, endPoint y: 218, distance: 25.6
click at [507, 218] on div "Ühik (valikuline) jm Kogus 1,00 Ühiku hind 5,81 Kogumaksumus 5,81" at bounding box center [514, 209] width 157 height 19
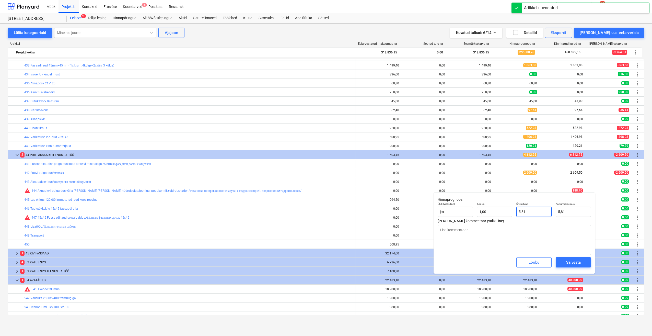
type textarea "x"
type input "1"
type input "1,00"
type textarea "x"
type input "18"
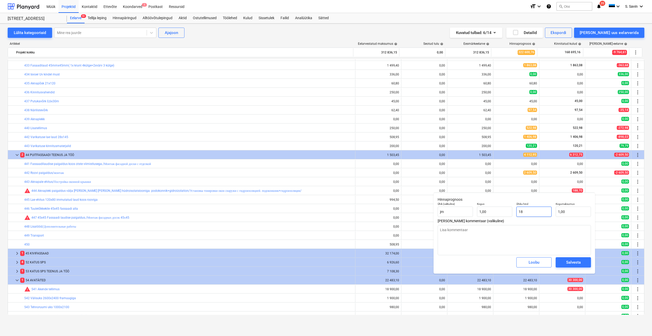
type input "18,00"
type textarea "x"
type input "188"
type input "188,00"
type textarea "x"
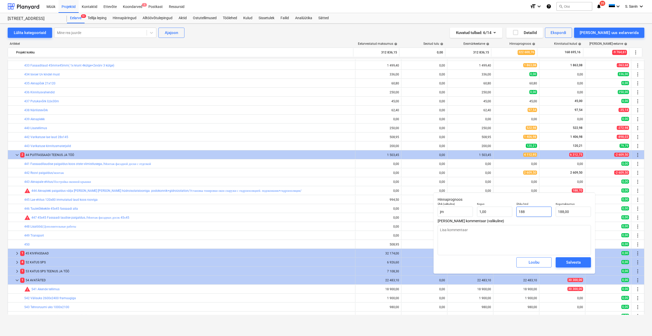
type input "188,"
type textarea "x"
type input "188,7"
type input "188,70"
type input "188,7"
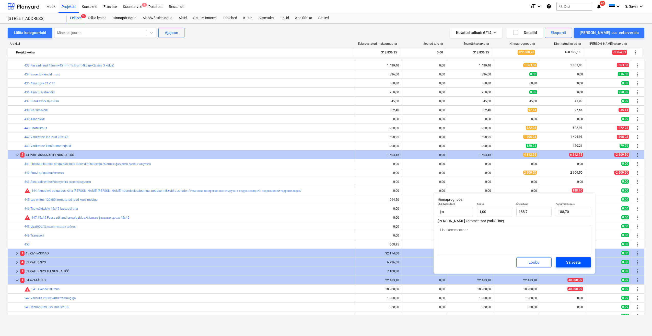
type textarea "x"
type input "188,70"
click at [565, 260] on span "Salvesta" at bounding box center [573, 262] width 23 height 7
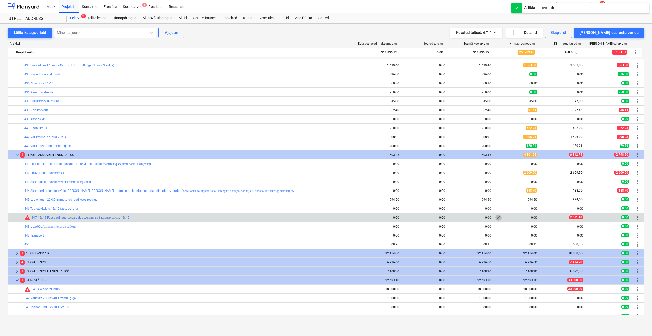
click at [497, 217] on span "edit" at bounding box center [498, 217] width 4 height 4
type textarea "x"
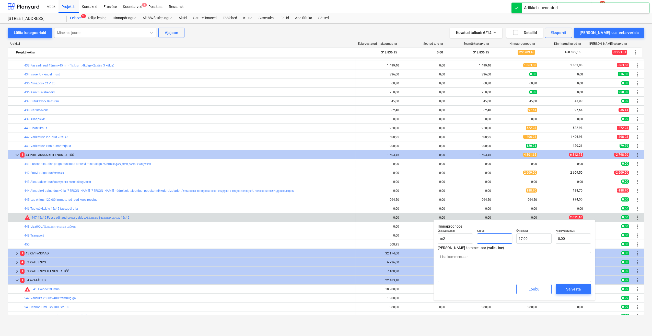
click at [495, 235] on input "text" at bounding box center [494, 238] width 35 height 10
type textarea "x"
type input "1"
type input "17,00"
type input "1"
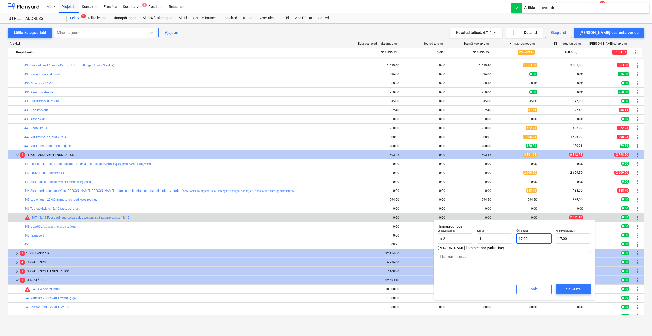
type textarea "x"
type input "1,00"
type input "17"
drag, startPoint x: 531, startPoint y: 242, endPoint x: 515, endPoint y: 245, distance: 16.6
click at [515, 245] on div "Ühiku hind 17" at bounding box center [533, 236] width 39 height 19
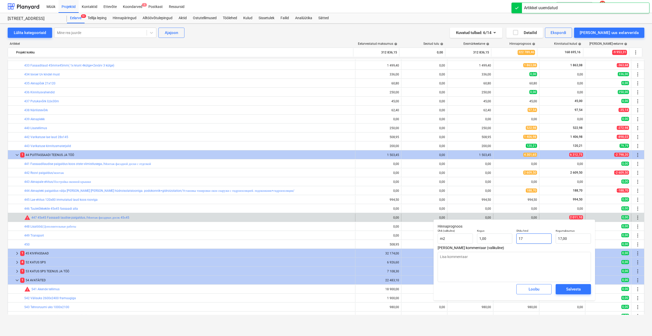
type textarea "x"
type input "2"
type input "2,00"
type textarea "x"
type input "20"
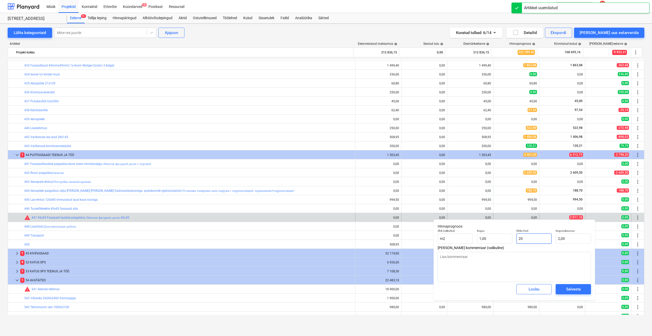
type input "20,00"
type textarea "x"
type input "201"
click at [564, 290] on span "Salvesta" at bounding box center [573, 289] width 23 height 7
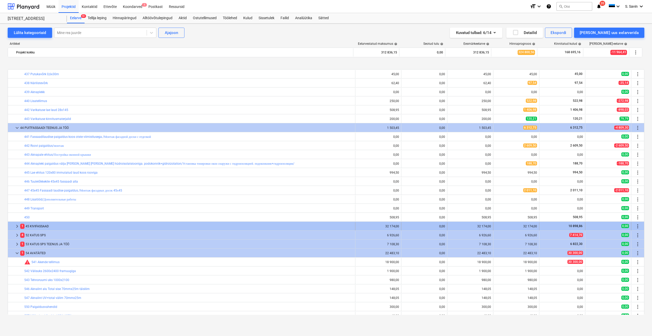
scroll to position [434, 0]
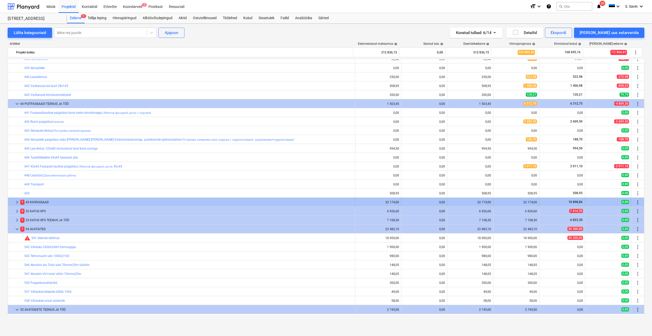
click at [17, 203] on span "keyboard_arrow_right" at bounding box center [17, 202] width 6 height 6
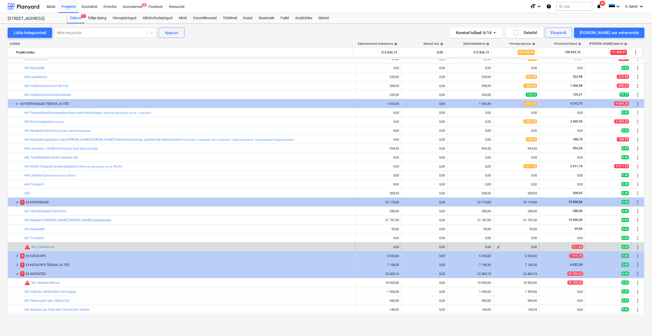
click at [496, 247] on span "edit" at bounding box center [498, 247] width 4 height 4
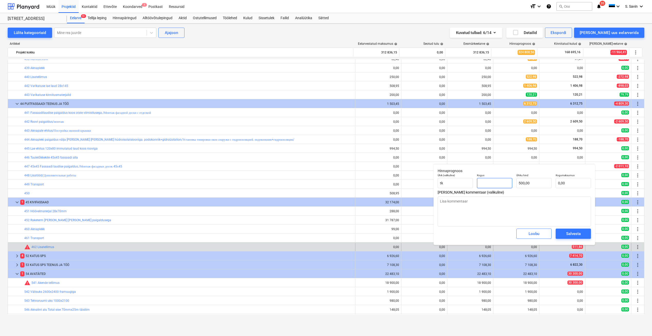
click at [498, 186] on input "text" at bounding box center [494, 183] width 35 height 10
click at [532, 187] on input "500" at bounding box center [533, 183] width 35 height 10
click at [586, 235] on button "Salvesta" at bounding box center [573, 233] width 35 height 10
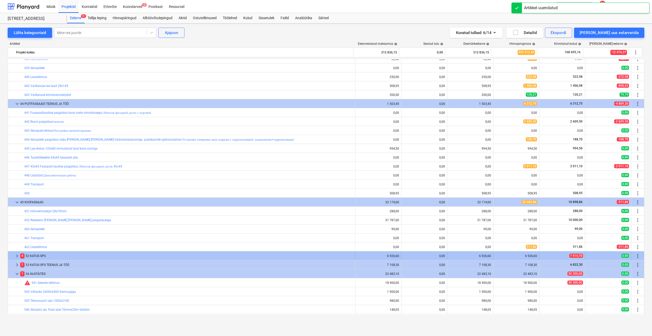
click at [15, 255] on span "keyboard_arrow_right" at bounding box center [17, 256] width 6 height 6
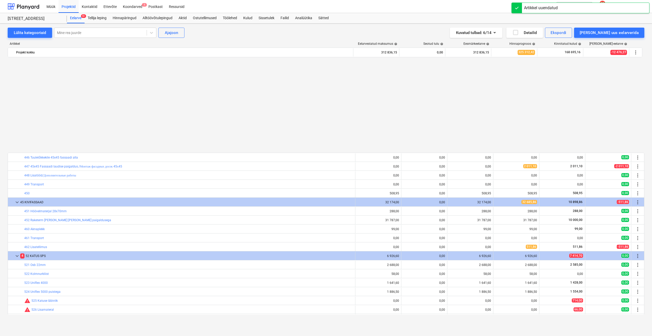
scroll to position [537, 0]
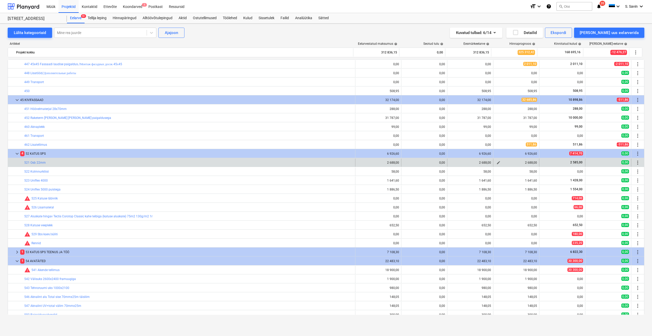
click at [499, 164] on button "edit" at bounding box center [498, 162] width 6 height 6
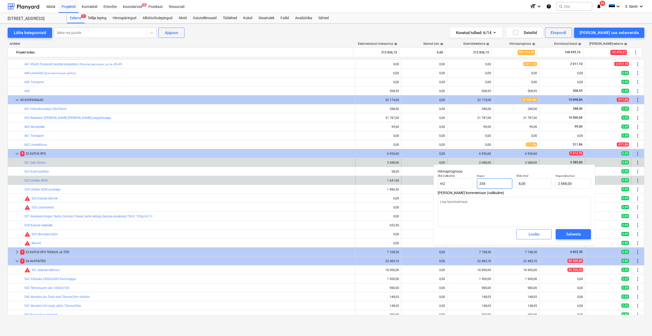
drag, startPoint x: 505, startPoint y: 184, endPoint x: 433, endPoint y: 183, distance: 72.6
click at [433, 183] on body "Müük Projektid Kontaktid Ettevõte Koondarved 1 Postkast Ressursid format_size k…" at bounding box center [326, 168] width 652 height 336
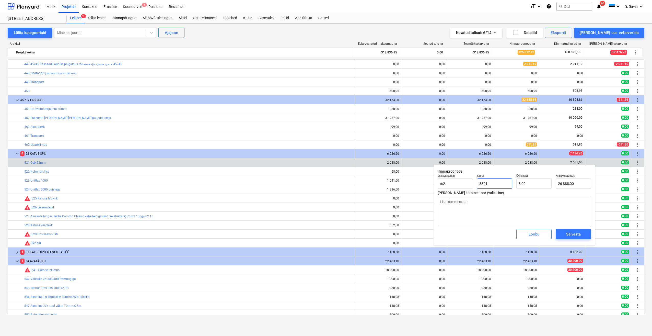
drag, startPoint x: 495, startPoint y: 186, endPoint x: 473, endPoint y: 184, distance: 21.5
click at [473, 184] on div "Ühik (valikuline) m2 Kogus 3361 Ühiku hind 8,00 Kogumaksumus 26 888,00" at bounding box center [514, 181] width 157 height 19
drag, startPoint x: 529, startPoint y: 183, endPoint x: 512, endPoint y: 185, distance: 17.5
click at [512, 185] on div "Ühik (valikuline) m2 Kogus 1,00 Ühiku hind 8 Kogumaksumus 8,00" at bounding box center [514, 181] width 157 height 19
click at [587, 235] on button "Salvesta" at bounding box center [573, 234] width 35 height 10
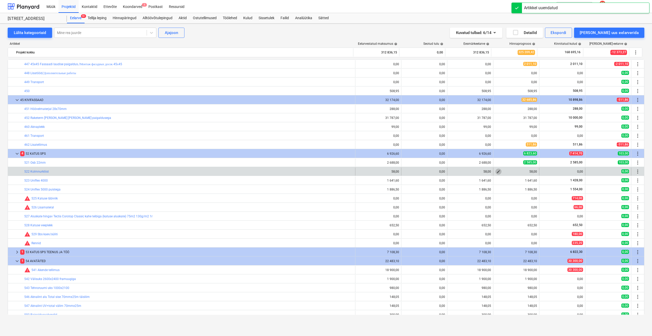
click at [497, 172] on span "edit" at bounding box center [498, 171] width 4 height 4
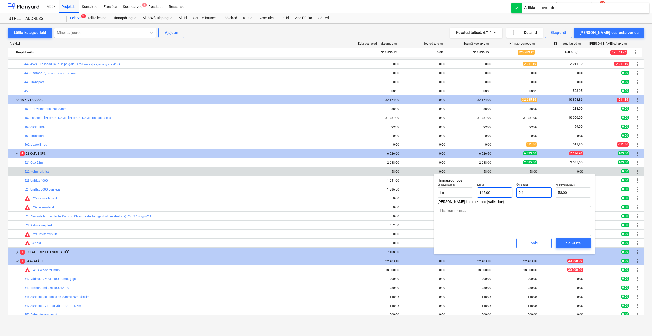
drag, startPoint x: 529, startPoint y: 195, endPoint x: 507, endPoint y: 197, distance: 21.8
click at [507, 197] on div "Ühik (valikuline) jm Kogus 145,00 Ühiku hind 0,4 Kogumaksumus 58,00" at bounding box center [514, 190] width 157 height 19
click at [574, 240] on div "Salvesta" at bounding box center [573, 243] width 15 height 7
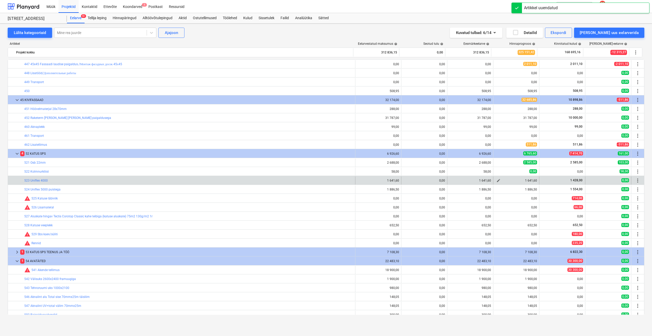
click at [497, 180] on span "edit" at bounding box center [498, 180] width 4 height 4
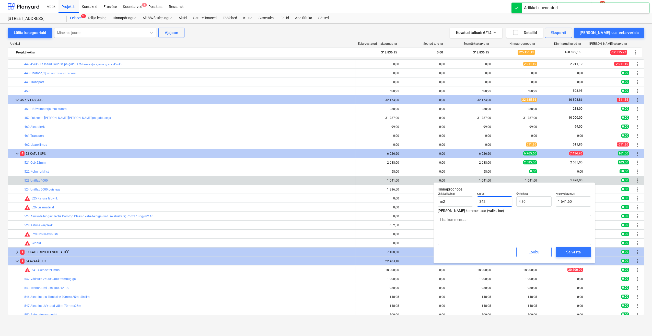
click at [501, 202] on input "342" at bounding box center [494, 201] width 35 height 10
drag, startPoint x: 480, startPoint y: 201, endPoint x: 463, endPoint y: 202, distance: 16.6
click at [463, 202] on div "Ühik (valikuline) m2 Kogus 342 Ühiku hind 4,80 Kogumaksumus 1 641,60" at bounding box center [514, 199] width 157 height 19
drag, startPoint x: 543, startPoint y: 200, endPoint x: 517, endPoint y: 202, distance: 25.9
click at [517, 202] on input "4,8" at bounding box center [533, 201] width 35 height 10
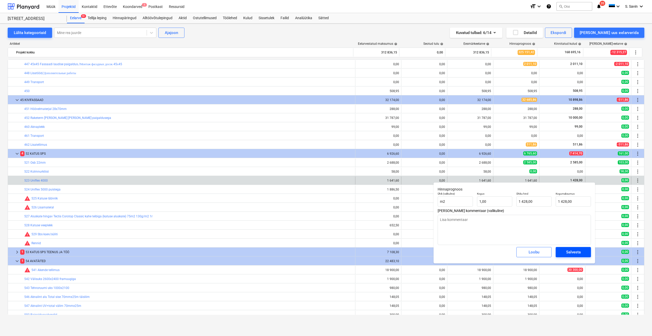
click at [565, 253] on span "Salvesta" at bounding box center [573, 252] width 23 height 7
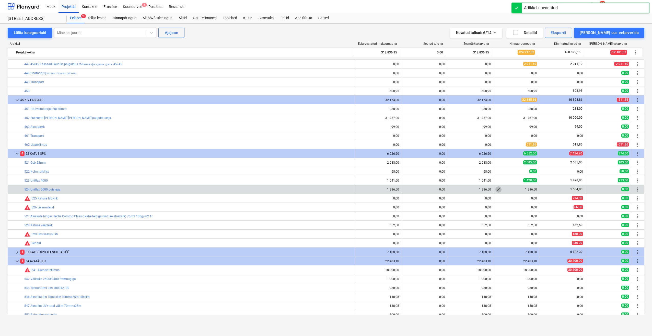
click at [496, 191] on span "edit" at bounding box center [498, 189] width 4 height 4
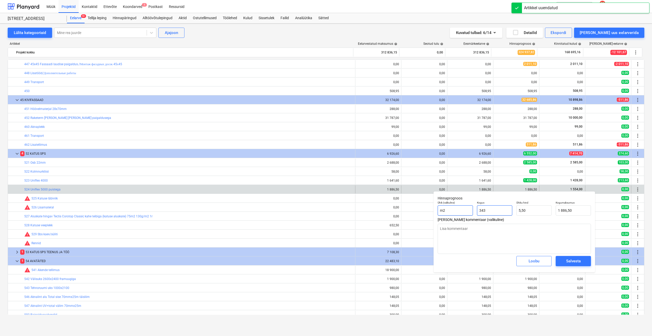
drag, startPoint x: 506, startPoint y: 212, endPoint x: 471, endPoint y: 213, distance: 35.5
click at [471, 213] on div "Ühik (valikuline) m2 Kogus 343 Ühiku hind 5,50 Kogumaksumus 1 886,50" at bounding box center [514, 208] width 157 height 19
drag, startPoint x: 523, startPoint y: 212, endPoint x: 504, endPoint y: 215, distance: 19.4
click at [504, 215] on div "Ühik (valikuline) m2 Kogus 1,00 Ühiku hind 5,5 Kogumaksumus 5,50" at bounding box center [514, 208] width 157 height 19
click at [569, 258] on div "Salvesta" at bounding box center [573, 261] width 15 height 7
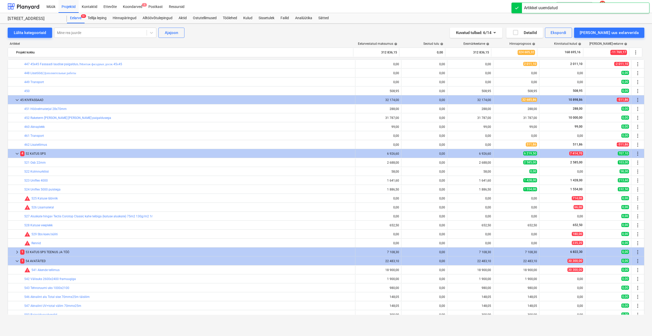
click at [496, 200] on span "edit" at bounding box center [498, 198] width 4 height 4
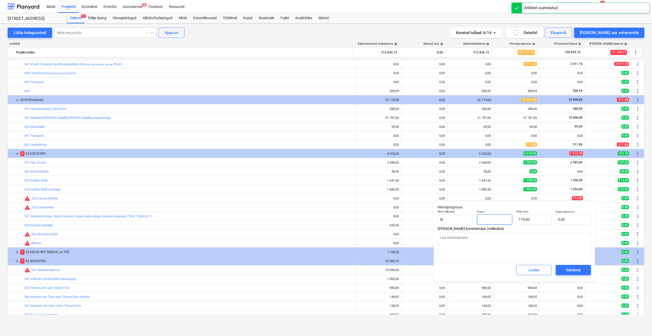
drag, startPoint x: 504, startPoint y: 220, endPoint x: 479, endPoint y: 222, distance: 25.1
click at [479, 222] on input "text" at bounding box center [494, 219] width 35 height 10
drag, startPoint x: 524, startPoint y: 221, endPoint x: 499, endPoint y: 223, distance: 24.4
click at [500, 223] on div "Ühik (valikuline) tk Kogus 1,00 Ühiku hind 119 Kogumaksumus 119,00" at bounding box center [514, 217] width 157 height 19
click at [566, 268] on div "Salvesta" at bounding box center [573, 269] width 15 height 7
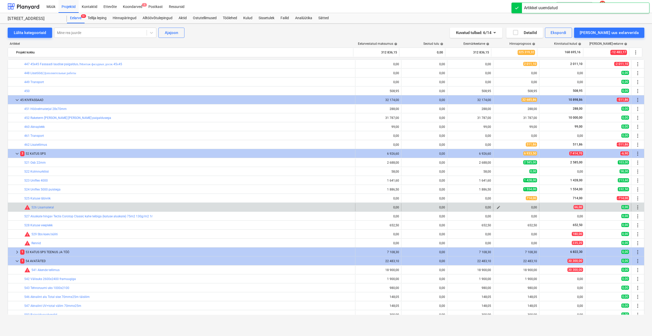
click at [497, 207] on span "edit" at bounding box center [498, 207] width 4 height 4
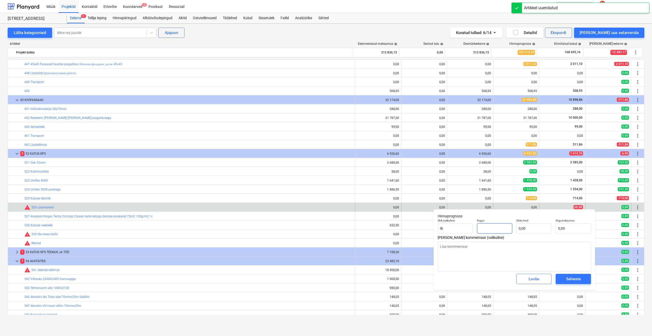
click at [496, 227] on input "text" at bounding box center [494, 228] width 35 height 10
click at [529, 229] on input "text" at bounding box center [533, 228] width 35 height 10
click at [572, 278] on div "Salvesta" at bounding box center [573, 278] width 15 height 7
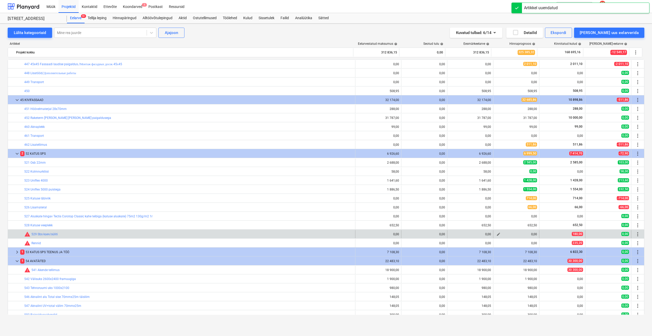
click at [496, 236] on span "edit" at bounding box center [498, 234] width 4 height 4
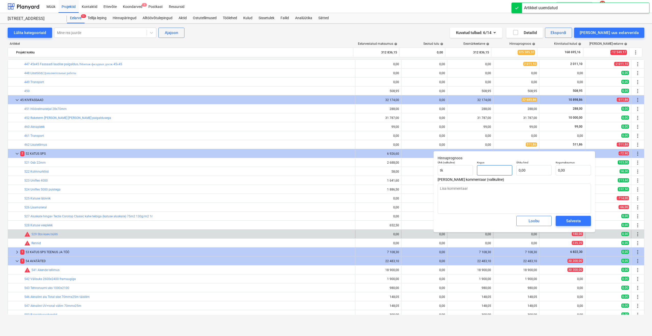
click at [494, 172] on input "text" at bounding box center [494, 170] width 35 height 10
click at [526, 174] on input "text" at bounding box center [533, 170] width 35 height 10
click at [566, 223] on div "Salvesta" at bounding box center [573, 220] width 15 height 7
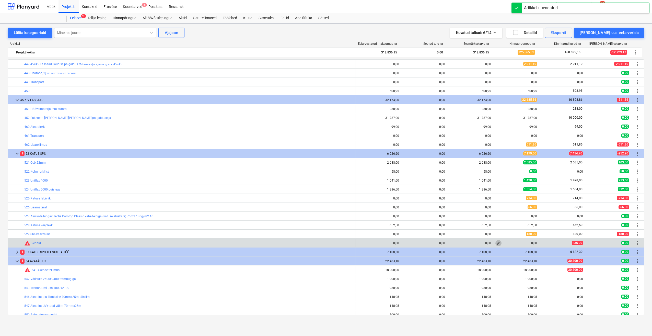
click at [499, 245] on button "edit" at bounding box center [498, 243] width 6 height 6
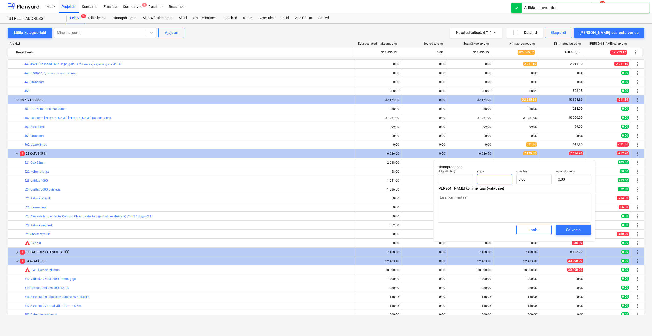
click at [494, 182] on input "text" at bounding box center [494, 179] width 35 height 10
click at [525, 183] on input "text" at bounding box center [533, 179] width 35 height 10
click at [531, 179] on input "235" at bounding box center [533, 179] width 35 height 10
click at [567, 230] on div "Salvesta" at bounding box center [573, 229] width 15 height 7
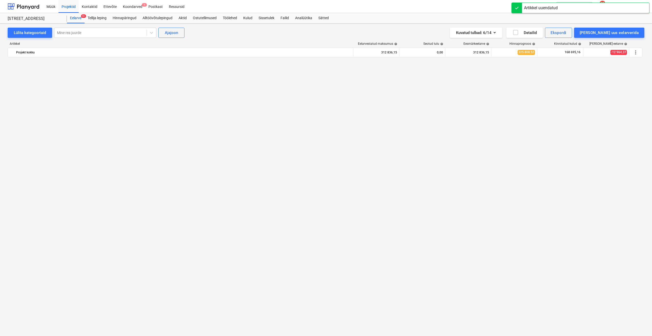
scroll to position [583, 0]
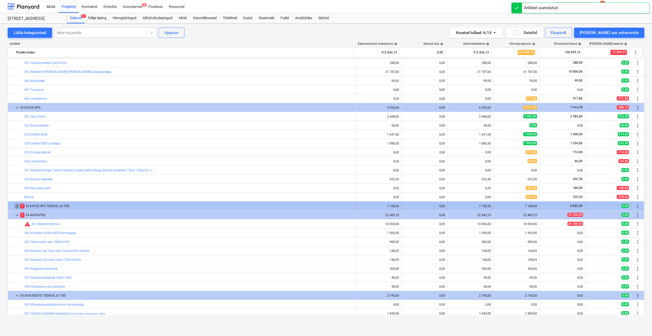
click at [17, 206] on span "keyboard_arrow_right" at bounding box center [17, 206] width 6 height 6
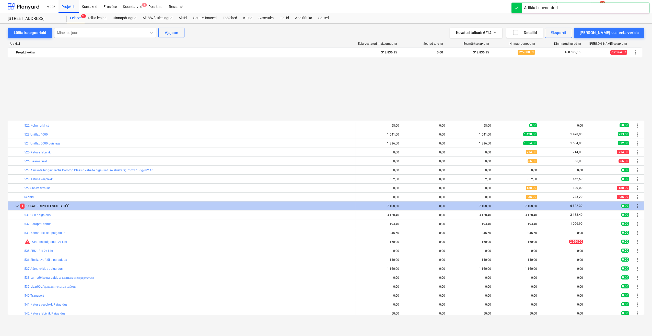
scroll to position [659, 0]
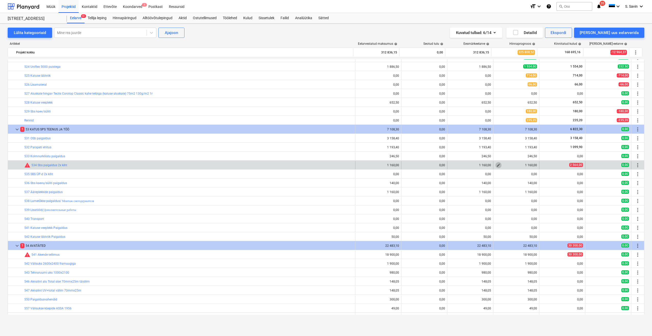
click at [496, 165] on span "edit" at bounding box center [498, 165] width 4 height 4
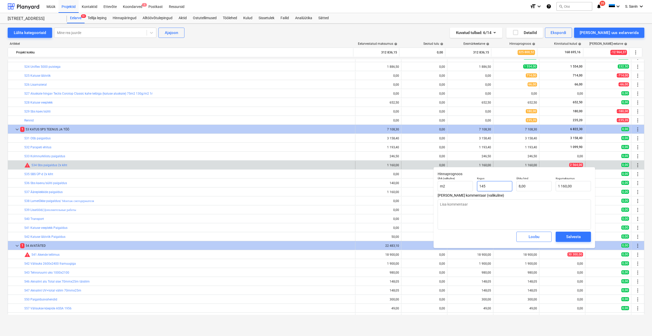
click at [489, 185] on input "145" at bounding box center [494, 186] width 35 height 10
drag, startPoint x: 488, startPoint y: 186, endPoint x: 468, endPoint y: 188, distance: 20.5
click at [468, 188] on div "Ühik (valikuline) m2 Kogus 145 Ühiku hind 8,00 Kogumaksumus 1 160,00" at bounding box center [514, 184] width 157 height 19
drag, startPoint x: 532, startPoint y: 187, endPoint x: 485, endPoint y: 188, distance: 46.5
click at [482, 188] on div "Ühik (valikuline) m2 Kogus 1,00 Ühiku hind 8 Kogumaksumus 8,00" at bounding box center [514, 184] width 157 height 19
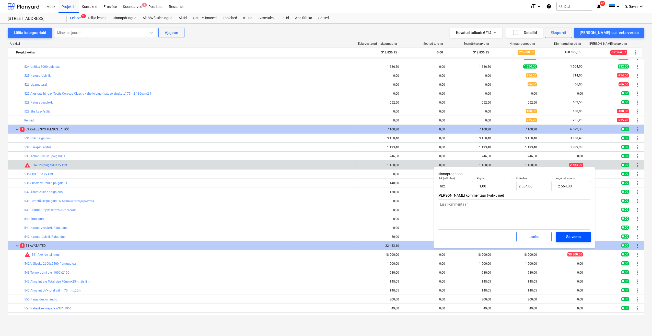
click at [572, 234] on div "Salvesta" at bounding box center [573, 236] width 15 height 7
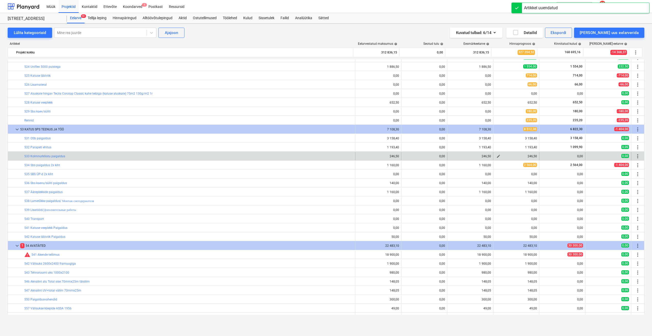
click at [497, 158] on span "edit" at bounding box center [498, 156] width 4 height 4
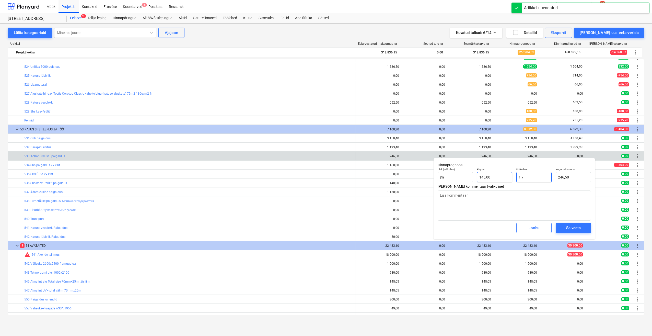
drag, startPoint x: 524, startPoint y: 180, endPoint x: 509, endPoint y: 181, distance: 14.6
click at [510, 181] on div "Ühik (valikuline) jm Kogus 145,00 Ühiku hind 1,7 Kogumaksumus 246,50" at bounding box center [514, 175] width 157 height 19
click at [572, 225] on div "Salvesta" at bounding box center [573, 227] width 15 height 7
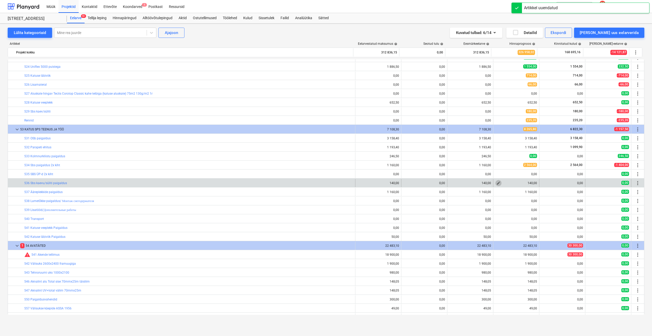
click at [496, 184] on span "edit" at bounding box center [498, 183] width 4 height 4
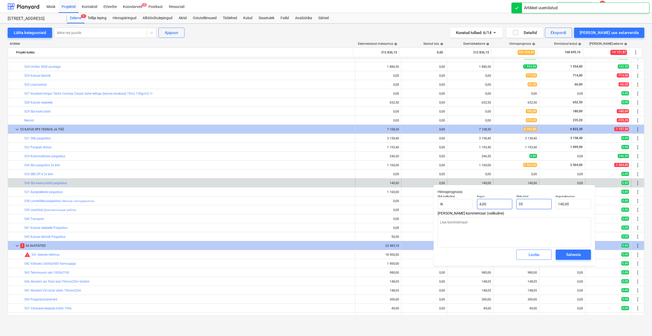
drag, startPoint x: 538, startPoint y: 203, endPoint x: 498, endPoint y: 207, distance: 40.1
click at [499, 207] on div "Ühik (valikuline) tk Kogus 4,00 Ühiku hind 35 Kogumaksumus 140,00" at bounding box center [514, 201] width 157 height 19
click at [563, 255] on span "Salvesta" at bounding box center [573, 254] width 23 height 7
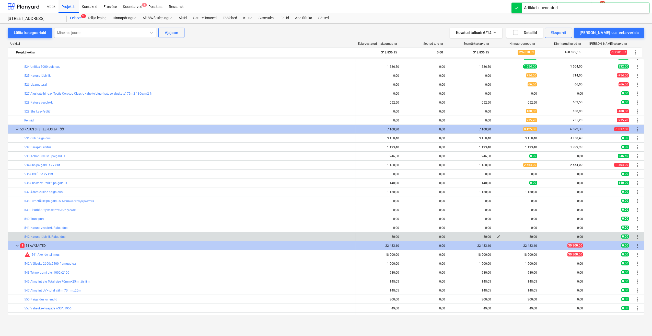
click at [497, 237] on span "edit" at bounding box center [498, 237] width 4 height 4
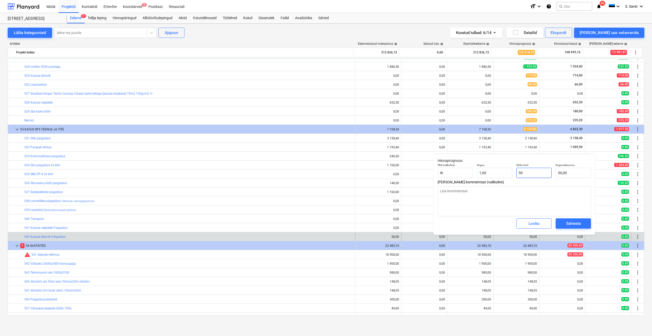
drag, startPoint x: 527, startPoint y: 173, endPoint x: 496, endPoint y: 182, distance: 32.5
click at [514, 178] on div "Ühik (valikuline) tk Kogus 1,00 Ühiku hind 50 Kogumaksumus 50,00" at bounding box center [514, 170] width 157 height 19
click at [563, 224] on span "Salvesta" at bounding box center [573, 223] width 23 height 7
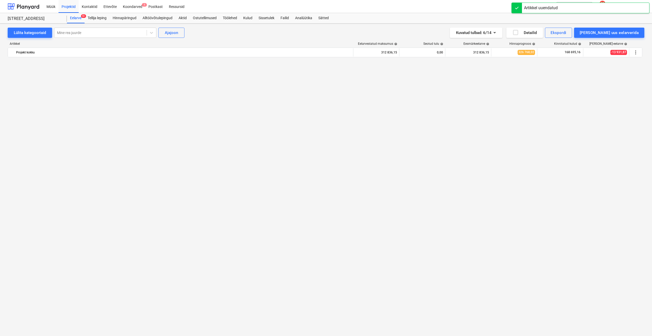
scroll to position [710, 0]
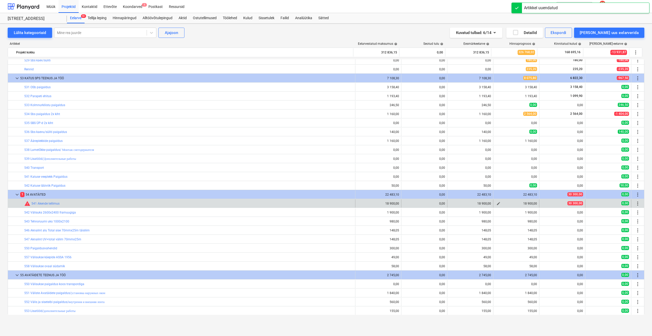
click at [496, 204] on span "edit" at bounding box center [498, 203] width 4 height 4
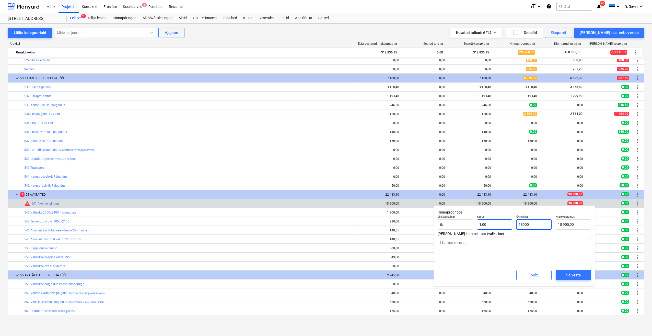
drag, startPoint x: 539, startPoint y: 225, endPoint x: 485, endPoint y: 228, distance: 54.5
click at [485, 228] on div "Ühik (valikuline) tk Kogus 1,00 Ühiku hind 18900 Kogumaksumus 18 900,00" at bounding box center [514, 222] width 157 height 19
click at [566, 275] on div "Salvesta" at bounding box center [573, 275] width 15 height 7
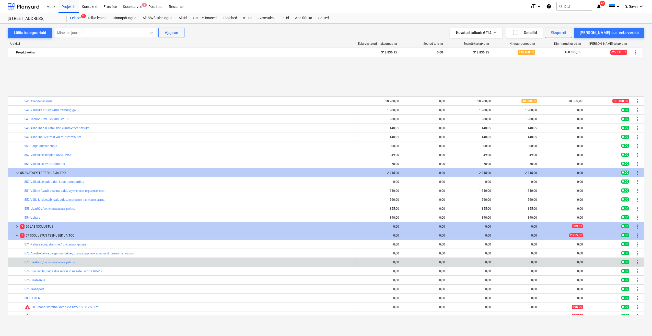
scroll to position [864, 0]
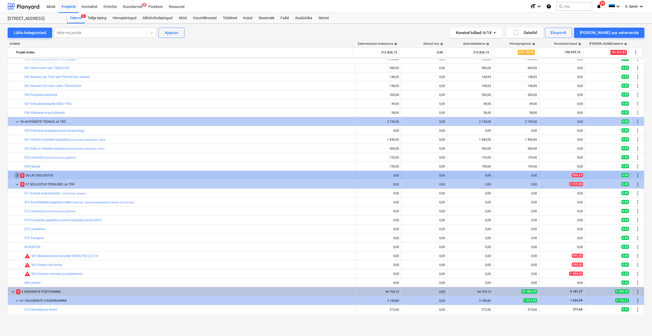
click at [17, 175] on span "keyboard_arrow_right" at bounding box center [17, 175] width 6 height 6
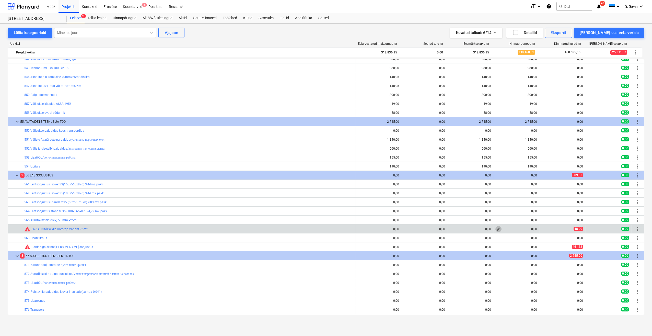
click at [496, 229] on span "edit" at bounding box center [498, 229] width 4 height 4
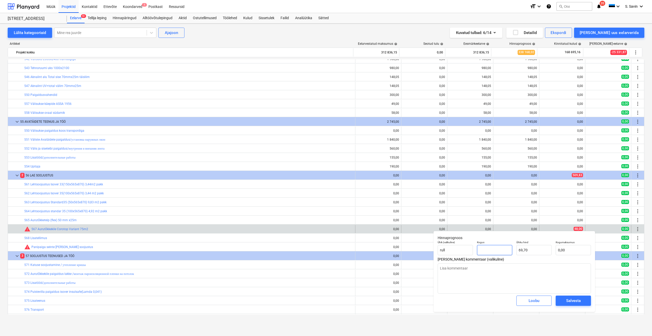
click at [492, 253] on input "text" at bounding box center [494, 250] width 35 height 10
click at [529, 251] on input "69,7" at bounding box center [533, 250] width 35 height 10
drag, startPoint x: 532, startPoint y: 251, endPoint x: 505, endPoint y: 252, distance: 27.4
click at [505, 252] on div "Ühik (valikuline) rull Kogus 1,00 Ühiku hind 69,748 Kogumaksumus 69,75" at bounding box center [514, 247] width 157 height 19
click at [568, 300] on div "Salvesta" at bounding box center [573, 300] width 15 height 7
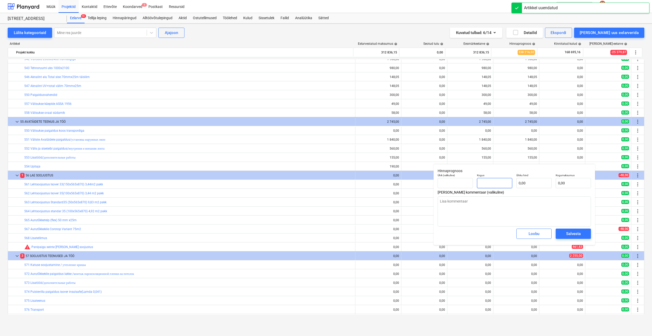
click at [492, 184] on input "text" at bounding box center [494, 183] width 35 height 10
click at [517, 184] on input "text" at bounding box center [533, 183] width 35 height 10
click at [573, 235] on div "Salvesta" at bounding box center [573, 233] width 15 height 7
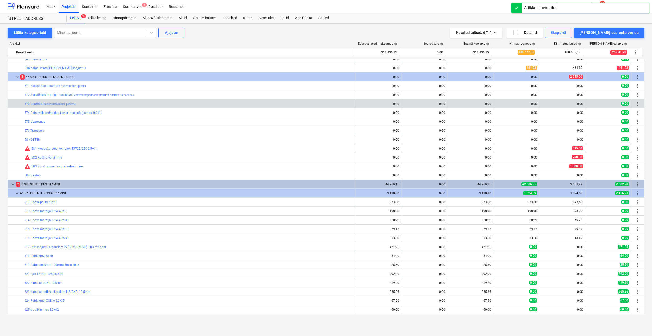
scroll to position [966, 0]
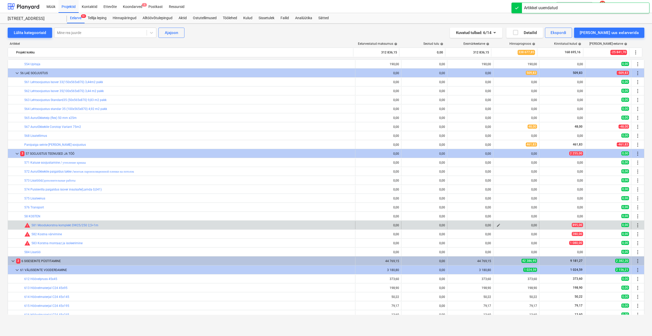
click at [495, 223] on button "edit" at bounding box center [498, 225] width 6 height 6
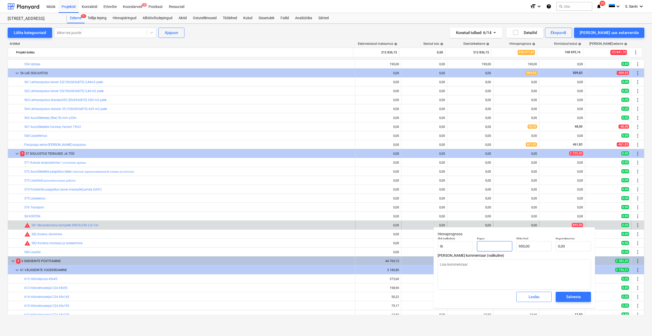
click at [501, 247] on input "text" at bounding box center [494, 246] width 35 height 10
drag, startPoint x: 534, startPoint y: 247, endPoint x: 510, endPoint y: 253, distance: 24.7
click at [510, 253] on div "Ühik (valikuline) tk Kogus 1,00 Ühiku hind 900 Kogumaksumus 900,00" at bounding box center [514, 244] width 157 height 19
click at [564, 296] on span "Salvesta" at bounding box center [573, 296] width 23 height 7
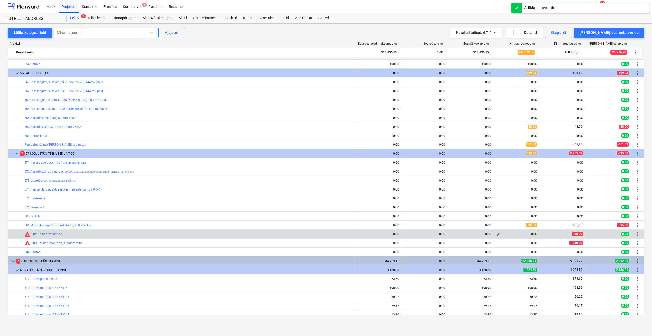
click at [495, 234] on button "edit" at bounding box center [498, 234] width 6 height 6
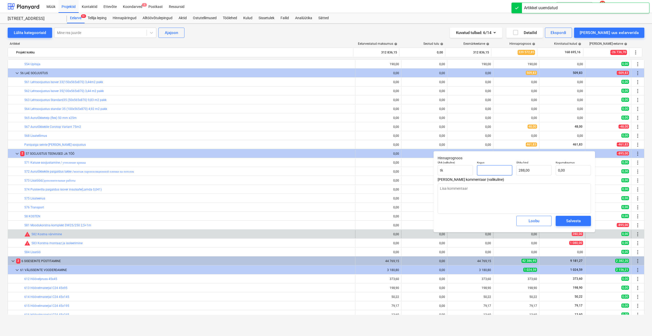
click at [498, 169] on input "text" at bounding box center [494, 170] width 35 height 10
click at [538, 171] on input "288" at bounding box center [533, 170] width 35 height 10
drag, startPoint x: 529, startPoint y: 170, endPoint x: 504, endPoint y: 172, distance: 25.3
click at [504, 172] on div "Ühik (valikuline) tk Kogus 1,00 Ühiku hind 288 Kogumaksumus 288,00" at bounding box center [514, 168] width 157 height 19
click at [574, 221] on div "Salvesta" at bounding box center [573, 220] width 15 height 7
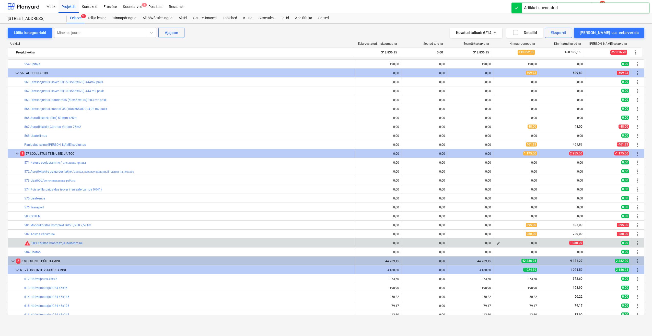
click at [497, 242] on span "edit" at bounding box center [498, 243] width 4 height 4
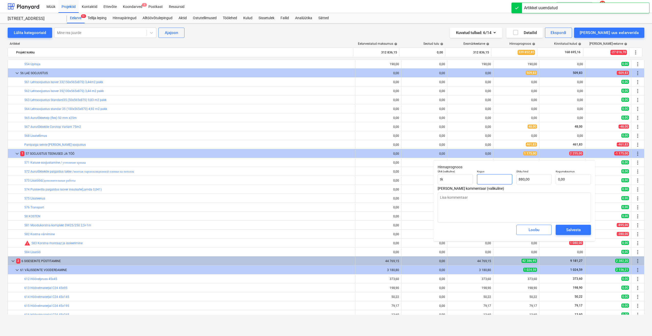
click at [496, 179] on input "text" at bounding box center [494, 179] width 35 height 10
click at [539, 180] on input "880" at bounding box center [533, 179] width 35 height 10
drag, startPoint x: 530, startPoint y: 180, endPoint x: 502, endPoint y: 183, distance: 27.8
click at [502, 183] on div "Ühik (valikuline) tk Kogus 1,00 Ühiku hind 880 Kogumaksumus 880,00" at bounding box center [514, 177] width 157 height 19
click at [575, 231] on div "Salvesta" at bounding box center [573, 229] width 15 height 7
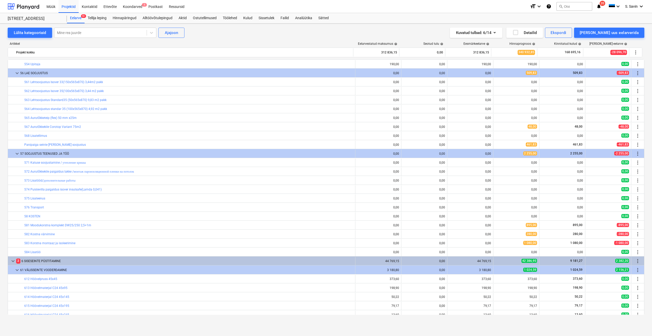
scroll to position [1042, 0]
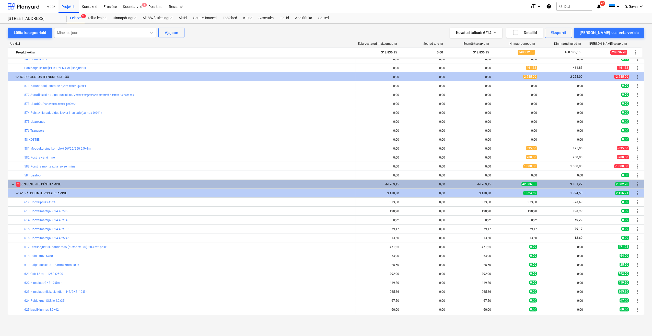
click at [11, 183] on span "keyboard_arrow_down" at bounding box center [13, 184] width 6 height 6
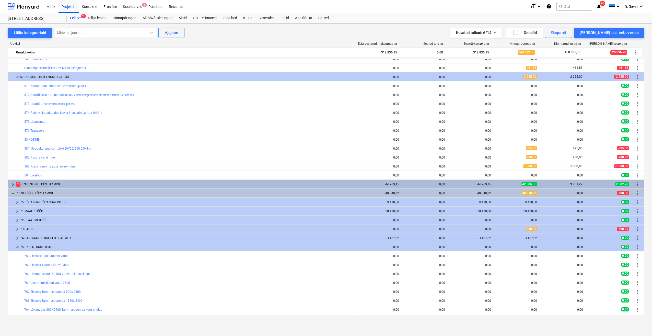
click at [12, 184] on span "keyboard_arrow_right" at bounding box center [13, 184] width 6 height 6
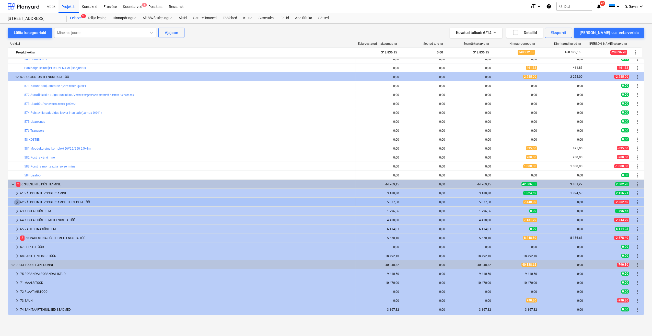
click at [18, 201] on span "keyboard_arrow_right" at bounding box center [17, 202] width 6 height 6
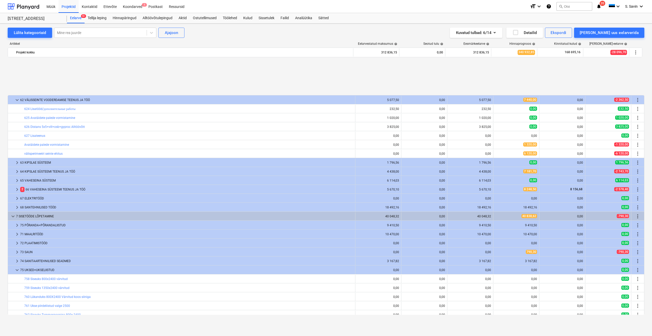
scroll to position [1196, 0]
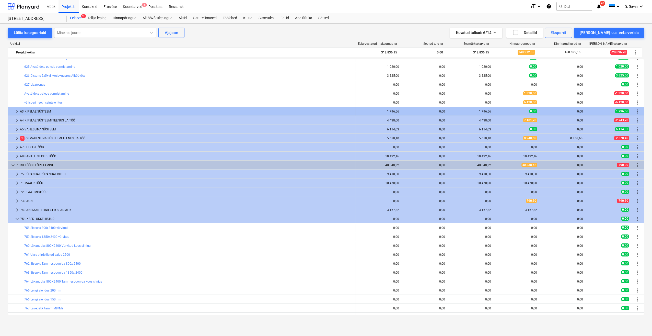
click at [13, 113] on div at bounding box center [12, 111] width 4 height 8
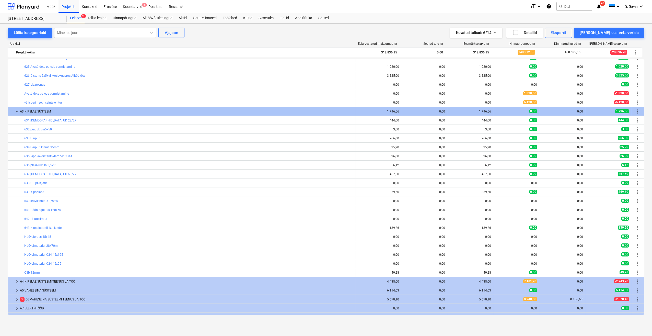
click at [14, 113] on span "keyboard_arrow_down" at bounding box center [17, 111] width 6 height 6
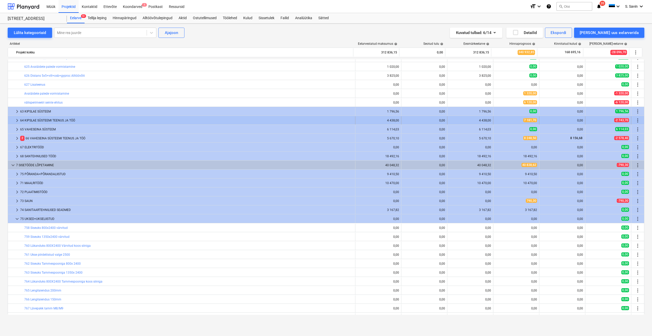
click at [15, 120] on span "keyboard_arrow_right" at bounding box center [17, 120] width 6 height 6
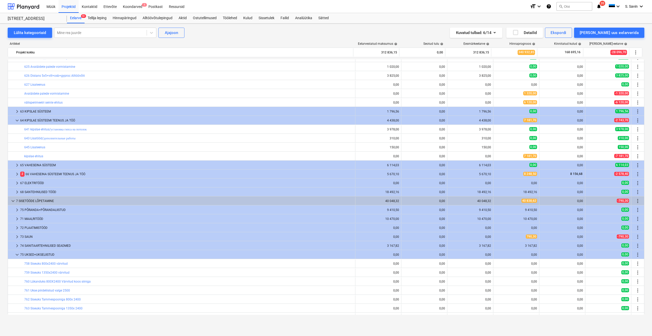
click at [15, 120] on span "keyboard_arrow_down" at bounding box center [17, 120] width 6 height 6
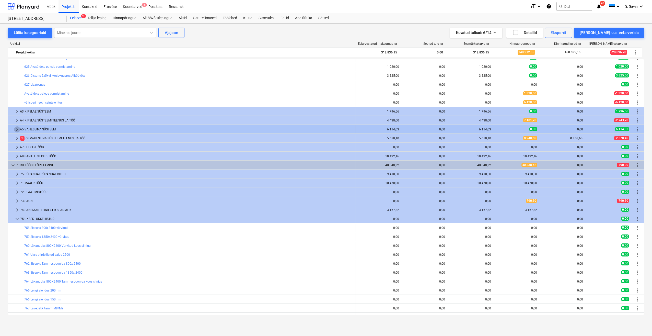
click at [17, 129] on span "keyboard_arrow_right" at bounding box center [17, 129] width 6 height 6
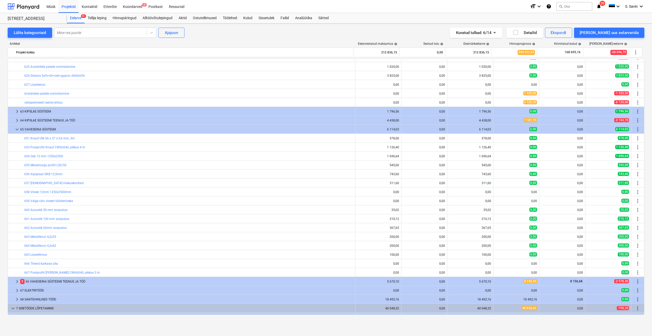
click at [17, 129] on span "keyboard_arrow_down" at bounding box center [17, 129] width 6 height 6
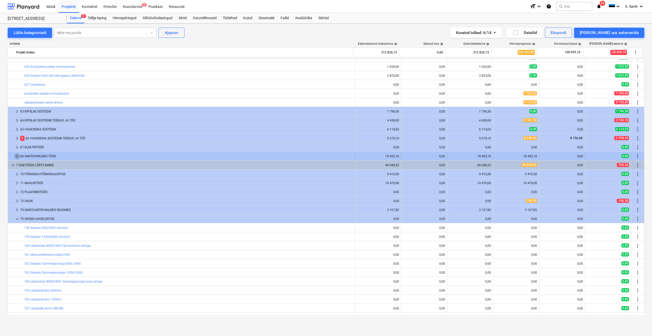
click at [17, 154] on span "keyboard_arrow_right" at bounding box center [17, 156] width 6 height 6
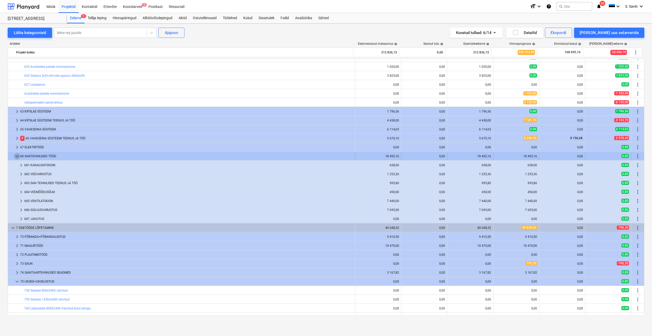
click at [17, 155] on span "keyboard_arrow_down" at bounding box center [17, 156] width 6 height 6
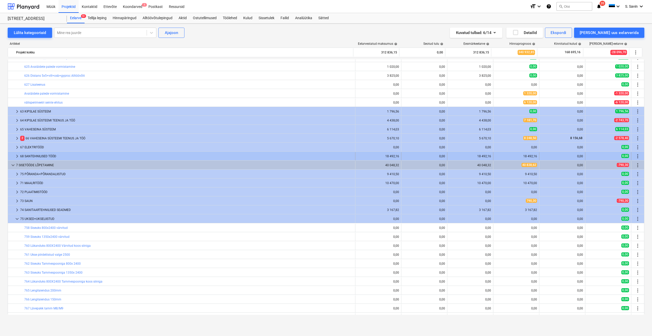
click at [19, 154] on span "keyboard_arrow_right" at bounding box center [17, 156] width 6 height 6
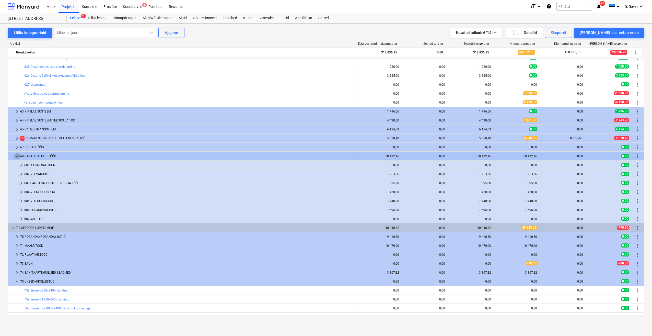
click at [16, 157] on span "keyboard_arrow_down" at bounding box center [17, 156] width 6 height 6
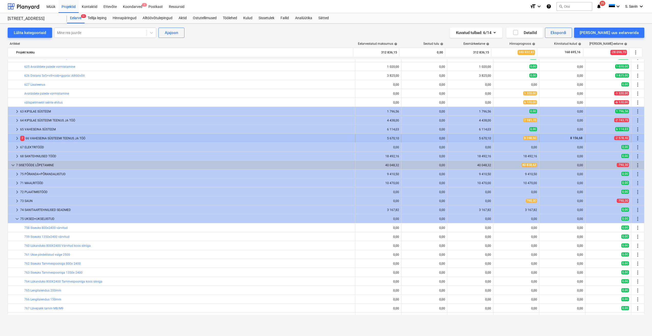
click at [15, 137] on span "keyboard_arrow_right" at bounding box center [17, 138] width 6 height 6
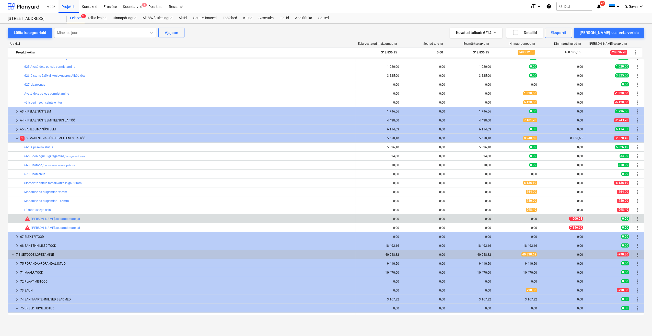
click at [493, 220] on div "edit 0,00" at bounding box center [516, 219] width 46 height 8
click at [499, 218] on button "edit" at bounding box center [498, 219] width 6 height 6
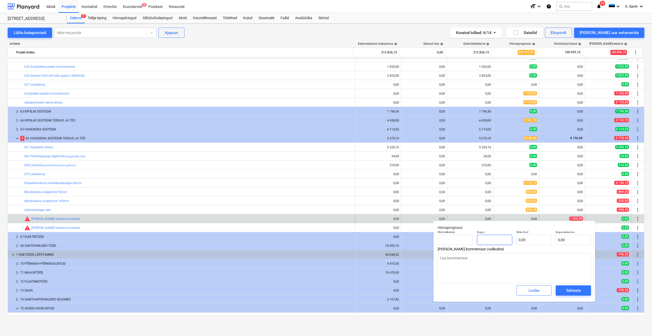
click at [504, 241] on input "text" at bounding box center [494, 240] width 35 height 10
click at [528, 236] on input "text" at bounding box center [533, 240] width 35 height 10
click at [568, 292] on div "Salvesta" at bounding box center [573, 290] width 15 height 7
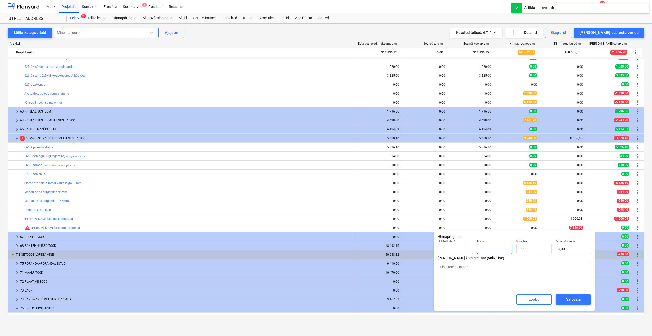
click at [492, 248] on input "text" at bounding box center [494, 248] width 35 height 10
click at [523, 252] on input "text" at bounding box center [533, 248] width 35 height 10
click at [564, 299] on span "Salvesta" at bounding box center [573, 299] width 23 height 7
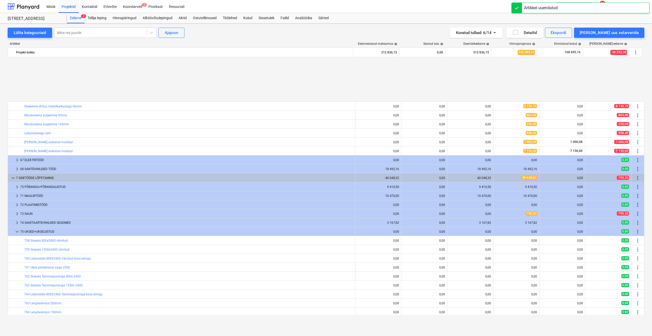
scroll to position [1323, 0]
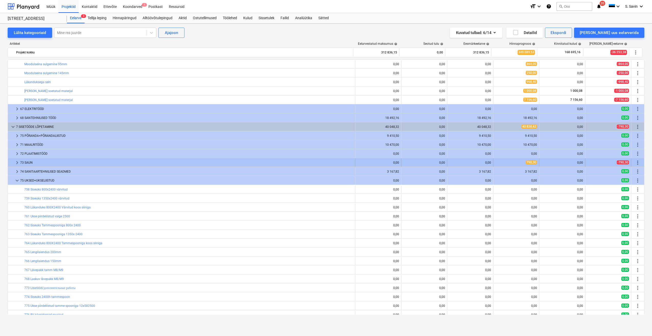
click at [17, 165] on span "keyboard_arrow_right" at bounding box center [17, 162] width 6 height 6
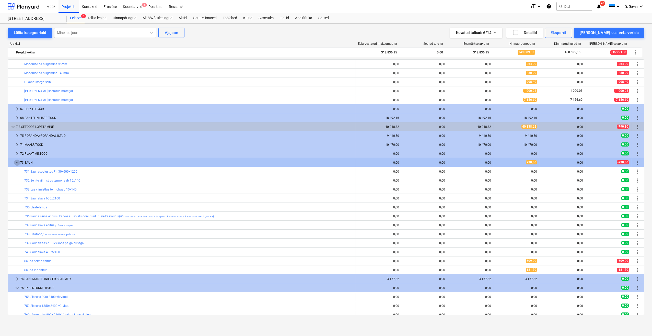
click at [15, 164] on span "keyboard_arrow_down" at bounding box center [17, 162] width 6 height 6
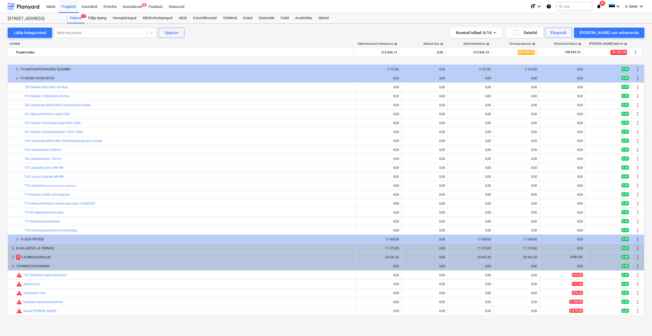
scroll to position [1444, 0]
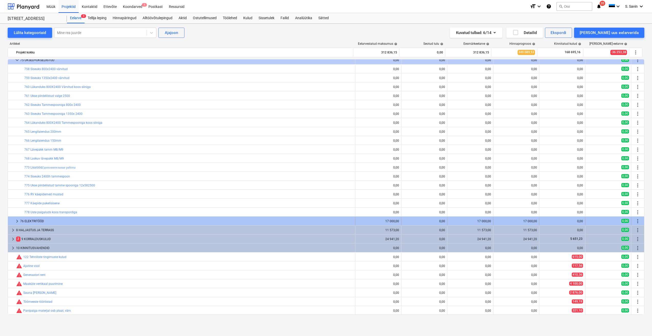
click at [16, 220] on span "keyboard_arrow_right" at bounding box center [17, 221] width 6 height 6
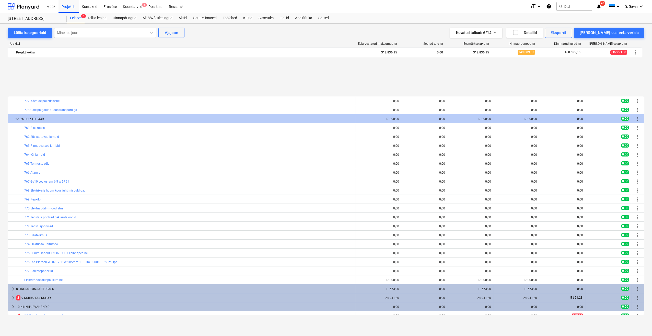
scroll to position [1605, 0]
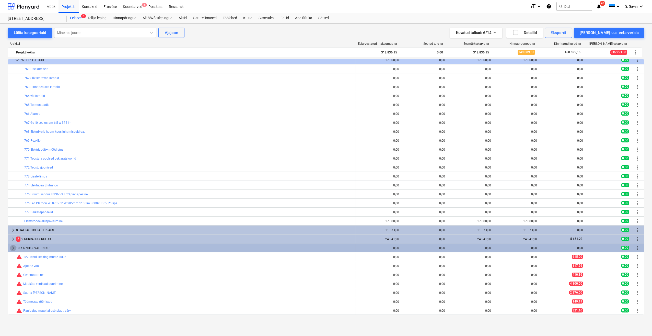
click at [12, 249] on span "keyboard_arrow_right" at bounding box center [13, 248] width 6 height 6
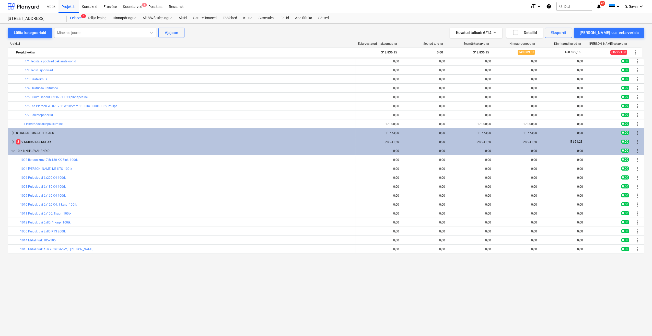
scroll to position [1625, 0]
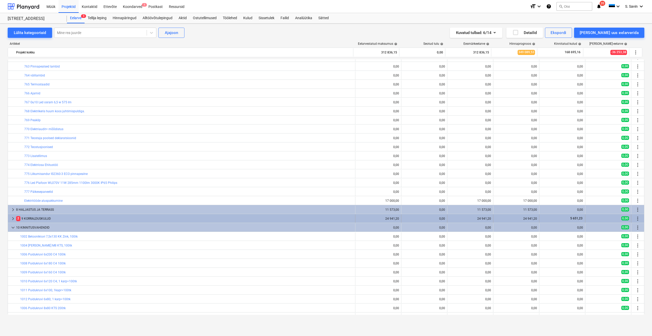
click at [13, 218] on span "keyboard_arrow_right" at bounding box center [13, 218] width 6 height 6
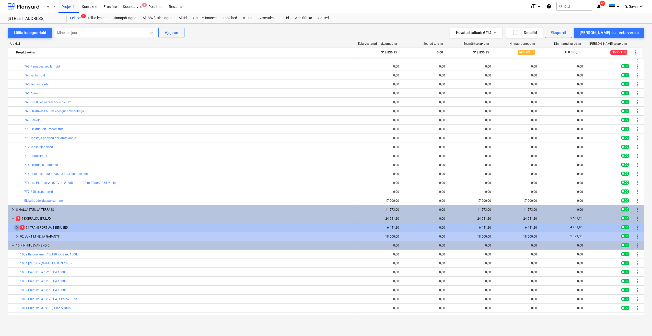
click at [14, 226] on span "keyboard_arrow_right" at bounding box center [17, 227] width 6 height 6
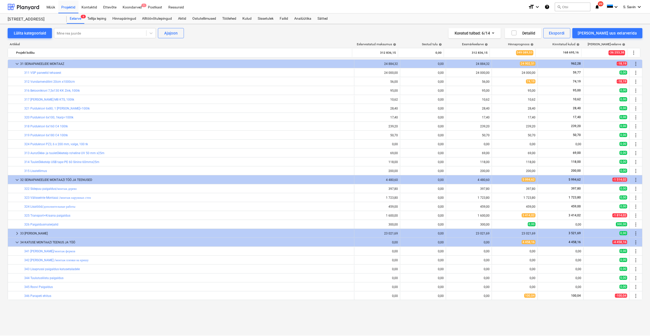
scroll to position [0, 0]
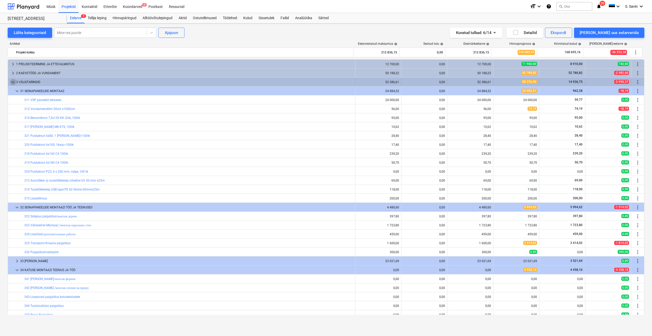
click at [14, 83] on span "keyboard_arrow_down" at bounding box center [13, 82] width 6 height 6
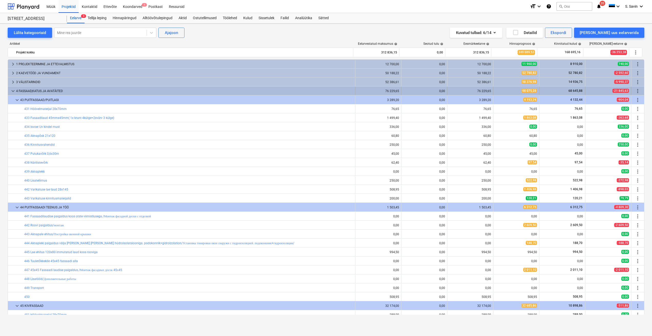
click at [12, 93] on span "keyboard_arrow_down" at bounding box center [13, 91] width 6 height 6
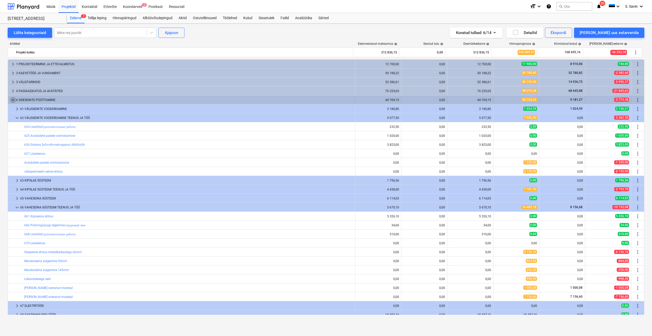
click at [13, 100] on span "keyboard_arrow_down" at bounding box center [13, 100] width 6 height 6
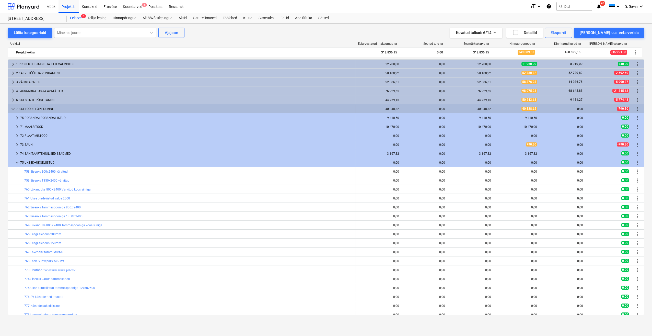
click at [13, 109] on span "keyboard_arrow_down" at bounding box center [13, 109] width 6 height 6
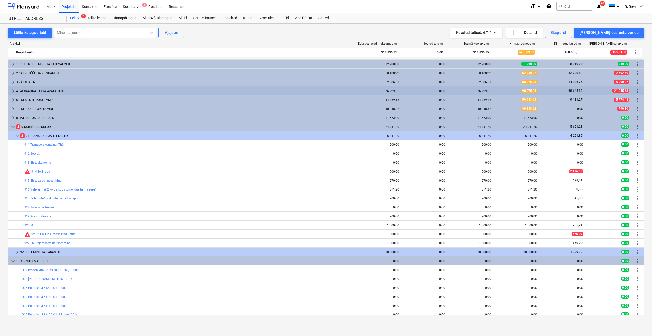
click at [11, 91] on span "keyboard_arrow_right" at bounding box center [13, 91] width 6 height 6
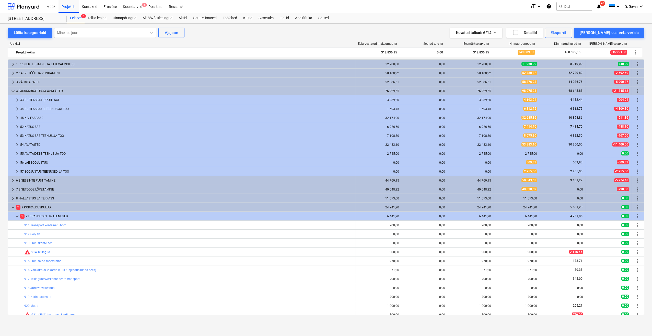
drag, startPoint x: 17, startPoint y: 109, endPoint x: 154, endPoint y: 46, distance: 150.7
click at [171, 40] on div "Artikkel Eelarvestatud maksumus help Seotud tulu help Eesmärkeelarve help Hinna…" at bounding box center [326, 179] width 637 height 283
click at [124, 5] on div "Koondarved 1" at bounding box center [133, 6] width 26 height 13
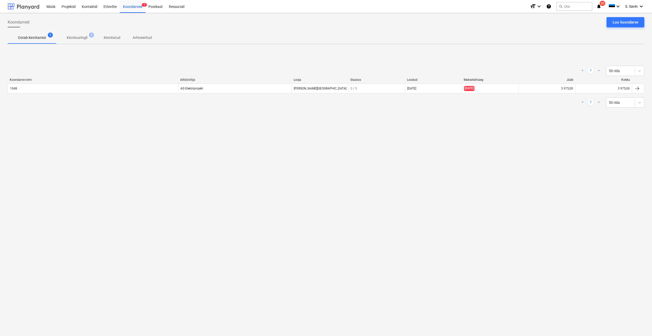
click at [25, 7] on div at bounding box center [24, 6] width 32 height 13
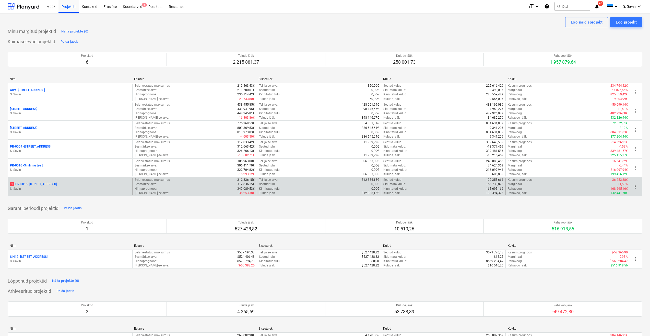
click at [51, 187] on p "S. Savin" at bounding box center [70, 189] width 120 height 4
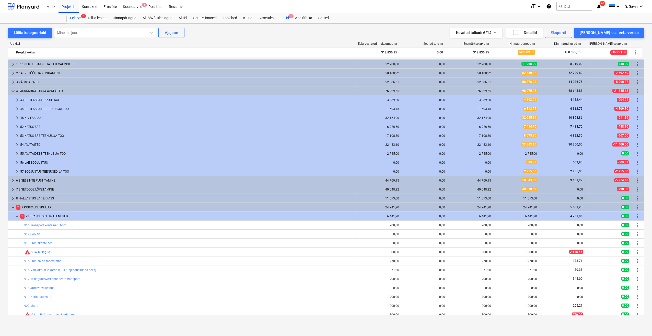
click at [292, 18] on div "Failid 1" at bounding box center [284, 18] width 15 height 10
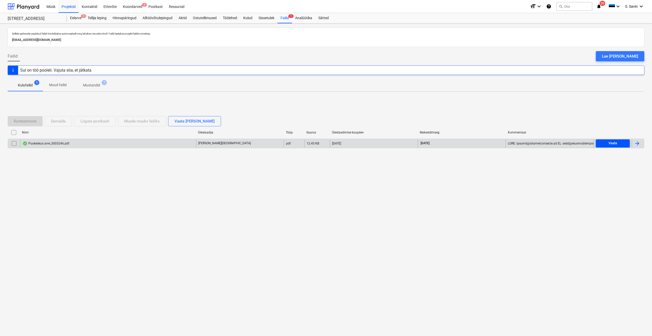
click at [622, 143] on span "Vaata" at bounding box center [613, 143] width 30 height 6
click at [15, 144] on input "checkbox" at bounding box center [14, 143] width 8 height 8
click at [100, 121] on div "Liiguta postkasti" at bounding box center [94, 121] width 29 height 7
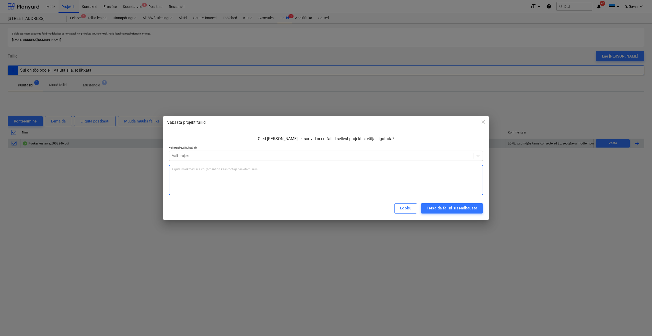
click at [222, 170] on p "Kirjuta märkmed siia või @mention kaastöötaja teavitamiseks ﻿" at bounding box center [325, 169] width 309 height 4
click at [453, 207] on div "Teisalda failid sisendkausta" at bounding box center [452, 208] width 51 height 7
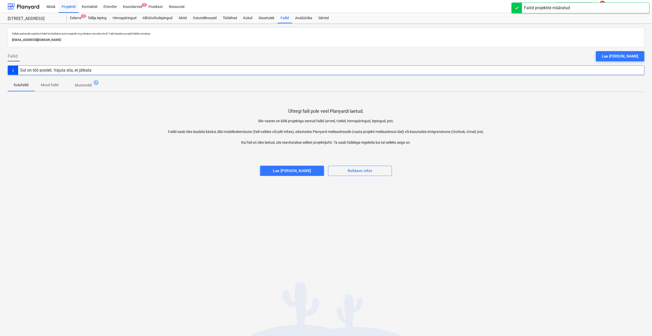
click at [80, 89] on span "Mustandid 7" at bounding box center [84, 84] width 38 height 9
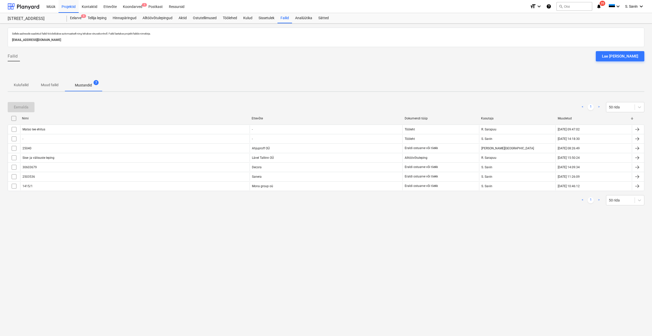
drag, startPoint x: 36, startPoint y: 7, endPoint x: 42, endPoint y: 13, distance: 8.1
click at [36, 7] on div at bounding box center [24, 6] width 32 height 13
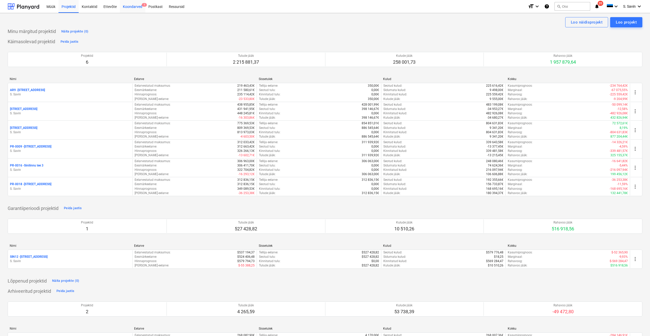
click at [135, 7] on div "Koondarved 1" at bounding box center [133, 6] width 26 height 13
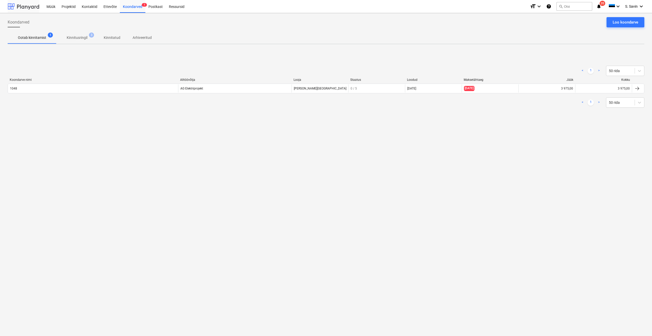
click at [28, 7] on div at bounding box center [24, 6] width 32 height 13
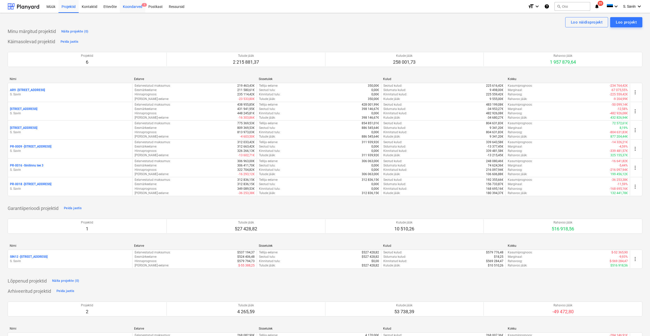
click at [139, 7] on div "Koondarved 1" at bounding box center [133, 6] width 26 height 13
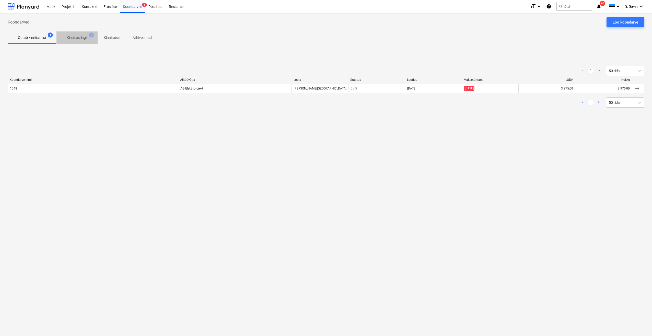
click at [96, 42] on button "Kinnitusringil 3" at bounding box center [76, 37] width 41 height 12
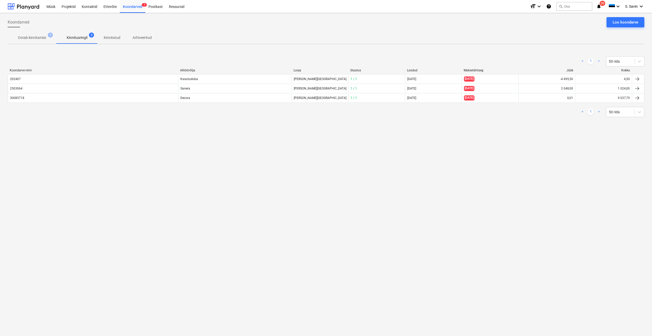
click at [75, 39] on p "Kinnitusringil" at bounding box center [77, 37] width 21 height 5
click at [36, 36] on p "Ootab kinnitamist" at bounding box center [32, 37] width 28 height 5
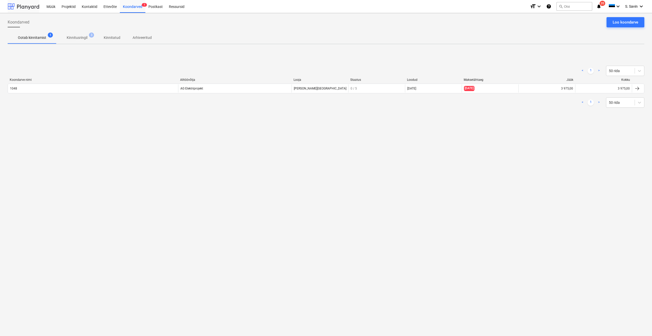
click at [27, 5] on div at bounding box center [24, 6] width 32 height 13
